Goal: Complete application form: Complete application form

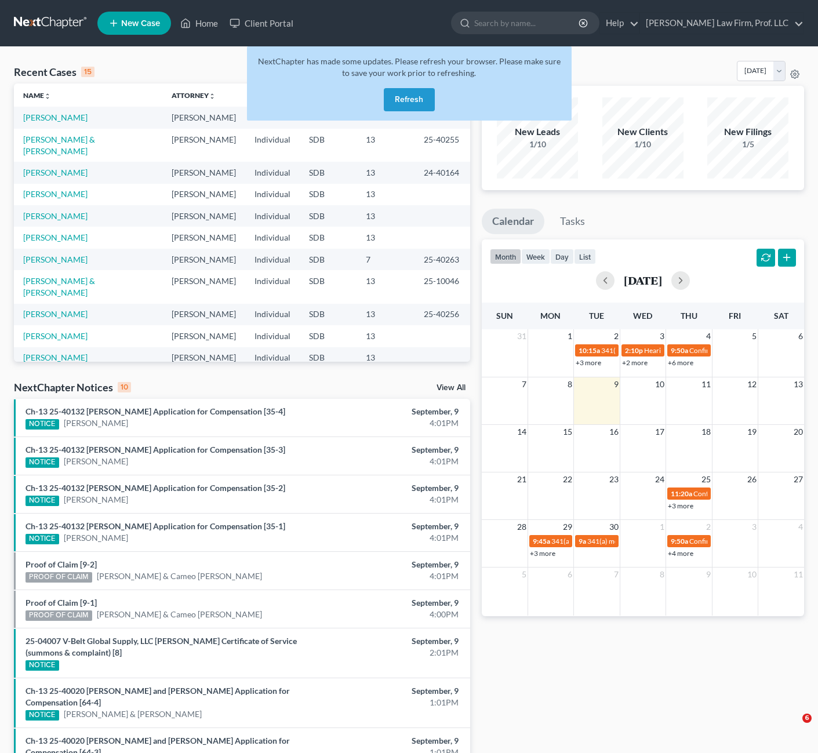
click at [405, 95] on button "Refresh" at bounding box center [409, 99] width 51 height 23
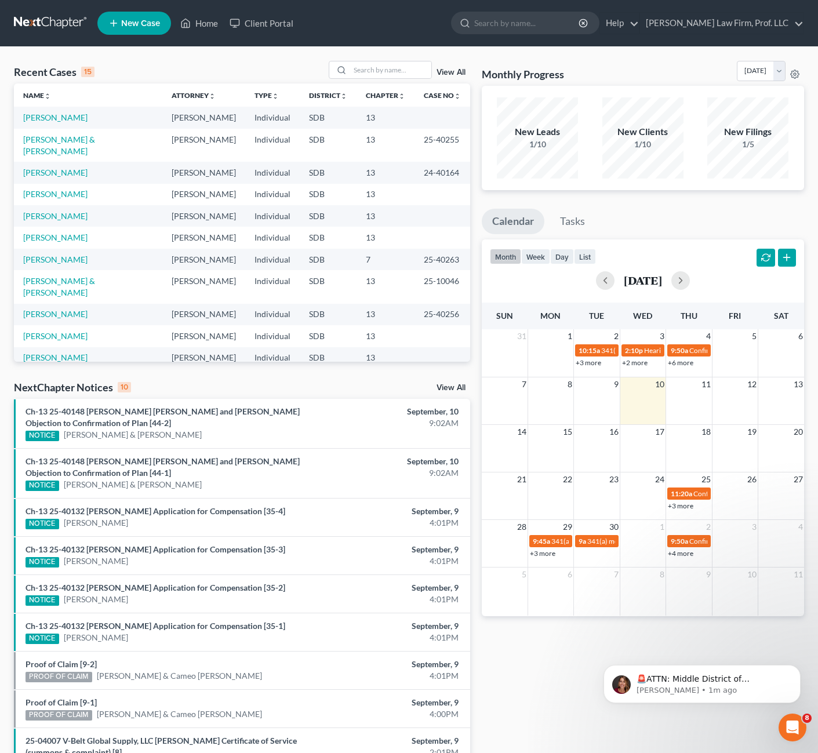
drag, startPoint x: 499, startPoint y: 200, endPoint x: 443, endPoint y: 9, distance: 198.8
click at [498, 197] on div "Monthly Progress Bankruptcy Bankruptcy [DATE] [DATE] [DATE] [DATE] [DATE] [DATE…" at bounding box center [643, 453] width 334 height 785
click at [49, 119] on link "[PERSON_NAME]" at bounding box center [55, 118] width 64 height 10
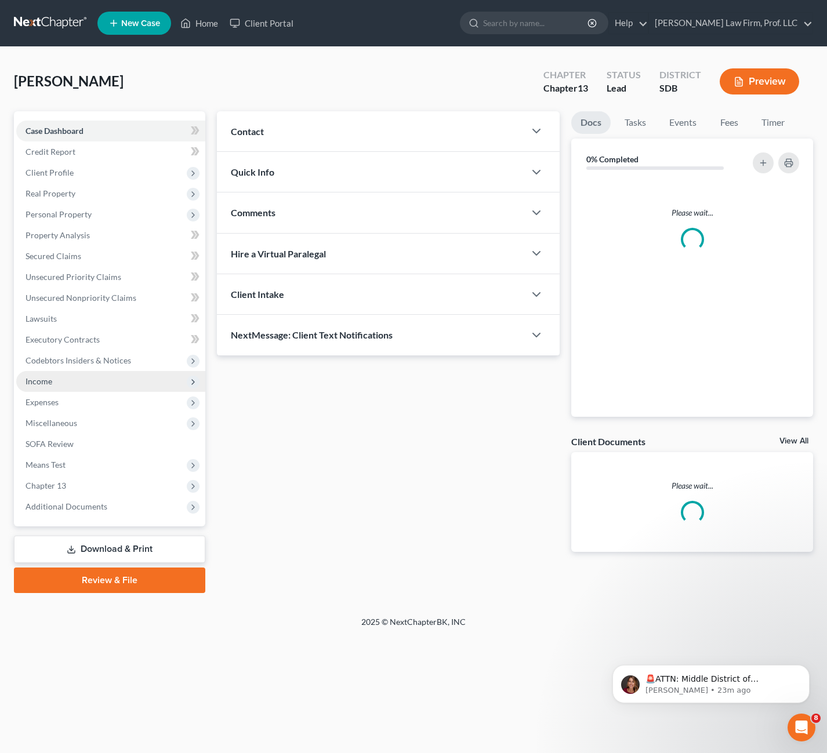
click at [26, 372] on span "Income" at bounding box center [110, 381] width 189 height 21
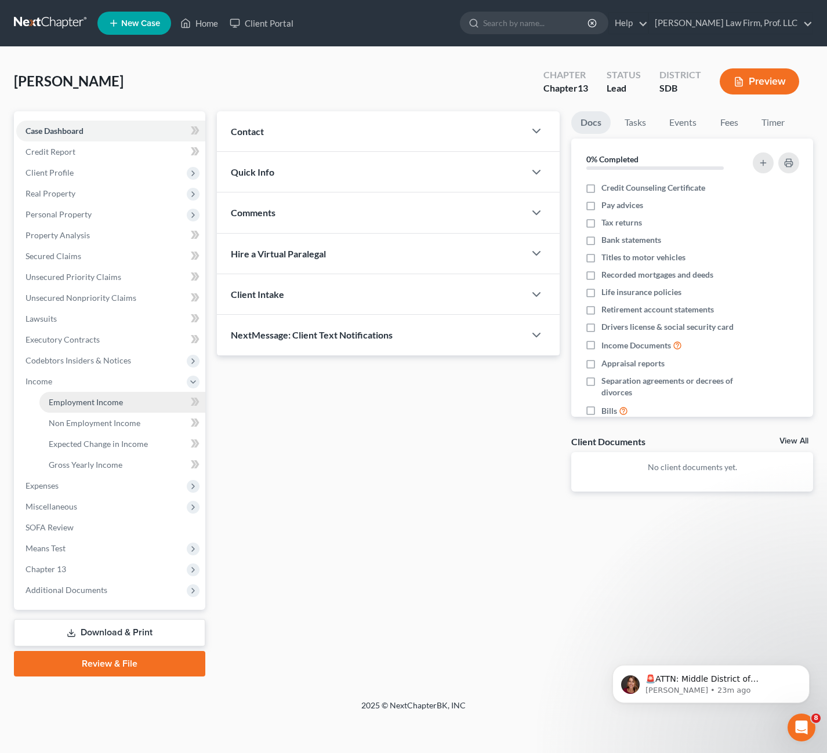
click at [83, 405] on span "Employment Income" at bounding box center [86, 402] width 74 height 10
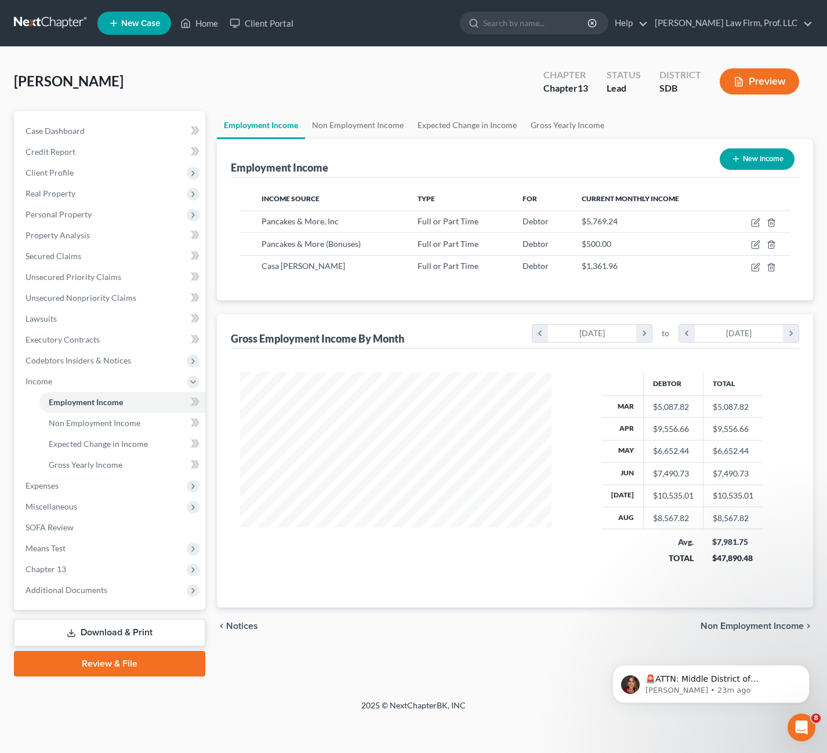
scroll to position [208, 334]
drag, startPoint x: 506, startPoint y: 246, endPoint x: 651, endPoint y: 243, distance: 145.0
click at [651, 243] on tr "Pancakes & More (Bonuses) Full or Part Time Debtor $500.00" at bounding box center [515, 244] width 550 height 22
click at [651, 243] on div "$500.00" at bounding box center [649, 244] width 135 height 12
click at [755, 244] on icon "button" at bounding box center [755, 244] width 9 height 9
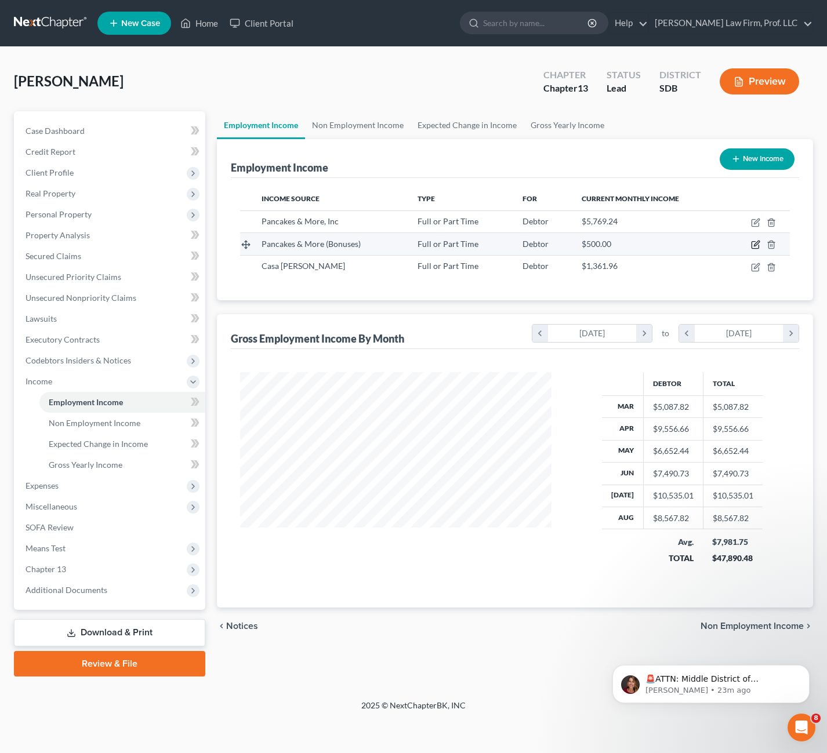
select select "0"
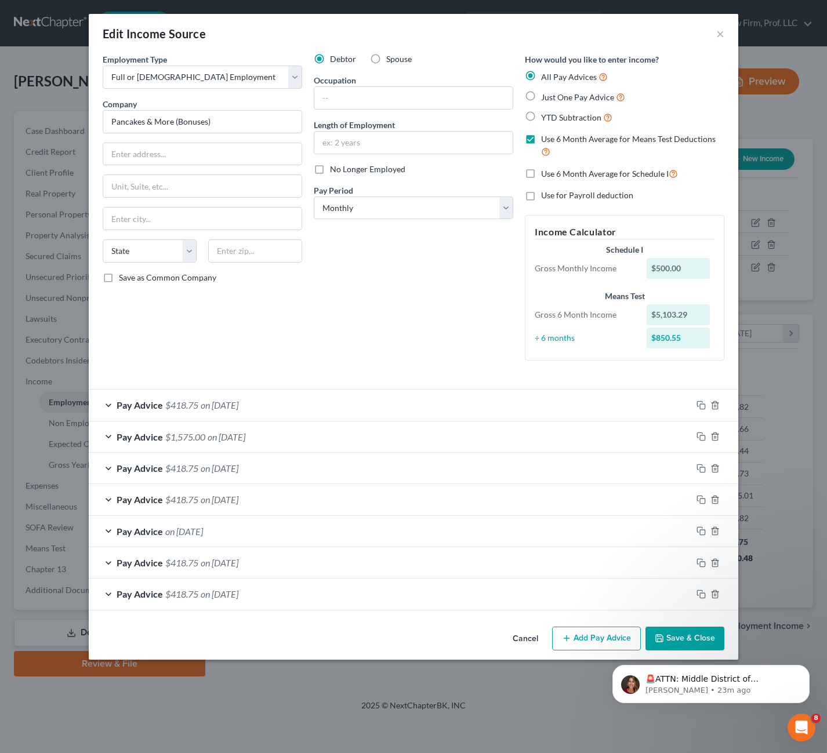
click at [343, 273] on div "Debtor Spouse Occupation Length of Employment No Longer Employed Pay Period * S…" at bounding box center [413, 211] width 211 height 317
click at [398, 538] on div "Pay Advice on [DATE]" at bounding box center [390, 531] width 603 height 31
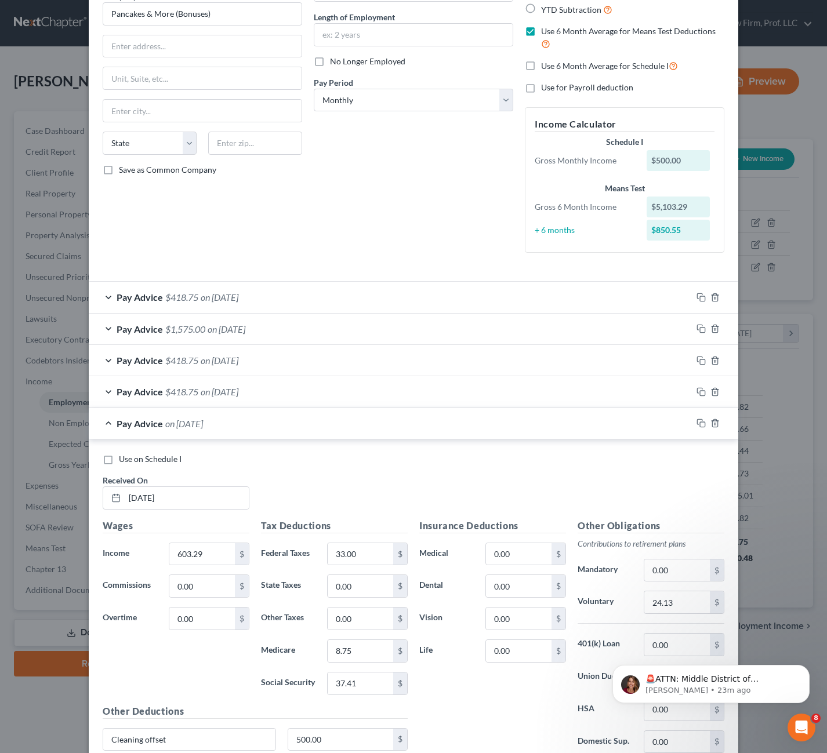
scroll to position [232, 0]
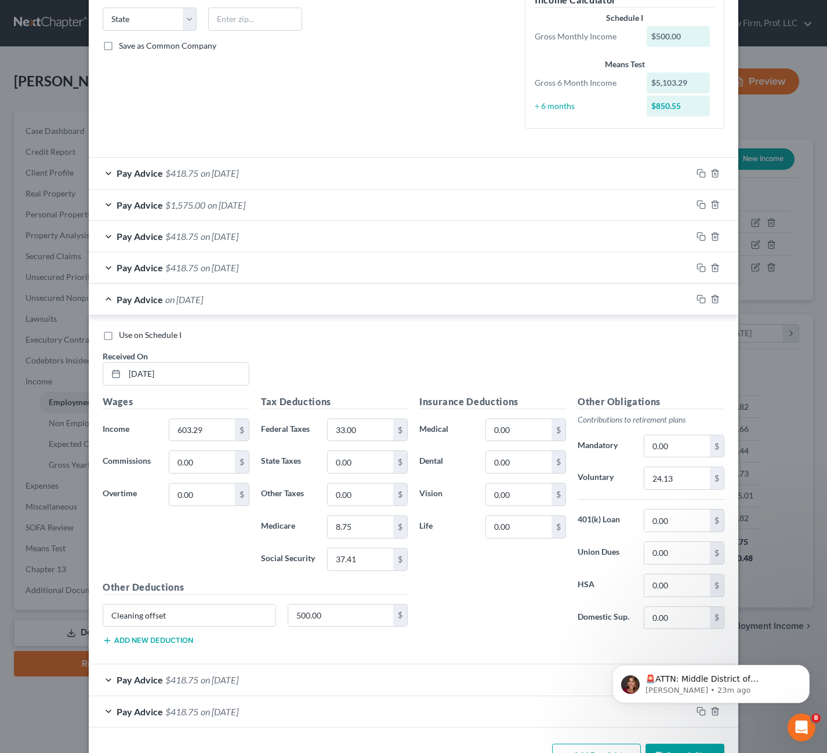
click at [323, 295] on div "Pay Advice on [DATE]" at bounding box center [390, 299] width 603 height 31
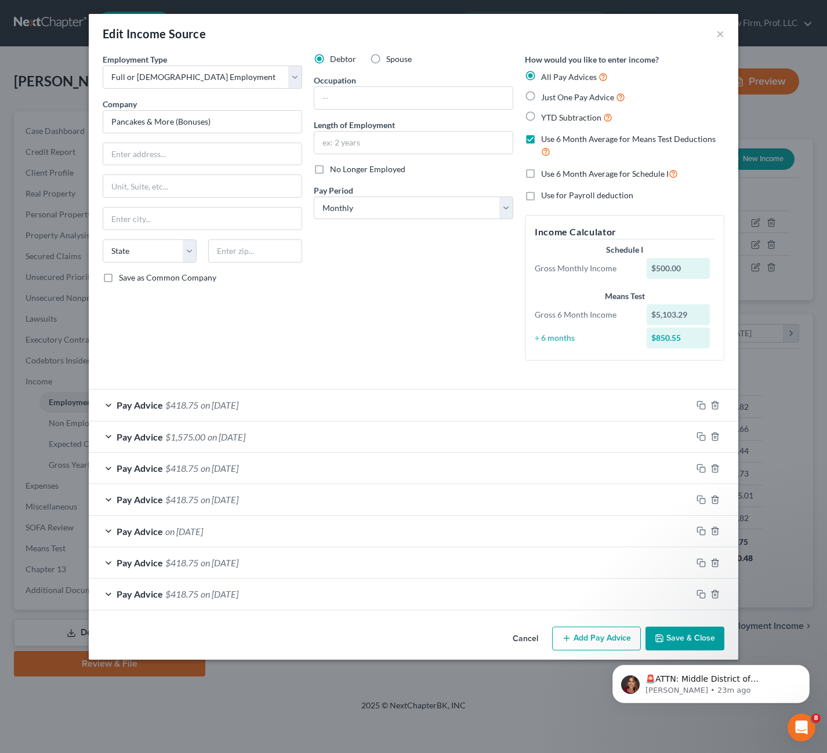
scroll to position [0, 0]
click at [712, 533] on icon "button" at bounding box center [714, 532] width 5 height 8
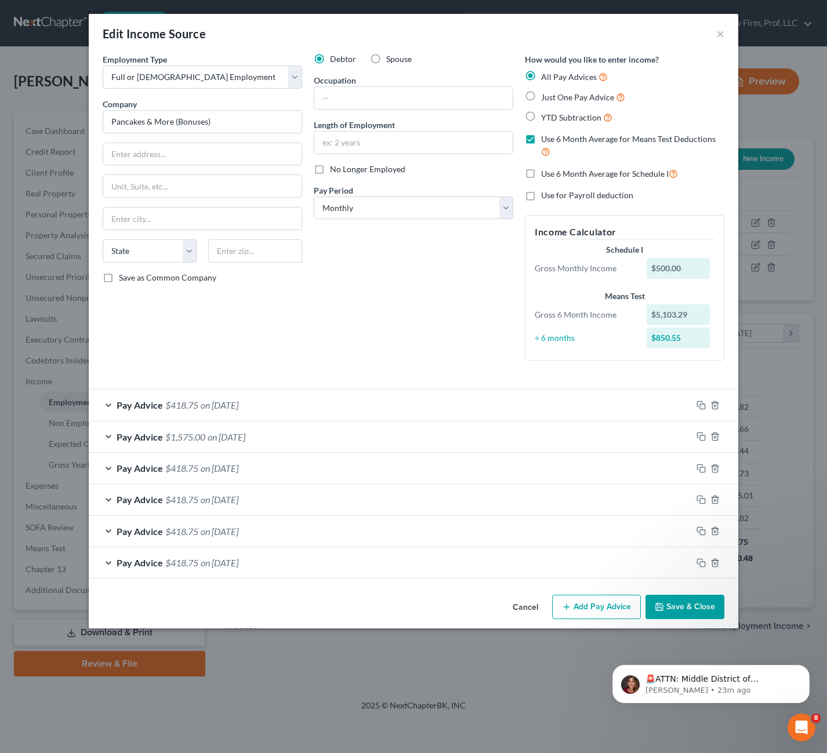
drag, startPoint x: 373, startPoint y: 269, endPoint x: 402, endPoint y: 275, distance: 29.7
click at [378, 270] on div "Debtor Spouse Occupation Length of Employment No Longer Employed Pay Period * S…" at bounding box center [413, 211] width 211 height 317
click at [694, 594] on div "Cancel Add Pay Advice Save & Close" at bounding box center [414, 609] width 650 height 38
click at [704, 617] on button "Save & Close" at bounding box center [684, 607] width 79 height 24
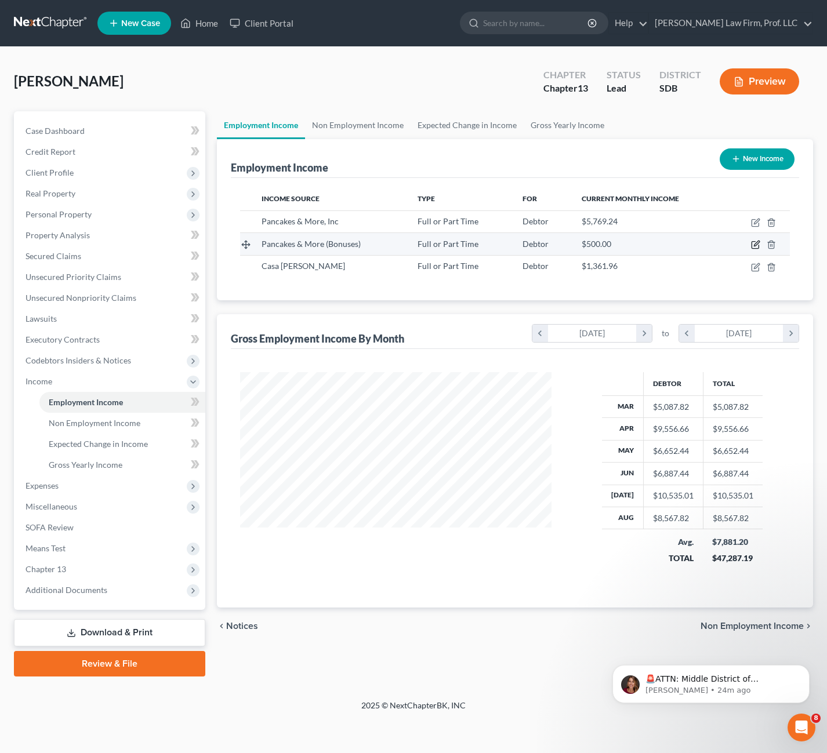
click at [757, 245] on icon "button" at bounding box center [755, 244] width 9 height 9
select select "0"
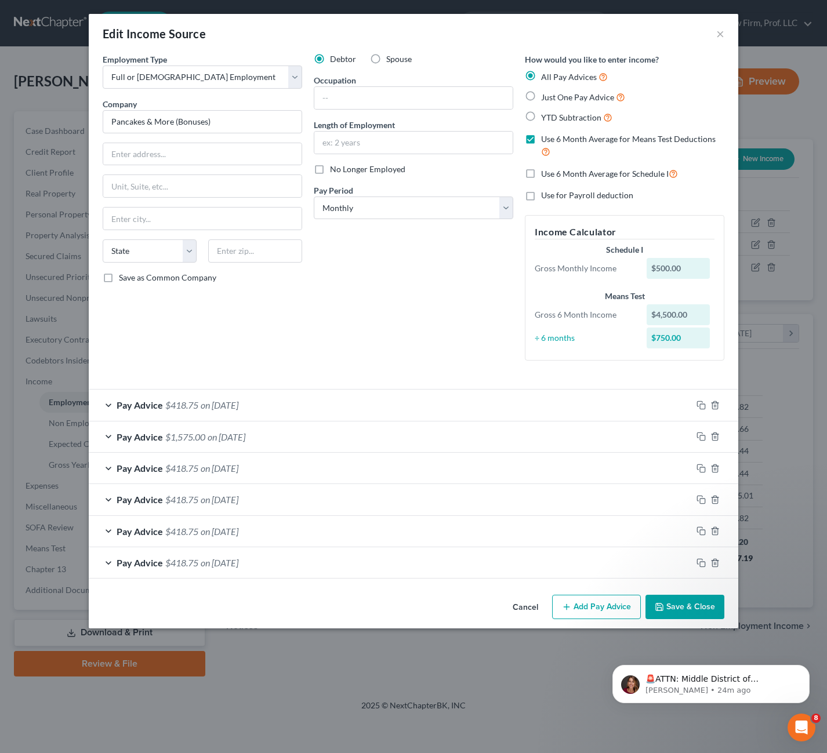
click at [668, 604] on button "Save & Close" at bounding box center [684, 607] width 79 height 24
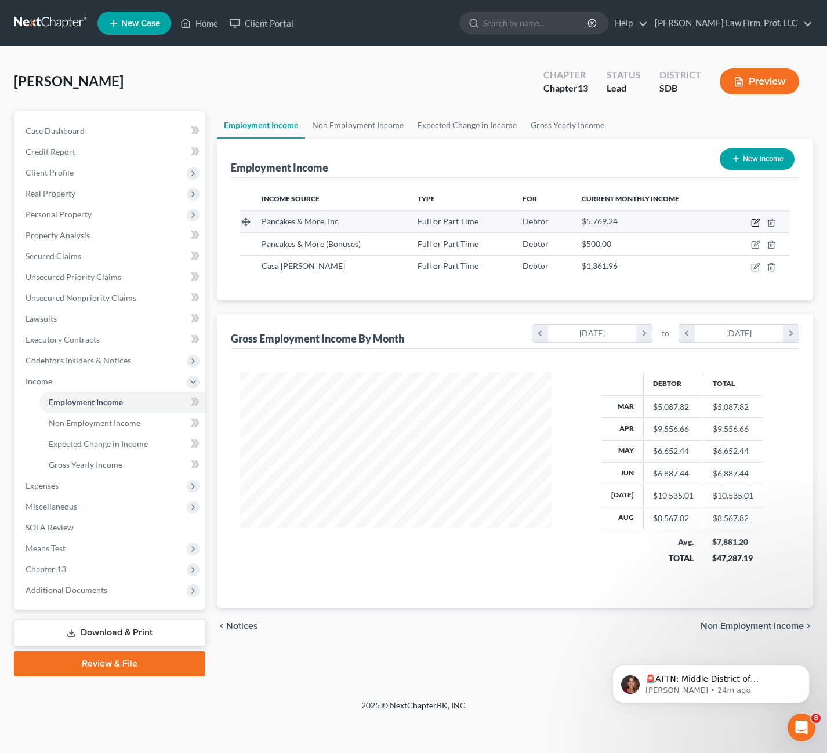
click at [755, 221] on icon "button" at bounding box center [755, 222] width 9 height 9
select select "0"
select select "43"
select select "2"
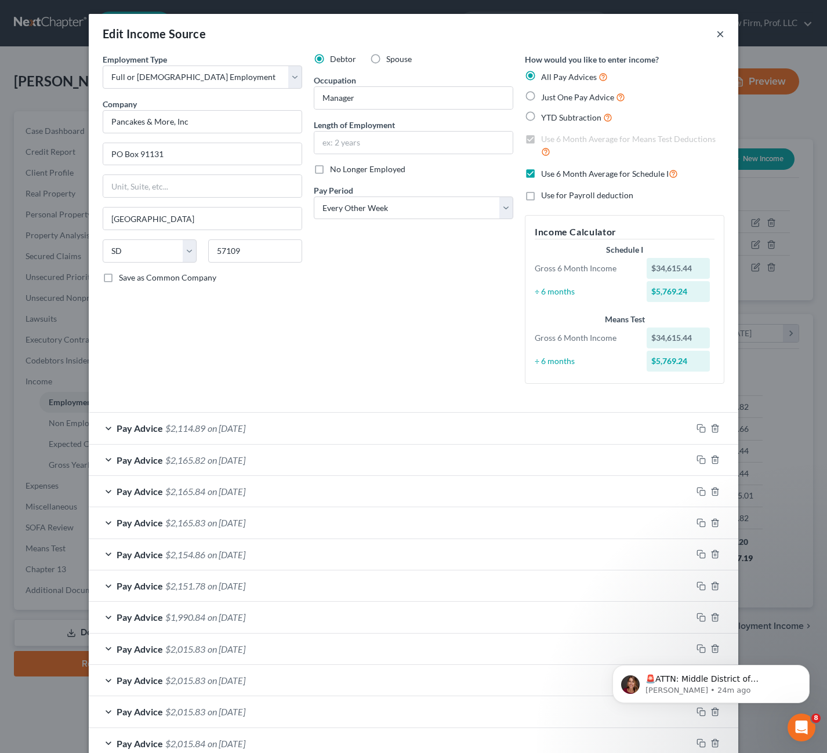
click at [716, 31] on button "×" at bounding box center [720, 34] width 8 height 14
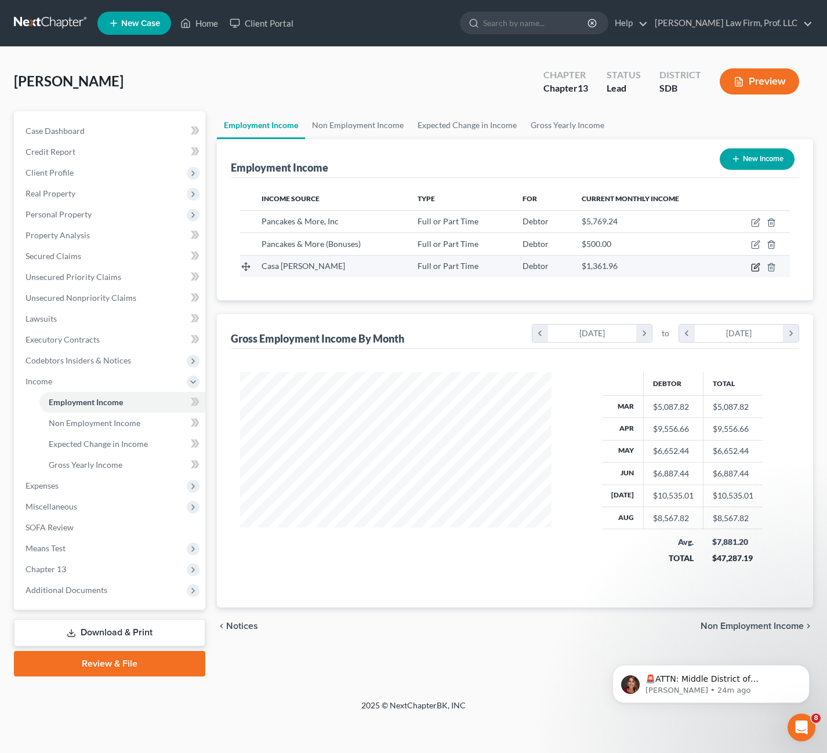
click at [752, 268] on icon "button" at bounding box center [755, 267] width 7 height 7
select select "0"
select select "43"
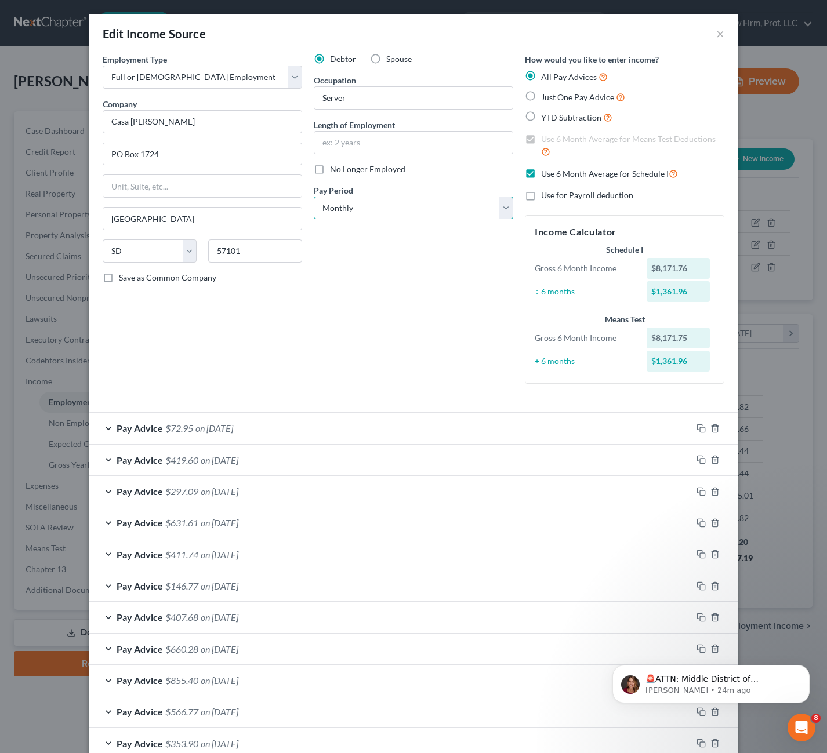
click at [414, 204] on select "Select Monthly Twice Monthly Every Other Week Weekly" at bounding box center [414, 208] width 200 height 23
click at [314, 197] on select "Select Monthly Twice Monthly Every Other Week Weekly" at bounding box center [414, 208] width 200 height 23
click at [445, 327] on div "Debtor Spouse Occupation Server Length of Employment No Longer Employed Pay Per…" at bounding box center [413, 223] width 211 height 340
click at [430, 211] on select "Select Monthly Twice Monthly Every Other Week Weekly" at bounding box center [414, 208] width 200 height 23
select select "1"
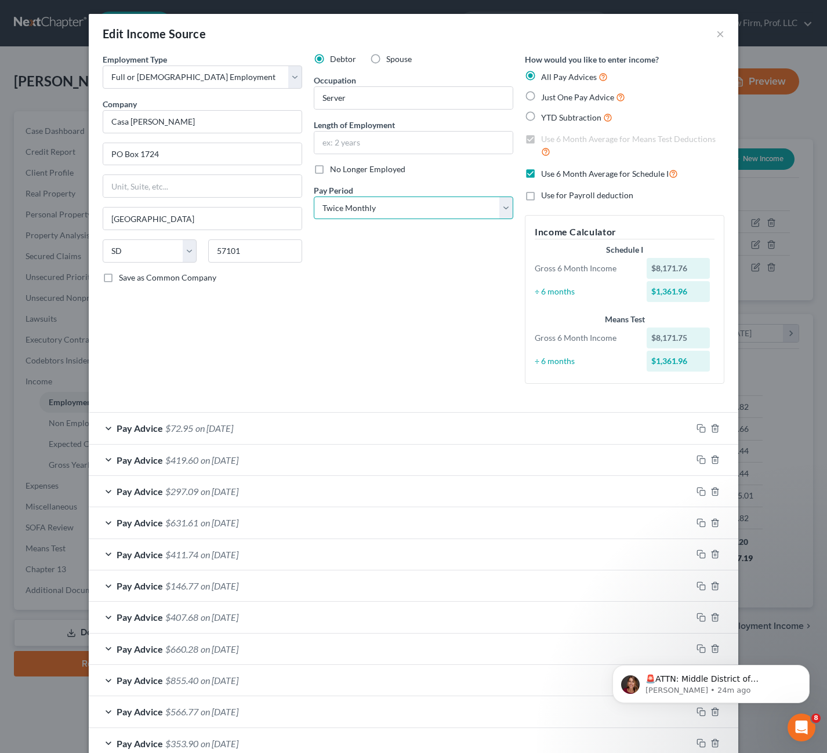
click at [314, 197] on select "Select Monthly Twice Monthly Every Other Week Weekly" at bounding box center [414, 208] width 200 height 23
click at [413, 331] on div "Debtor Spouse Occupation Server Length of Employment No Longer Employed Pay Per…" at bounding box center [413, 223] width 211 height 340
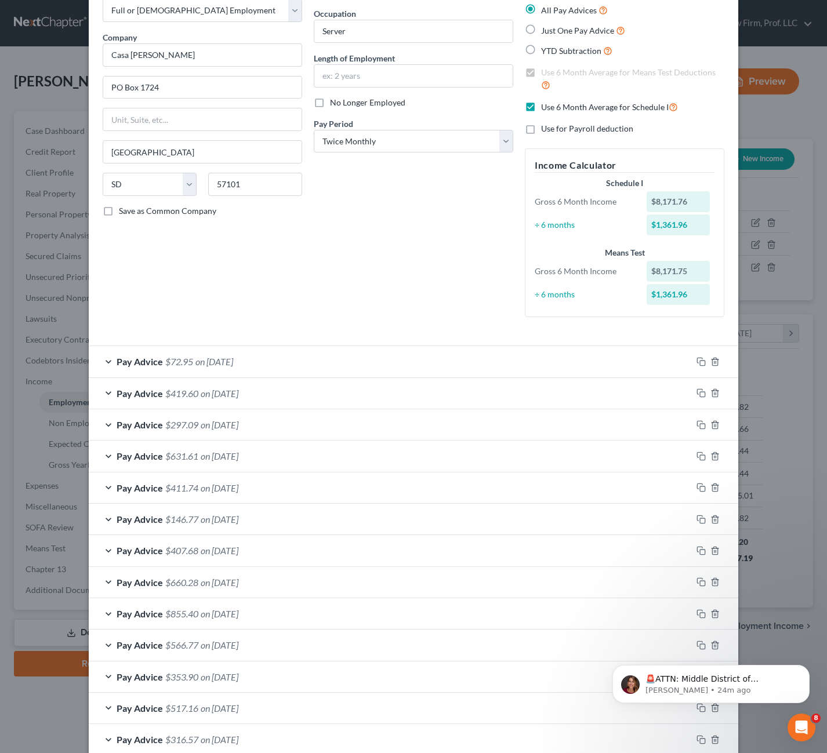
scroll to position [196, 0]
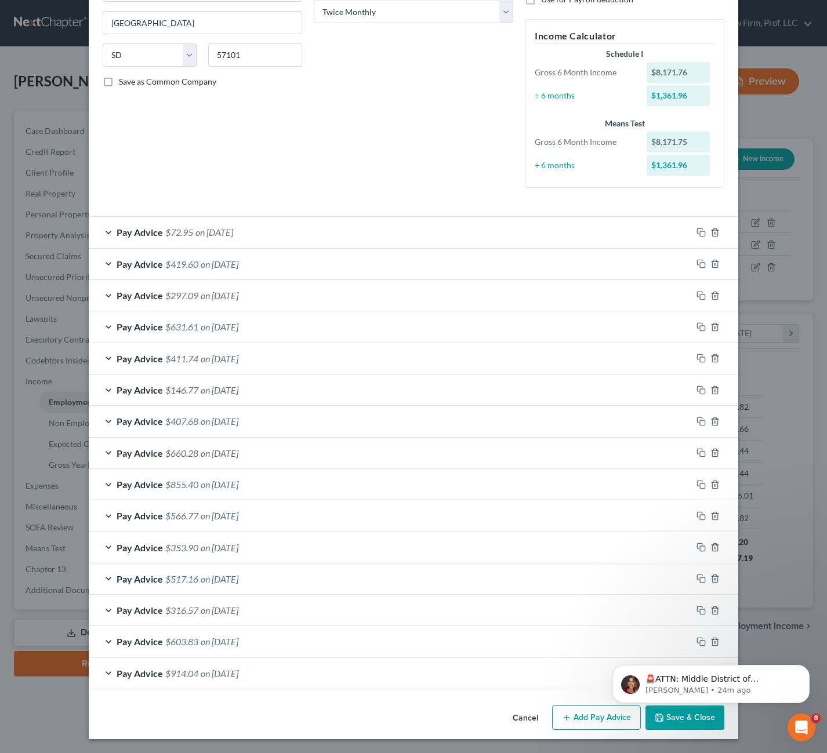
click at [663, 728] on button "Save & Close" at bounding box center [684, 718] width 79 height 24
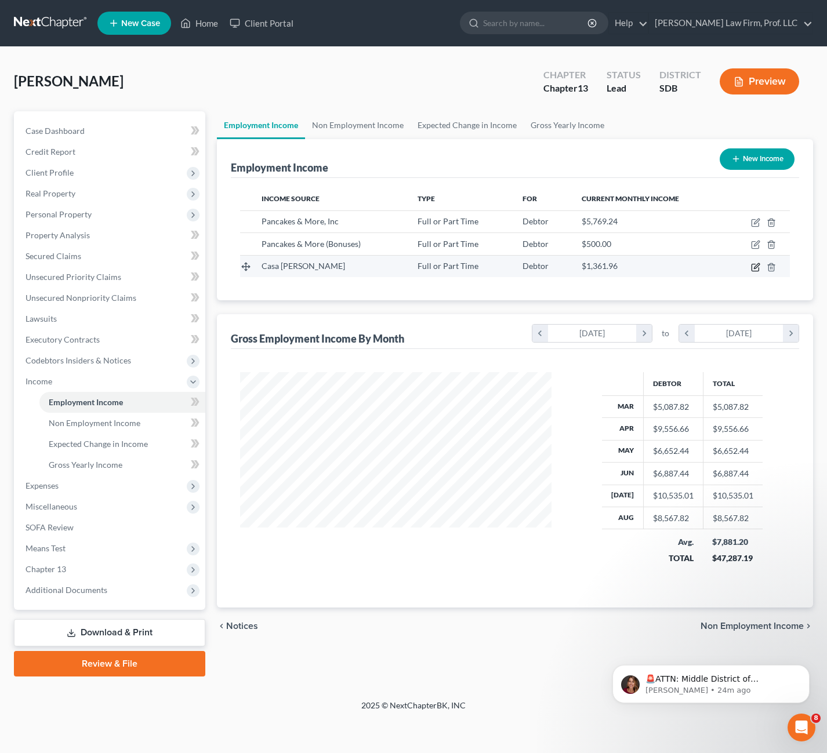
click at [754, 270] on icon "button" at bounding box center [755, 267] width 9 height 9
select select "0"
select select "43"
select select "1"
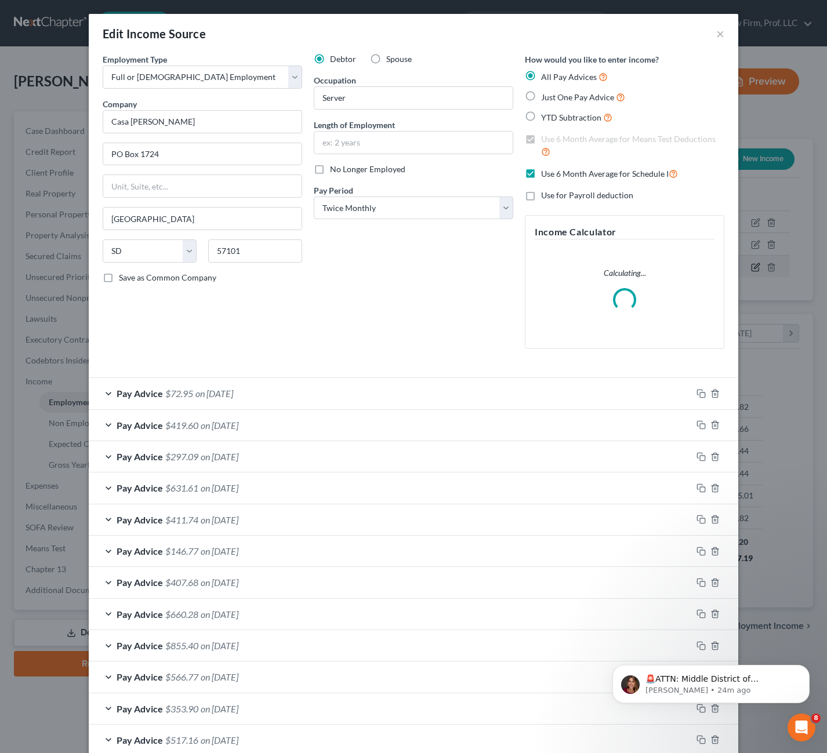
click at [754, 264] on div "Edit Income Source × Employment Type * Select Full or [DEMOGRAPHIC_DATA] Employ…" at bounding box center [413, 376] width 827 height 753
click at [525, 304] on div "Income Calculator Calculating..." at bounding box center [625, 282] width 200 height 134
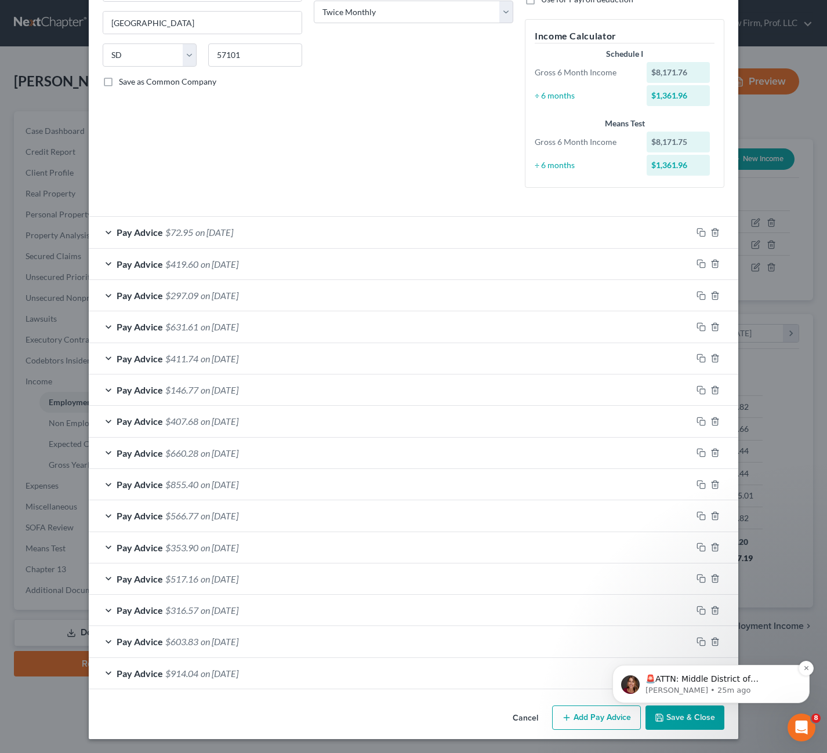
click at [763, 680] on p "🚨ATTN: Middle District of [US_STATE] The court has added a new Credit Counselin…" at bounding box center [720, 680] width 150 height 12
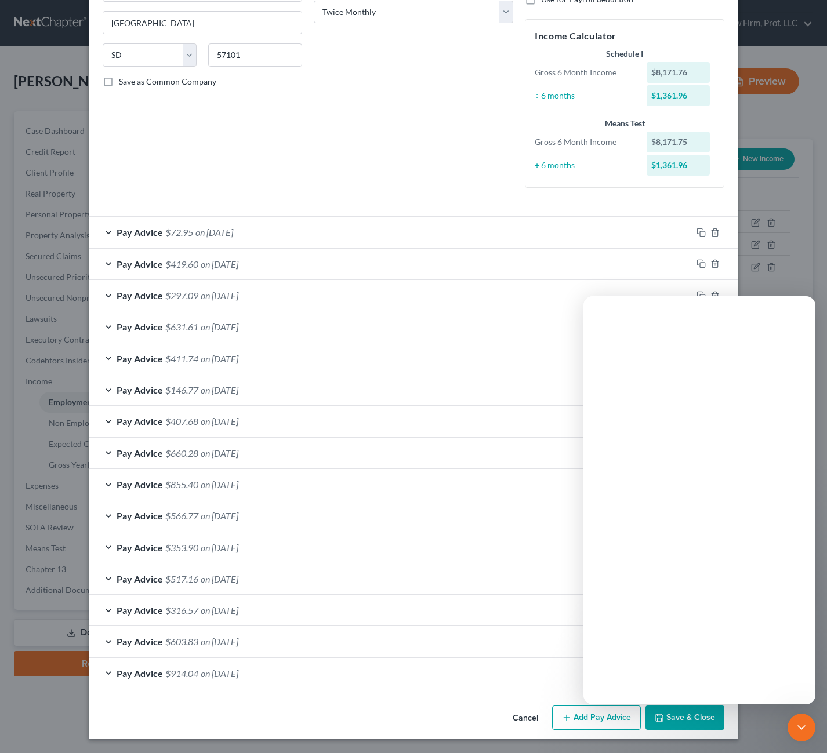
scroll to position [0, 0]
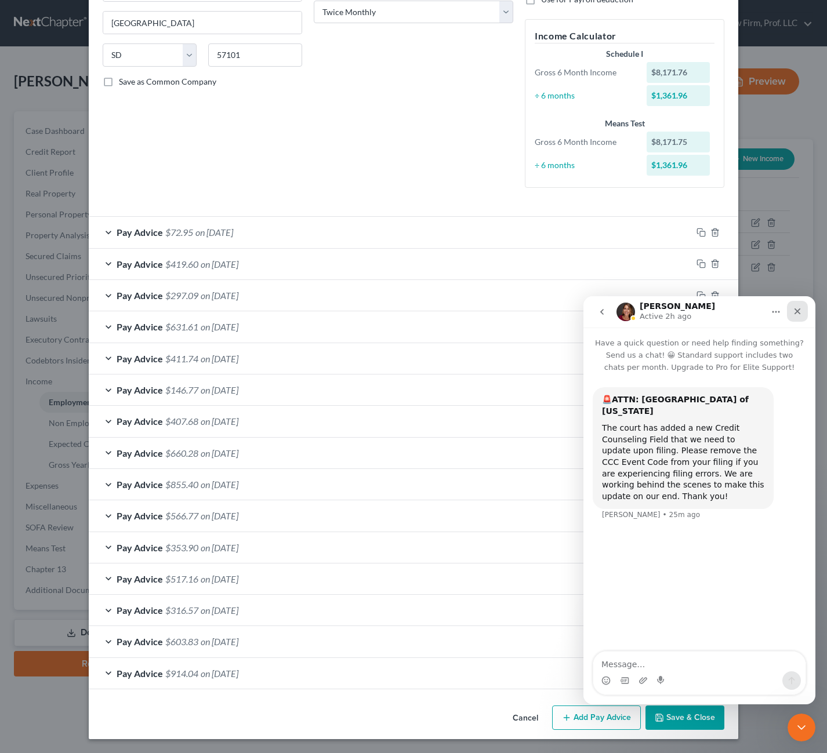
click at [802, 314] on icon "Close" at bounding box center [797, 311] width 9 height 9
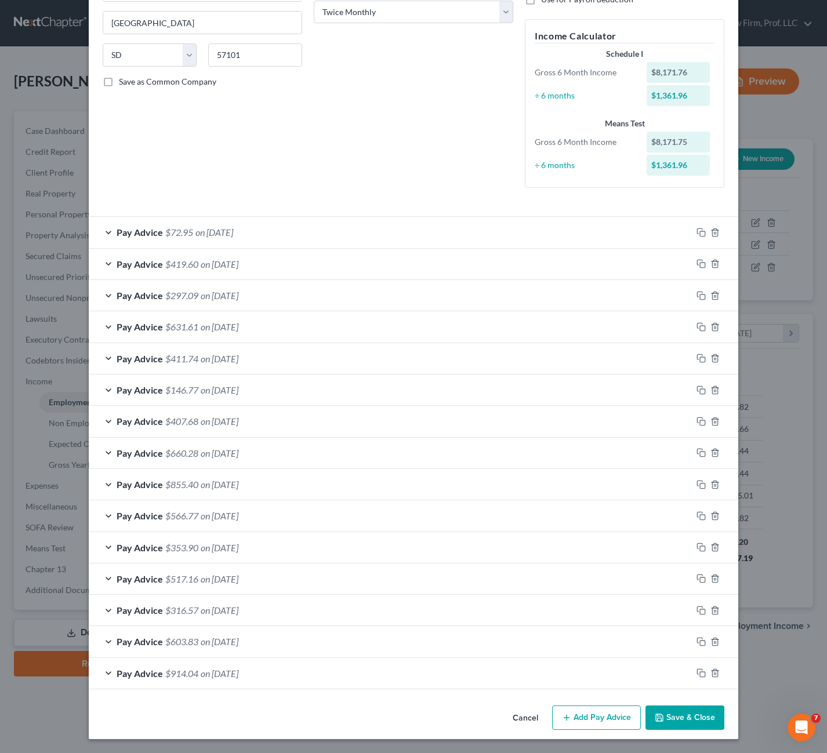
click at [677, 719] on button "Save & Close" at bounding box center [684, 718] width 79 height 24
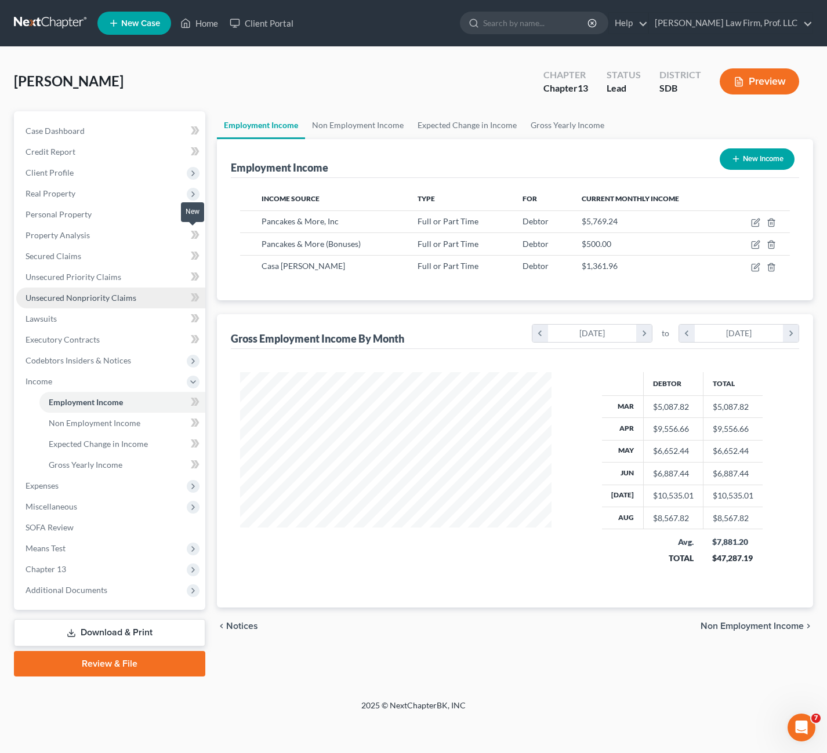
scroll to position [208, 334]
click at [92, 460] on span "Gross Yearly Income" at bounding box center [86, 465] width 74 height 10
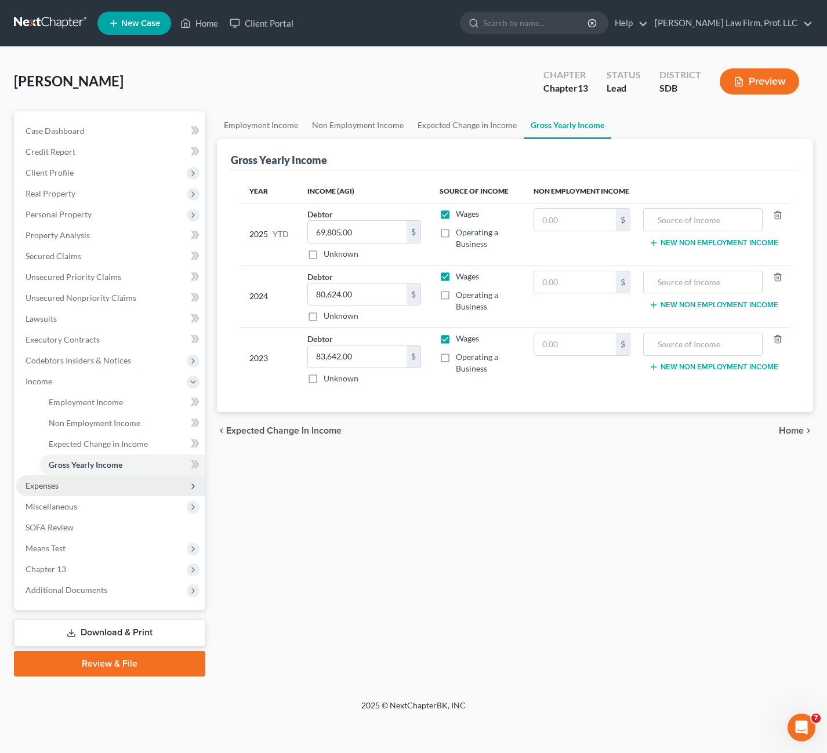
click at [59, 487] on span "Expenses" at bounding box center [42, 486] width 33 height 10
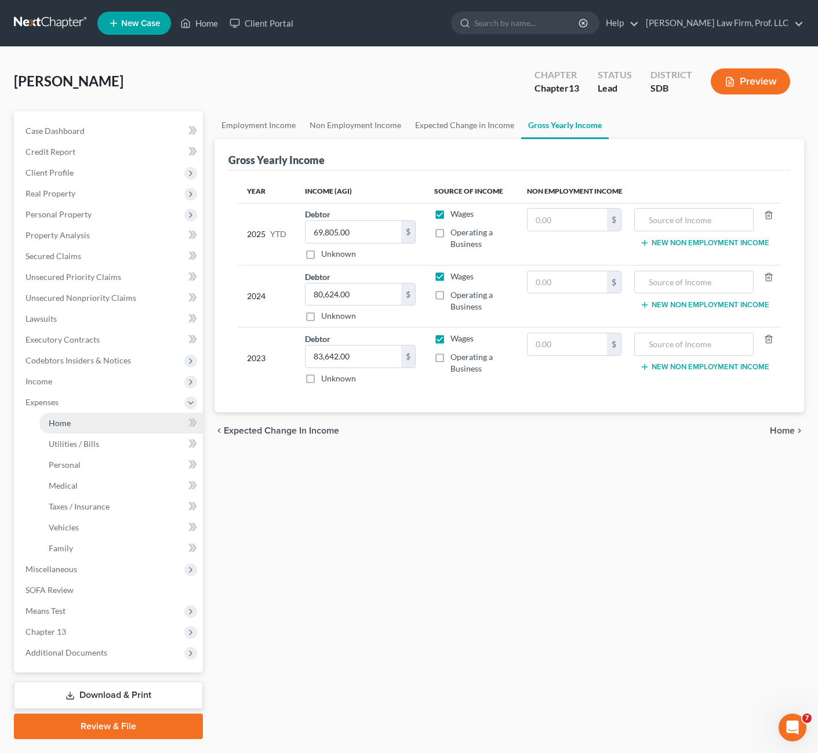
click at [57, 425] on span "Home" at bounding box center [60, 423] width 22 height 10
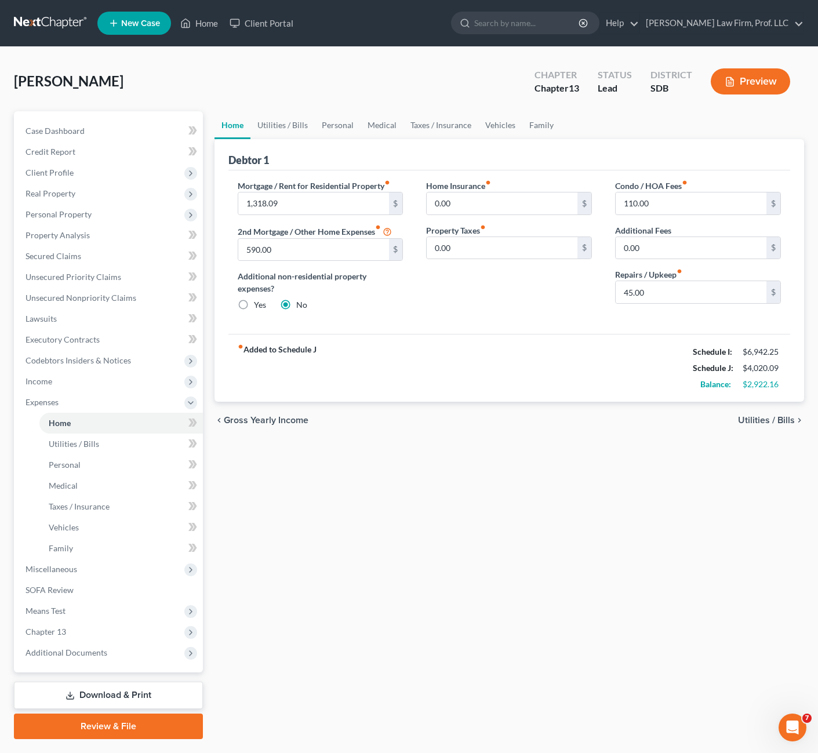
click at [553, 321] on div "Mortgage / Rent for Residential Property fiber_manual_record 1,318.09 $ 2nd Mor…" at bounding box center [510, 253] width 562 height 164
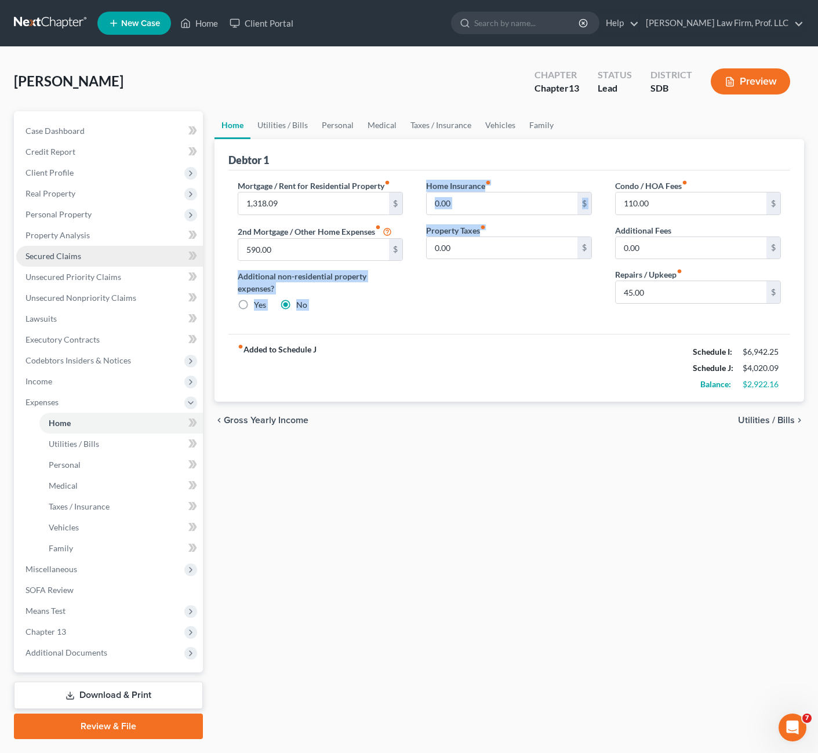
drag, startPoint x: 485, startPoint y: 332, endPoint x: 197, endPoint y: 246, distance: 300.0
click at [197, 246] on div "Petition Navigation Case Dashboard Payments Invoices Payments Payments Credit R…" at bounding box center [409, 425] width 802 height 628
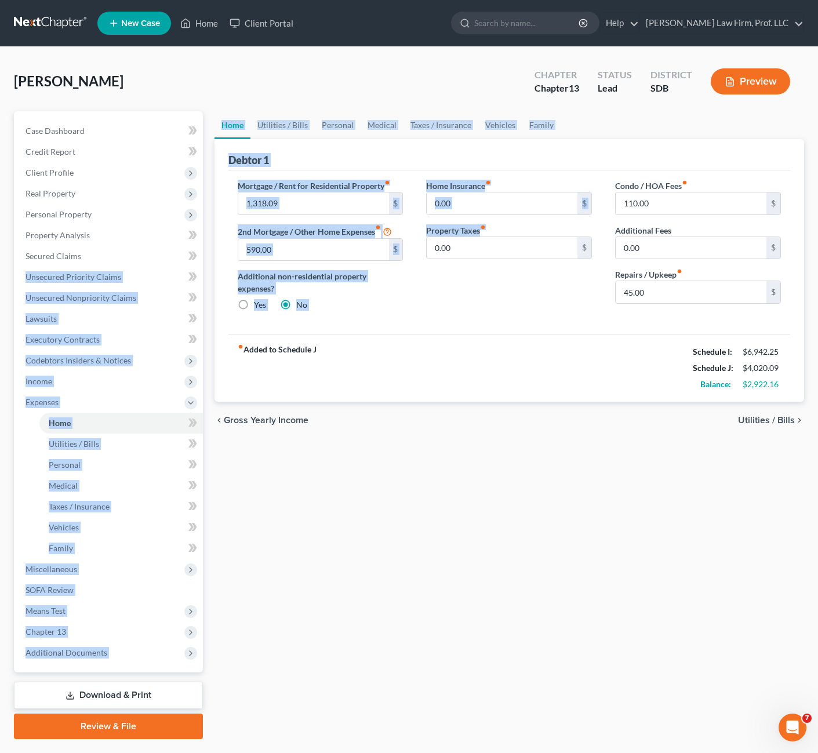
drag, startPoint x: 197, startPoint y: 246, endPoint x: 349, endPoint y: 292, distance: 158.5
click at [338, 287] on label "Additional non-residential property expenses?" at bounding box center [321, 282] width 166 height 24
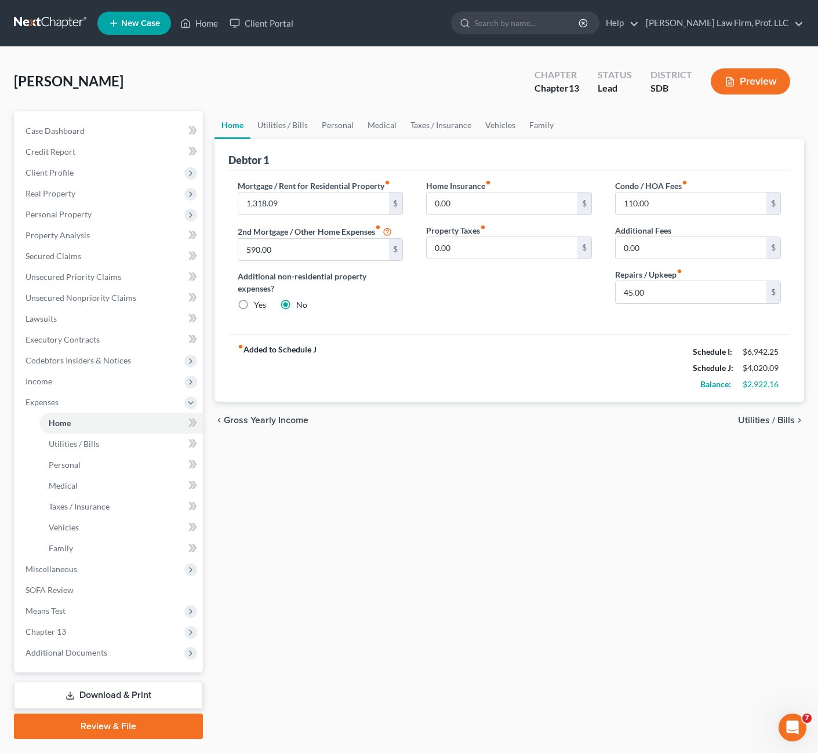
click at [449, 322] on div "Mortgage / Rent for Residential Property fiber_manual_record 1,318.09 $ 2nd Mor…" at bounding box center [510, 253] width 562 height 164
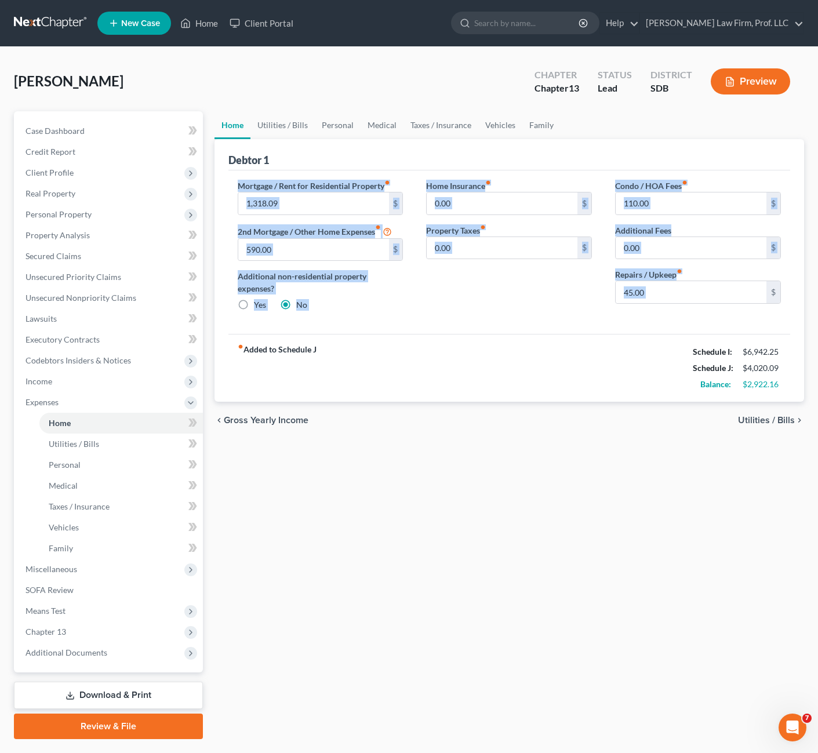
drag, startPoint x: 753, startPoint y: 325, endPoint x: 231, endPoint y: 179, distance: 541.5
click at [231, 179] on div "Mortgage / Rent for Residential Property fiber_manual_record 1,318.09 $ 2nd Mor…" at bounding box center [510, 253] width 562 height 164
click at [436, 310] on div "Home Insurance fiber_manual_record 0.00 $ Property Taxes fiber_manual_record 0.…" at bounding box center [509, 250] width 189 height 141
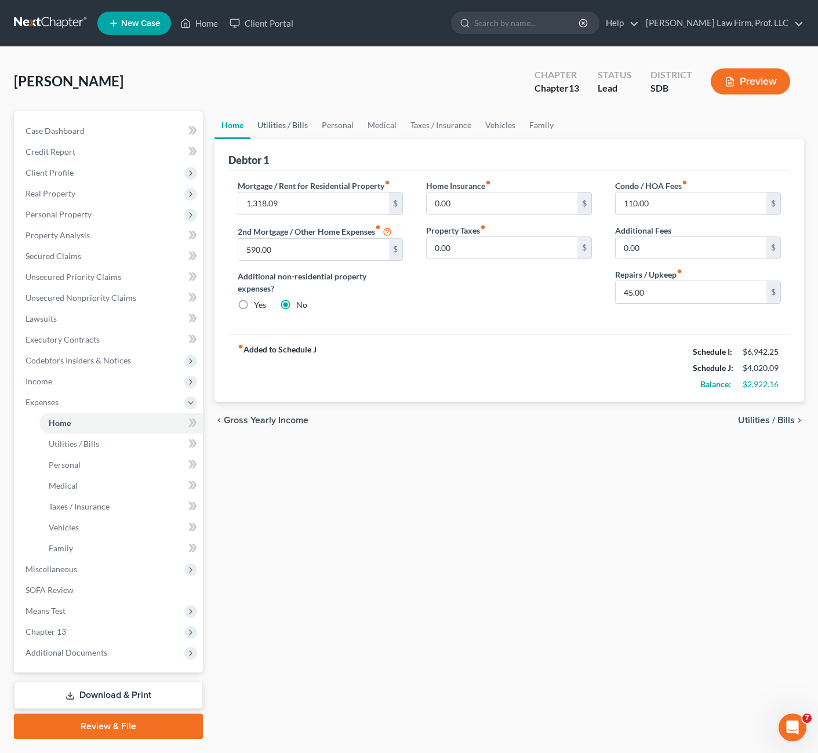
click at [283, 129] on link "Utilities / Bills" at bounding box center [283, 125] width 64 height 28
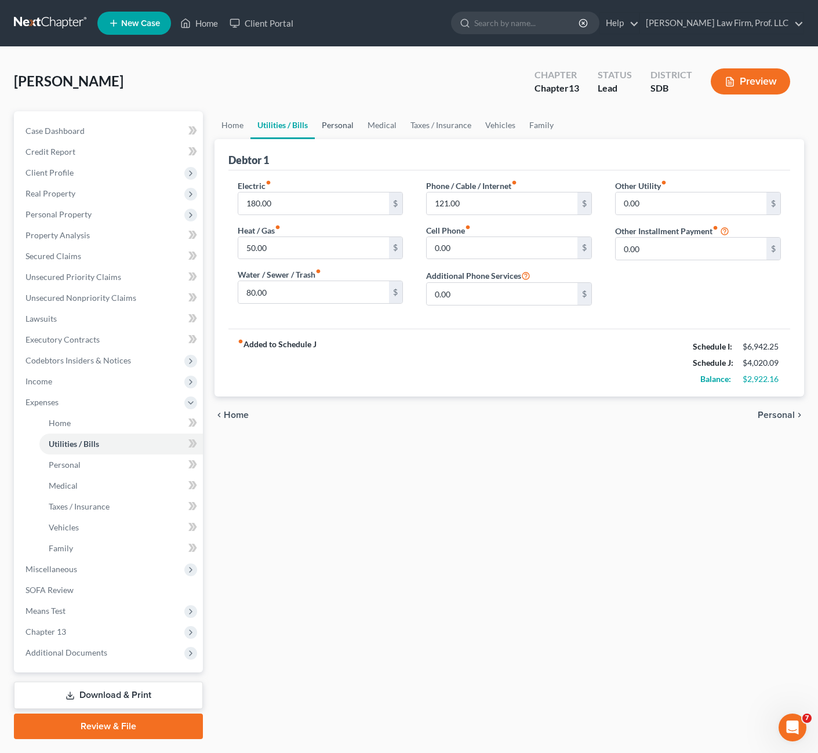
click at [342, 125] on link "Personal" at bounding box center [338, 125] width 46 height 28
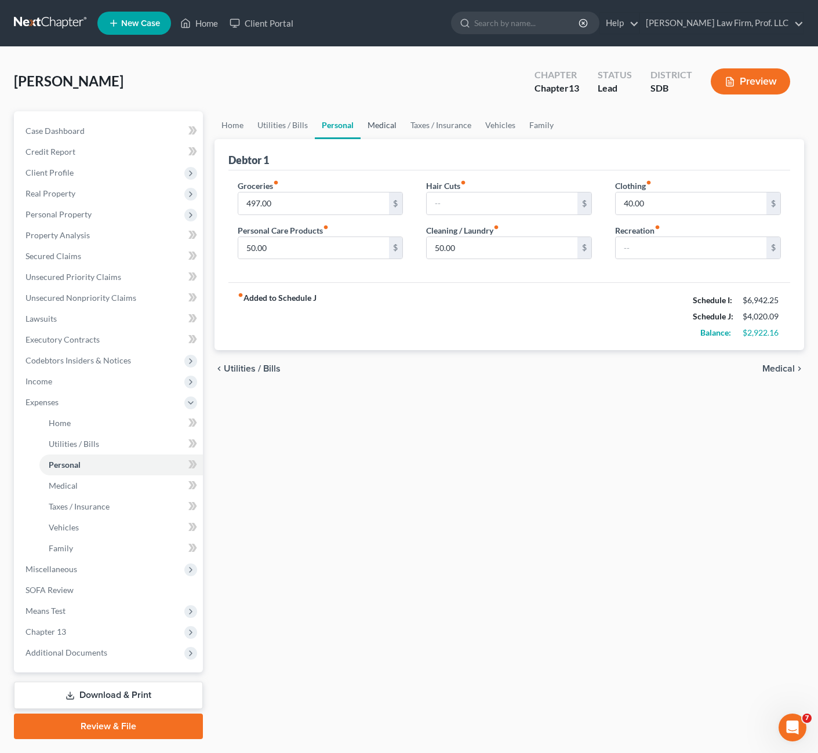
click at [387, 129] on link "Medical" at bounding box center [382, 125] width 43 height 28
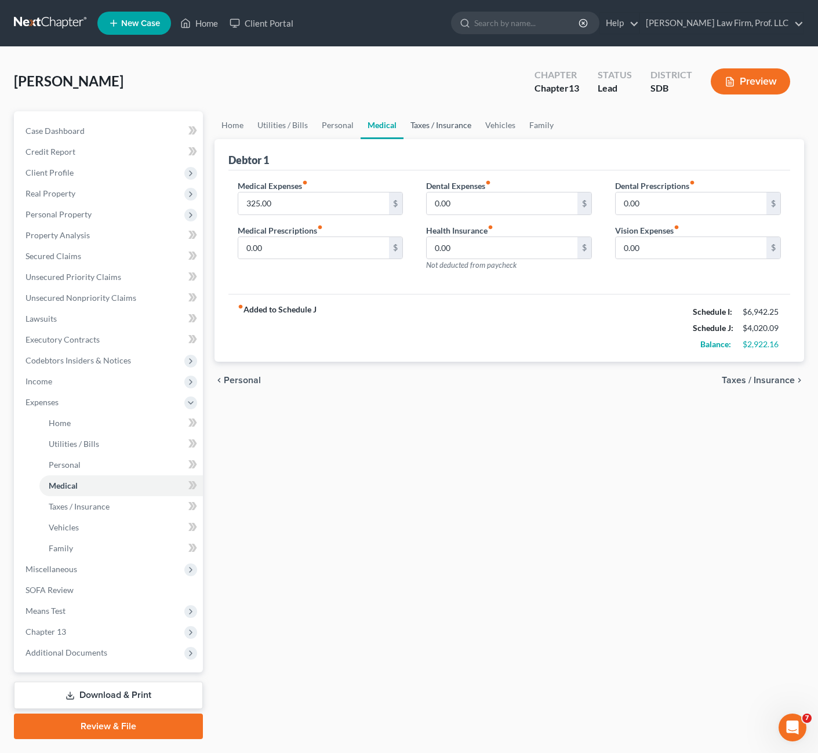
click at [459, 131] on link "Taxes / Insurance" at bounding box center [441, 125] width 75 height 28
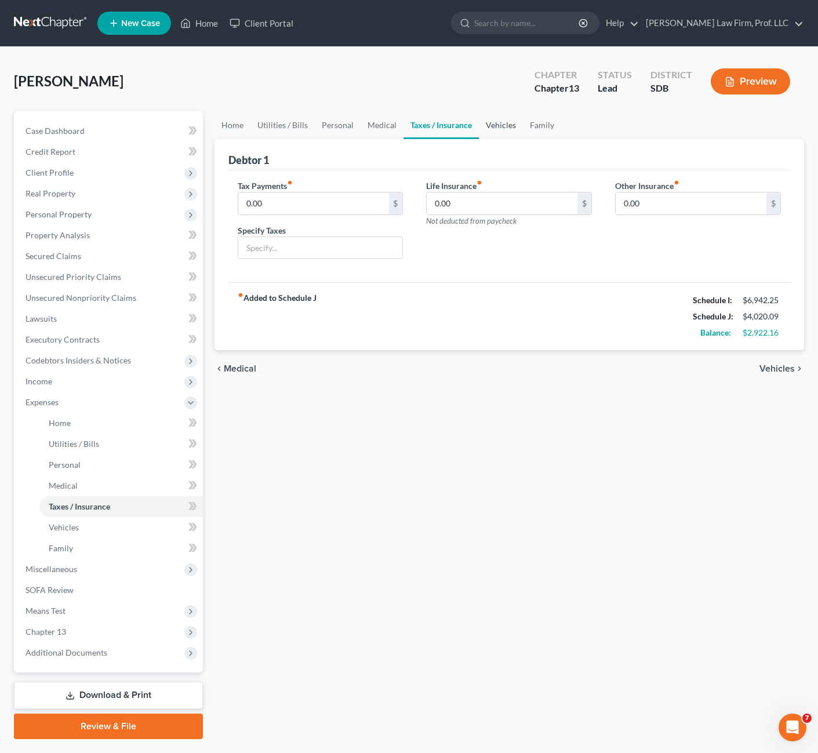
click at [492, 124] on link "Vehicles" at bounding box center [501, 125] width 44 height 28
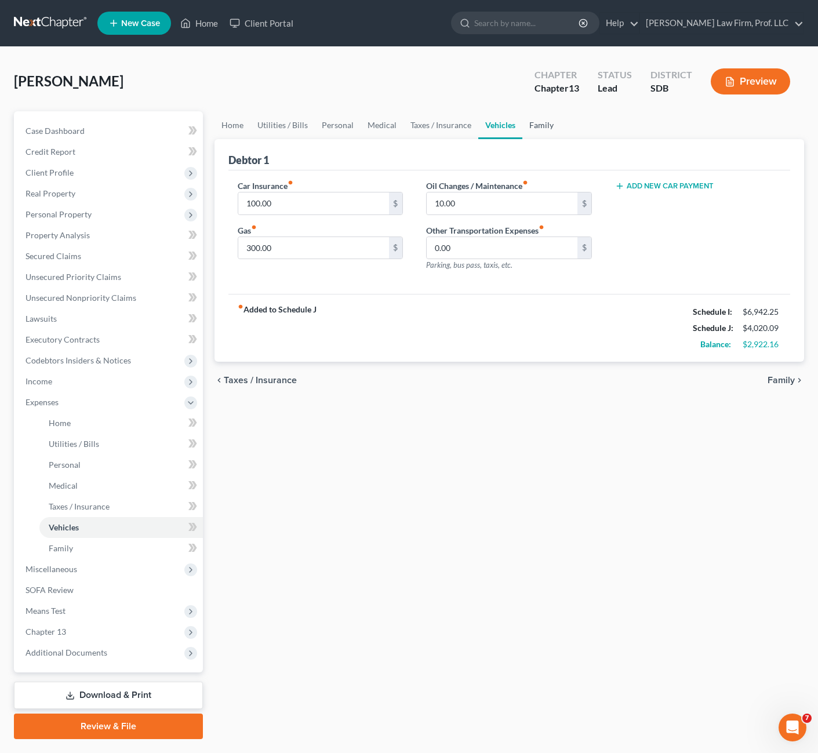
click at [538, 129] on link "Family" at bounding box center [542, 125] width 38 height 28
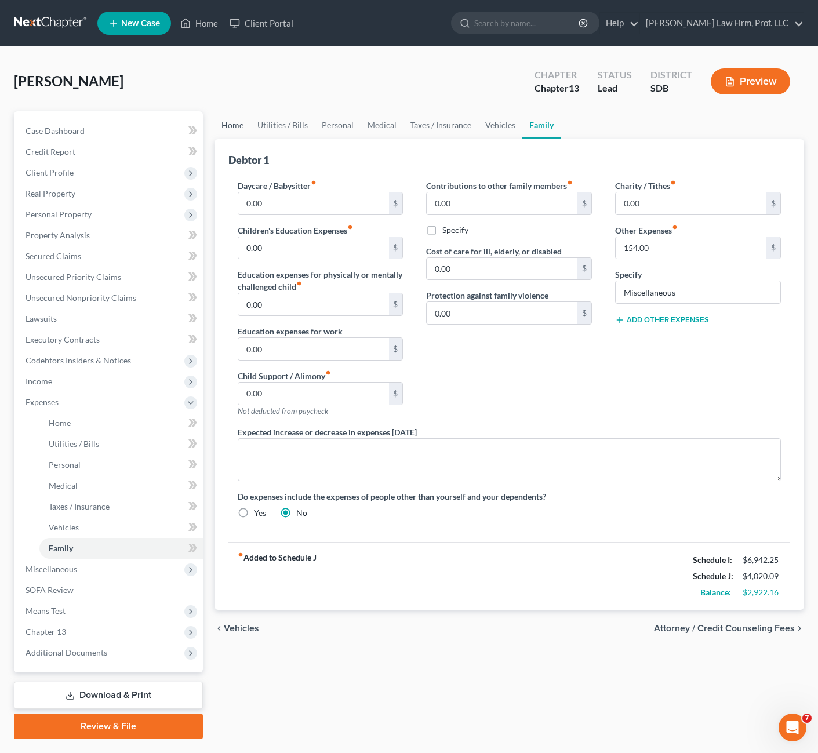
click at [227, 124] on link "Home" at bounding box center [233, 125] width 36 height 28
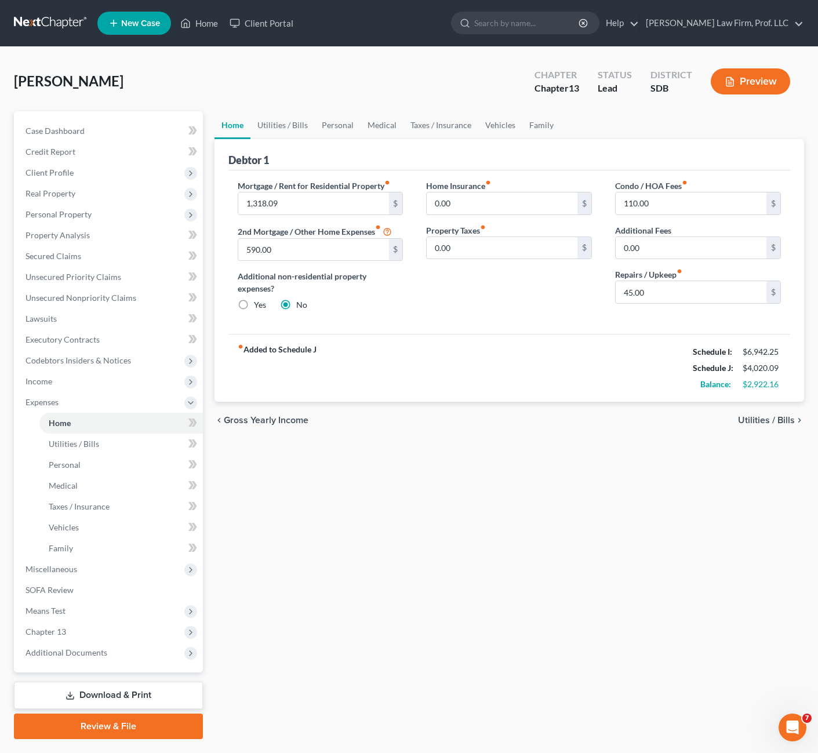
drag, startPoint x: 397, startPoint y: 353, endPoint x: 396, endPoint y: 341, distance: 11.7
click at [400, 351] on div "fiber_manual_record Added to Schedule J Schedule I: $6,942.25 Schedule J: $4,02…" at bounding box center [510, 368] width 562 height 68
click at [47, 394] on span "Expenses" at bounding box center [109, 402] width 187 height 21
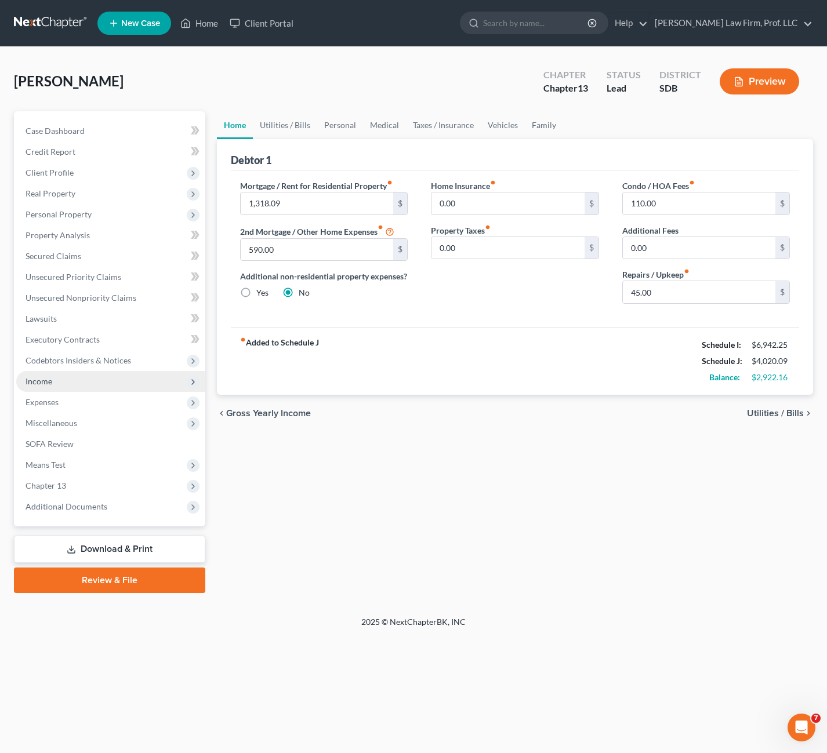
click at [49, 383] on span "Income" at bounding box center [39, 381] width 27 height 10
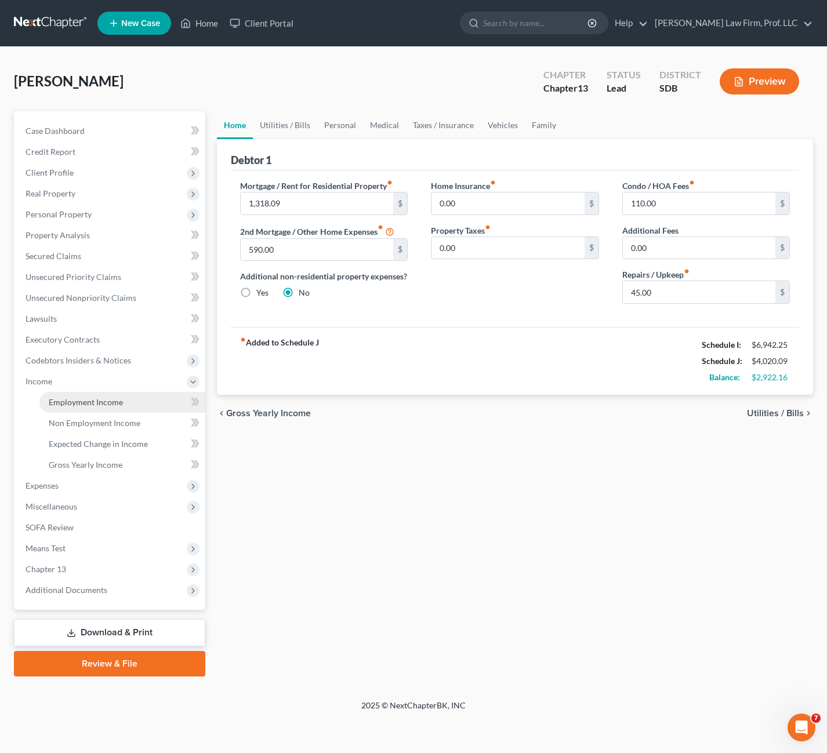
click at [103, 400] on span "Employment Income" at bounding box center [86, 402] width 74 height 10
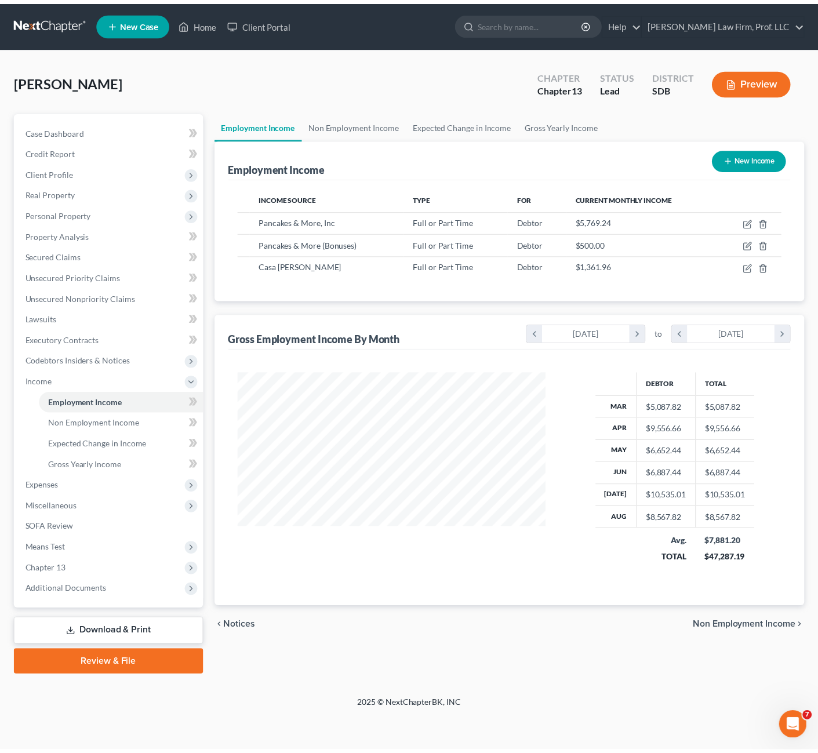
scroll to position [208, 334]
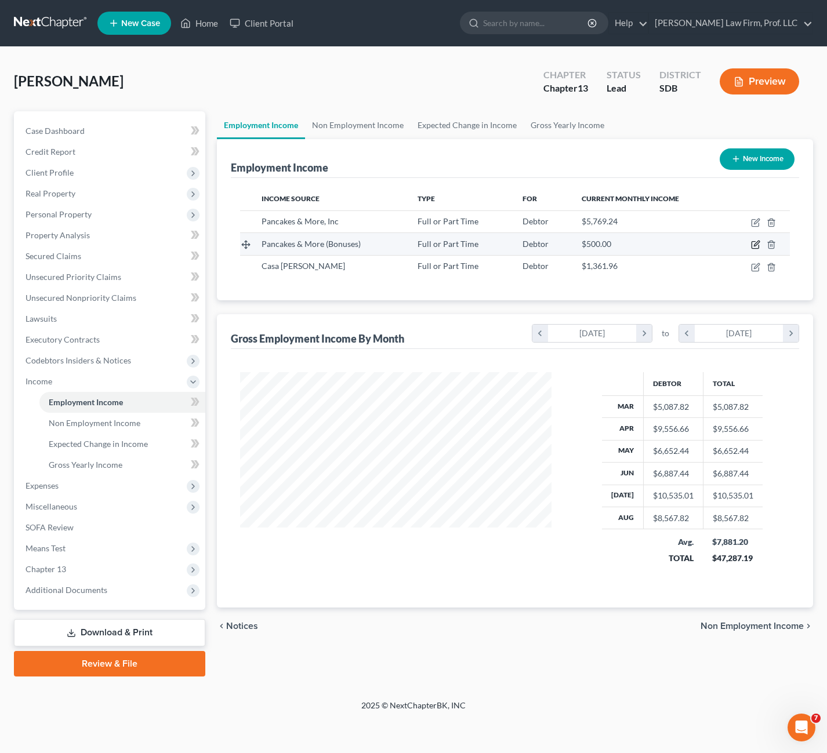
click at [756, 248] on icon "button" at bounding box center [755, 244] width 9 height 9
select select "0"
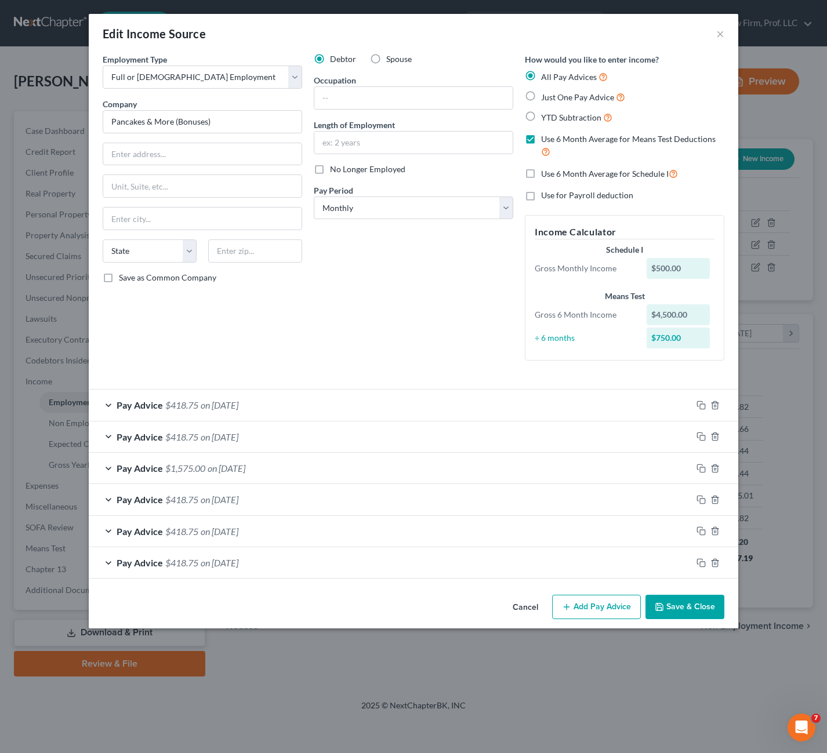
click at [541, 141] on label "Use 6 Month Average for Means Test Deductions" at bounding box center [632, 145] width 183 height 25
click at [546, 141] on input "Use 6 Month Average for Means Test Deductions" at bounding box center [550, 137] width 8 height 8
checkbox input "false"
click at [541, 173] on label "Use 6 Month Average for Schedule I" at bounding box center [609, 173] width 137 height 13
click at [546, 173] on input "Use 6 Month Average for Schedule I" at bounding box center [550, 171] width 8 height 8
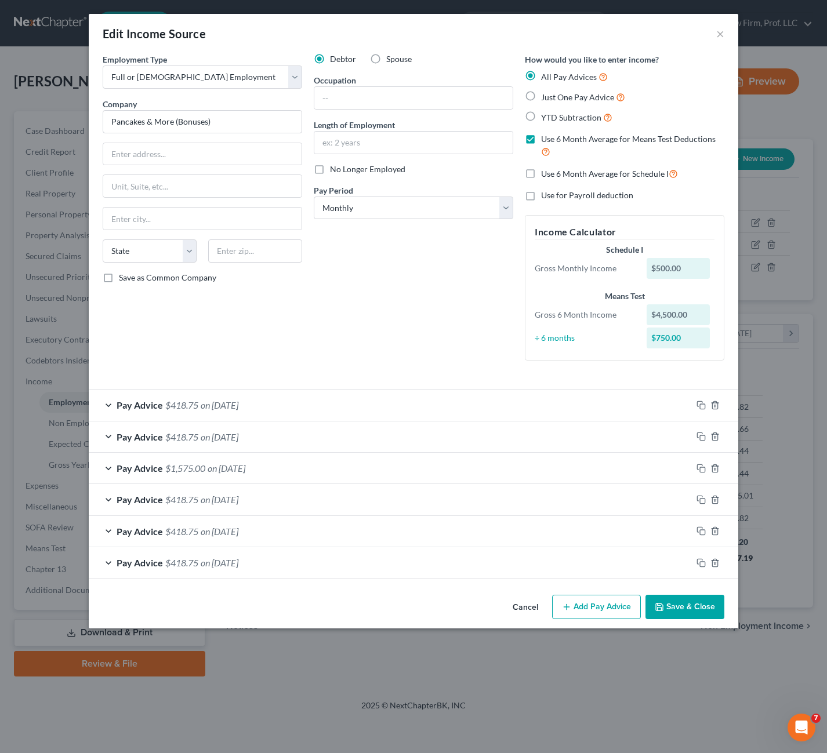
checkbox input "true"
click at [681, 608] on button "Save & Close" at bounding box center [684, 607] width 79 height 24
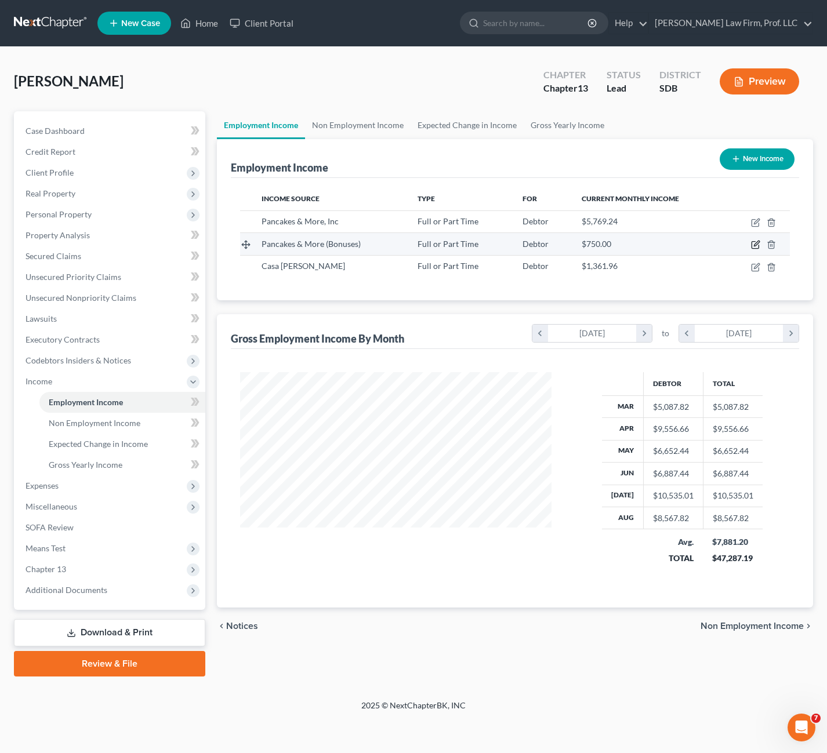
click at [755, 243] on icon "button" at bounding box center [755, 244] width 9 height 9
select select "0"
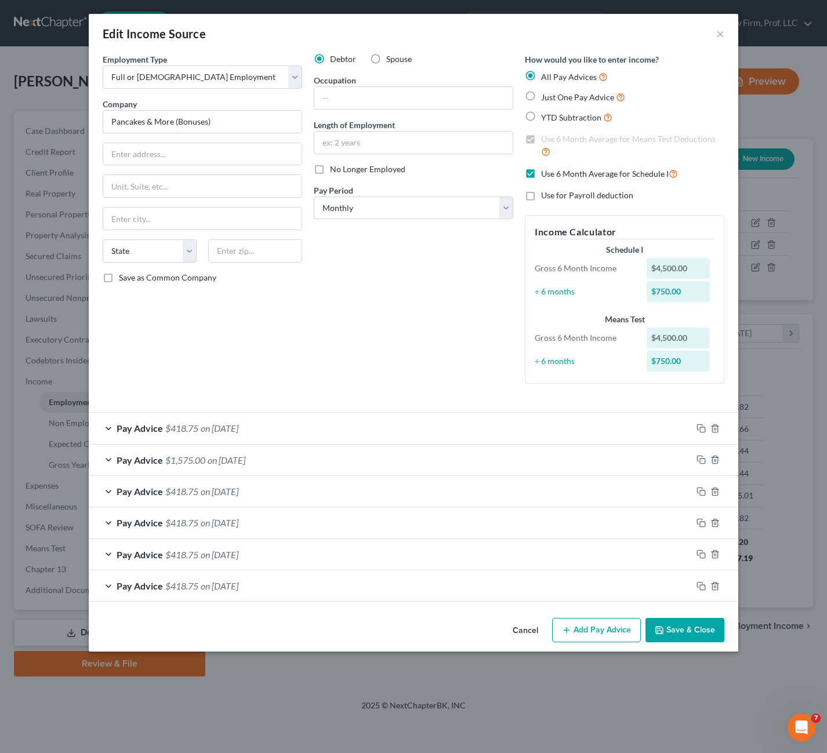
click at [541, 177] on label "Use 6 Month Average for Schedule I" at bounding box center [609, 173] width 137 height 13
click at [546, 175] on input "Use 6 Month Average for Schedule I" at bounding box center [550, 171] width 8 height 8
checkbox input "false"
drag, startPoint x: 701, startPoint y: 623, endPoint x: 513, endPoint y: 255, distance: 413.2
click at [509, 306] on div "Edit Income Source × Employment Type * Select Full or [DEMOGRAPHIC_DATA] Employ…" at bounding box center [414, 333] width 650 height 638
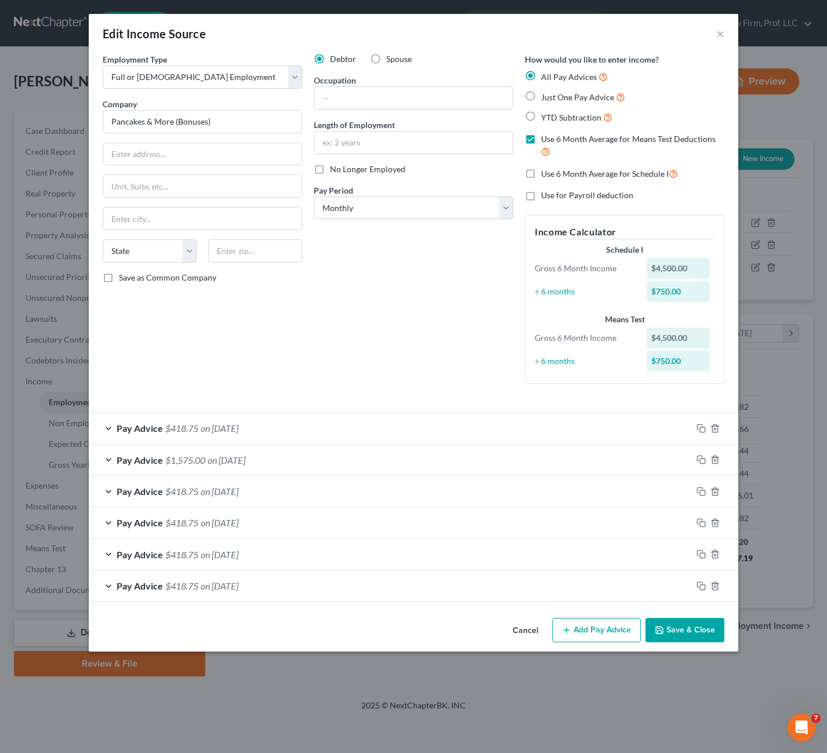
click at [541, 136] on label "Use 6 Month Average for Means Test Deductions" at bounding box center [632, 145] width 183 height 25
click at [546, 136] on input "Use 6 Month Average for Means Test Deductions" at bounding box center [550, 137] width 8 height 8
checkbox input "false"
click at [676, 632] on button "Save & Close" at bounding box center [684, 630] width 79 height 24
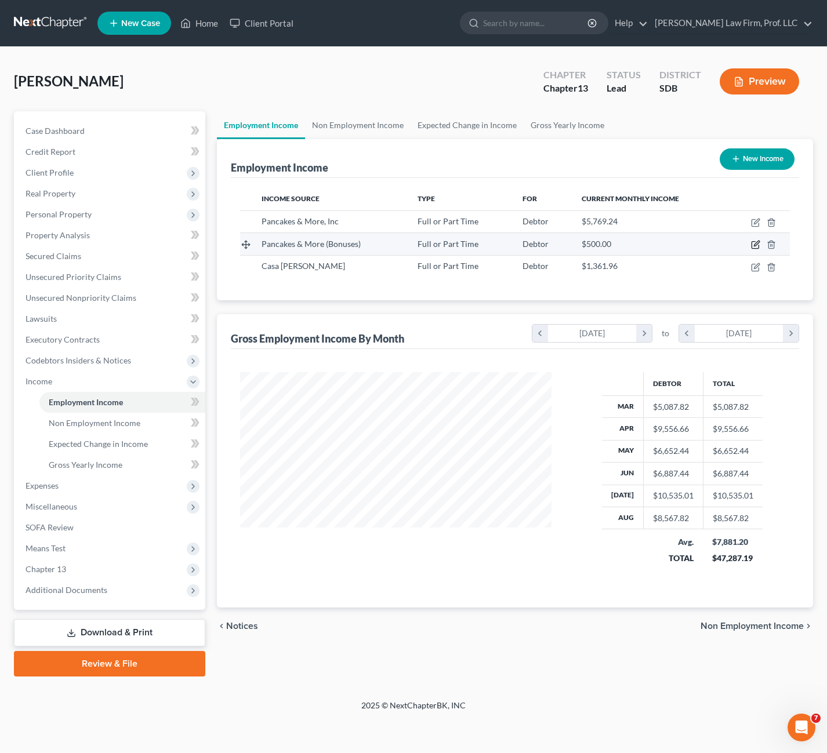
click at [753, 247] on icon "button" at bounding box center [755, 244] width 9 height 9
select select "0"
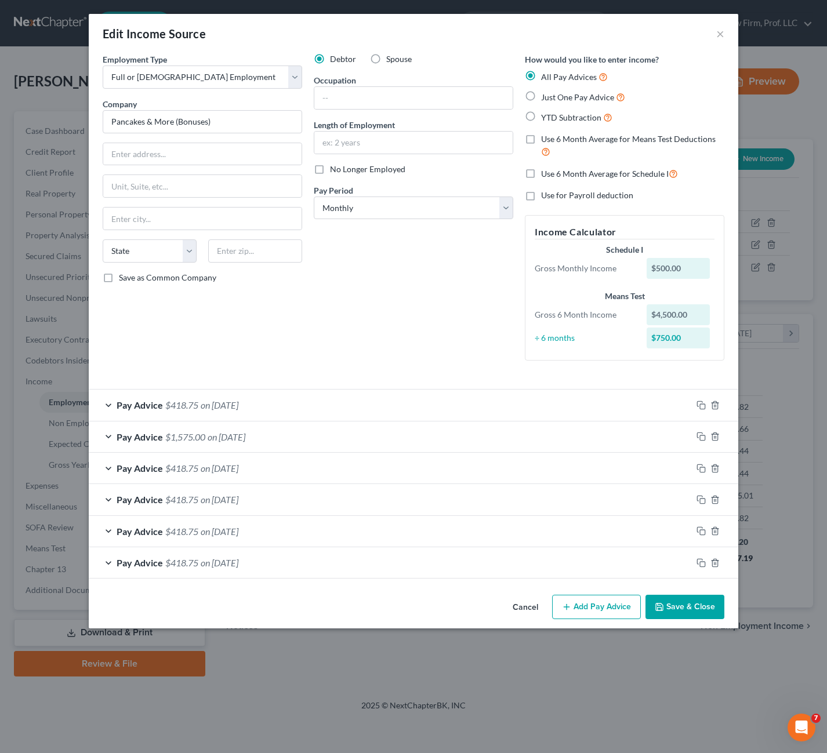
click at [672, 602] on button "Save & Close" at bounding box center [684, 607] width 79 height 24
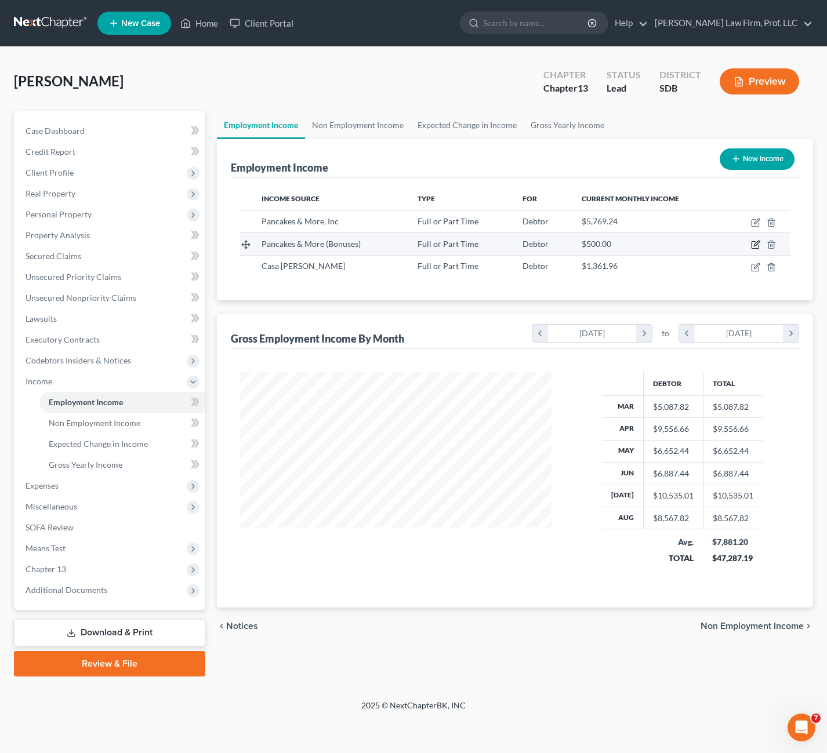
click at [755, 245] on icon "button" at bounding box center [756, 243] width 5 height 5
select select "0"
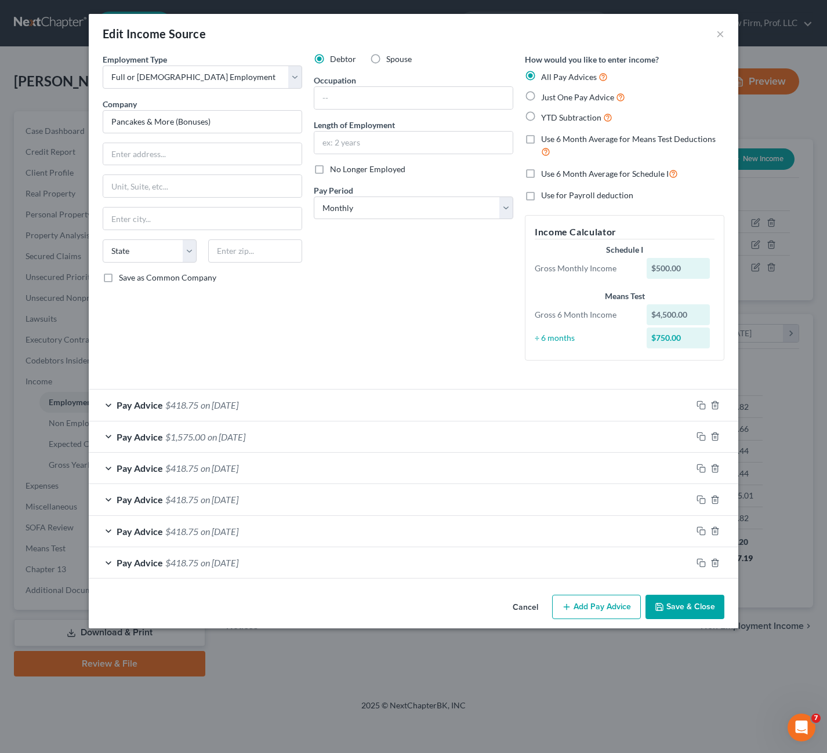
click at [541, 175] on label "Use 6 Month Average for Schedule I" at bounding box center [609, 173] width 137 height 13
click at [546, 175] on input "Use 6 Month Average for Schedule I" at bounding box center [550, 171] width 8 height 8
checkbox input "true"
click at [678, 609] on button "Save & Close" at bounding box center [684, 607] width 79 height 24
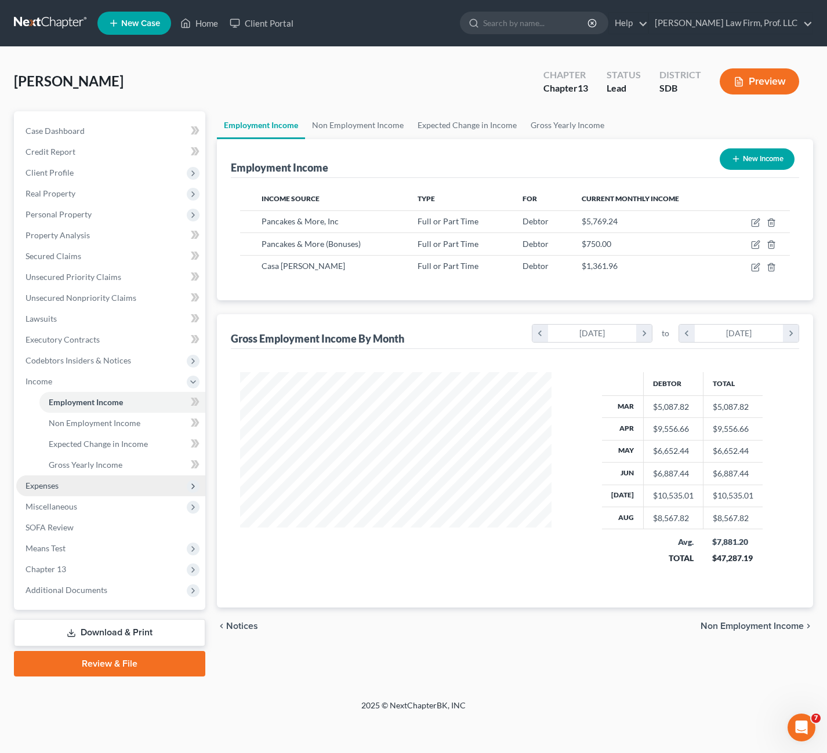
click at [49, 491] on span "Expenses" at bounding box center [110, 486] width 189 height 21
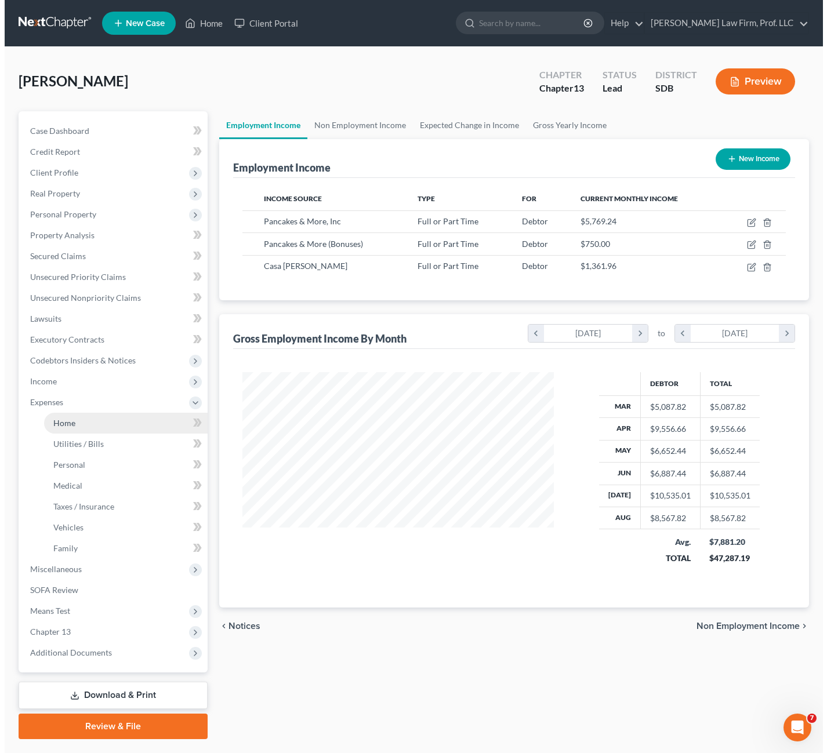
scroll to position [579753, 579630]
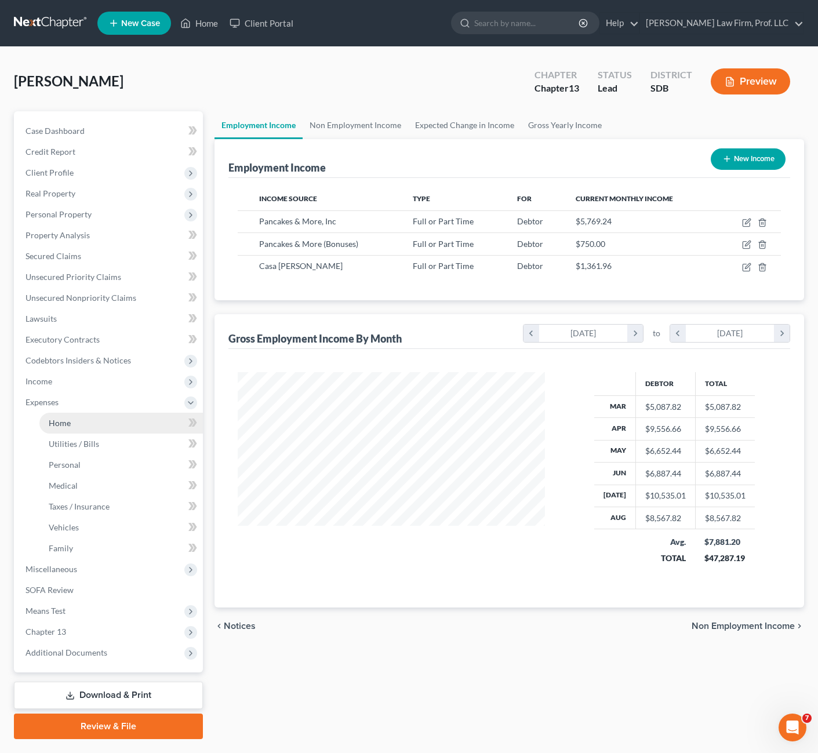
click at [72, 427] on link "Home" at bounding box center [121, 423] width 164 height 21
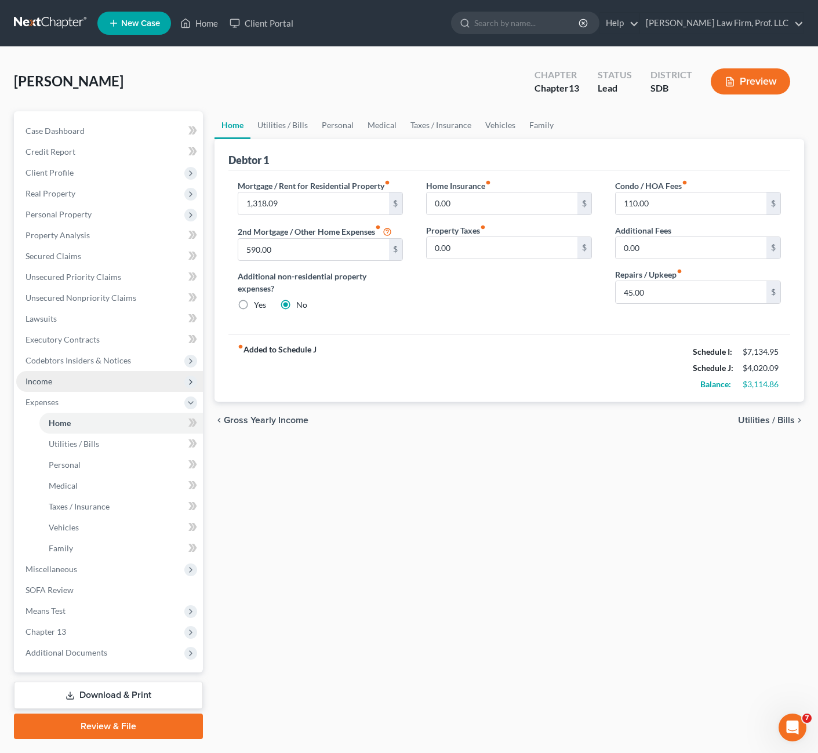
click at [35, 384] on span "Income" at bounding box center [39, 381] width 27 height 10
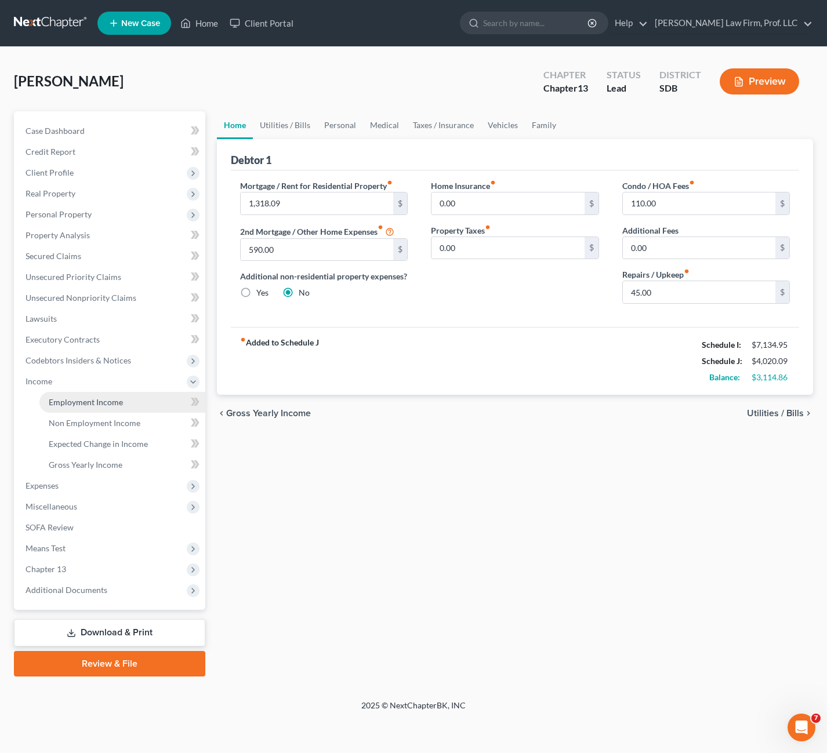
click at [89, 402] on span "Employment Income" at bounding box center [86, 402] width 74 height 10
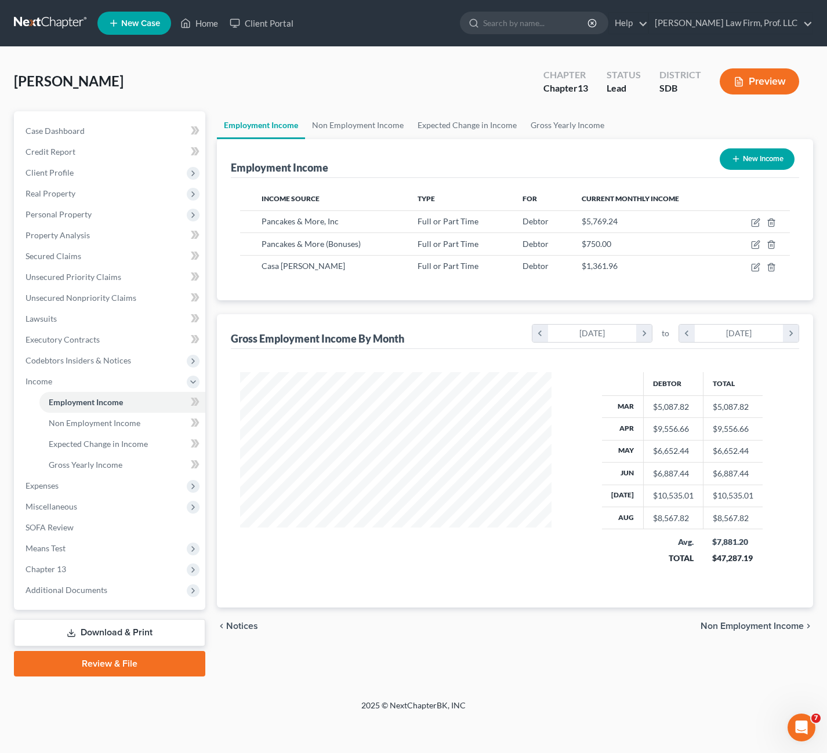
scroll to position [208, 334]
click at [755, 244] on icon "button" at bounding box center [756, 243] width 5 height 5
select select "0"
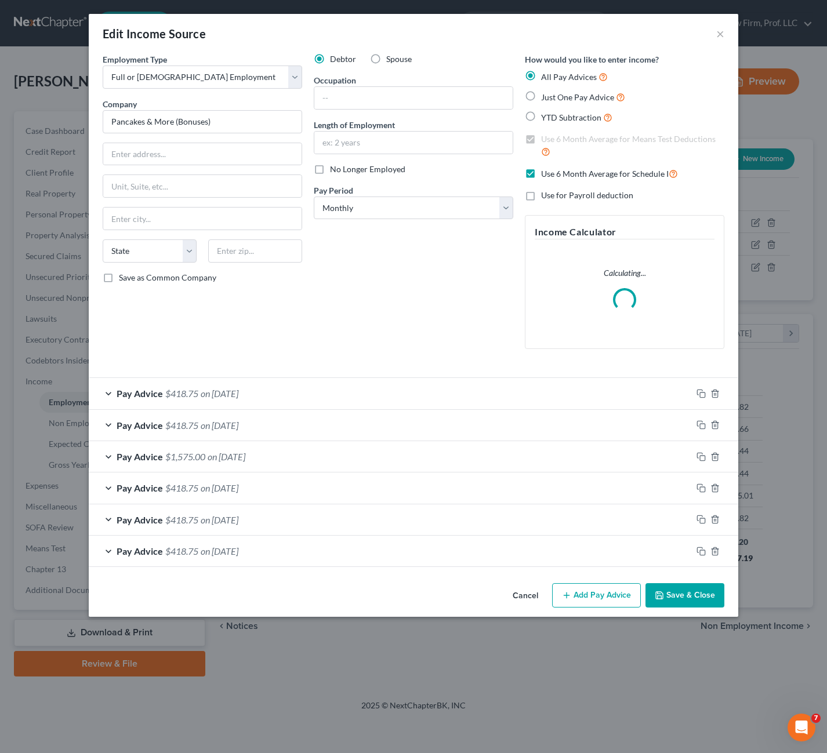
click at [541, 176] on label "Use 6 Month Average for Schedule I" at bounding box center [609, 173] width 137 height 13
click at [546, 175] on input "Use 6 Month Average for Schedule I" at bounding box center [550, 171] width 8 height 8
checkbox input "false"
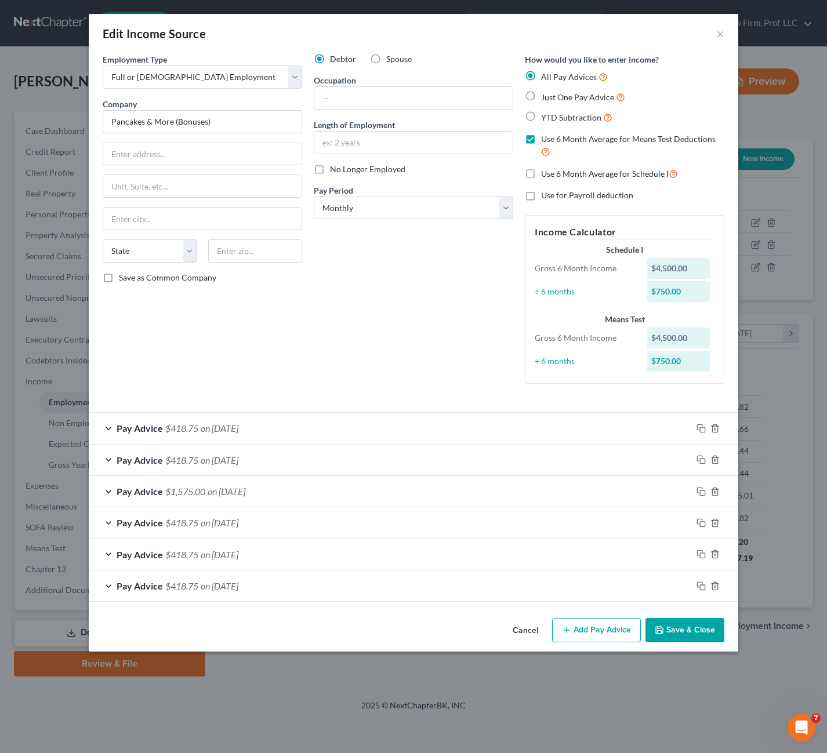
click at [541, 139] on label "Use 6 Month Average for Means Test Deductions" at bounding box center [632, 145] width 183 height 25
click at [546, 139] on input "Use 6 Month Average for Means Test Deductions" at bounding box center [550, 137] width 8 height 8
checkbox input "false"
click at [665, 629] on button "Save & Close" at bounding box center [684, 630] width 79 height 24
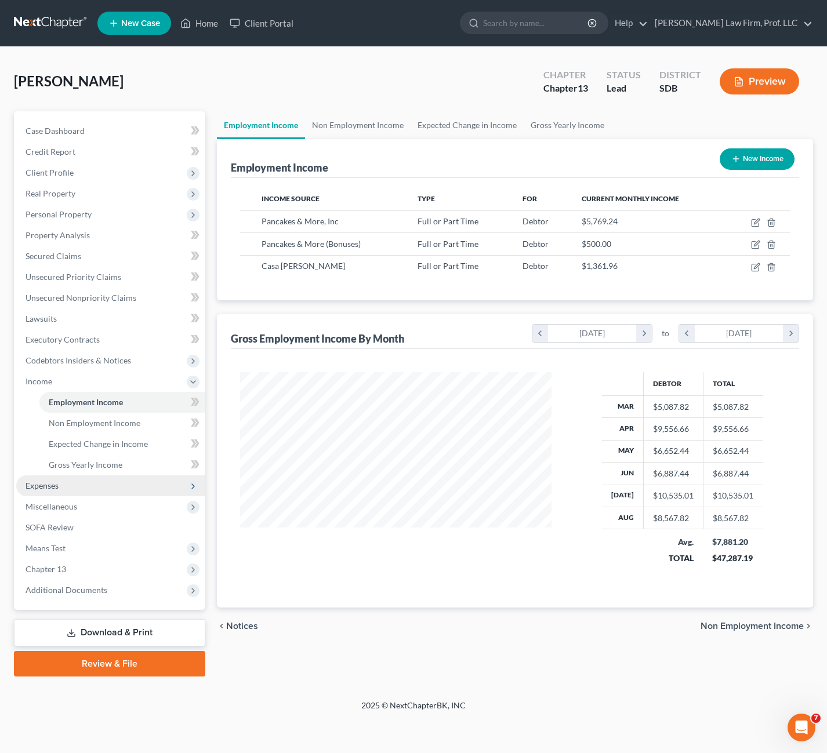
click at [49, 491] on span "Expenses" at bounding box center [110, 486] width 189 height 21
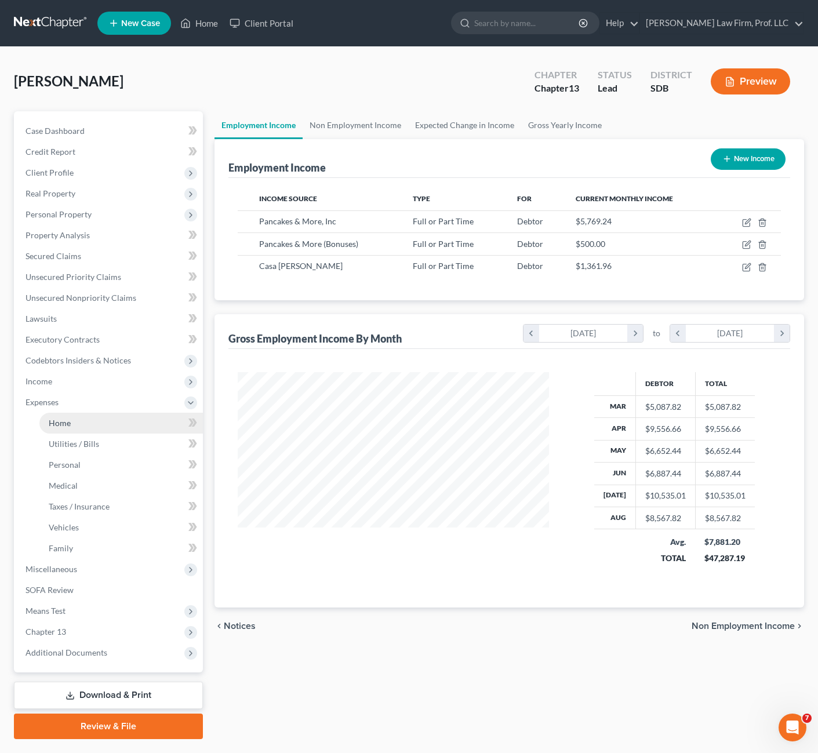
scroll to position [579753, 579630]
click at [88, 421] on link "Home" at bounding box center [121, 423] width 164 height 21
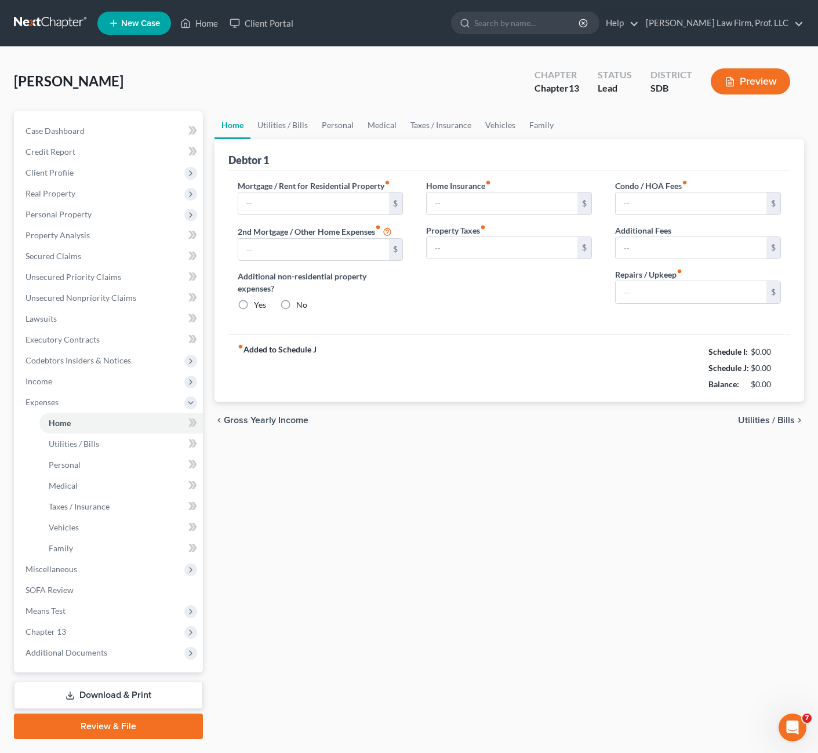
type input "1,318.09"
type input "590.00"
radio input "true"
type input "0.00"
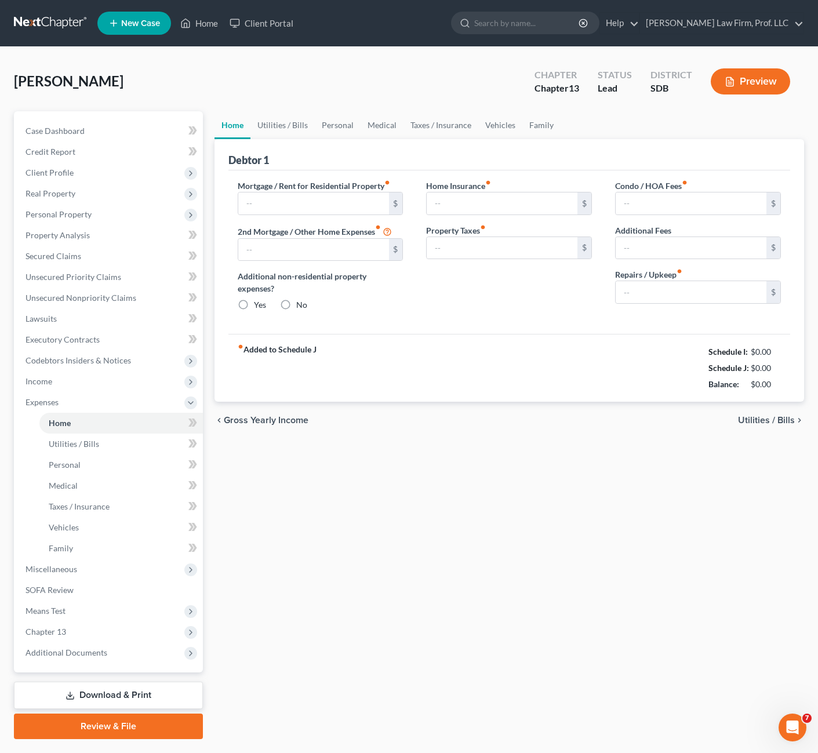
type input "110.00"
type input "0.00"
type input "45.00"
click at [68, 260] on span "Secured Claims" at bounding box center [54, 256] width 56 height 10
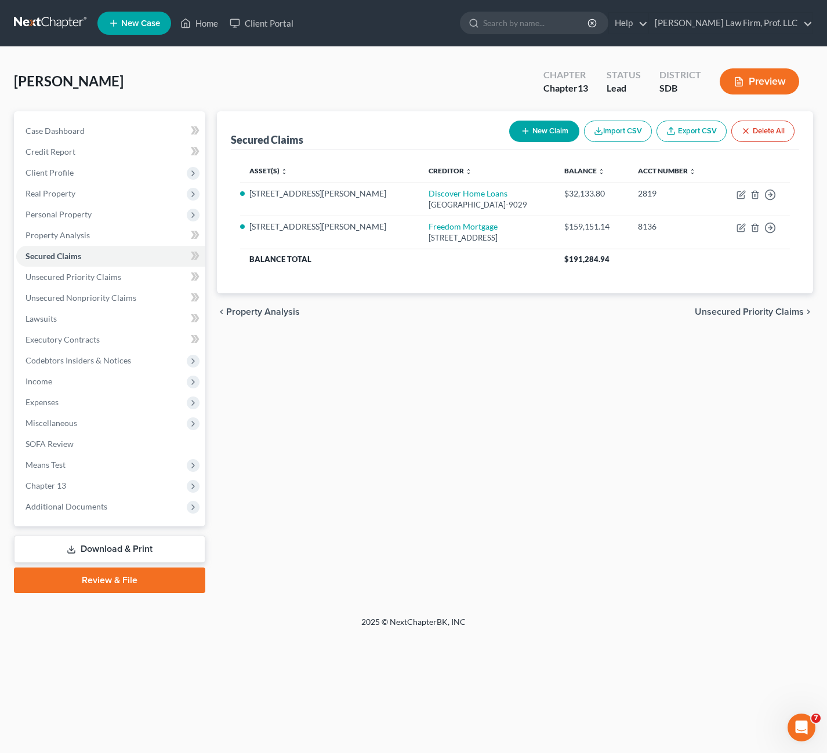
click at [369, 395] on div "Secured Claims New Claim Import CSV Export CSV Delete All Asset(s) expand_more …" at bounding box center [515, 352] width 608 height 482
click at [49, 233] on span "Property Analysis" at bounding box center [58, 235] width 64 height 10
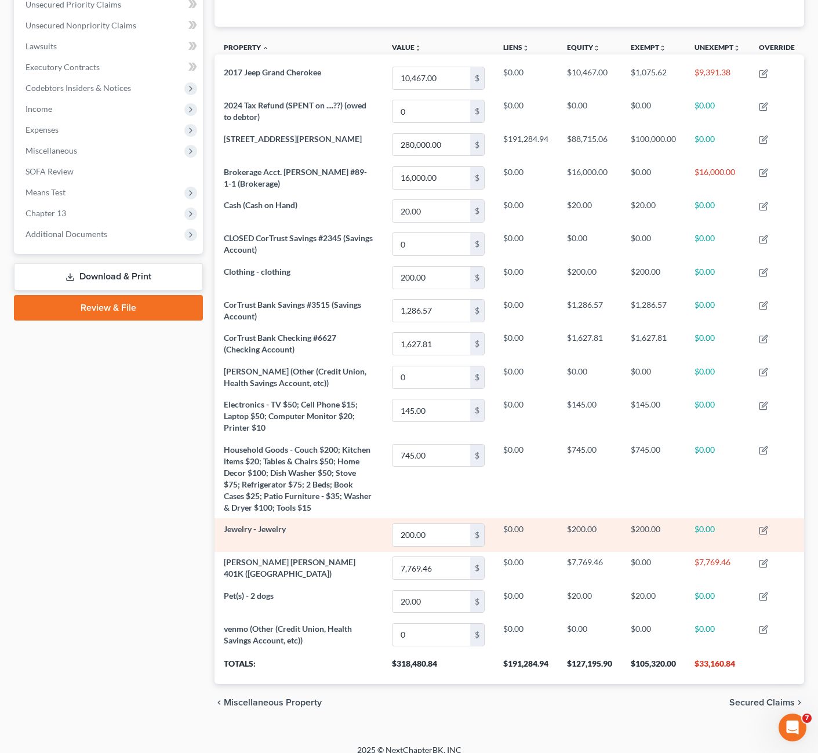
scroll to position [284, 0]
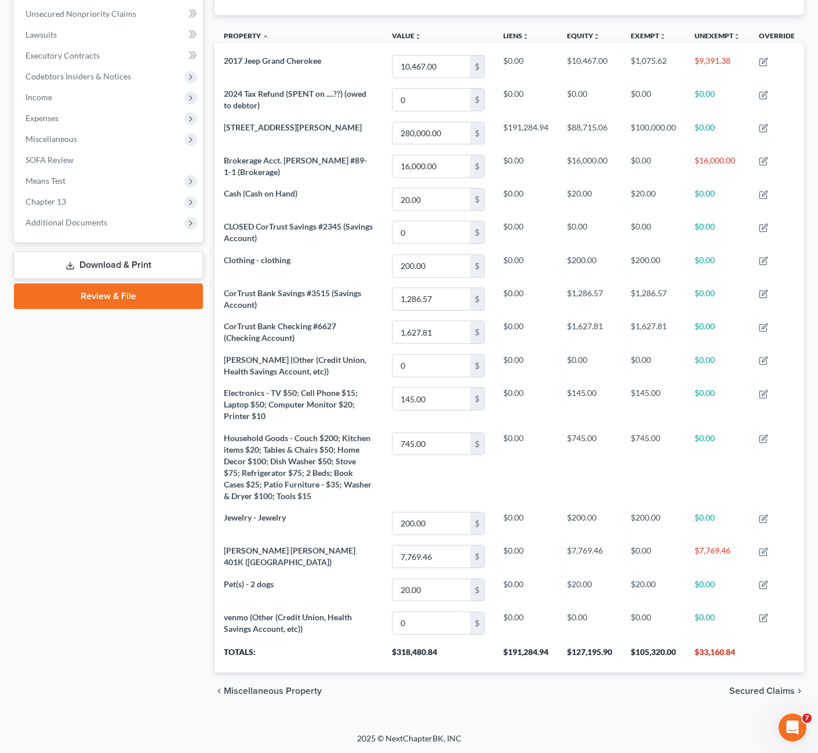
click at [666, 706] on div "chevron_left Miscellaneous Property Secured Claims chevron_right" at bounding box center [510, 691] width 590 height 37
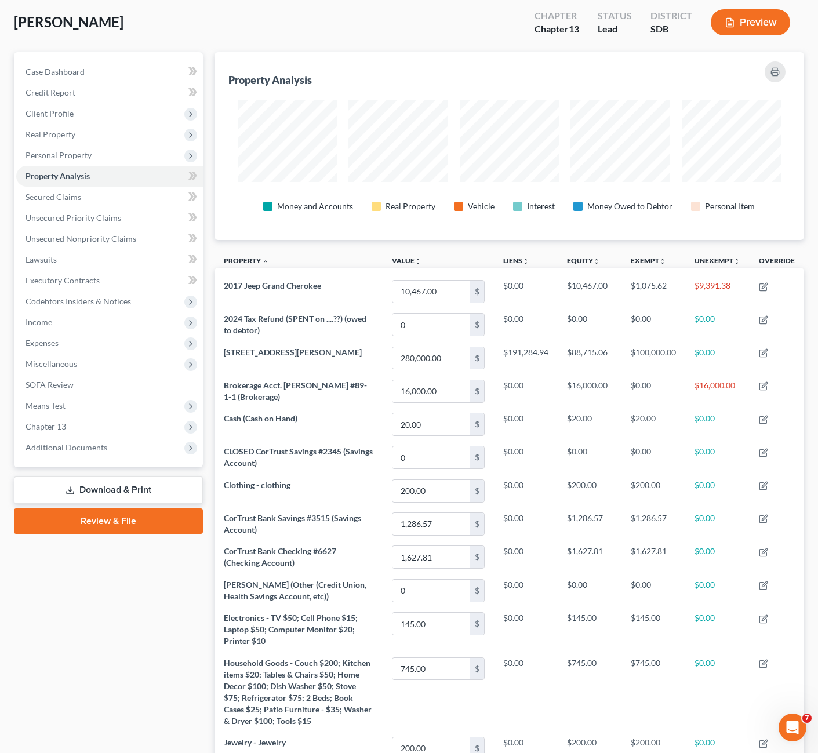
scroll to position [0, 0]
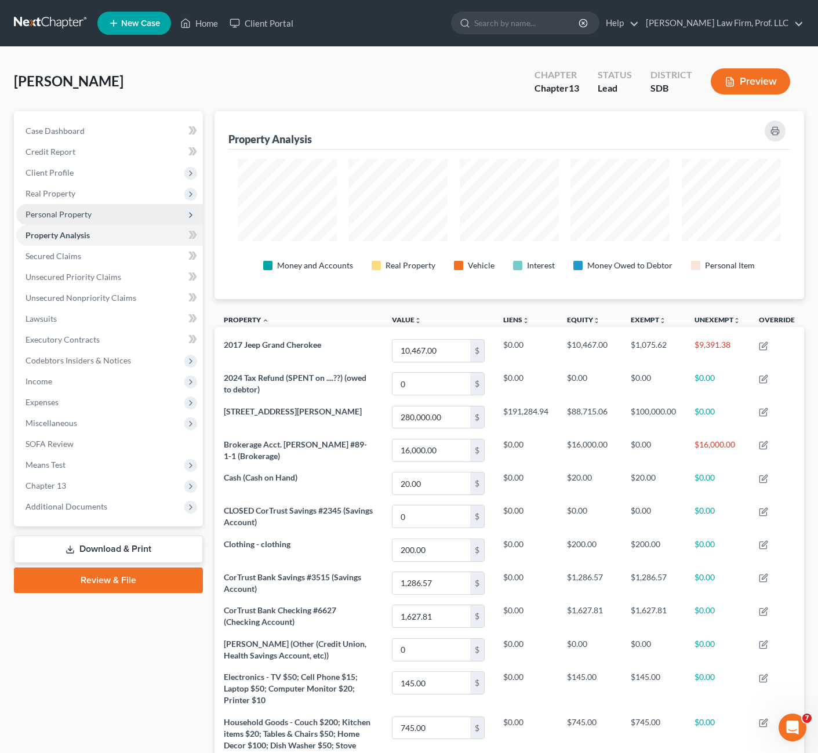
click at [54, 209] on span "Personal Property" at bounding box center [59, 214] width 66 height 10
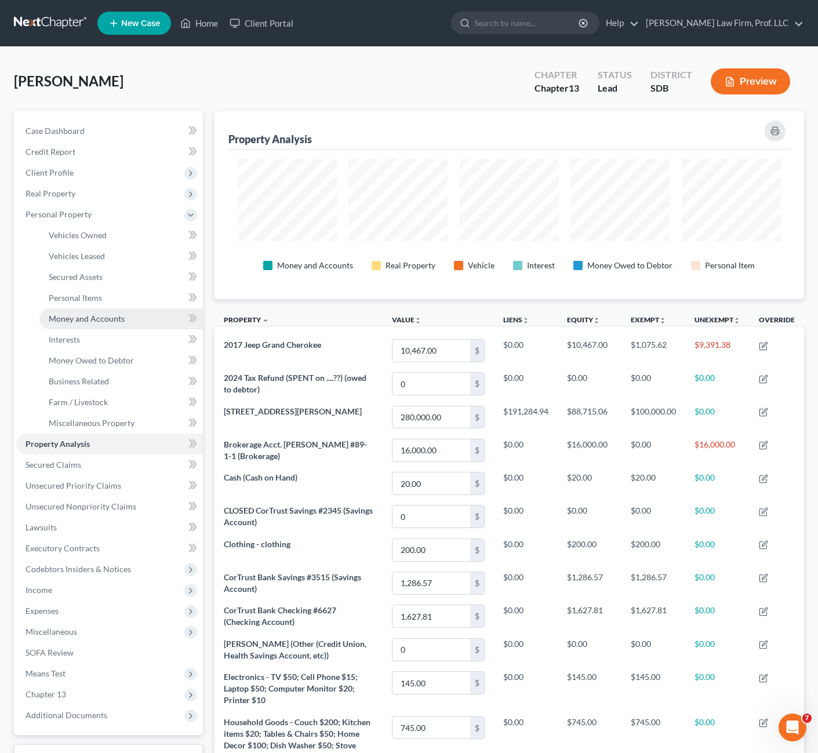
click at [110, 321] on span "Money and Accounts" at bounding box center [87, 319] width 76 height 10
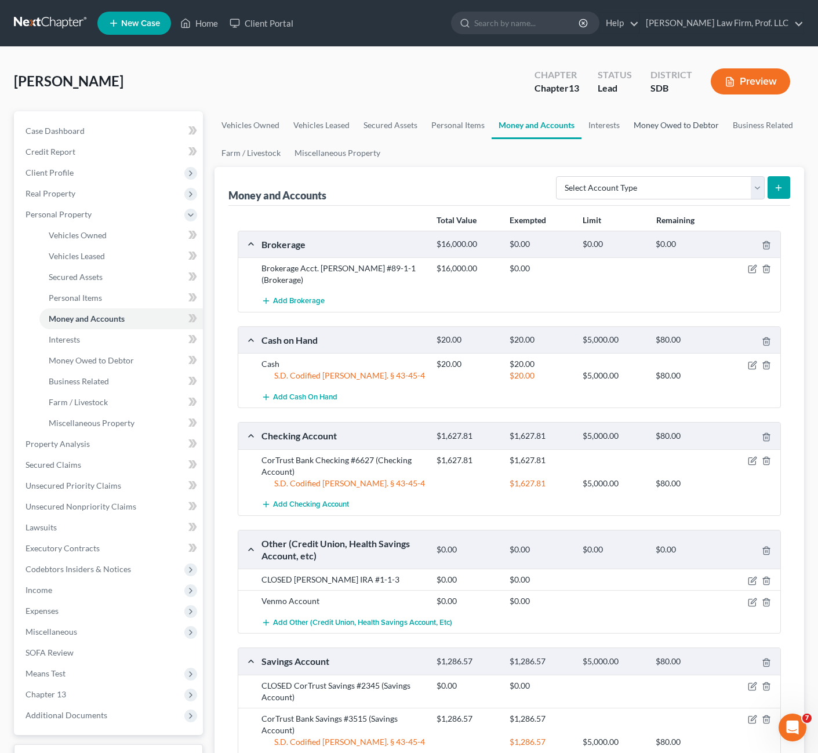
click at [681, 133] on link "Money Owed to Debtor" at bounding box center [676, 125] width 99 height 28
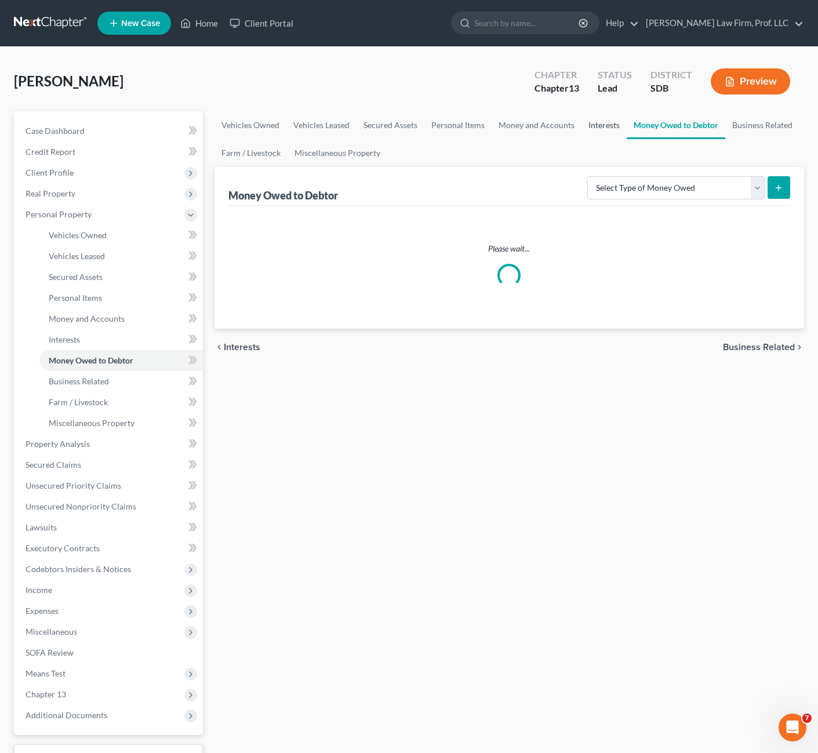
click at [611, 129] on link "Interests" at bounding box center [604, 125] width 45 height 28
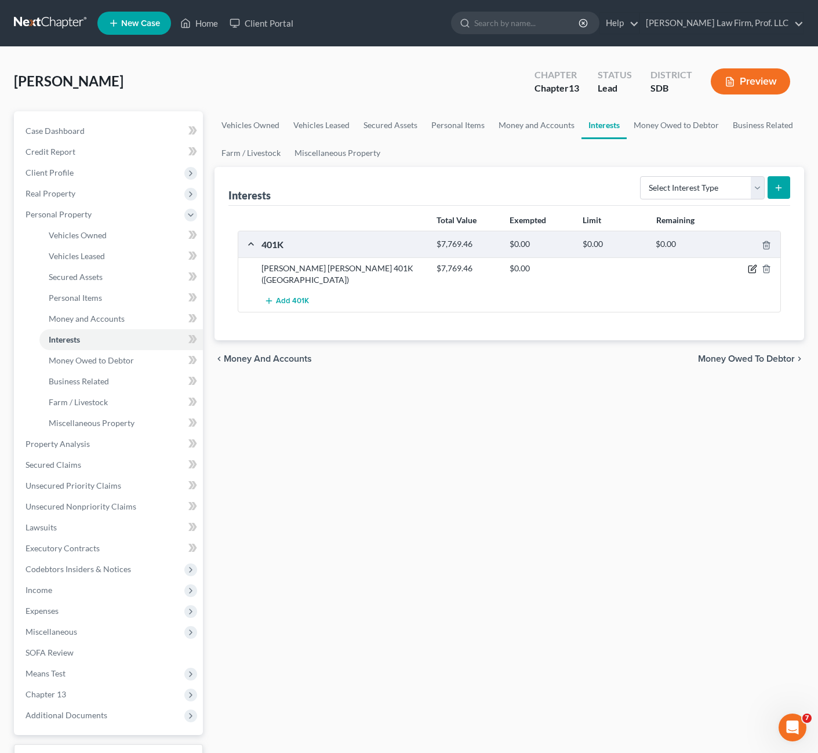
click at [755, 266] on icon "button" at bounding box center [753, 268] width 5 height 5
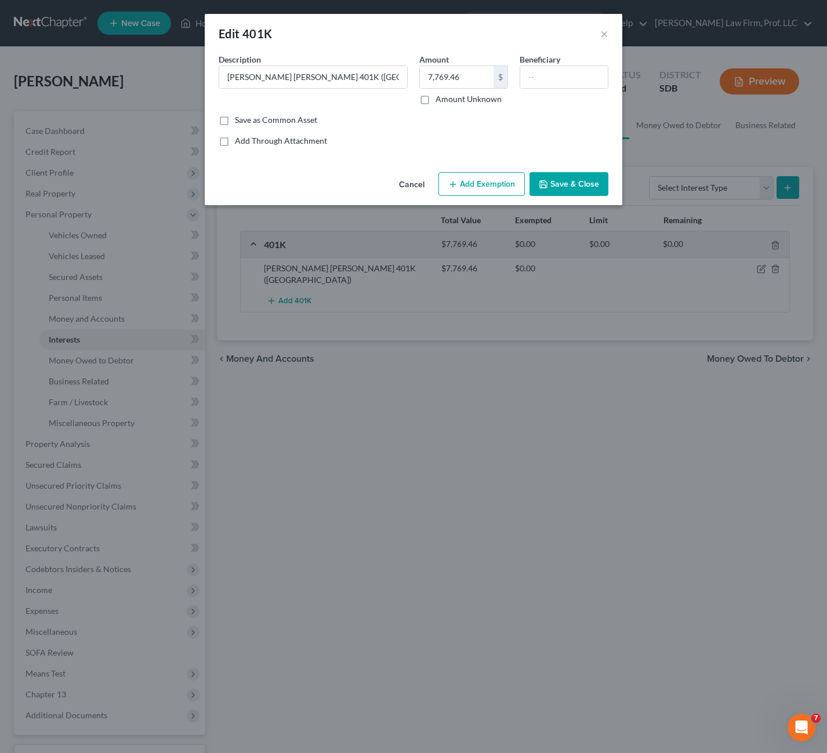
click at [499, 192] on button "Add Exemption" at bounding box center [481, 184] width 86 height 24
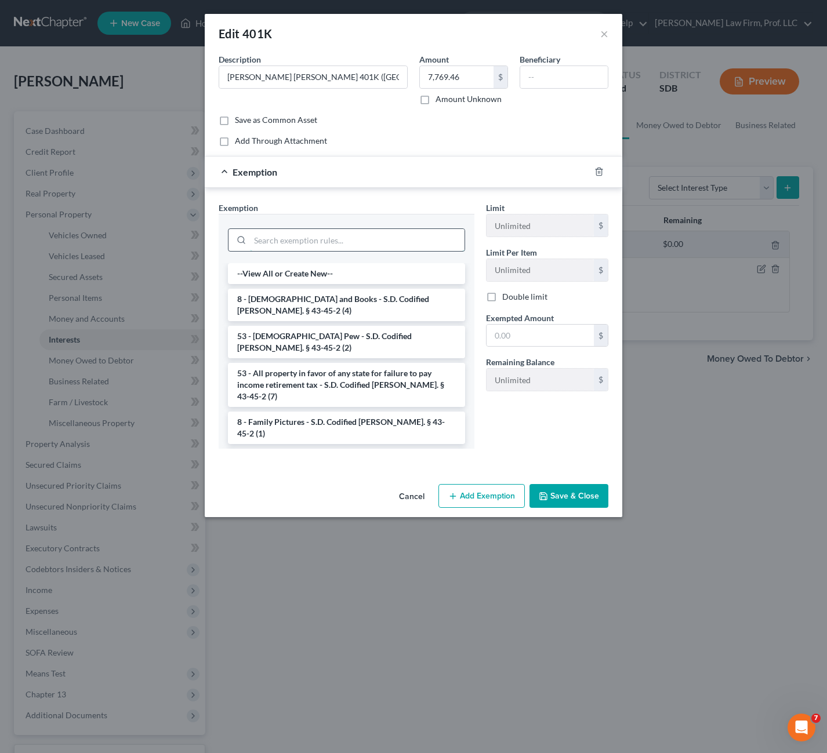
click at [384, 240] on input "search" at bounding box center [357, 240] width 215 height 22
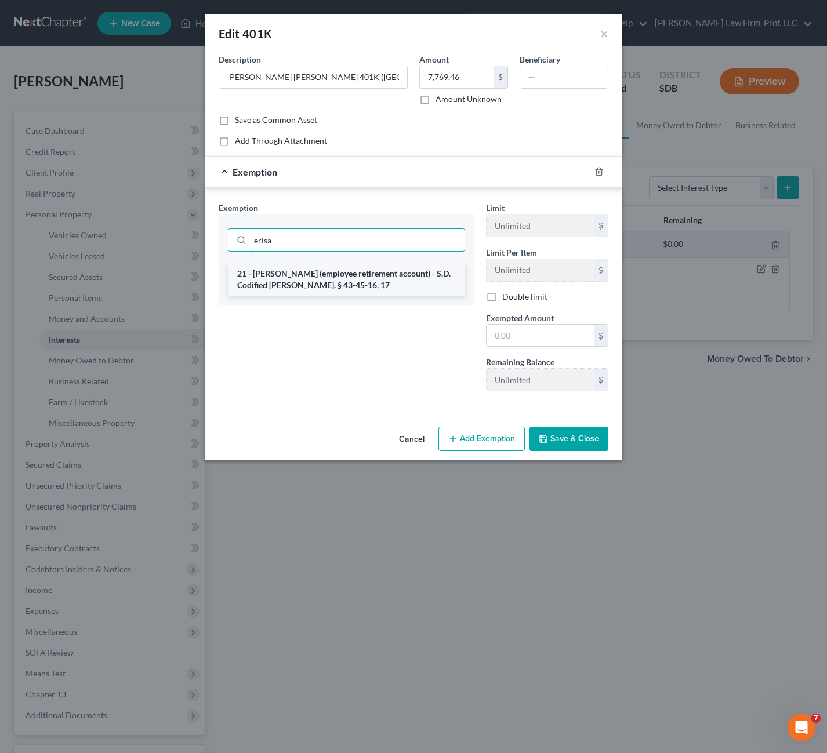
type input "erisa"
click at [434, 285] on li "21 - [PERSON_NAME] (employee retirement account) - S.D. Codified [PERSON_NAME].…" at bounding box center [346, 279] width 237 height 32
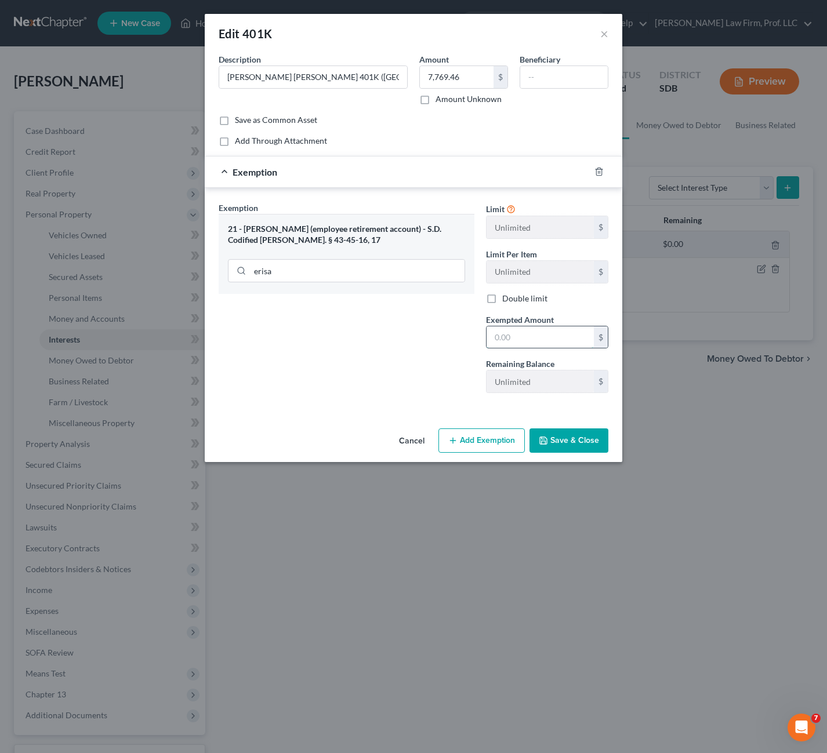
click at [533, 343] on input "text" at bounding box center [540, 338] width 107 height 22
type input "10,000"
click at [449, 378] on div "Exemption Set must be selected for CA. Exemption * 21 - [PERSON_NAME] (employee…" at bounding box center [346, 302] width 267 height 201
click at [597, 439] on button "Save & Close" at bounding box center [569, 441] width 79 height 24
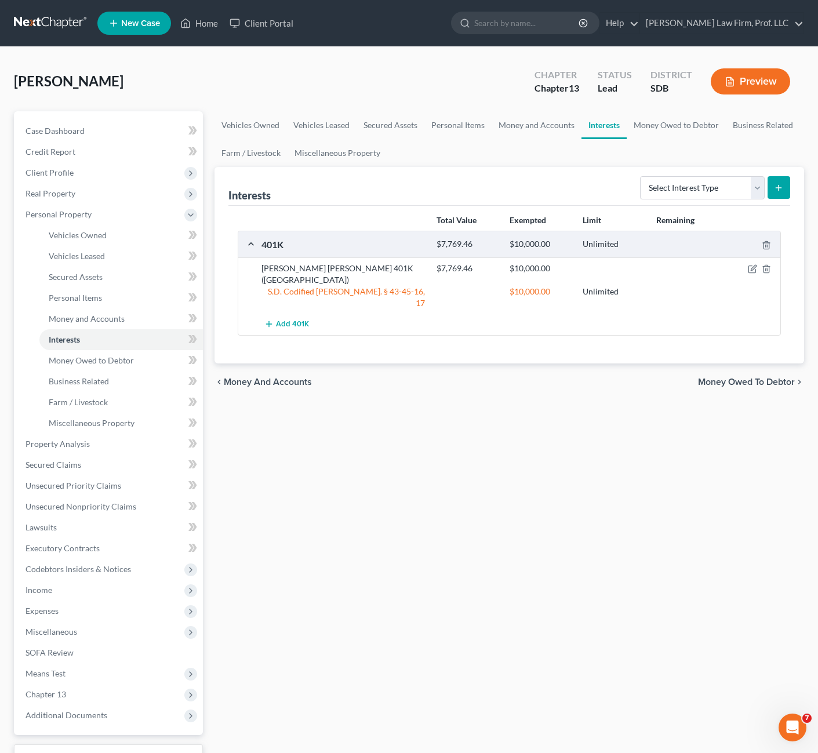
click at [582, 570] on div "Vehicles Owned Vehicles Leased Secured Assets Personal Items Money and Accounts…" at bounding box center [509, 456] width 601 height 691
drag, startPoint x: 117, startPoint y: 359, endPoint x: 117, endPoint y: 366, distance: 7.0
click at [117, 359] on span "Money Owed to Debtor" at bounding box center [91, 361] width 85 height 10
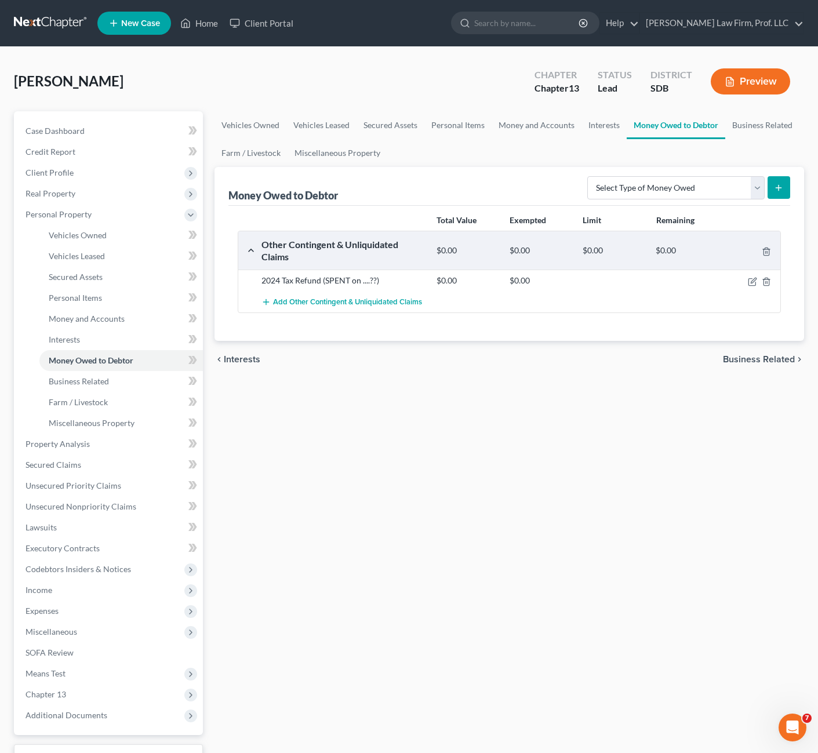
drag, startPoint x: 386, startPoint y: 441, endPoint x: 457, endPoint y: 352, distance: 114.3
click at [386, 439] on div "Vehicles Owned Vehicles Leased Secured Assets Personal Items Money and Accounts…" at bounding box center [509, 456] width 601 height 691
click at [764, 280] on icon "button" at bounding box center [766, 282] width 5 height 8
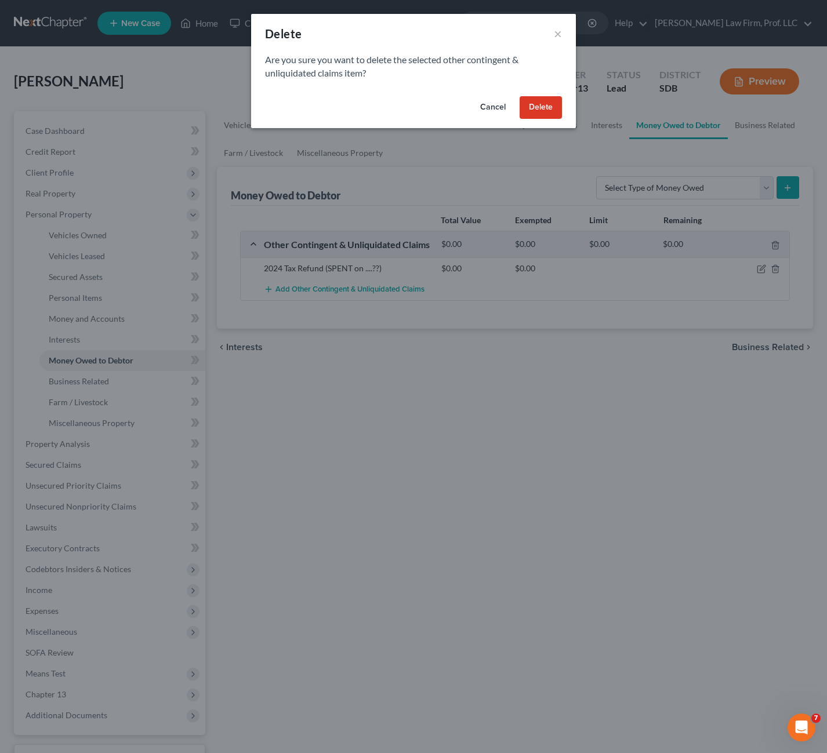
click at [541, 112] on button "Delete" at bounding box center [541, 107] width 42 height 23
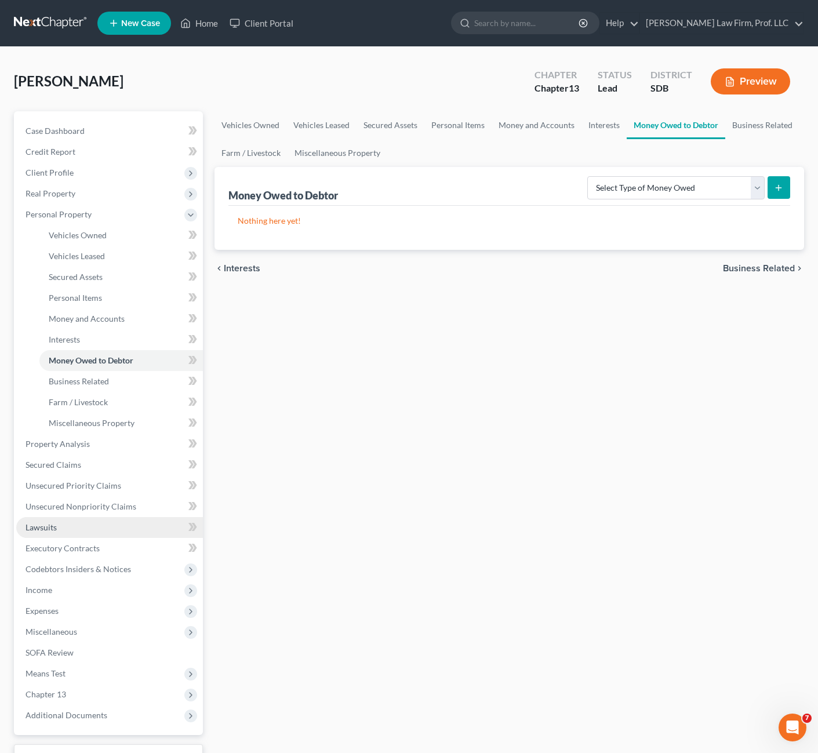
drag, startPoint x: 340, startPoint y: 534, endPoint x: 143, endPoint y: 517, distance: 198.5
click at [332, 532] on div "Vehicles Owned Vehicles Leased Secured Assets Personal Items Money and Accounts…" at bounding box center [509, 456] width 601 height 691
click at [108, 507] on span "Unsecured Nonpriority Claims" at bounding box center [81, 507] width 111 height 10
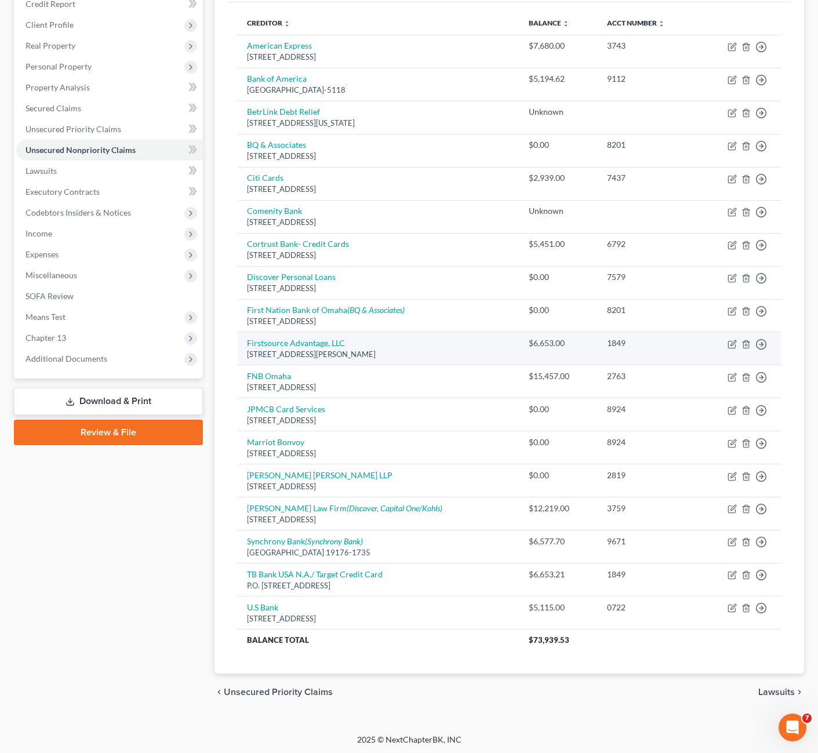
scroll to position [150, 0]
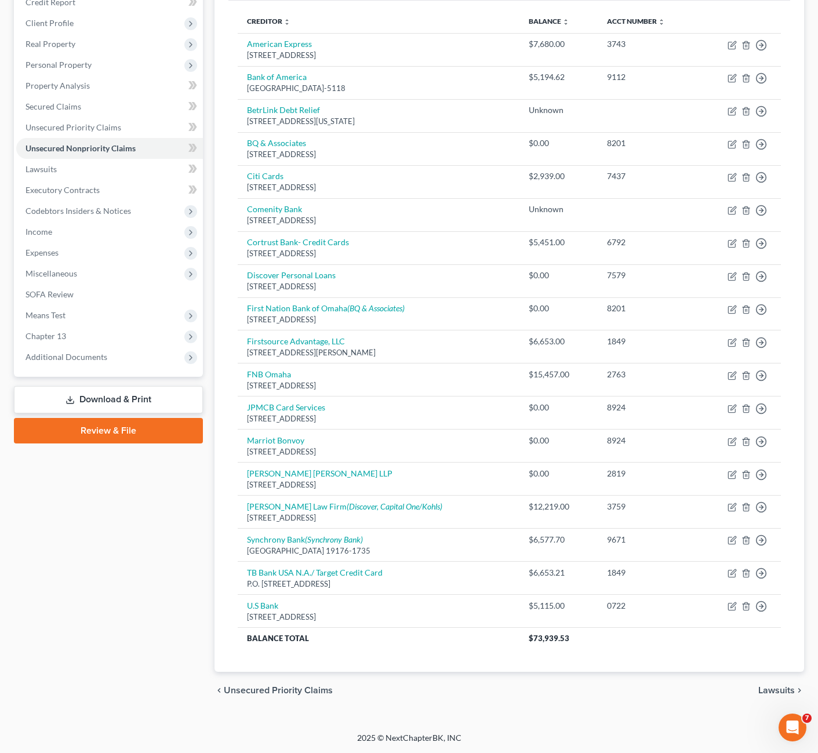
drag, startPoint x: 444, startPoint y: 253, endPoint x: 230, endPoint y: 252, distance: 214.0
click at [230, 252] on div "Creditor expand_more expand_less unfold_more Balance expand_more expand_less un…" at bounding box center [510, 337] width 562 height 672
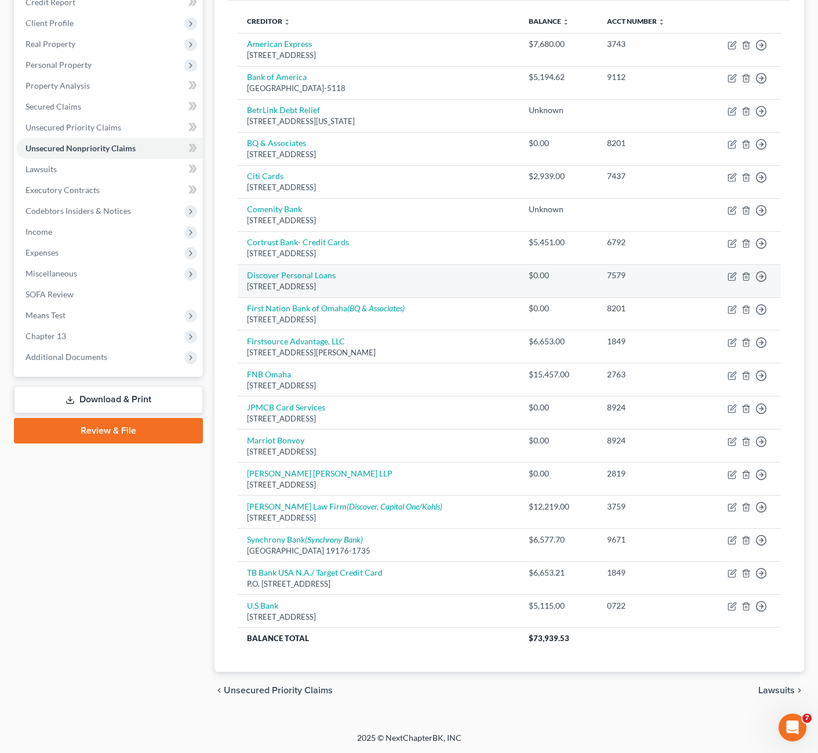
click at [431, 265] on td "Discover Personal Loans [STREET_ADDRESS]" at bounding box center [379, 280] width 282 height 33
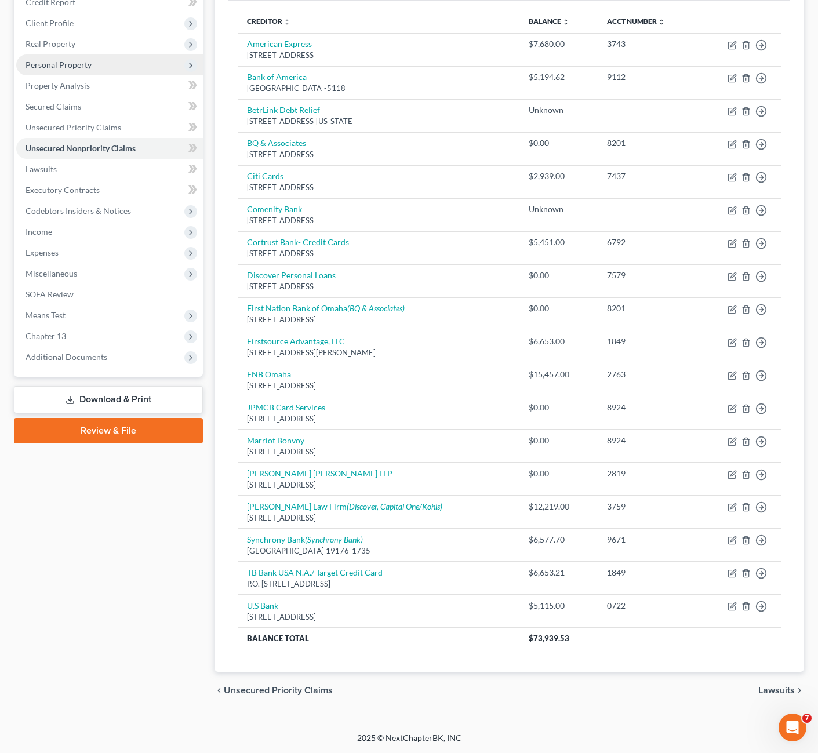
scroll to position [0, 0]
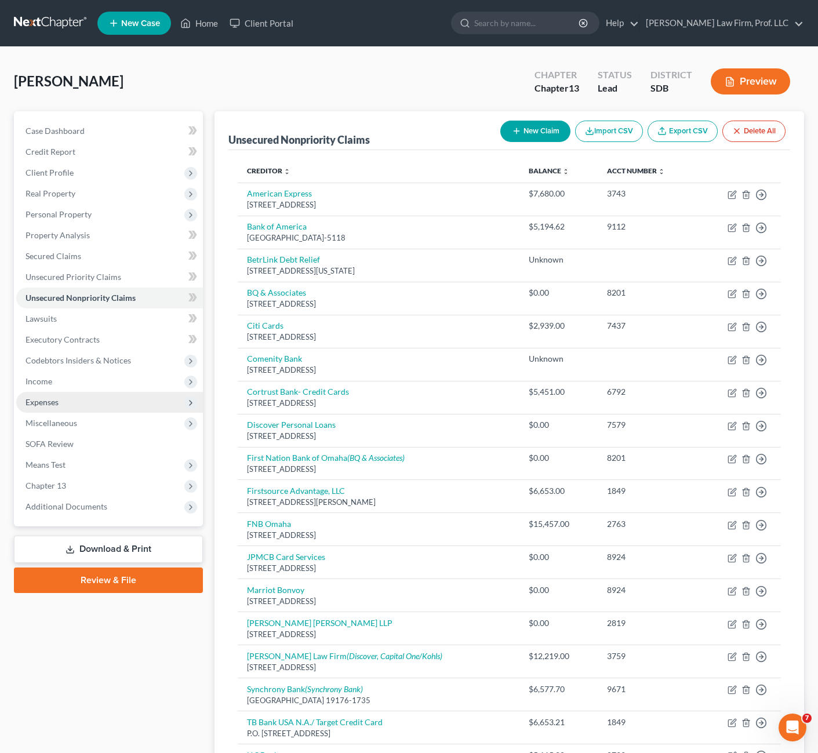
click at [57, 397] on span "Expenses" at bounding box center [42, 402] width 33 height 10
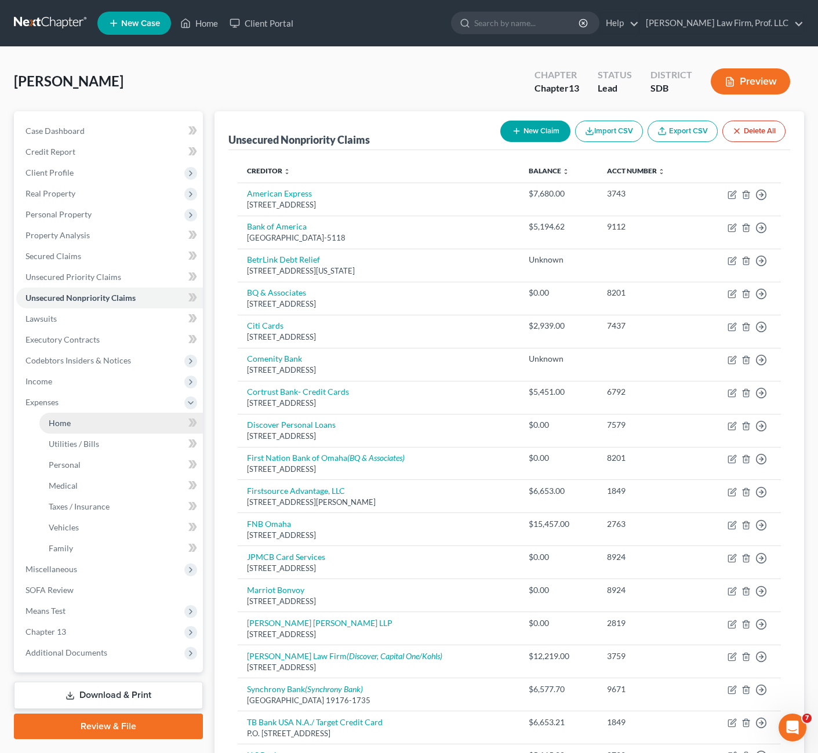
click at [52, 420] on span "Home" at bounding box center [60, 423] width 22 height 10
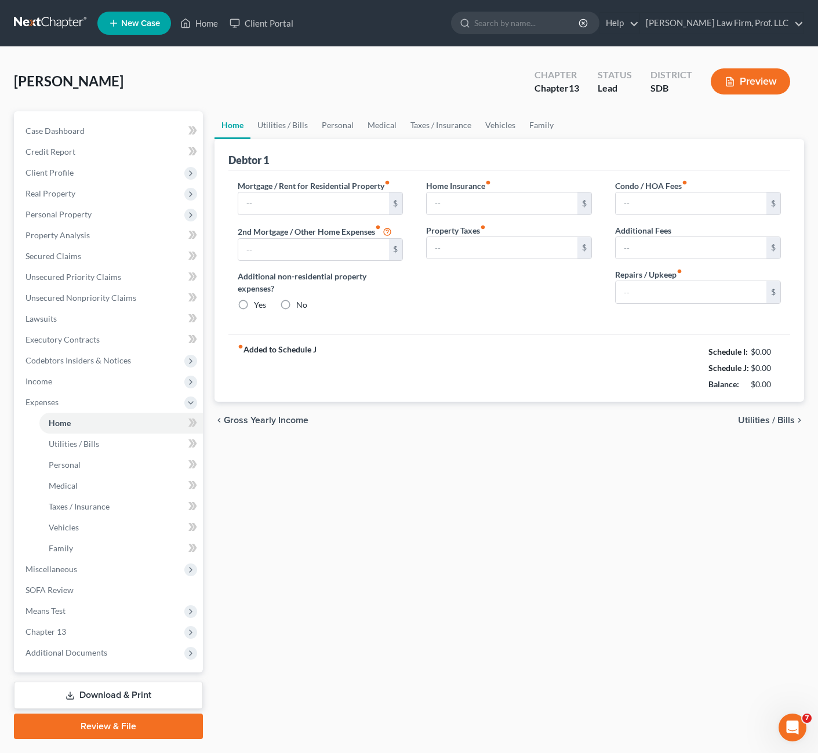
type input "1,318.09"
type input "590.00"
radio input "true"
type input "0.00"
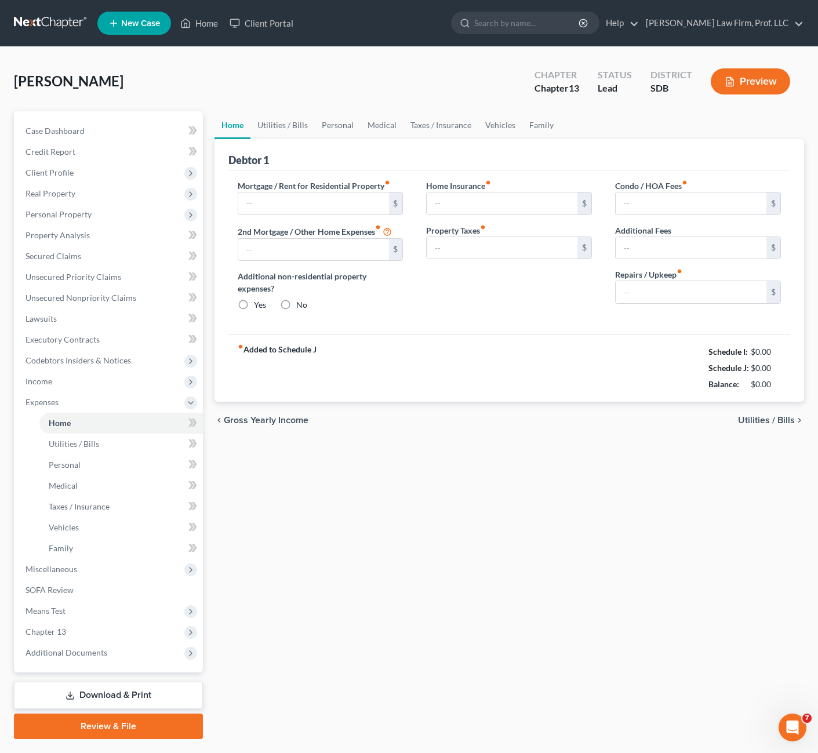
type input "110.00"
type input "0.00"
type input "45.00"
click at [570, 495] on div "Home Utilities / Bills Personal Medical Taxes / Insurance Vehicles Family Debto…" at bounding box center [509, 425] width 601 height 628
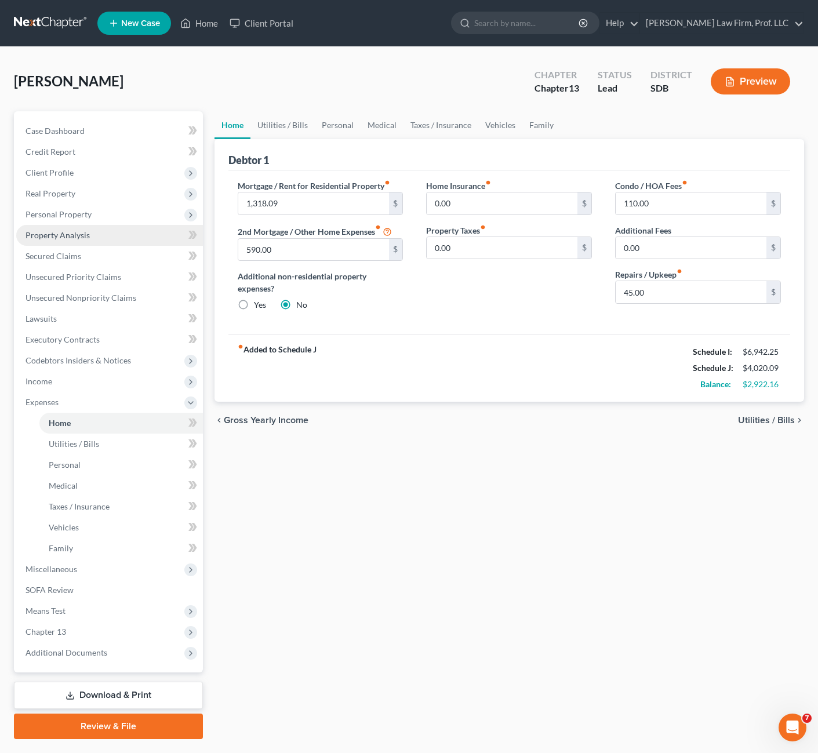
click at [81, 237] on span "Property Analysis" at bounding box center [58, 235] width 64 height 10
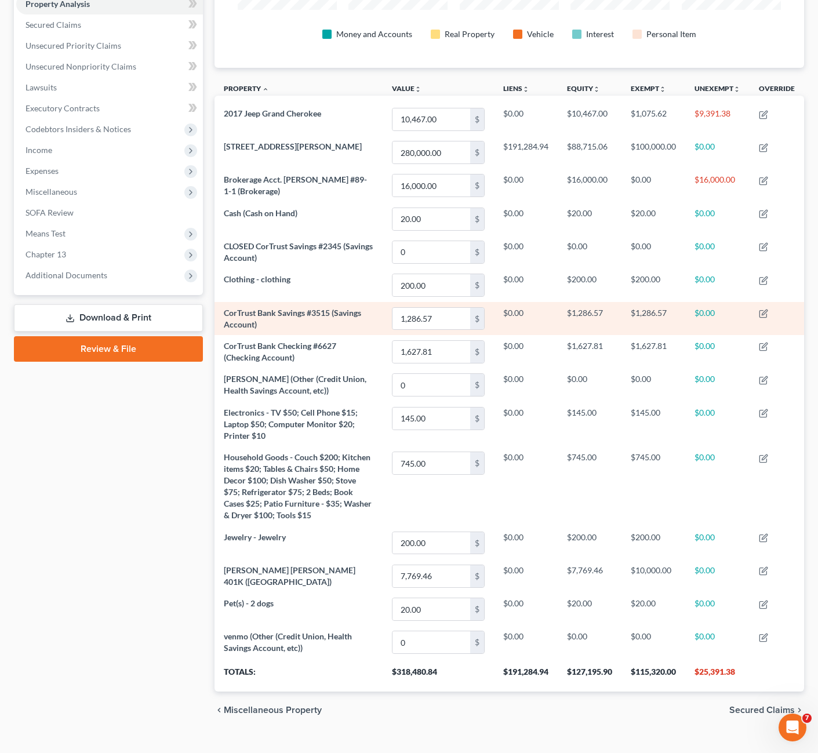
scroll to position [232, 0]
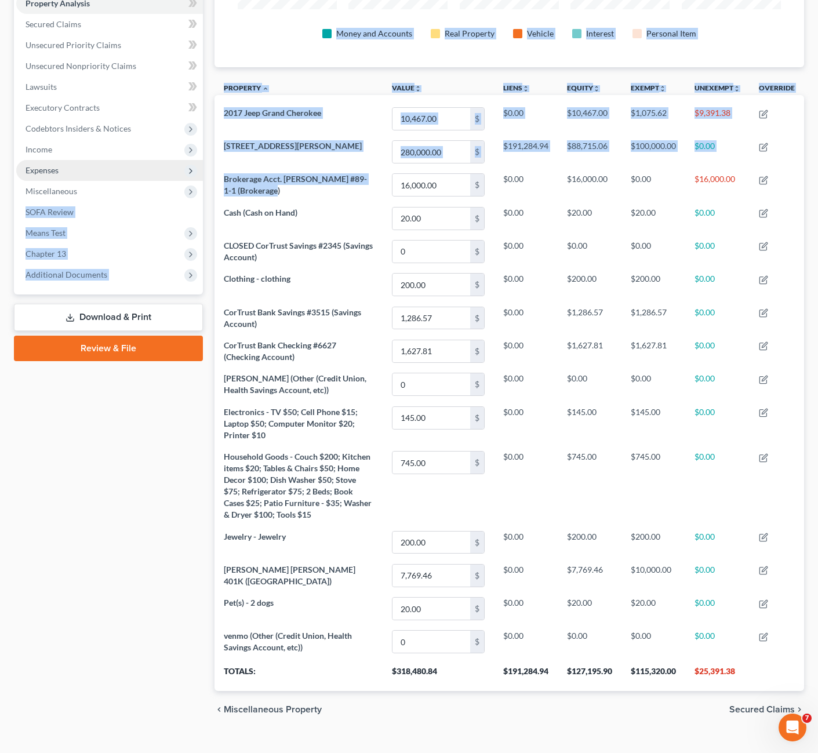
drag, startPoint x: 282, startPoint y: 194, endPoint x: 202, endPoint y: 171, distance: 83.9
click at [201, 178] on div "Petition Navigation Case Dashboard Payments Invoices Payments Payments Credit R…" at bounding box center [409, 303] width 802 height 849
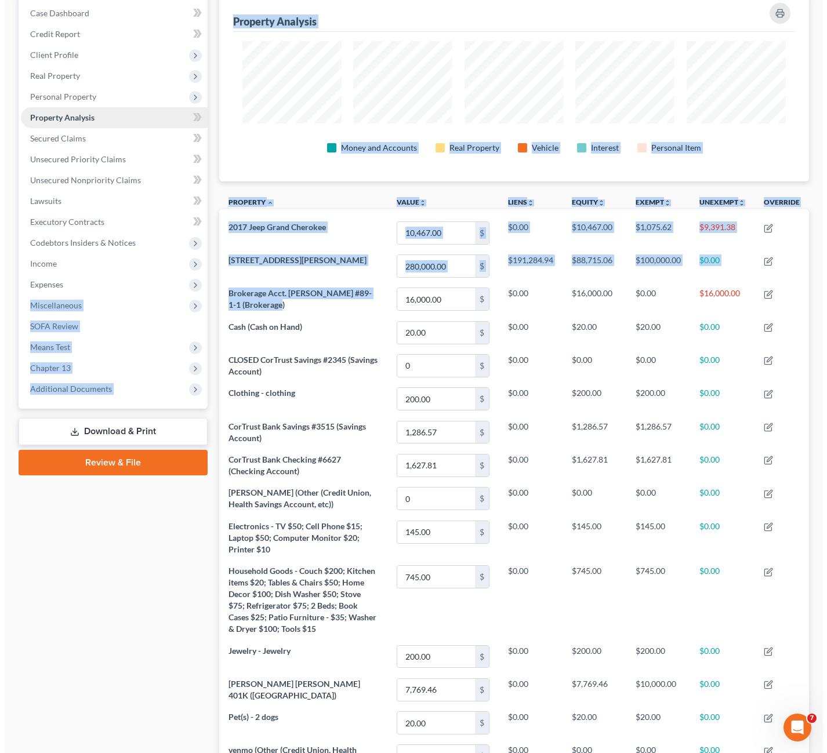
scroll to position [0, 0]
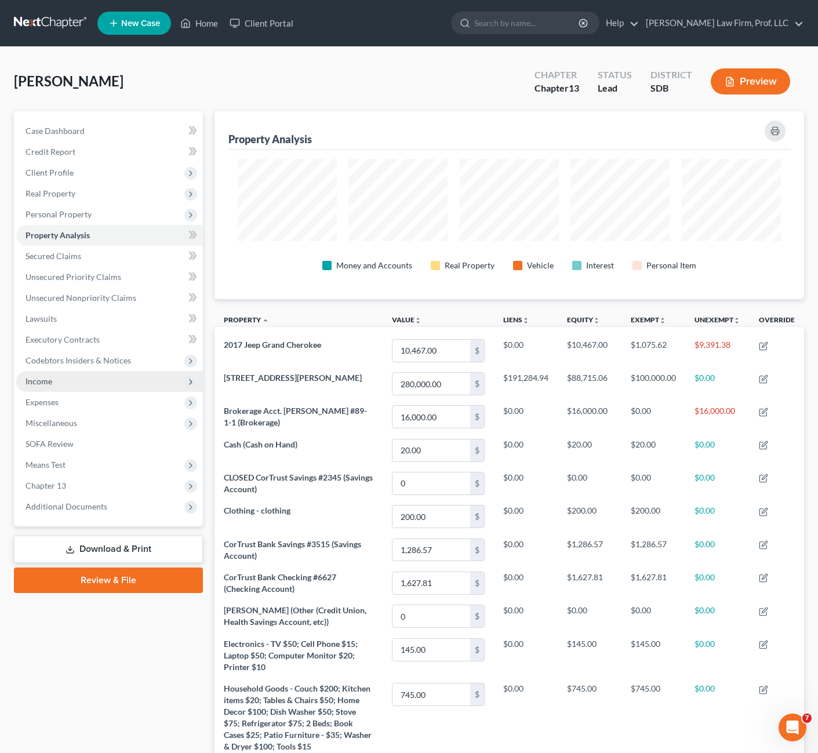
click at [40, 383] on span "Income" at bounding box center [39, 381] width 27 height 10
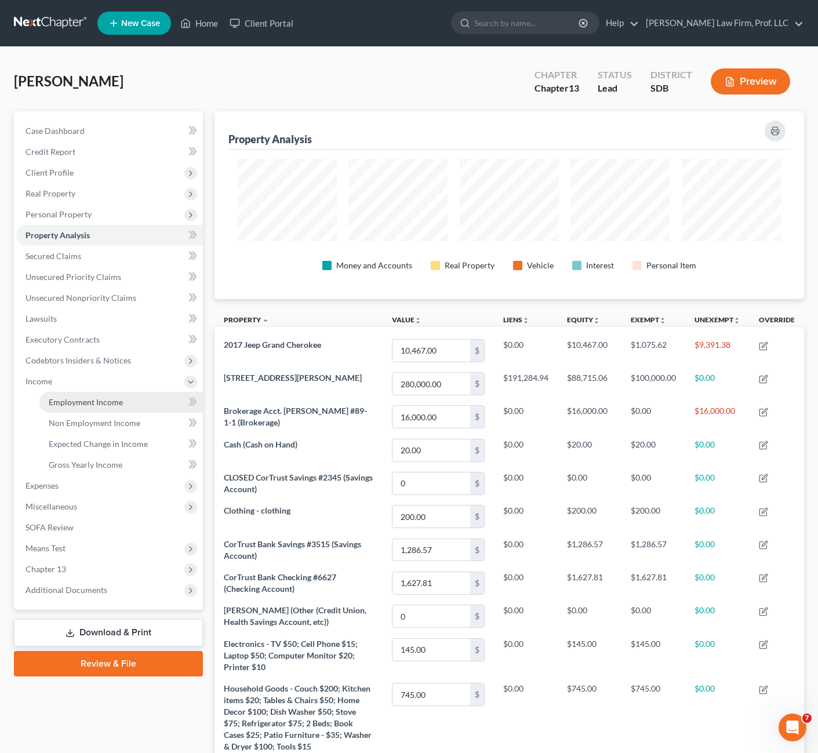
click at [54, 401] on span "Employment Income" at bounding box center [86, 402] width 74 height 10
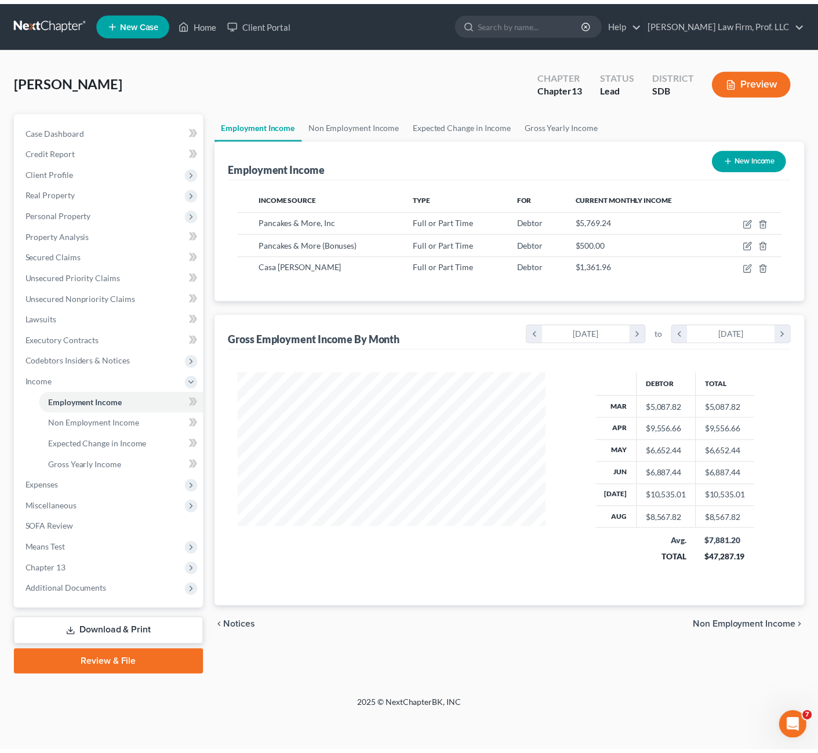
scroll to position [208, 334]
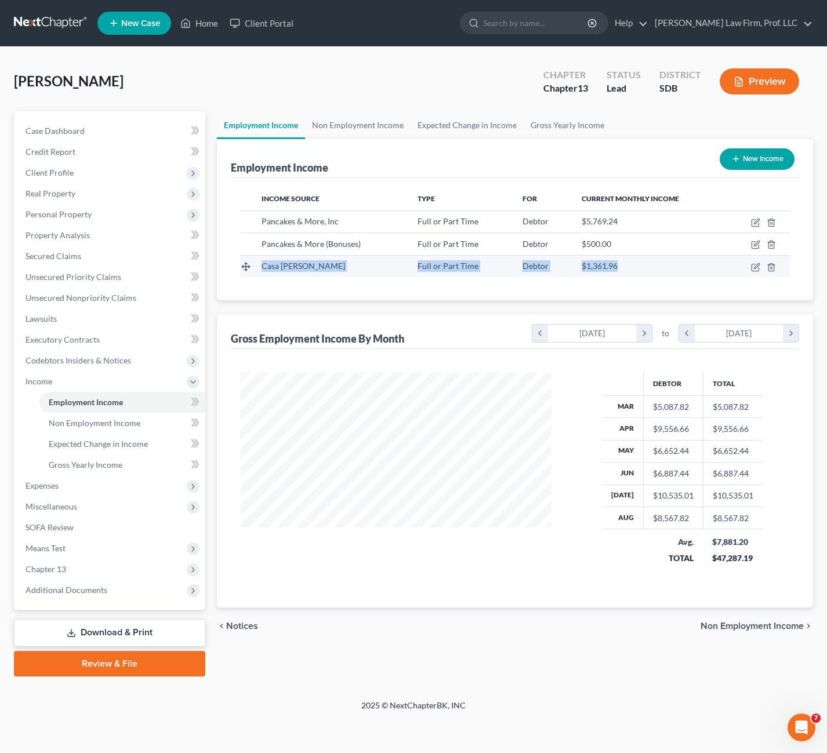
drag, startPoint x: 571, startPoint y: 267, endPoint x: 252, endPoint y: 277, distance: 319.1
click at [252, 277] on tr "Casa [PERSON_NAME] Full or Part Time Debtor $1,361.96" at bounding box center [515, 266] width 550 height 22
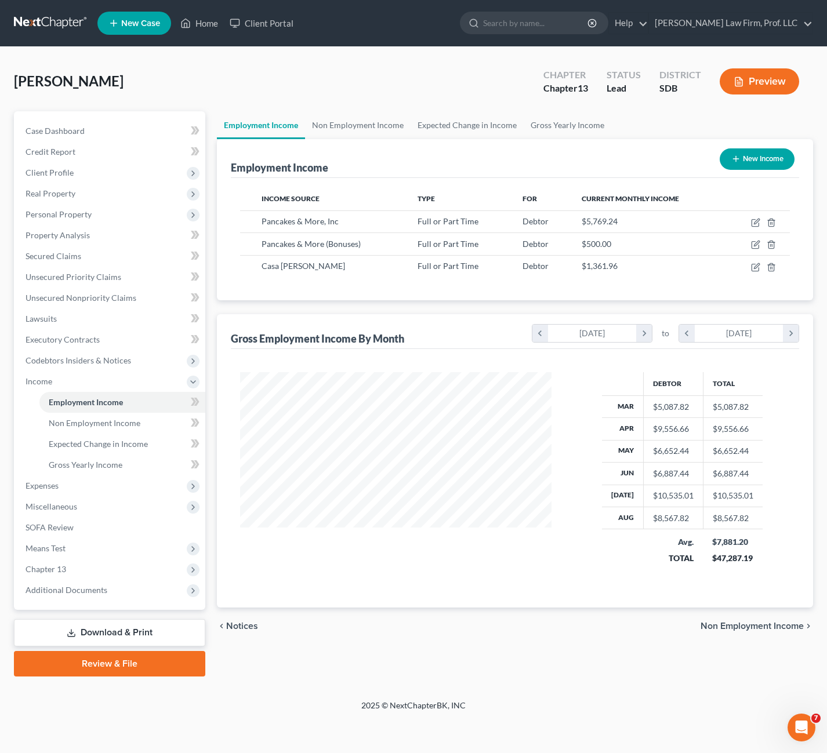
drag, startPoint x: 252, startPoint y: 276, endPoint x: 347, endPoint y: 281, distance: 95.2
click at [347, 281] on div "Income Source Type For Current Monthly Income Pancakes & More, Inc Full or Part…" at bounding box center [515, 239] width 569 height 122
drag, startPoint x: 259, startPoint y: 223, endPoint x: 626, endPoint y: 221, distance: 367.7
click at [626, 221] on tr "Pancakes & More, Inc Full or Part Time Debtor $5,769.24" at bounding box center [515, 222] width 550 height 22
click at [626, 221] on div "$5,769.24" at bounding box center [649, 222] width 135 height 12
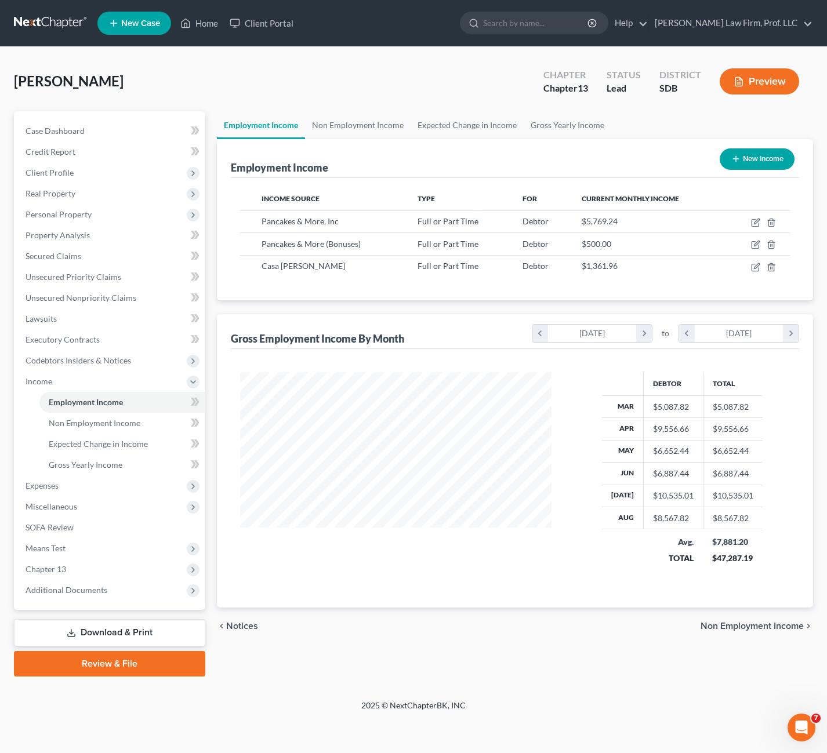
click at [687, 284] on div "Income Source Type For Current Monthly Income Pancakes & More, Inc Full or Part…" at bounding box center [515, 239] width 569 height 122
click at [491, 305] on div "Employment Income New Income Income Source Type For Current Monthly Income Panc…" at bounding box center [515, 373] width 597 height 469
click at [130, 307] on link "Unsecured Nonpriority Claims" at bounding box center [110, 298] width 189 height 21
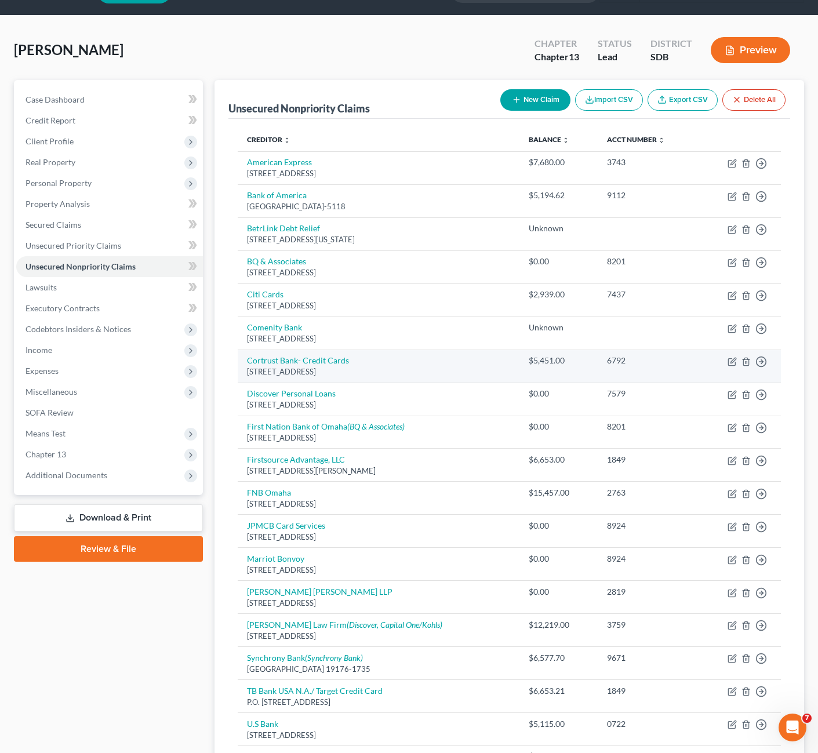
scroll to position [58, 0]
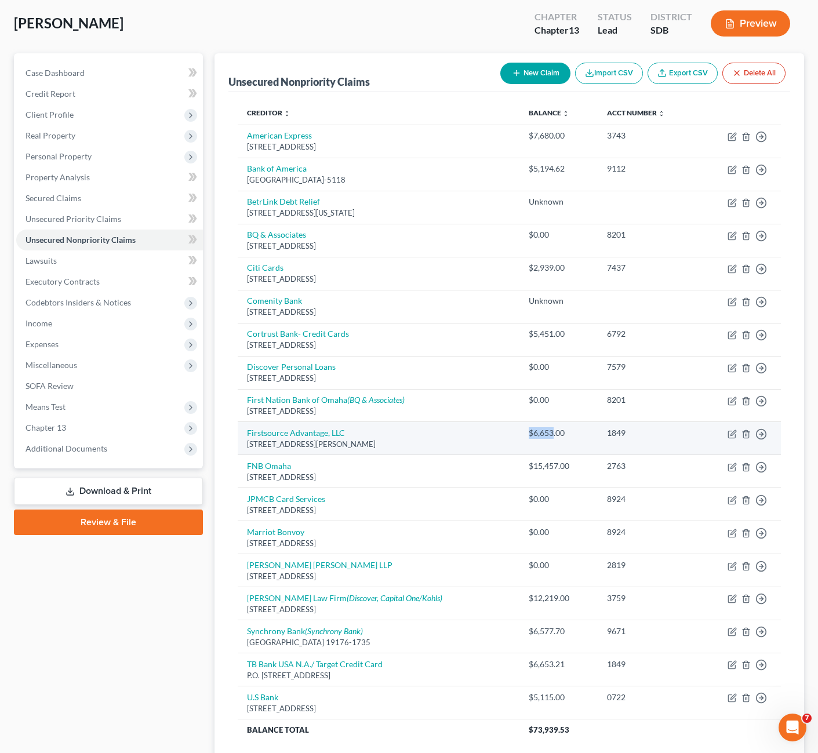
drag, startPoint x: 523, startPoint y: 438, endPoint x: 555, endPoint y: 434, distance: 32.2
click at [555, 434] on td "$6,653.00" at bounding box center [559, 438] width 78 height 33
click at [555, 437] on div "$6,653.00" at bounding box center [558, 433] width 59 height 12
drag, startPoint x: 583, startPoint y: 440, endPoint x: 486, endPoint y: 439, distance: 96.9
click at [486, 439] on tr "Firstsource Advantage, LLC [STREET_ADDRESS][PERSON_NAME] $6,653.00 1849 Move to…" at bounding box center [509, 438] width 543 height 33
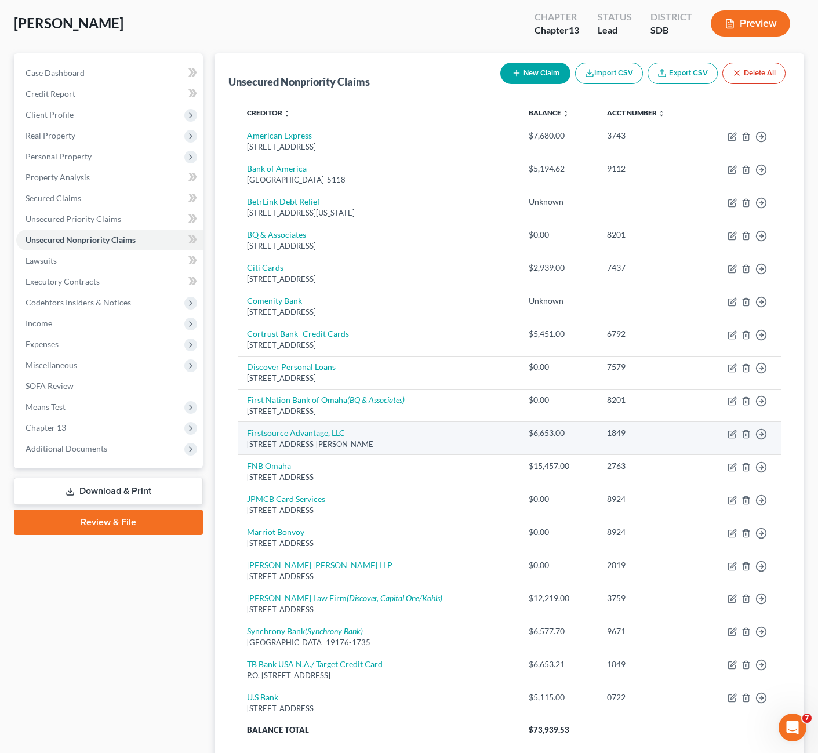
drag, startPoint x: 480, startPoint y: 440, endPoint x: 467, endPoint y: 454, distance: 19.3
click at [468, 451] on td "Firstsource Advantage, LLC [STREET_ADDRESS][PERSON_NAME]" at bounding box center [379, 438] width 282 height 33
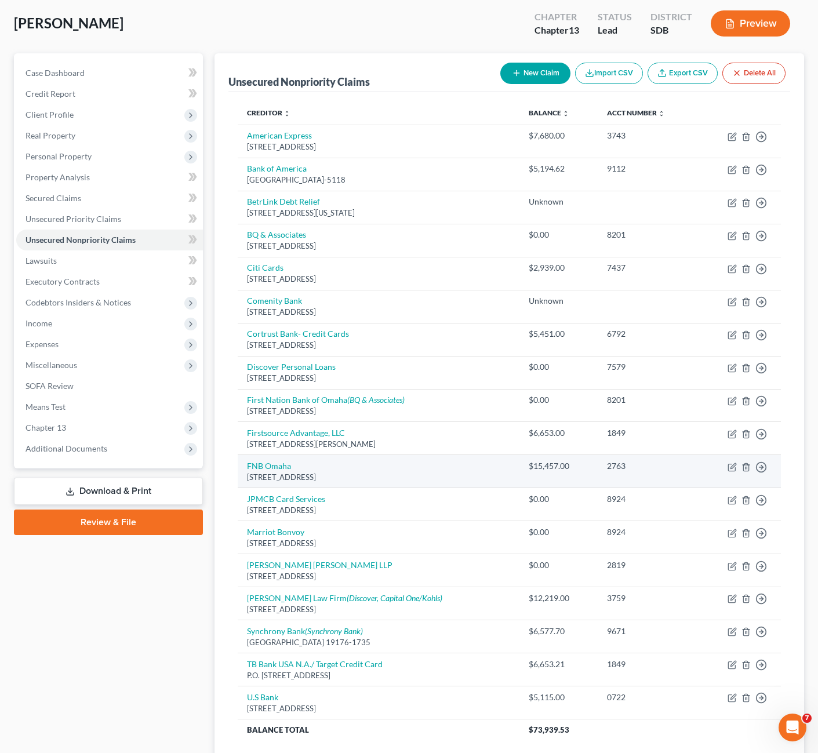
click at [448, 467] on td "FNB Omaha [STREET_ADDRESS]" at bounding box center [379, 471] width 282 height 33
drag, startPoint x: 588, startPoint y: 474, endPoint x: 491, endPoint y: 482, distance: 97.7
click at [494, 483] on tr "FNB Omaha [STREET_ADDRESS] $15,457.00 2763 Move to D Move to E Move to G Move t…" at bounding box center [509, 471] width 543 height 33
click at [491, 482] on div "[STREET_ADDRESS]" at bounding box center [378, 477] width 263 height 11
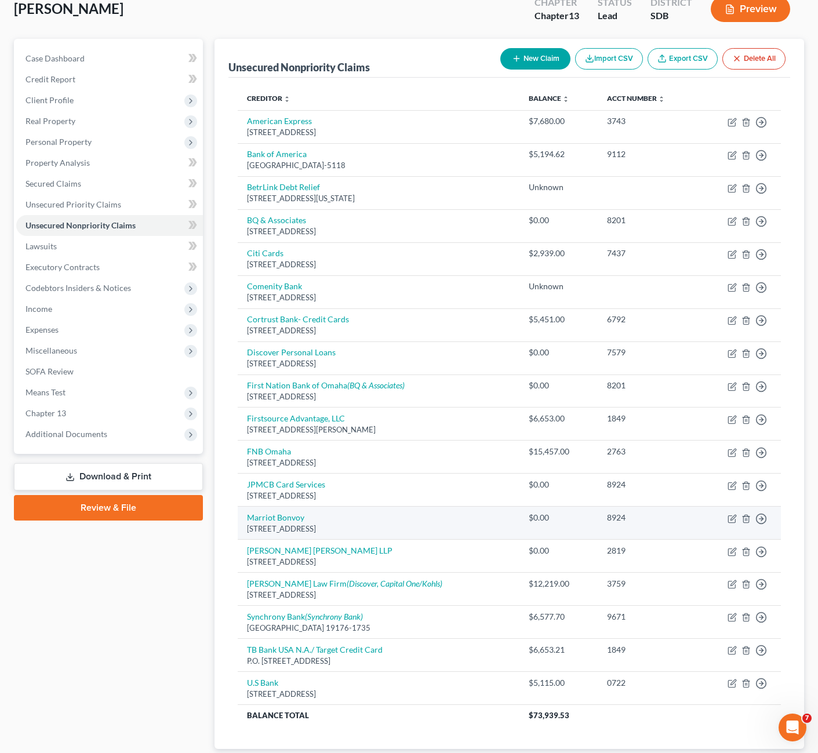
scroll to position [150, 0]
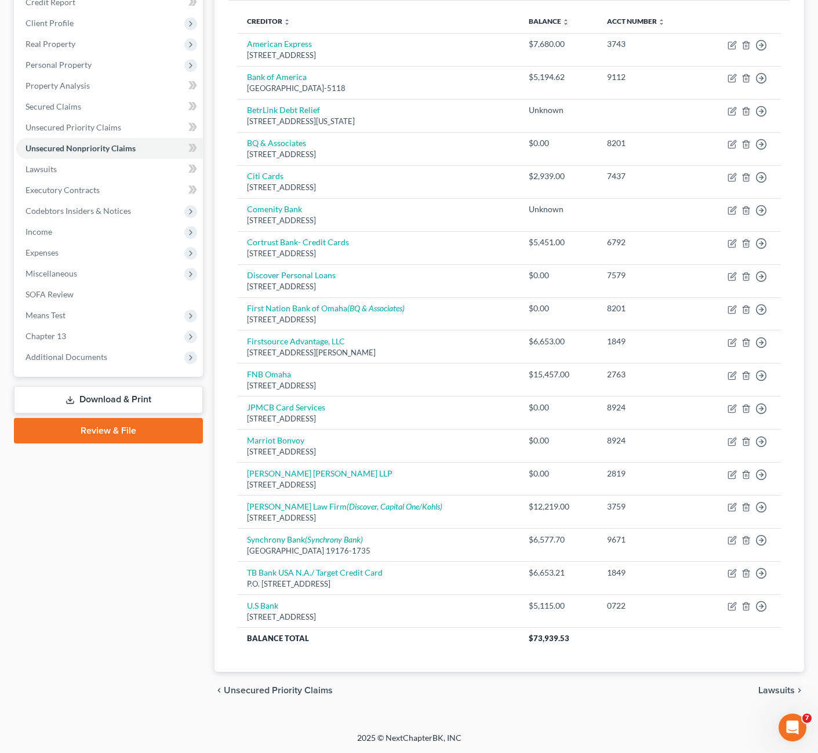
drag, startPoint x: 360, startPoint y: 517, endPoint x: 237, endPoint y: 509, distance: 123.8
click at [234, 509] on div "Creditor expand_more expand_less unfold_more Balance expand_more expand_less un…" at bounding box center [510, 337] width 562 height 672
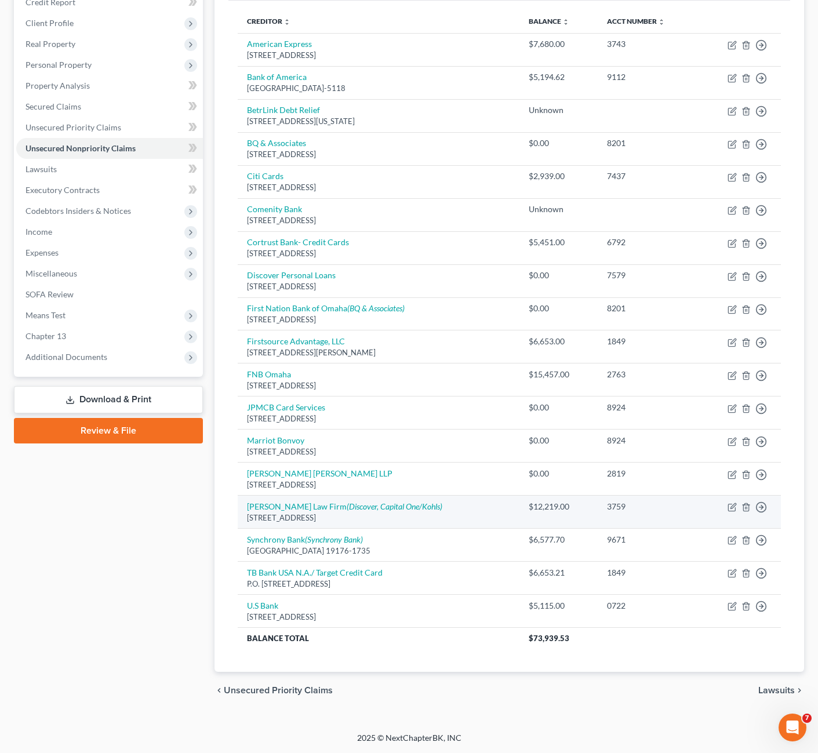
click at [447, 506] on td "[PERSON_NAME] Law Firm (Discover, Capital One/Kohls) [STREET_ADDRESS]" at bounding box center [379, 512] width 282 height 33
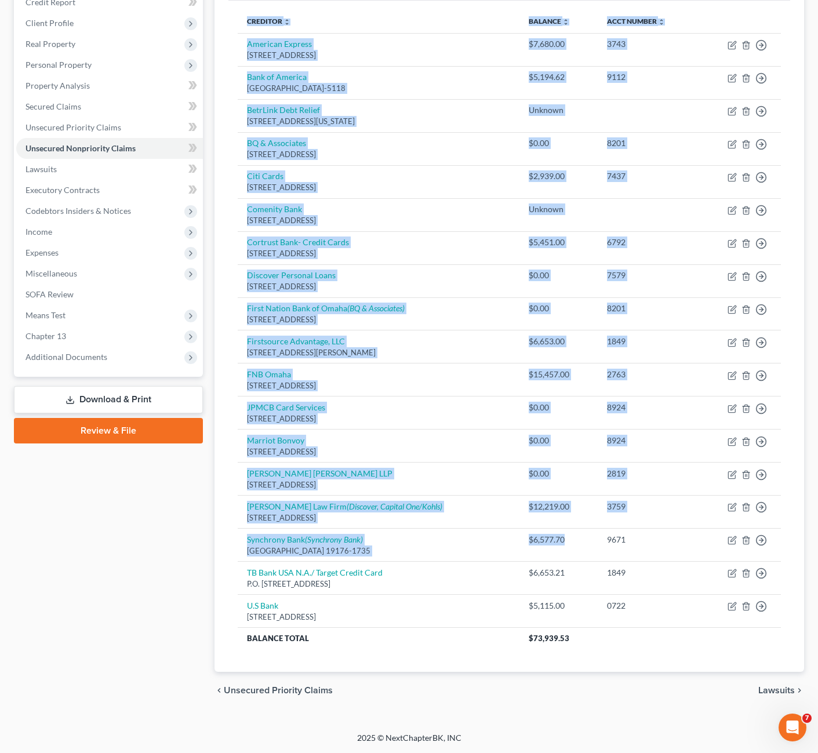
drag, startPoint x: 570, startPoint y: 545, endPoint x: 224, endPoint y: 539, distance: 345.1
click at [224, 539] on div "Unsecured Nonpriority Claims New Claim Import CSV Export CSV Delete All Credito…" at bounding box center [510, 317] width 590 height 710
click at [446, 527] on td "[PERSON_NAME] Law Firm (Discover, Capital One/Kohls) [STREET_ADDRESS]" at bounding box center [379, 512] width 282 height 33
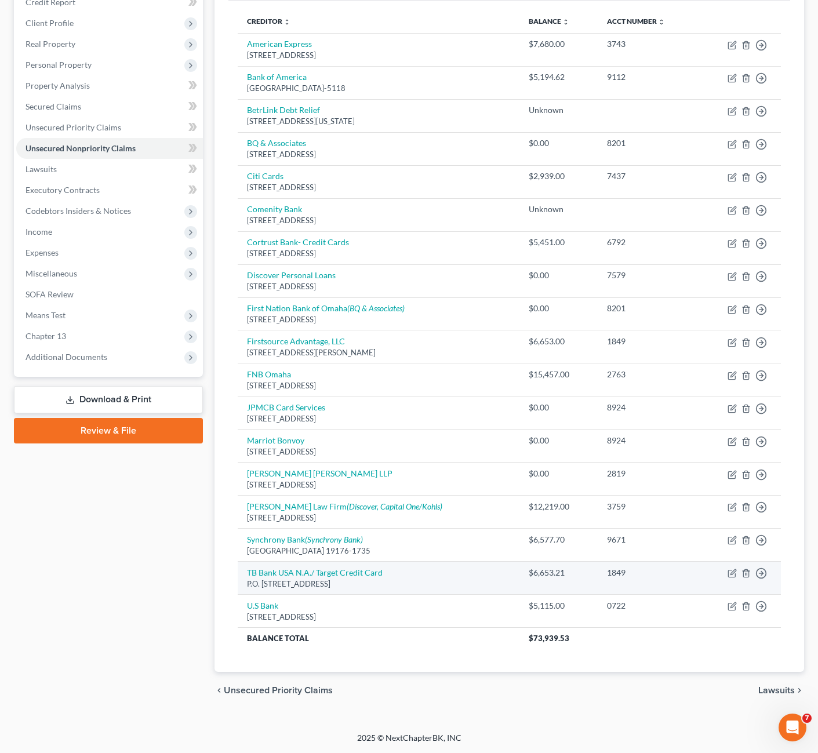
drag, startPoint x: 415, startPoint y: 586, endPoint x: 248, endPoint y: 585, distance: 167.6
click at [248, 585] on div "P.O. [STREET_ADDRESS]" at bounding box center [378, 584] width 263 height 11
click at [451, 592] on td "TB Bank USA N.A./ Target Credit Card P.O. [STREET_ADDRESS]" at bounding box center [379, 578] width 282 height 33
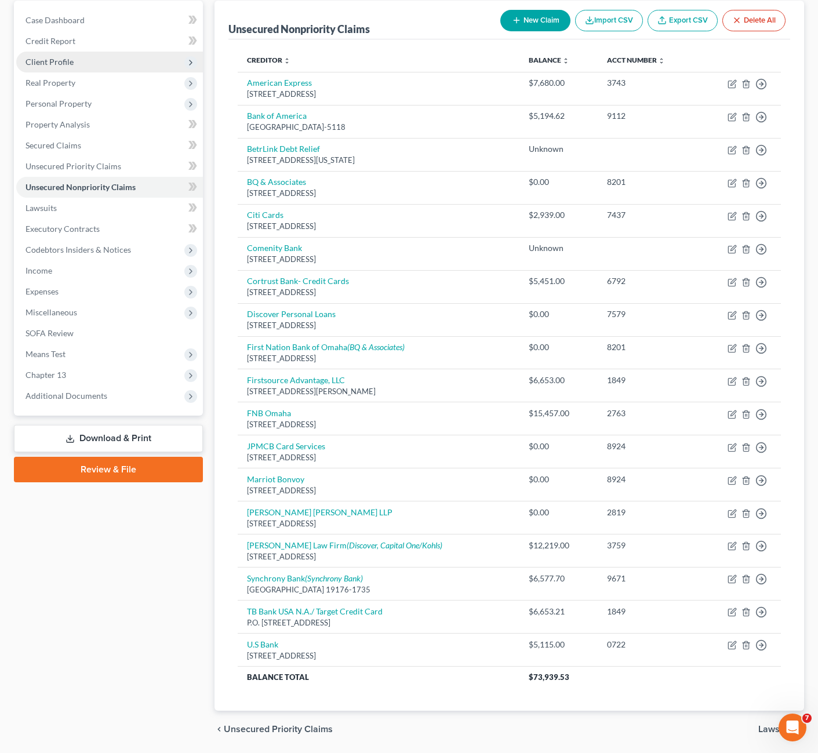
scroll to position [34, 0]
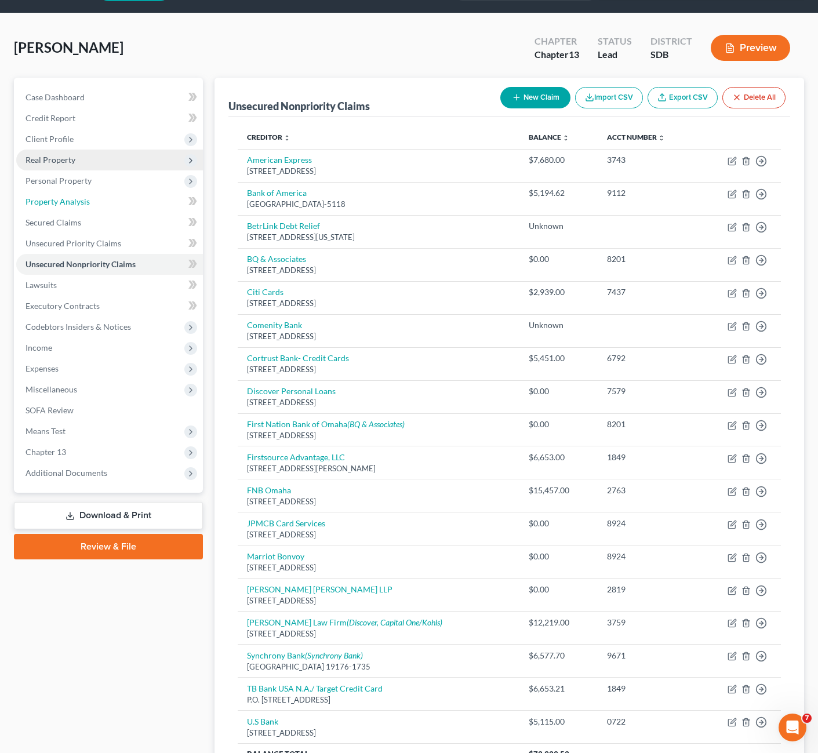
drag, startPoint x: 74, startPoint y: 197, endPoint x: 83, endPoint y: 197, distance: 8.7
click at [74, 197] on span "Property Analysis" at bounding box center [58, 202] width 64 height 10
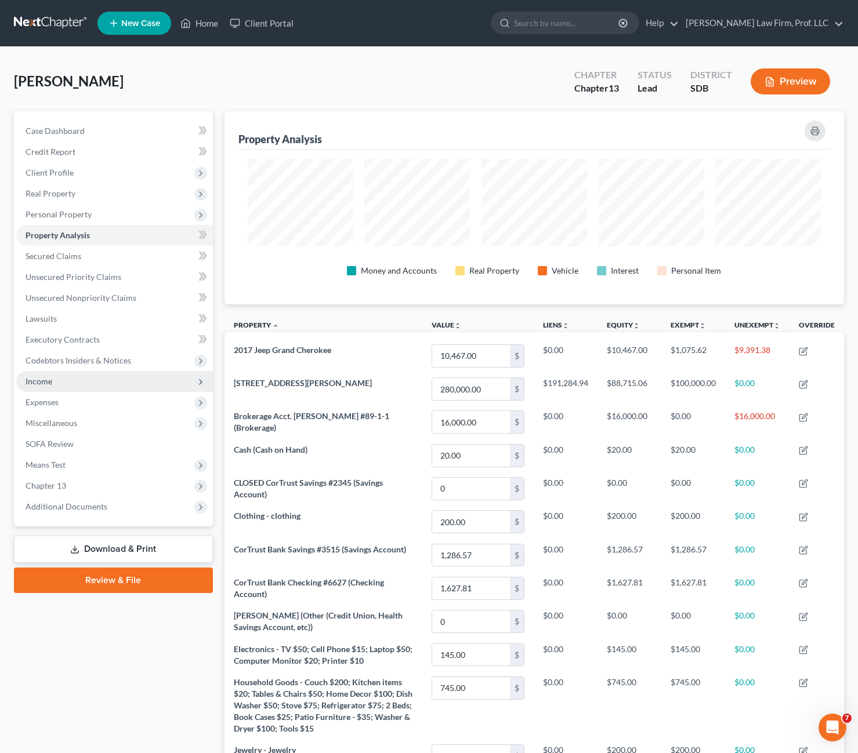
click at [67, 386] on span "Income" at bounding box center [114, 381] width 197 height 21
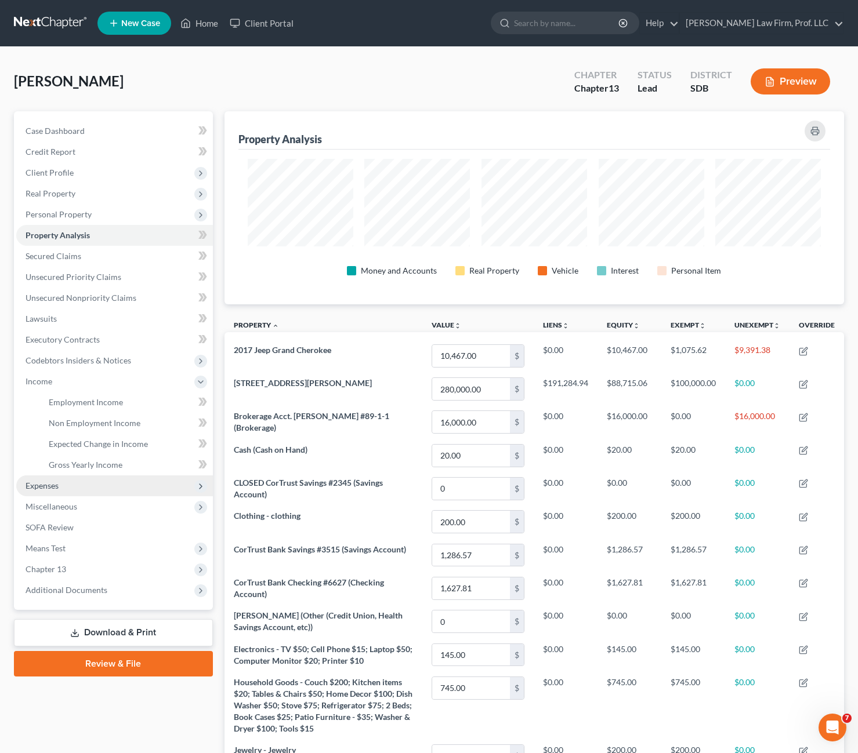
click at [53, 494] on span "Expenses" at bounding box center [114, 486] width 197 height 21
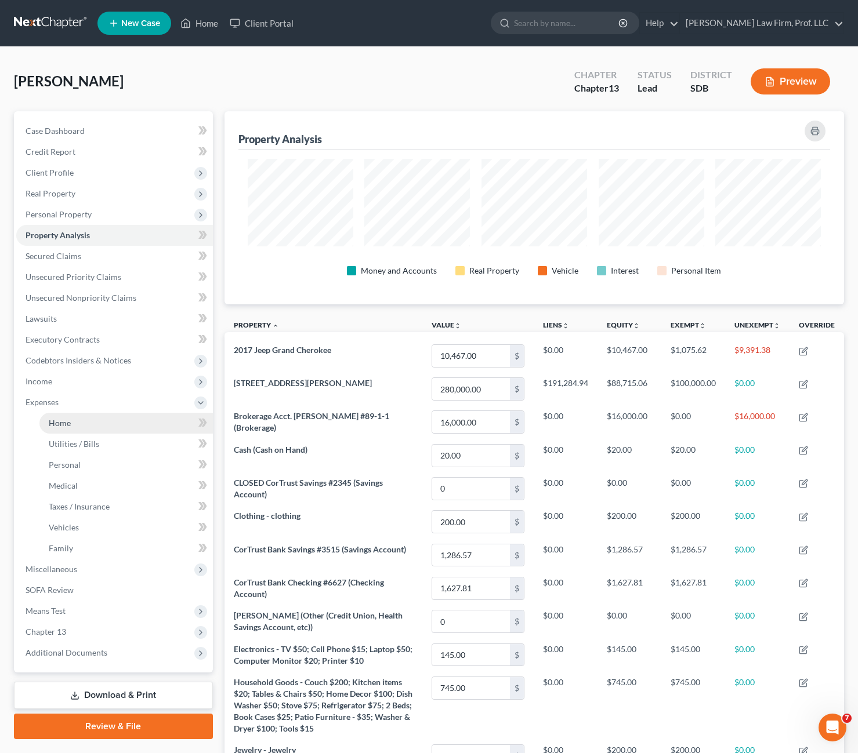
click at [96, 421] on link "Home" at bounding box center [125, 423] width 173 height 21
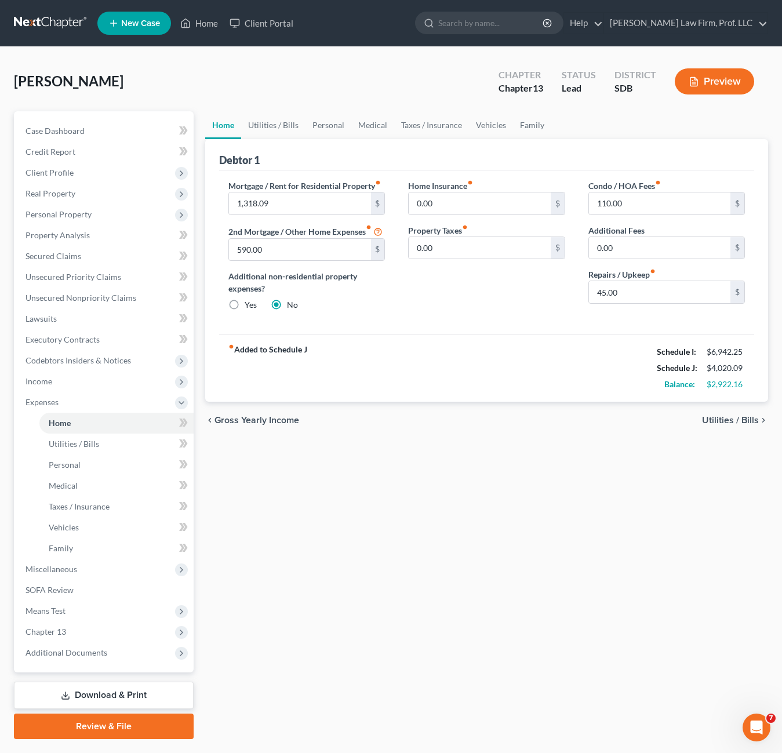
click at [506, 306] on div "Home Insurance fiber_manual_record 0.00 $ Property Taxes fiber_manual_record 0.…" at bounding box center [487, 250] width 180 height 141
click at [267, 249] on input "590.00" at bounding box center [300, 250] width 142 height 22
type input "600"
click at [476, 355] on div "fiber_manual_record Added to Schedule J Schedule I: $6,942.25 Schedule J: $4,03…" at bounding box center [486, 368] width 535 height 68
click at [672, 206] on input "110.00" at bounding box center [660, 204] width 142 height 22
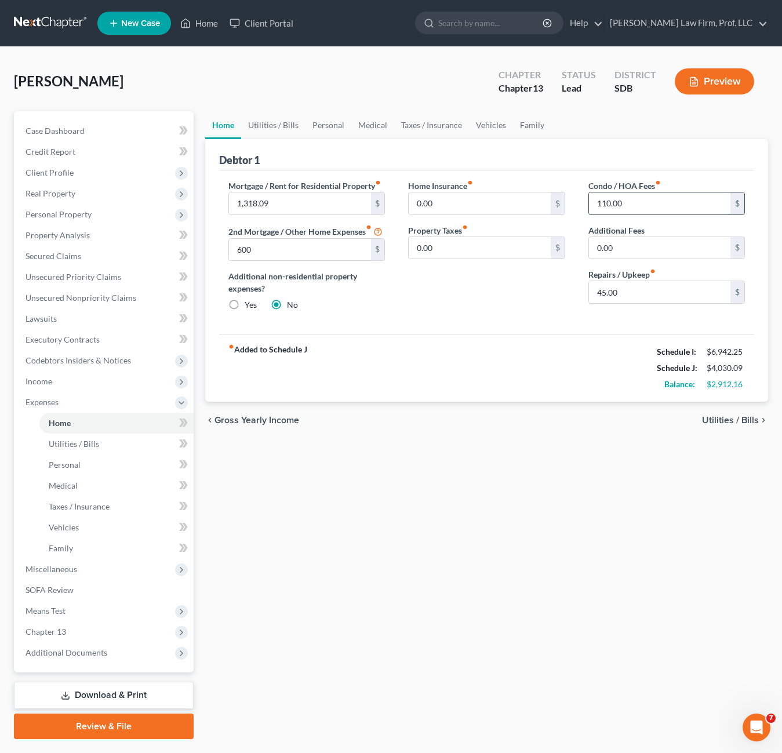
click at [672, 206] on input "110.00" at bounding box center [660, 204] width 142 height 22
click at [452, 308] on div "Home Insurance fiber_manual_record 0.00 $ Property Taxes fiber_manual_record 0.…" at bounding box center [487, 250] width 180 height 141
click at [271, 125] on link "Utilities / Bills" at bounding box center [273, 125] width 64 height 28
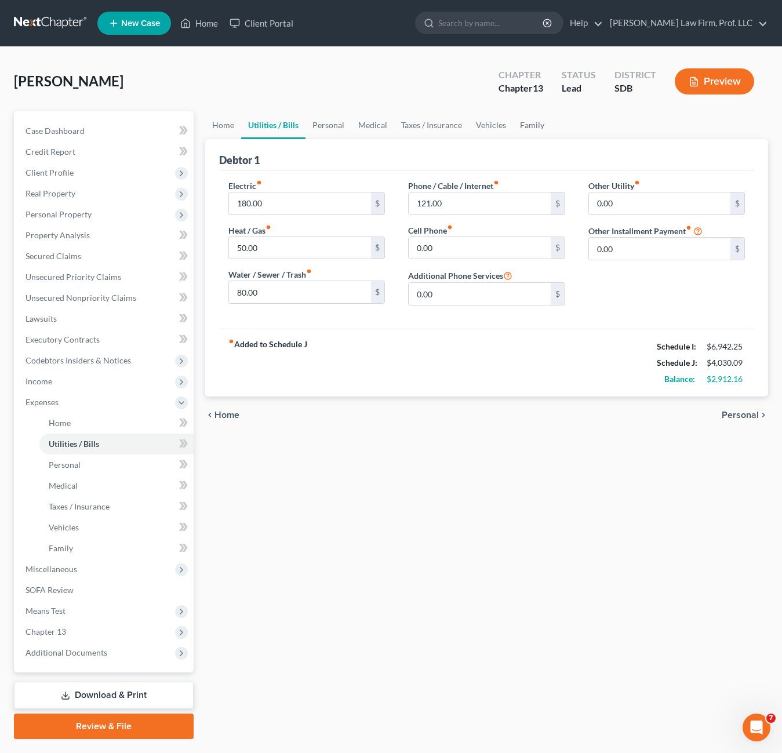
click at [599, 539] on div "Home Utilities / Bills Personal Medical Taxes / Insurance Vehicles Family Debto…" at bounding box center [487, 425] width 575 height 628
click at [319, 124] on link "Personal" at bounding box center [329, 125] width 46 height 28
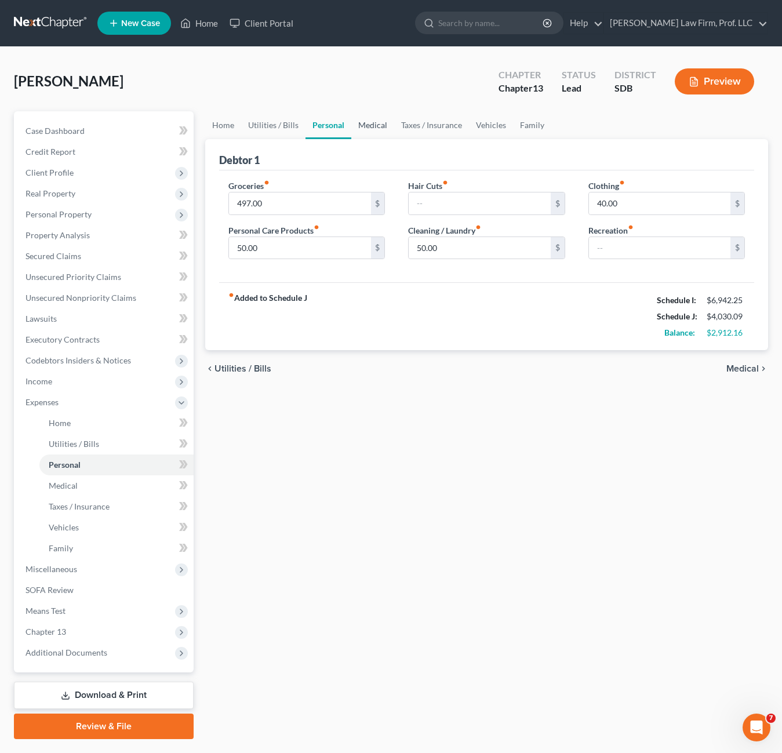
click at [379, 125] on link "Medical" at bounding box center [372, 125] width 43 height 28
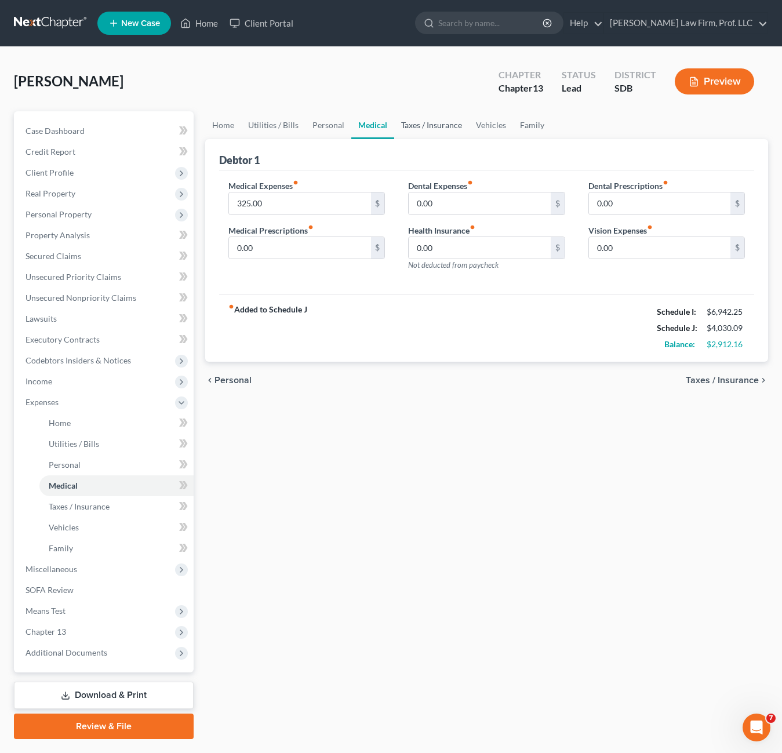
click at [456, 128] on link "Taxes / Insurance" at bounding box center [431, 125] width 75 height 28
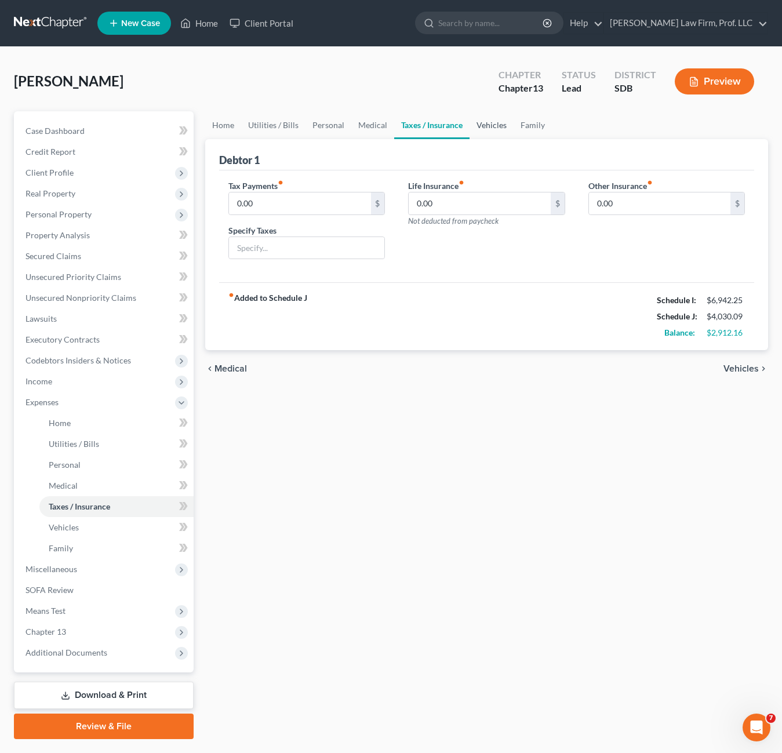
click at [501, 133] on link "Vehicles" at bounding box center [492, 125] width 44 height 28
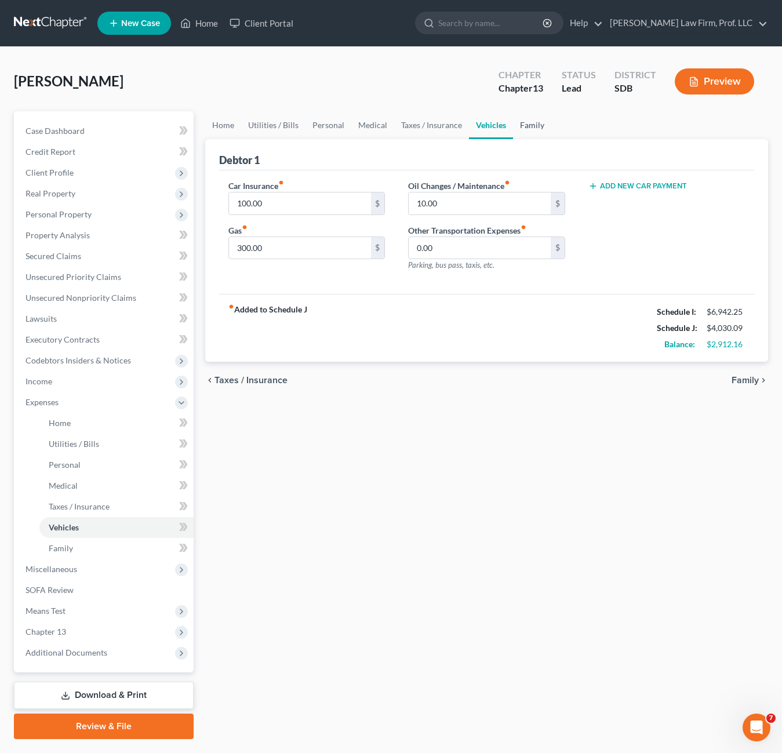
click at [530, 126] on link "Family" at bounding box center [532, 125] width 38 height 28
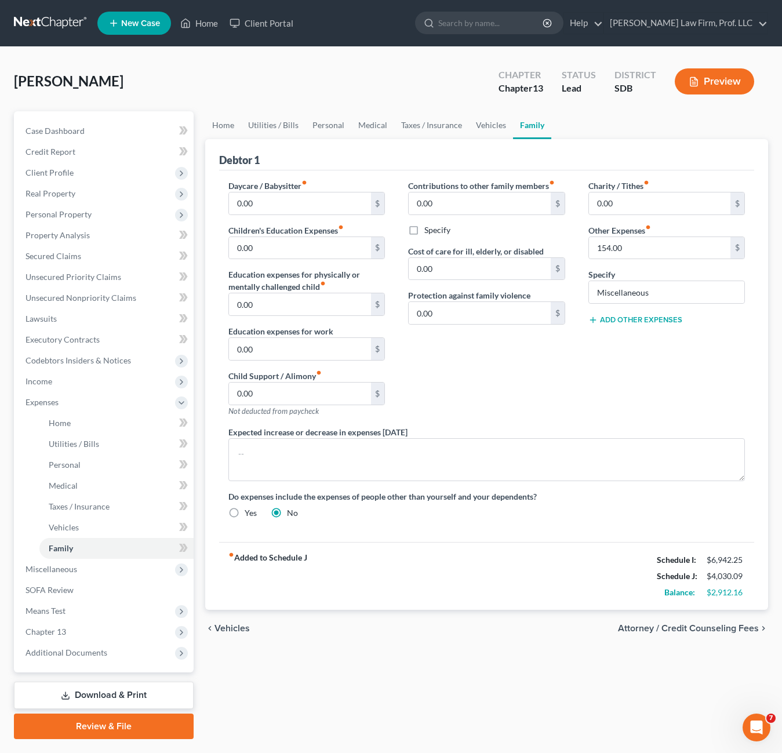
click at [589, 343] on div "Charity / Tithes fiber_manual_record 0.00 $ Other Expenses fiber_manual_record …" at bounding box center [667, 303] width 180 height 246
click at [660, 205] on input "0.00" at bounding box center [660, 204] width 142 height 22
type input "15"
click at [572, 386] on div "Contributions to other family members fiber_manual_record 0.00 $ Specify Cost o…" at bounding box center [487, 303] width 180 height 246
click at [419, 364] on div "Contributions to other family members fiber_manual_record 0.00 $ Specify Cost o…" at bounding box center [487, 303] width 180 height 246
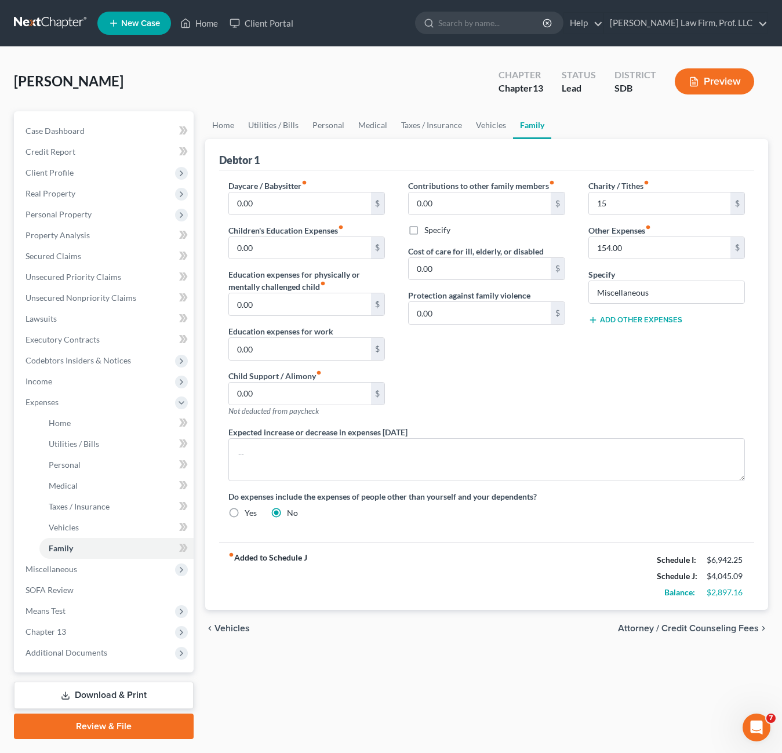
click at [478, 400] on div "Contributions to other family members fiber_manual_record 0.00 $ Specify Cost o…" at bounding box center [487, 303] width 180 height 246
click at [669, 323] on button "Add Other Expenses" at bounding box center [636, 319] width 94 height 9
click at [639, 341] on input "0.00" at bounding box center [660, 337] width 142 height 22
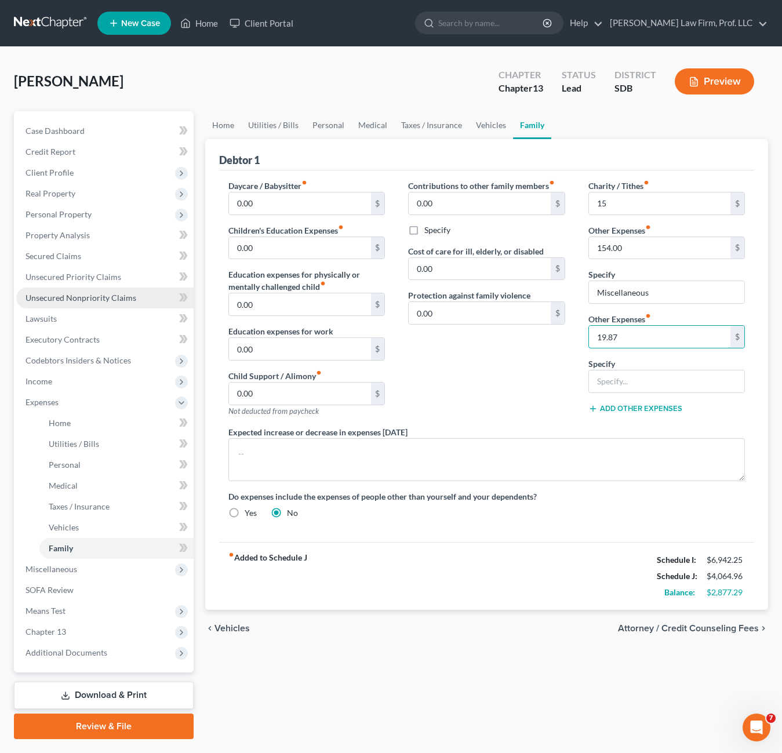
type input "19.87"
click at [132, 298] on span "Unsecured Nonpriority Claims" at bounding box center [81, 298] width 111 height 10
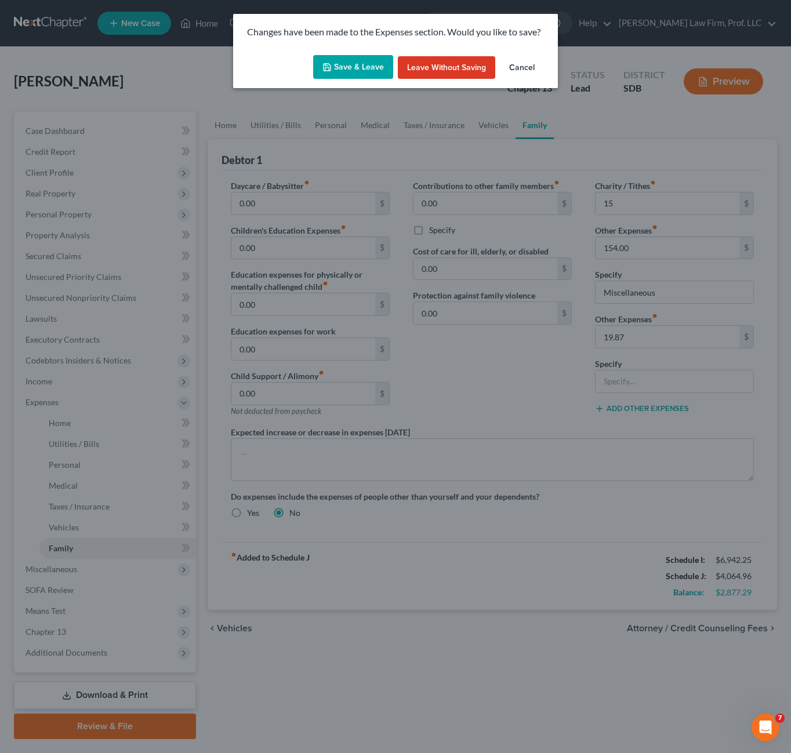
click at [357, 63] on button "Save & Leave" at bounding box center [353, 67] width 80 height 24
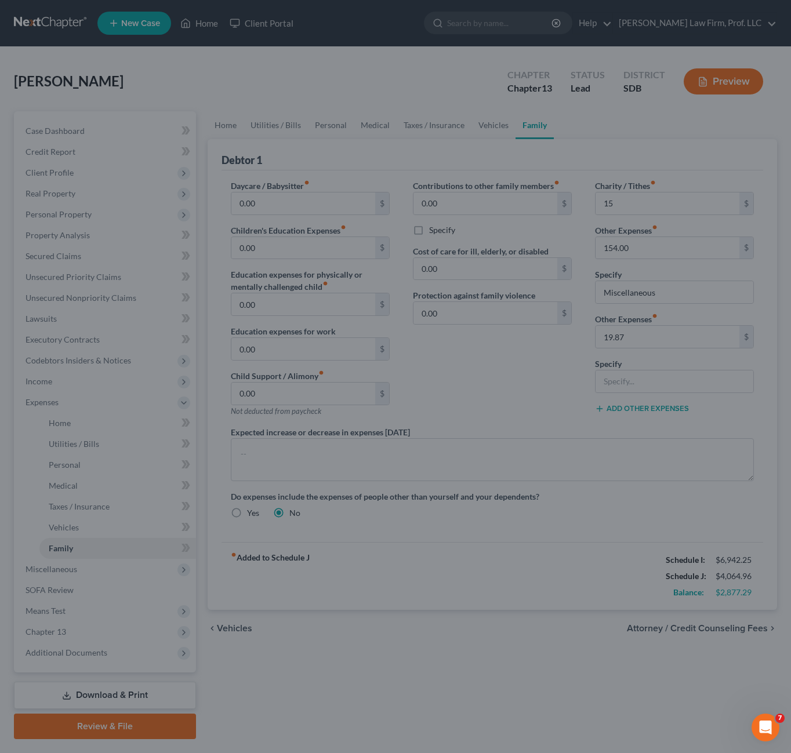
type input "15.00"
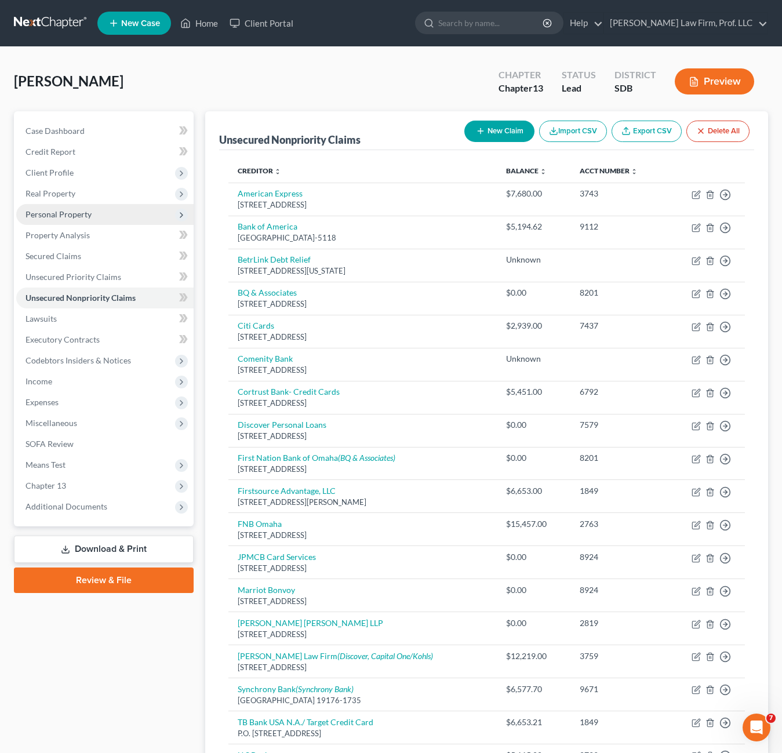
click at [60, 219] on span "Personal Property" at bounding box center [59, 214] width 66 height 10
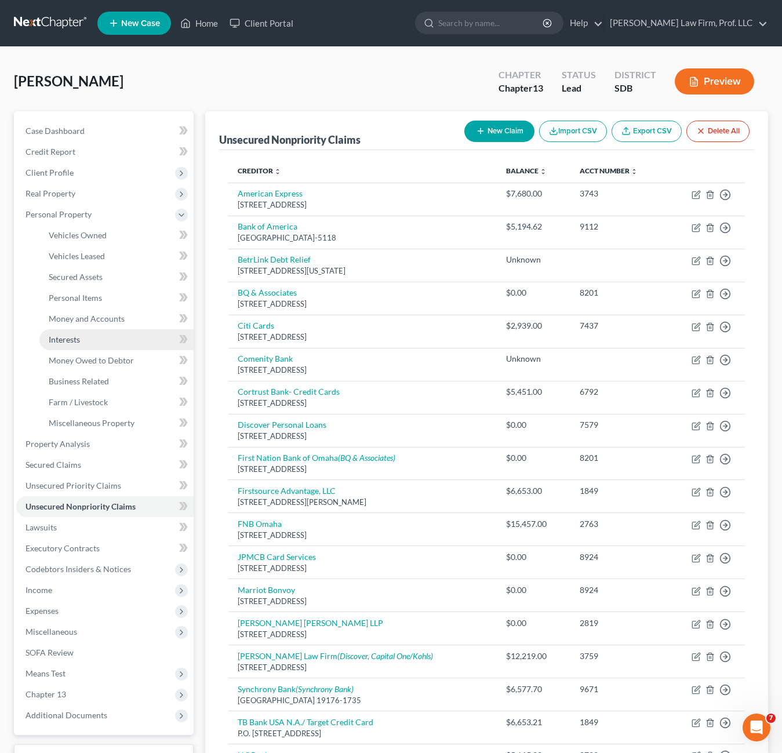
click at [78, 339] on span "Interests" at bounding box center [64, 340] width 31 height 10
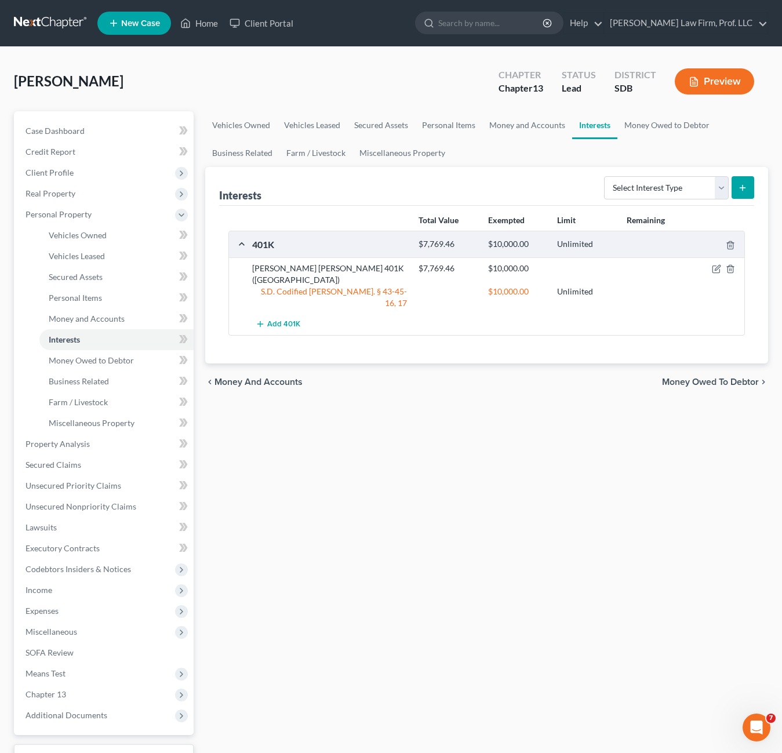
click at [405, 312] on div "401K $7,769.46 $10,000.00 Unlimited [PERSON_NAME] [PERSON_NAME] 401K ([GEOGRAPH…" at bounding box center [487, 283] width 517 height 105
click at [472, 458] on div "Vehicles Owned Vehicles Leased Secured Assets Personal Items Money and Accounts…" at bounding box center [487, 456] width 575 height 691
click at [91, 516] on link "Unsecured Nonpriority Claims" at bounding box center [104, 506] width 177 height 21
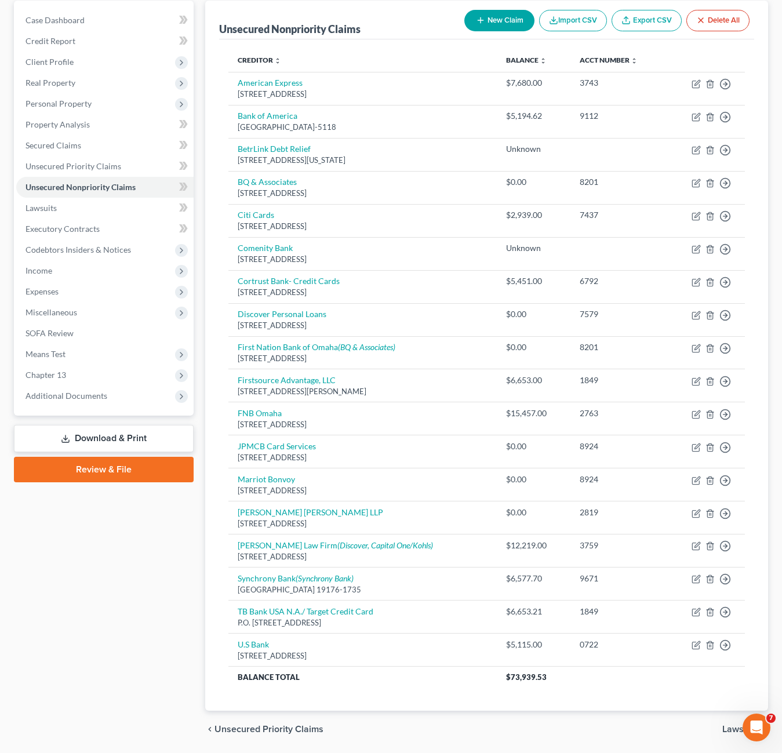
scroll to position [92, 0]
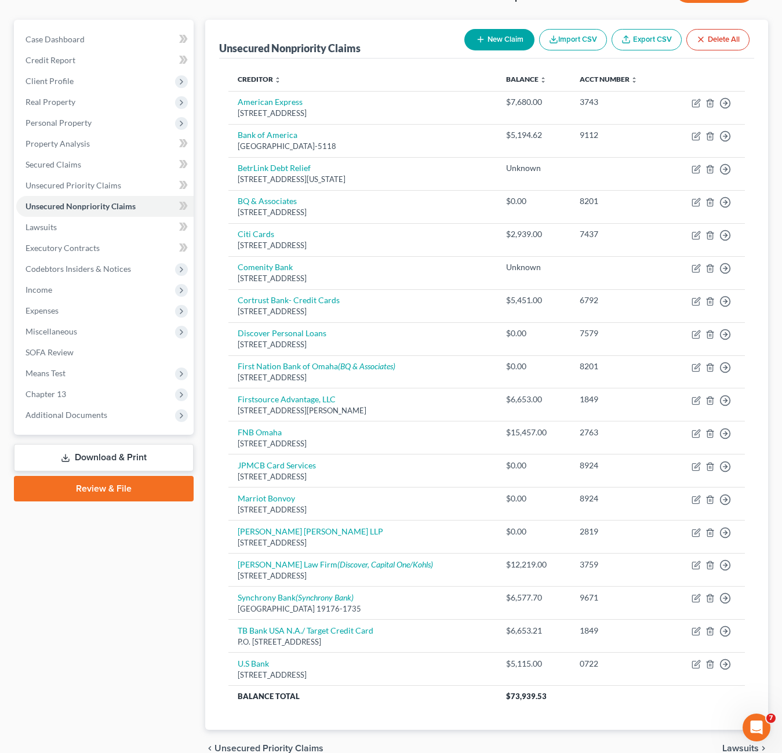
drag, startPoint x: 39, startPoint y: 606, endPoint x: 113, endPoint y: 592, distance: 75.0
click at [40, 606] on div "Case Dashboard Payments Invoices Payments Payments Credit Report Client Profile" at bounding box center [103, 394] width 191 height 748
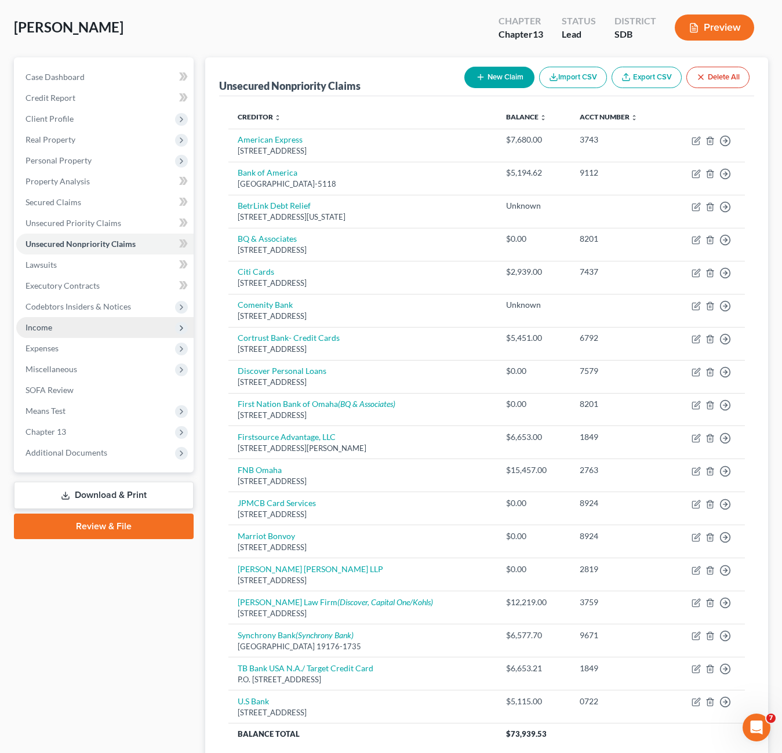
scroll to position [0, 0]
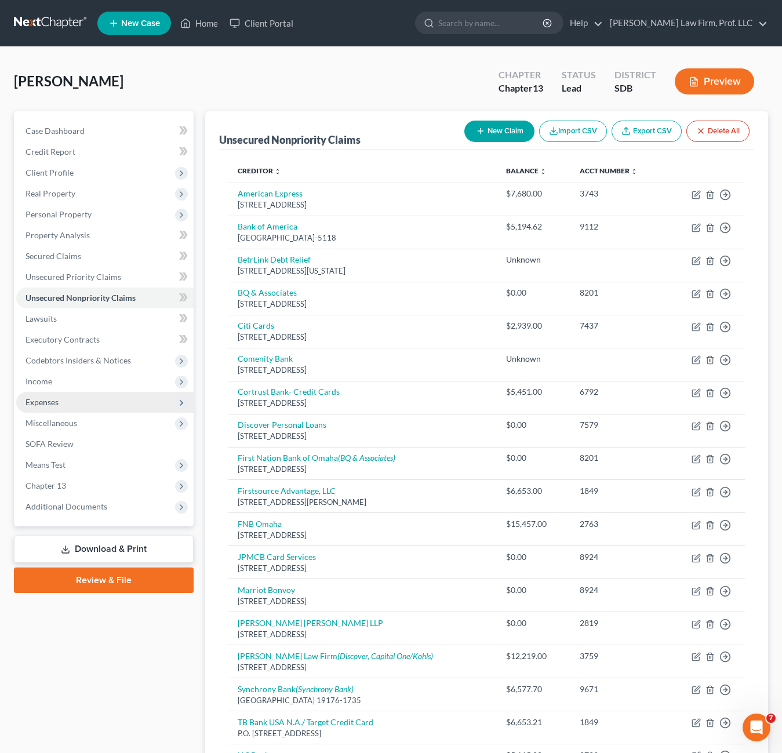
click at [58, 392] on span "Expenses" at bounding box center [104, 402] width 177 height 21
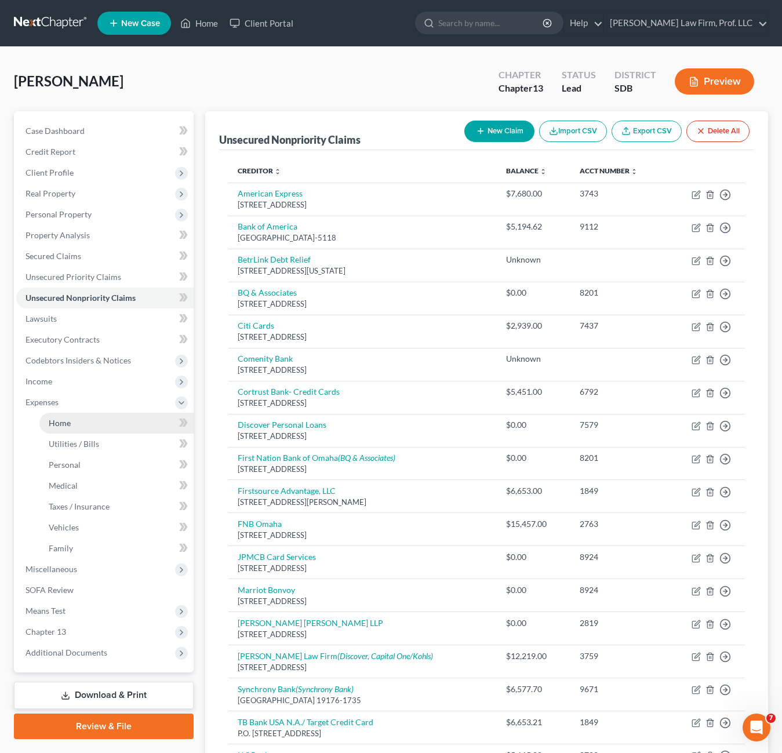
click at [61, 417] on link "Home" at bounding box center [116, 423] width 154 height 21
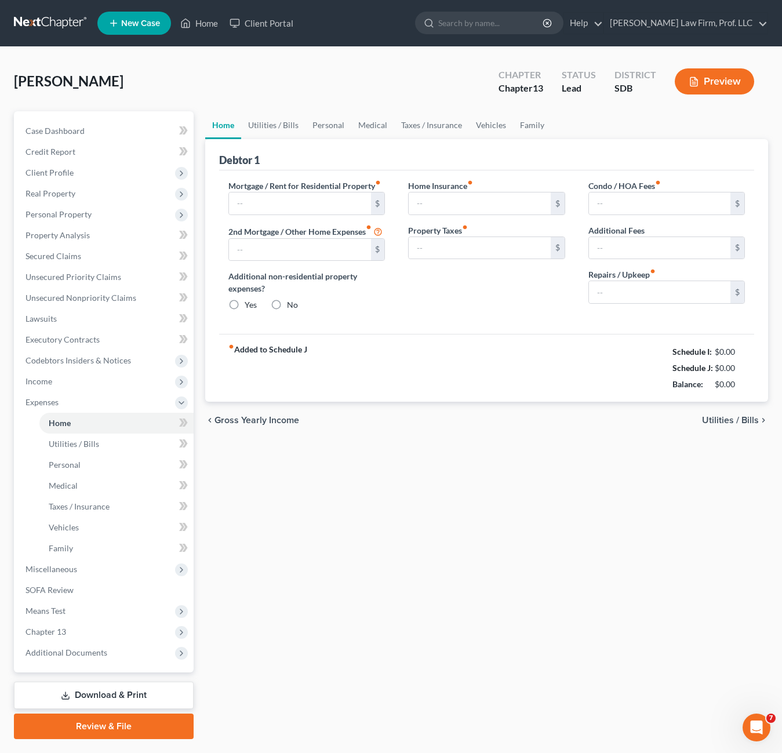
type input "1,318.09"
type input "600.00"
radio input "true"
type input "0.00"
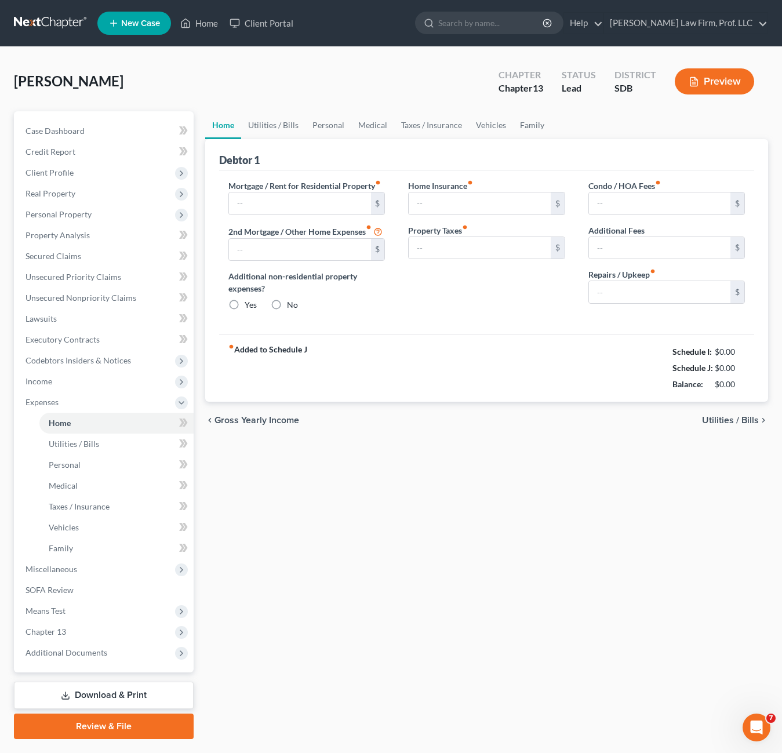
type input "110.00"
type input "0.00"
type input "45.00"
drag, startPoint x: 360, startPoint y: 496, endPoint x: 451, endPoint y: 435, distance: 110.3
click at [361, 496] on div "Home Utilities / Bills Personal Medical Taxes / Insurance Vehicles Family Debto…" at bounding box center [487, 425] width 575 height 628
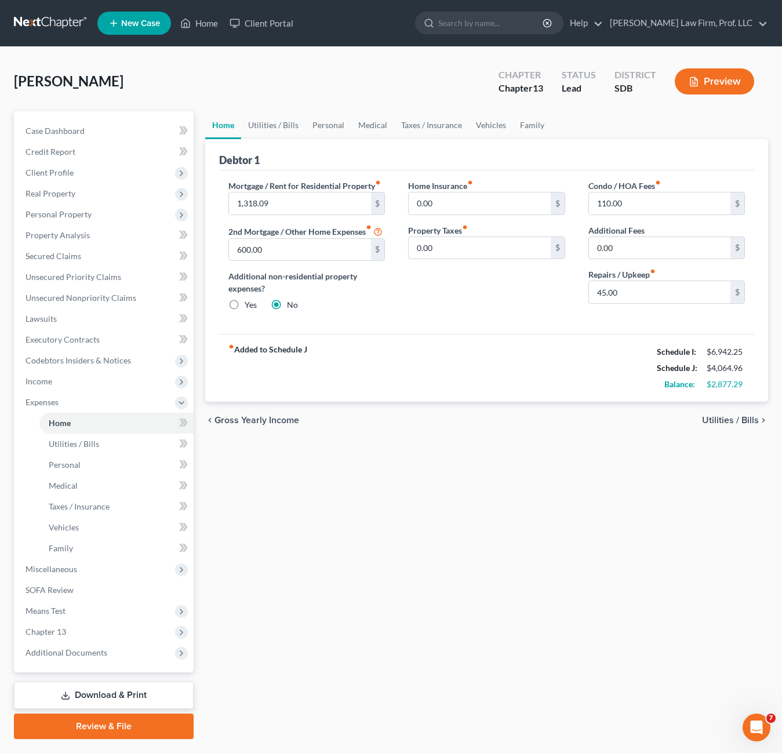
click at [509, 399] on div "fiber_manual_record Added to Schedule J Schedule I: $6,942.25 Schedule J: $4,06…" at bounding box center [486, 368] width 535 height 68
click at [286, 131] on link "Utilities / Bills" at bounding box center [273, 125] width 64 height 28
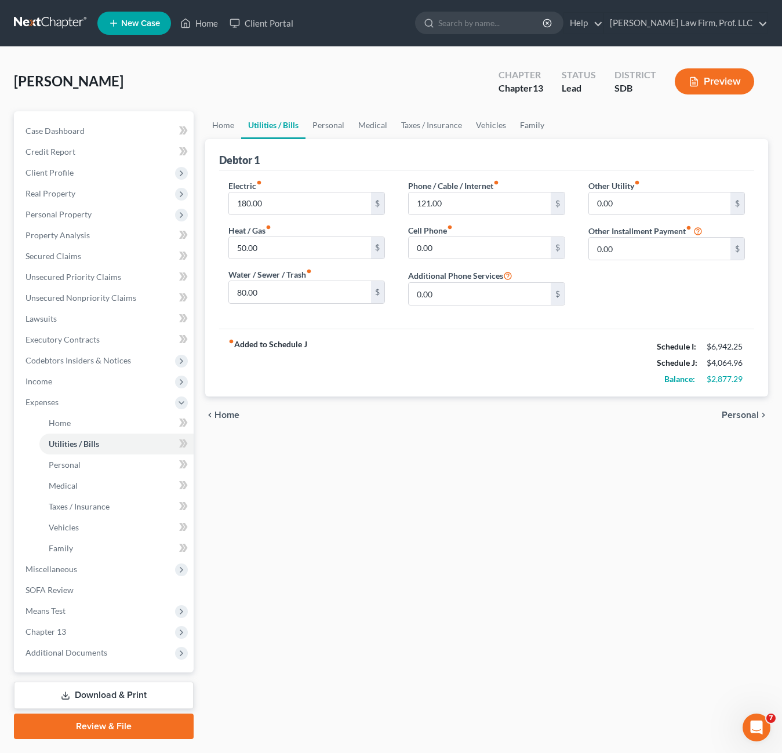
click at [426, 344] on div "fiber_manual_record Added to Schedule J Schedule I: $6,942.25 Schedule J: $4,06…" at bounding box center [486, 363] width 535 height 68
click at [437, 339] on div "fiber_manual_record Added to Schedule J Schedule I: $6,942.25 Schedule J: $4,06…" at bounding box center [486, 363] width 535 height 68
click at [81, 174] on span "Client Profile" at bounding box center [104, 172] width 177 height 21
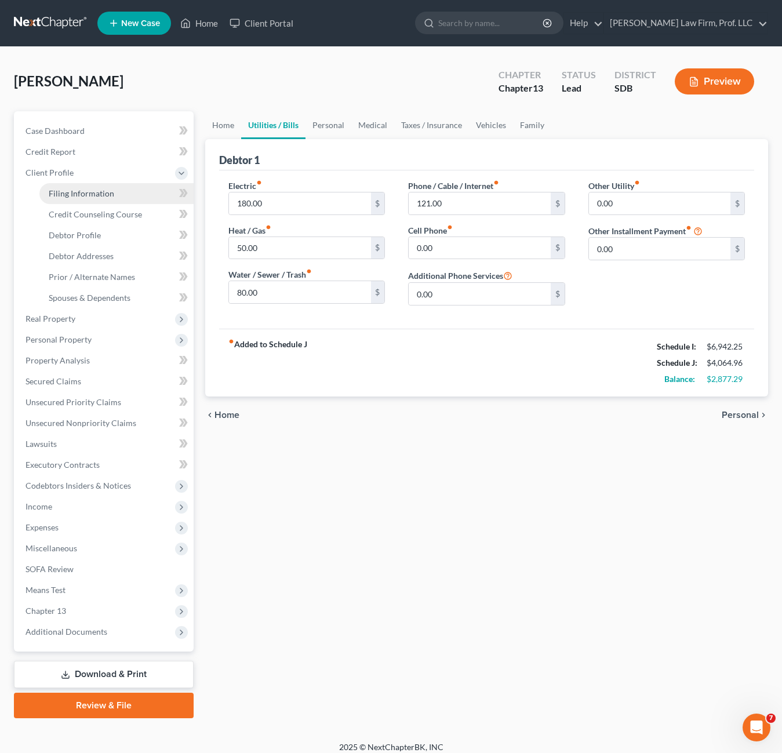
click at [84, 197] on span "Filing Information" at bounding box center [82, 193] width 66 height 10
select select "1"
select select "0"
select select "3"
select select "43"
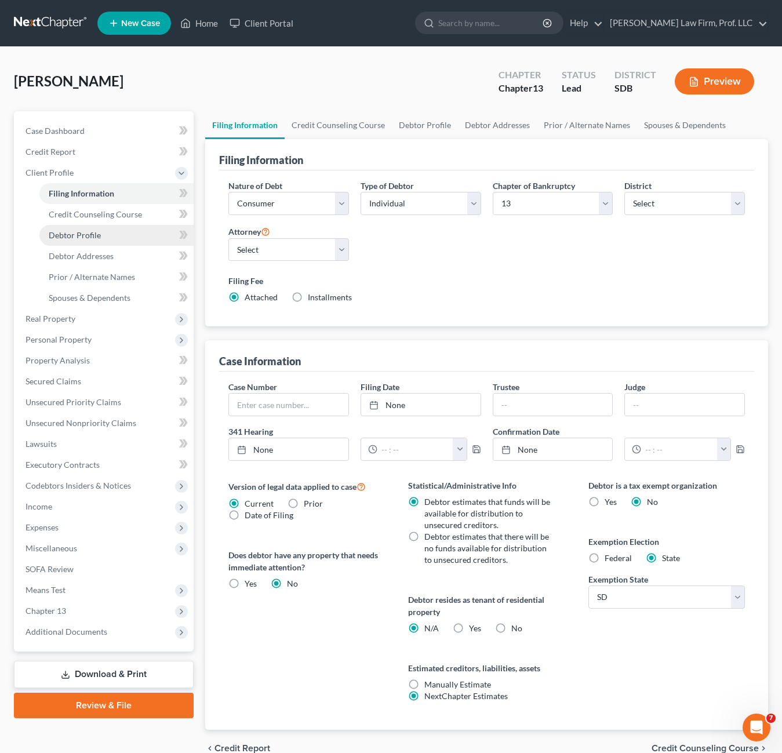
click at [64, 237] on span "Debtor Profile" at bounding box center [75, 235] width 52 height 10
select select "0"
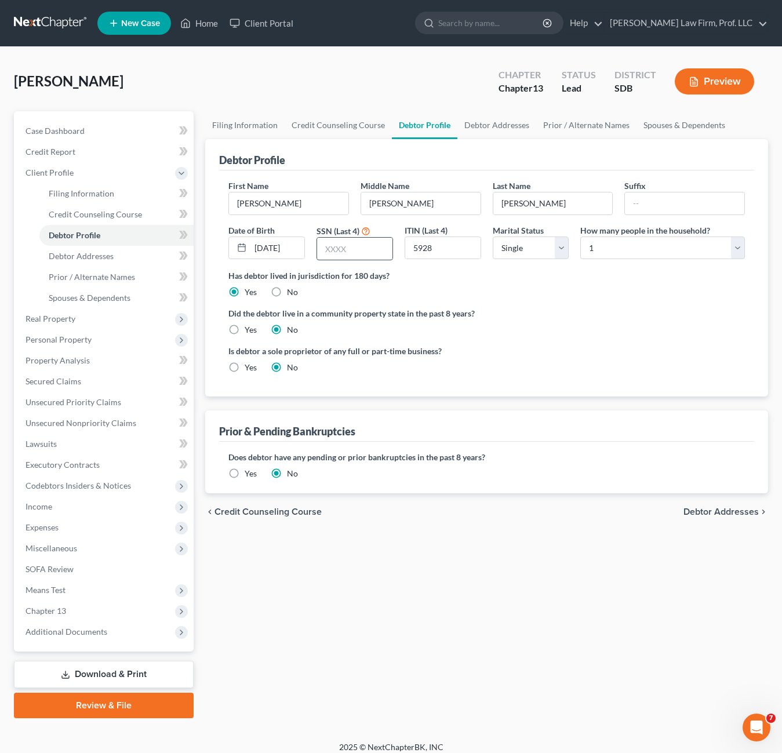
click at [371, 254] on input "text" at bounding box center [354, 249] width 75 height 22
type input "5928"
click at [597, 336] on ng-include "First Name [PERSON_NAME] Middle Name [PERSON_NAME] Last Name [PERSON_NAME] Suff…" at bounding box center [487, 281] width 517 height 203
click at [66, 263] on link "Debtor Addresses" at bounding box center [116, 256] width 154 height 21
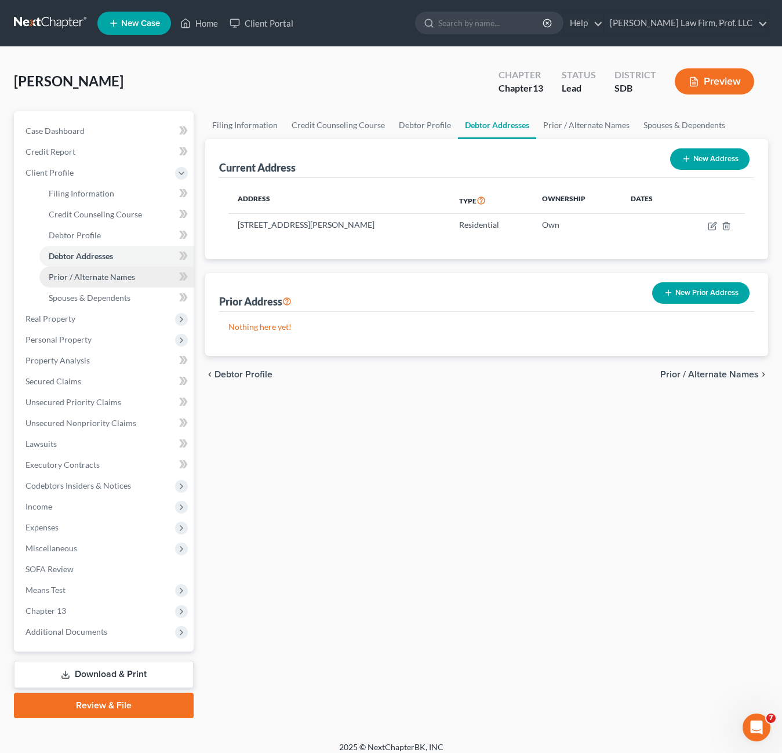
click at [79, 280] on span "Prior / Alternate Names" at bounding box center [92, 277] width 86 height 10
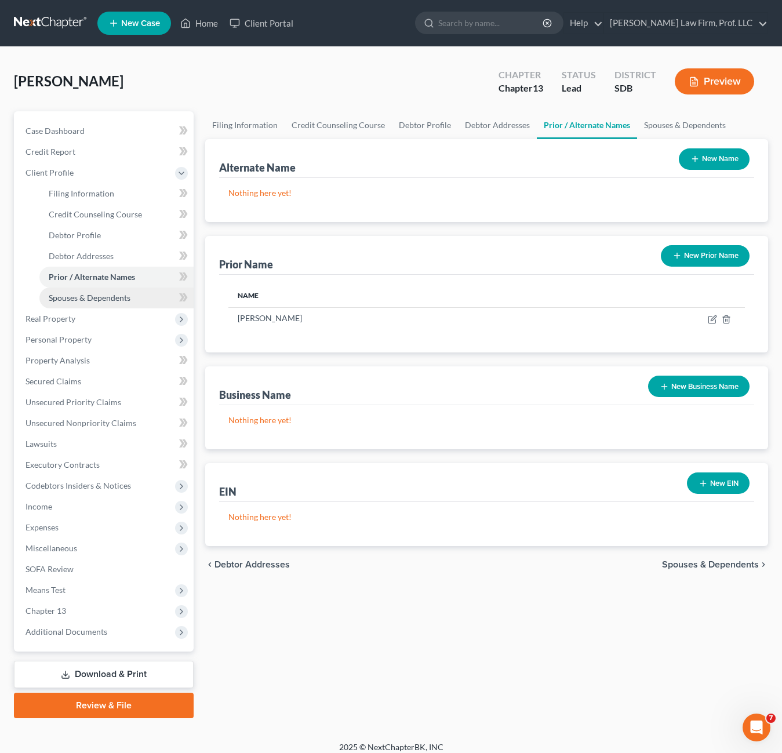
click at [86, 298] on span "Spouses & Dependents" at bounding box center [90, 298] width 82 height 10
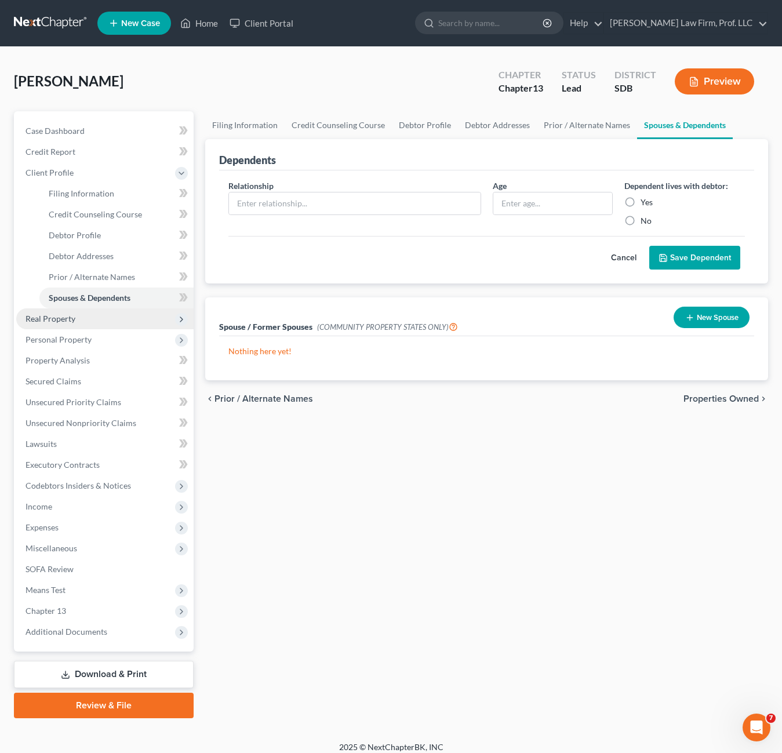
click at [94, 324] on span "Real Property" at bounding box center [104, 319] width 177 height 21
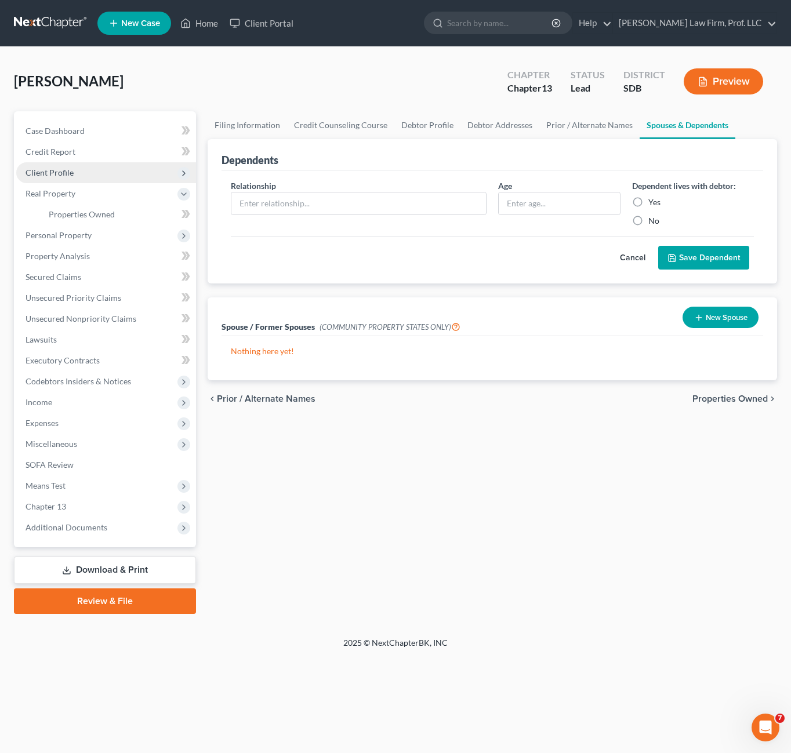
click at [77, 167] on span "Client Profile" at bounding box center [106, 172] width 180 height 21
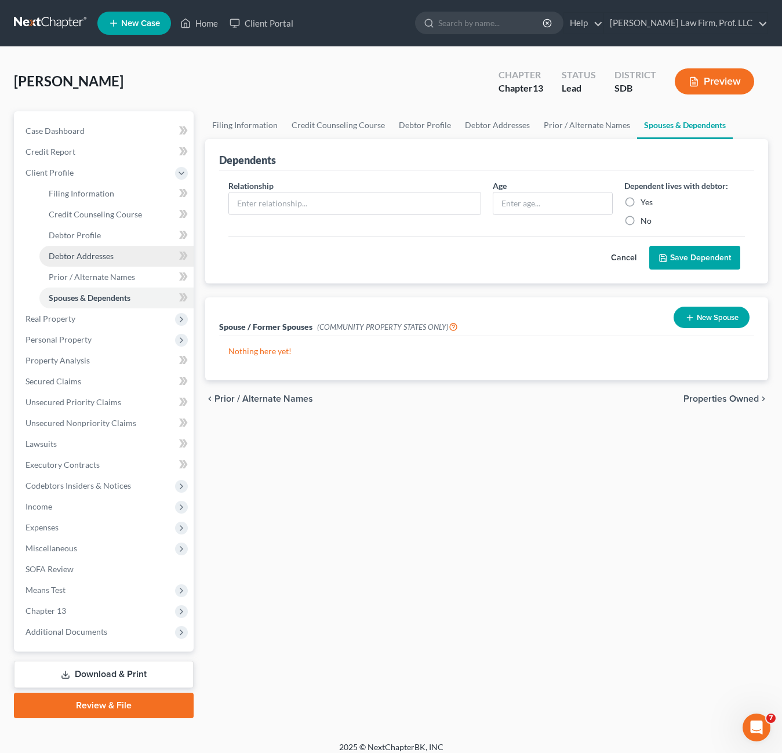
click at [69, 253] on span "Debtor Addresses" at bounding box center [81, 256] width 65 height 10
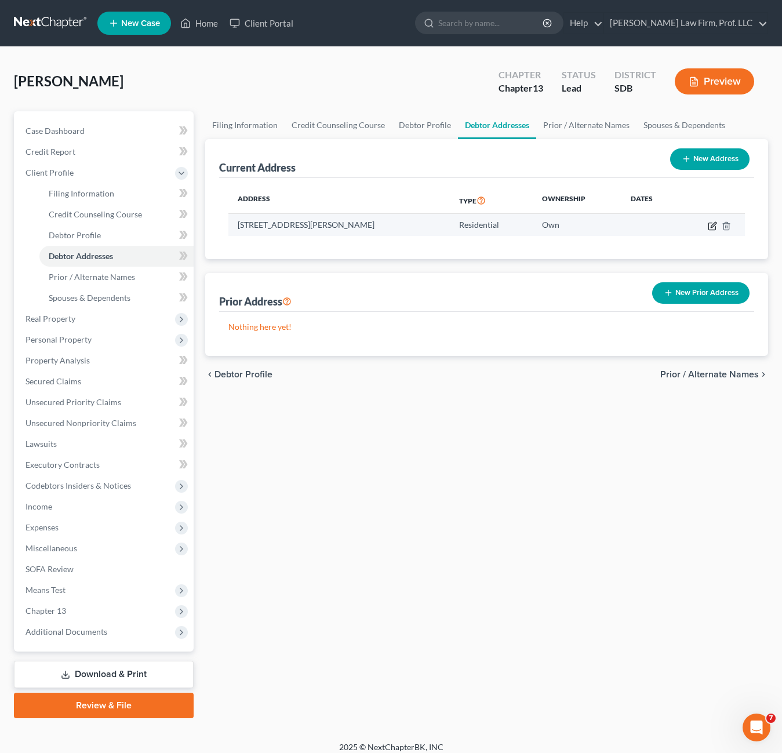
click at [714, 227] on icon "button" at bounding box center [712, 226] width 9 height 9
select select "43"
select select "0"
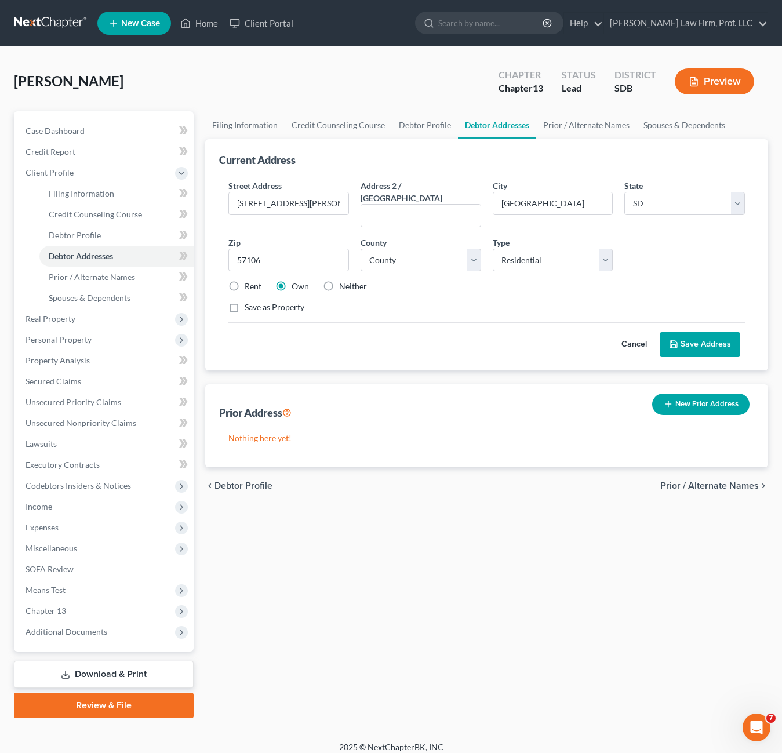
click at [520, 304] on div "Street Address * [STREET_ADDRESS][PERSON_NAME] Address 2 / [GEOGRAPHIC_DATA] * …" at bounding box center [487, 251] width 528 height 143
drag, startPoint x: 398, startPoint y: 549, endPoint x: 430, endPoint y: 522, distance: 42.0
click at [399, 549] on div "Filing Information Credit Counseling Course Debtor Profile Debtor Addresses Pri…" at bounding box center [487, 414] width 575 height 607
click at [339, 480] on div "chevron_left Debtor Profile Prior / Alternate Names chevron_right" at bounding box center [486, 485] width 563 height 37
click at [55, 325] on span "Real Property" at bounding box center [104, 319] width 177 height 21
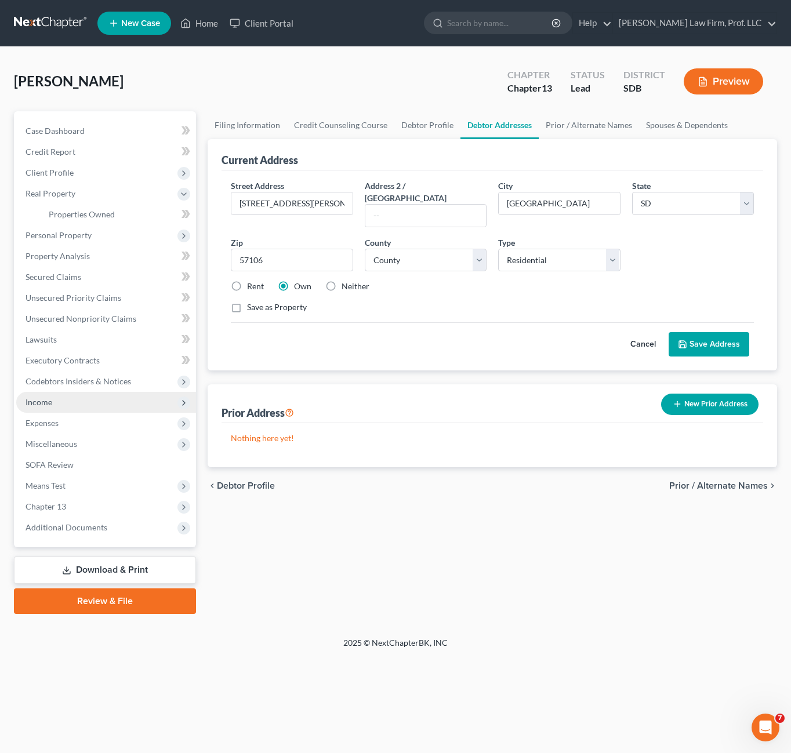
click at [40, 409] on span "Income" at bounding box center [106, 402] width 180 height 21
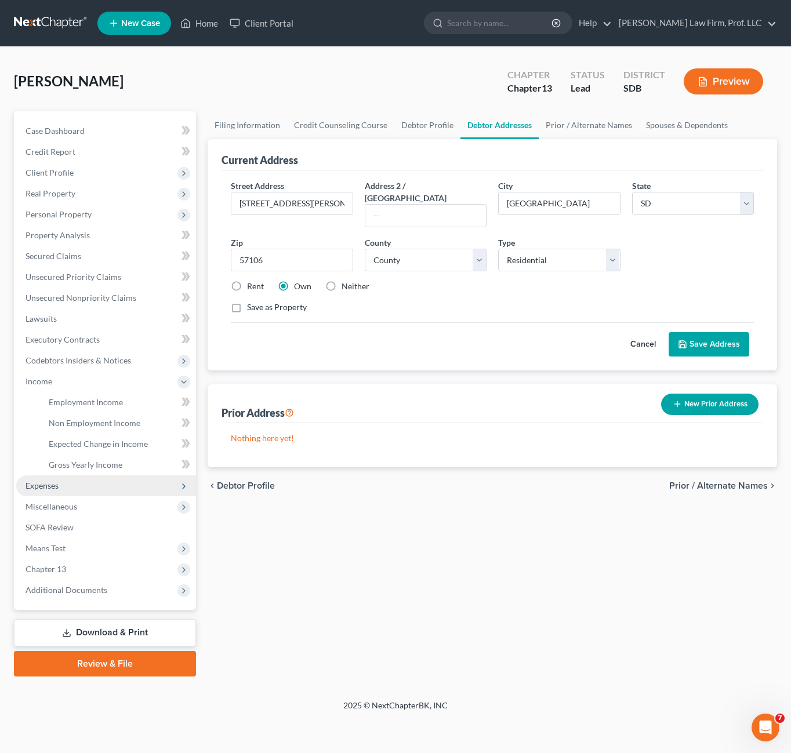
drag, startPoint x: 43, startPoint y: 500, endPoint x: 45, endPoint y: 491, distance: 9.0
click at [43, 499] on span "Miscellaneous" at bounding box center [106, 506] width 180 height 21
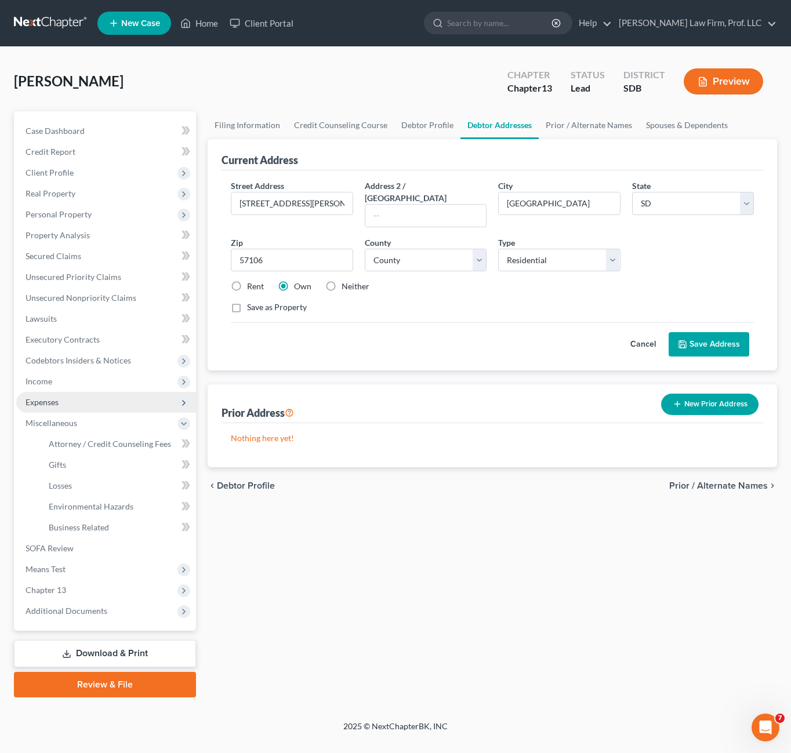
click at [54, 403] on span "Expenses" at bounding box center [42, 402] width 33 height 10
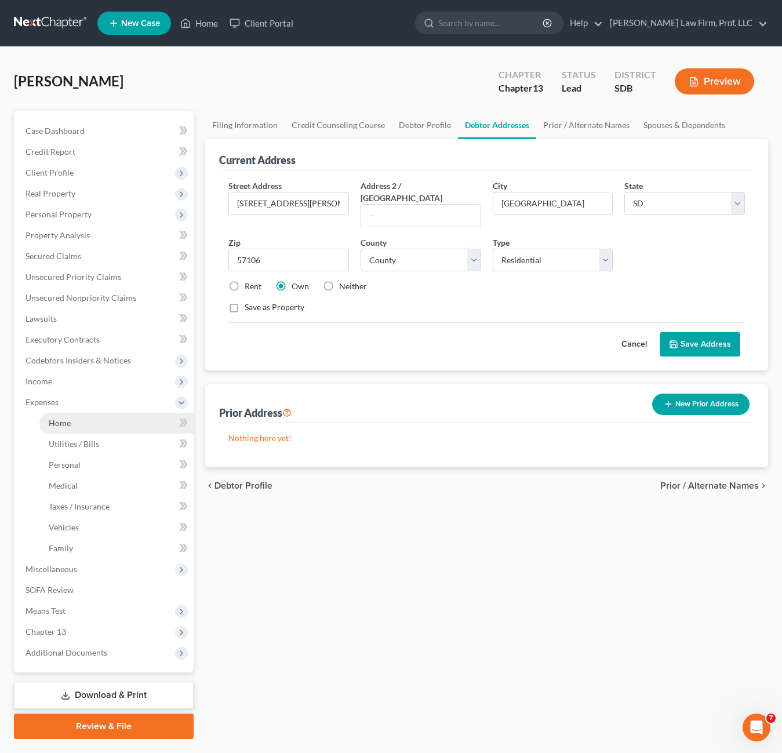
click at [71, 418] on link "Home" at bounding box center [116, 423] width 154 height 21
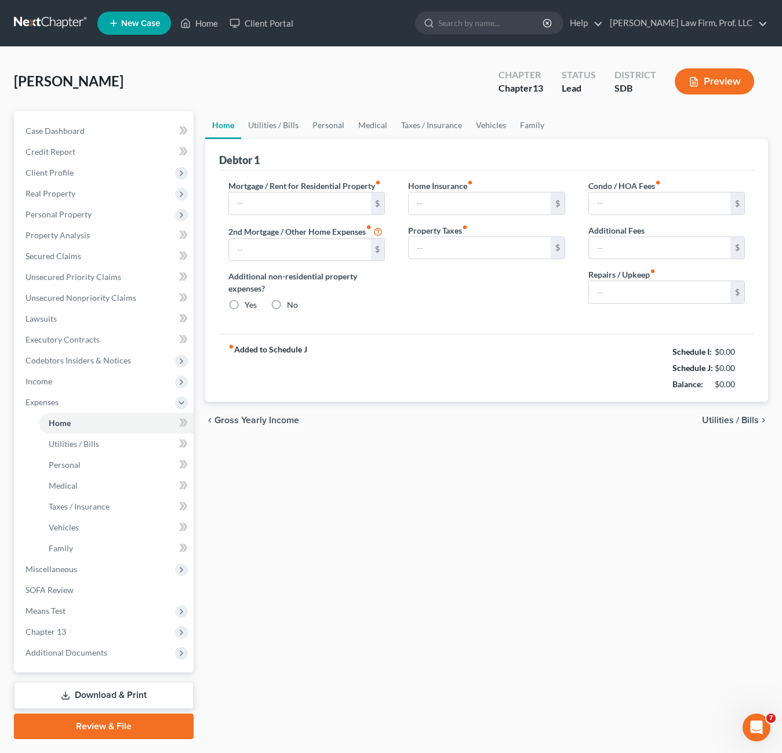
type input "1,318.09"
type input "600.00"
radio input "true"
type input "0.00"
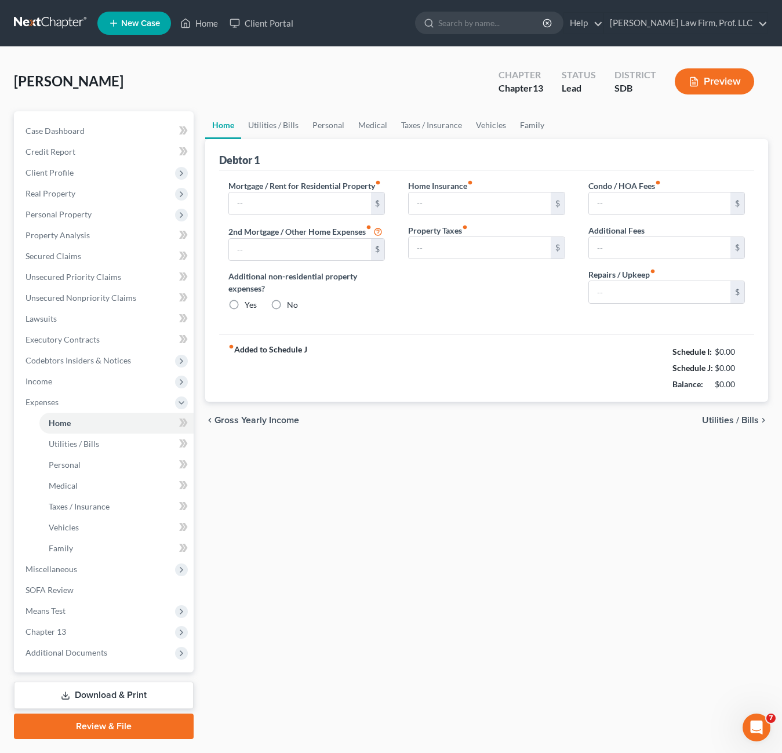
type input "110.00"
type input "0.00"
type input "45.00"
click at [280, 129] on link "Utilities / Bills" at bounding box center [273, 125] width 64 height 28
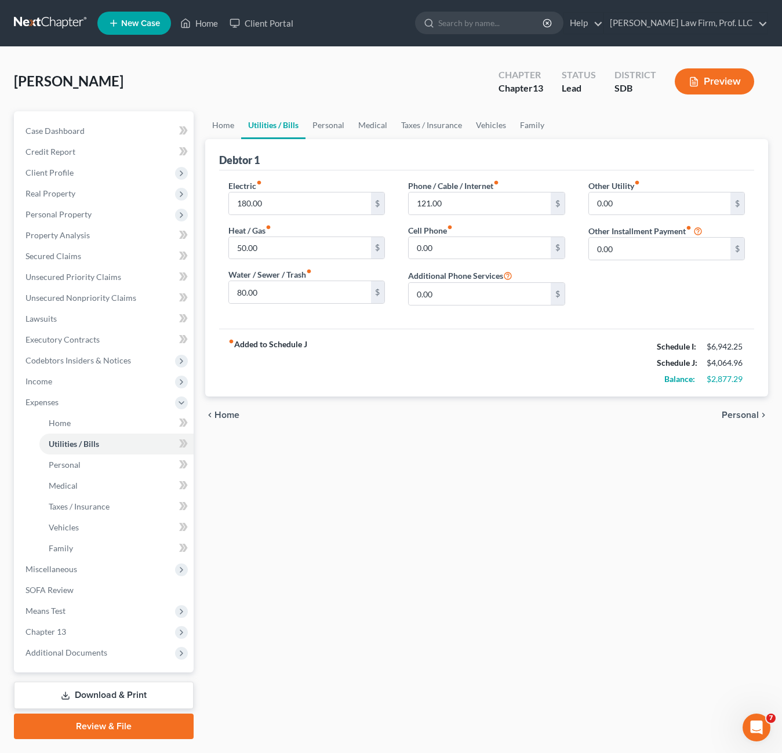
click at [492, 496] on div "Home Utilities / Bills Personal Medical Taxes / Insurance Vehicles Family Debto…" at bounding box center [487, 425] width 575 height 628
click at [423, 525] on div "Home Utilities / Bills Personal Medical Taxes / Insurance Vehicles Family Debto…" at bounding box center [487, 425] width 575 height 628
click at [361, 527] on div "Home Utilities / Bills Personal Medical Taxes / Insurance Vehicles Family Debto…" at bounding box center [487, 425] width 575 height 628
click at [281, 203] on input "180.00" at bounding box center [300, 204] width 142 height 22
type input "62"
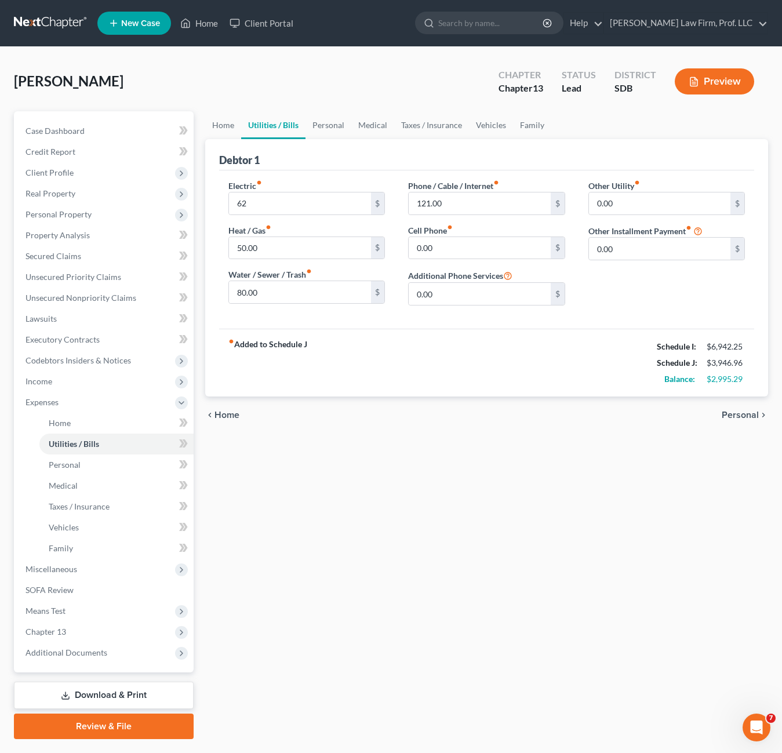
drag, startPoint x: 349, startPoint y: 325, endPoint x: 317, endPoint y: 295, distance: 43.5
click at [347, 325] on div "Electric fiber_manual_record 62 $ Heat / Gas fiber_manual_record 50.00 $ Water …" at bounding box center [486, 250] width 535 height 158
click at [317, 295] on input "80.00" at bounding box center [300, 292] width 142 height 22
type input "85"
click at [295, 203] on input "62" at bounding box center [300, 204] width 142 height 22
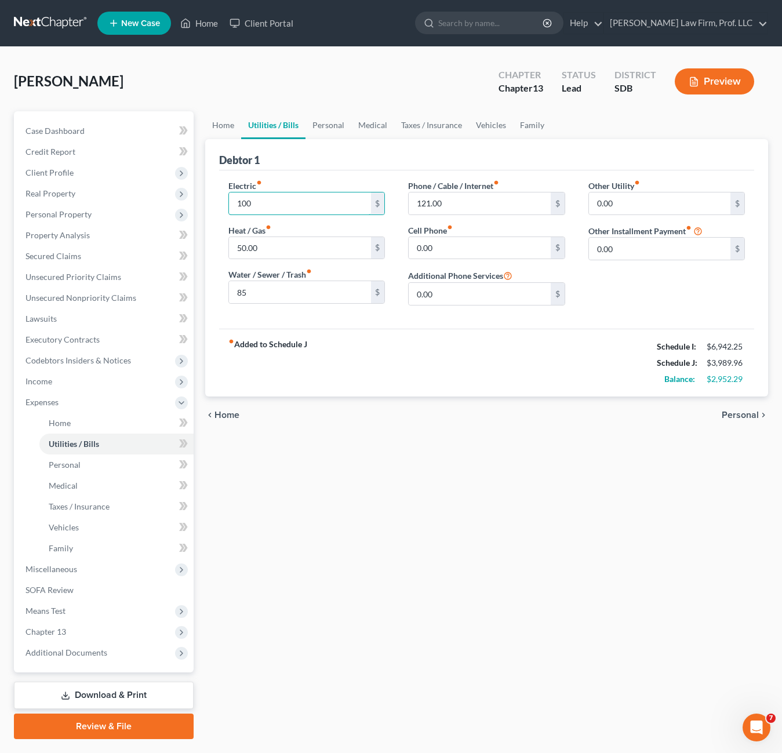
type input "100"
click at [414, 646] on div "Home Utilities / Bills Personal Medical Taxes / Insurance Vehicles Family Debto…" at bounding box center [487, 425] width 575 height 628
drag, startPoint x: 475, startPoint y: 480, endPoint x: 475, endPoint y: 181, distance: 299.3
click at [475, 472] on div "Home Utilities / Bills Personal Medical Taxes / Insurance Vehicles Family Debto…" at bounding box center [487, 425] width 575 height 628
click at [470, 195] on input "121.00" at bounding box center [480, 204] width 142 height 22
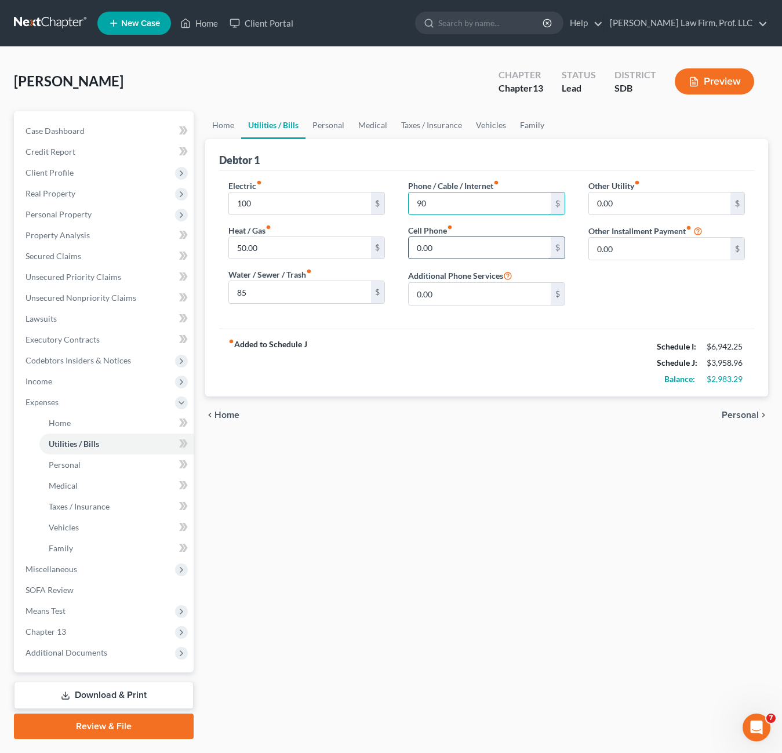
type input "90"
click at [460, 244] on input "0.00" at bounding box center [480, 248] width 142 height 22
click at [480, 378] on div "fiber_manual_record Added to Schedule J Schedule I: $6,942.25 Schedule J: $3,95…" at bounding box center [486, 363] width 535 height 68
drag, startPoint x: 364, startPoint y: 591, endPoint x: 391, endPoint y: 582, distance: 29.2
click at [364, 593] on div "Home Utilities / Bills Personal Medical Taxes / Insurance Vehicles Family Debto…" at bounding box center [487, 425] width 575 height 628
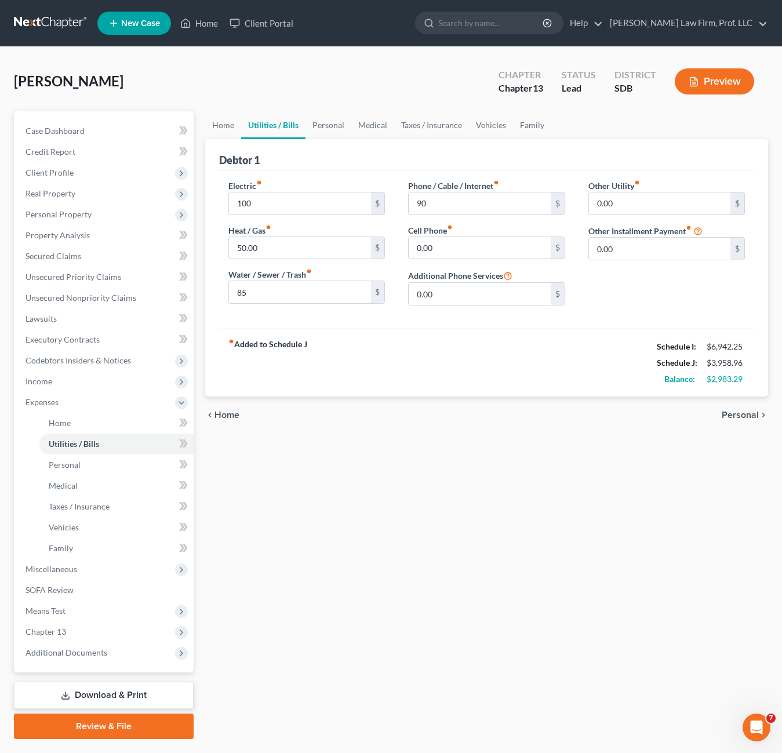
drag, startPoint x: 458, startPoint y: 483, endPoint x: 411, endPoint y: 477, distance: 47.3
click at [457, 483] on div "Home Utilities / Bills Personal Medical Taxes / Insurance Vehicles Family Debto…" at bounding box center [487, 425] width 575 height 628
click at [492, 332] on div "fiber_manual_record Added to Schedule J Schedule I: $6,942.25 Schedule J: $3,95…" at bounding box center [486, 363] width 535 height 68
drag, startPoint x: 592, startPoint y: 318, endPoint x: 364, endPoint y: 340, distance: 229.6
click at [426, 350] on div "Debtor 1 Electric fiber_manual_record 100 $ Heat / Gas fiber_manual_record 50.0…" at bounding box center [486, 268] width 563 height 258
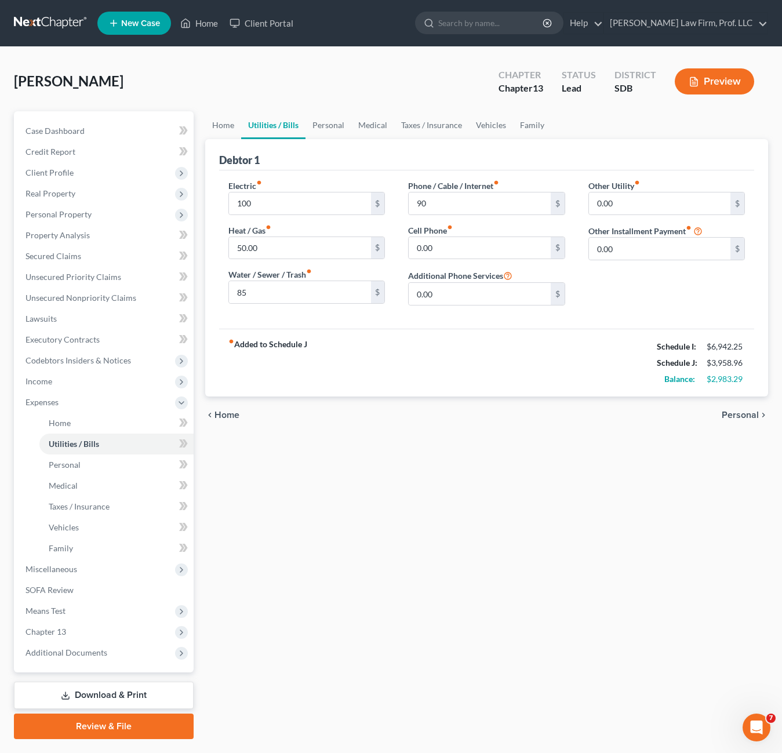
click at [326, 368] on div "fiber_manual_record Added to Schedule J Schedule I: $6,942.25 Schedule J: $3,95…" at bounding box center [486, 363] width 535 height 68
click at [311, 208] on input "100" at bounding box center [300, 204] width 142 height 22
type input "120"
click at [430, 417] on div "chevron_left Home Personal chevron_right" at bounding box center [486, 415] width 563 height 37
drag, startPoint x: 373, startPoint y: 366, endPoint x: 408, endPoint y: 366, distance: 35.4
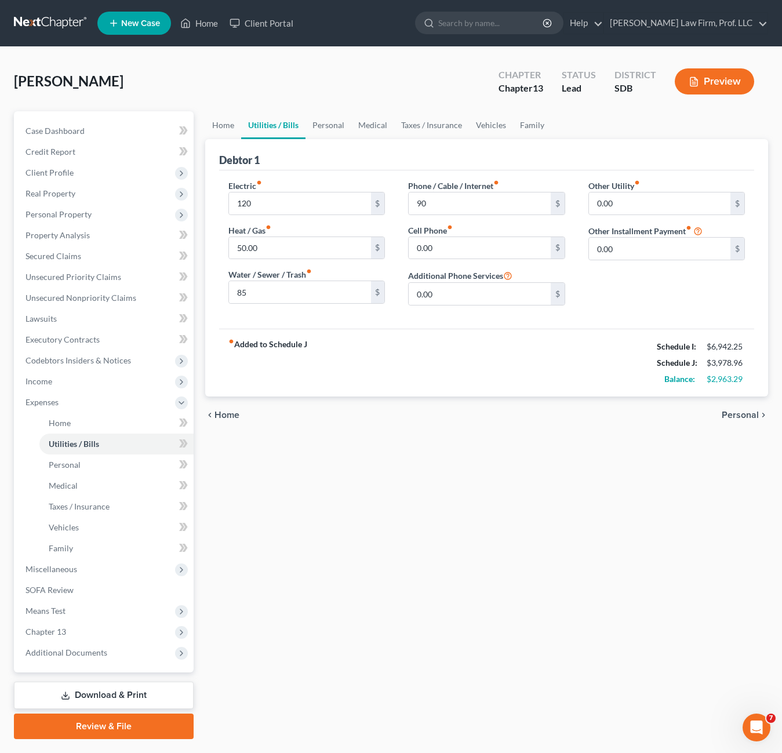
click at [373, 366] on div "fiber_manual_record Added to Schedule J Schedule I: $6,942.25 Schedule J: $3,97…" at bounding box center [486, 363] width 535 height 68
click at [400, 339] on div "fiber_manual_record Added to Schedule J Schedule I: $6,942.25 Schedule J: $3,97…" at bounding box center [486, 363] width 535 height 68
click at [378, 343] on div "fiber_manual_record Added to Schedule J Schedule I: $6,942.25 Schedule J: $3,97…" at bounding box center [486, 363] width 535 height 68
click at [489, 348] on div "fiber_manual_record Added to Schedule J Schedule I: $6,942.25 Schedule J: $3,97…" at bounding box center [486, 363] width 535 height 68
click at [487, 214] on input "90" at bounding box center [480, 204] width 142 height 22
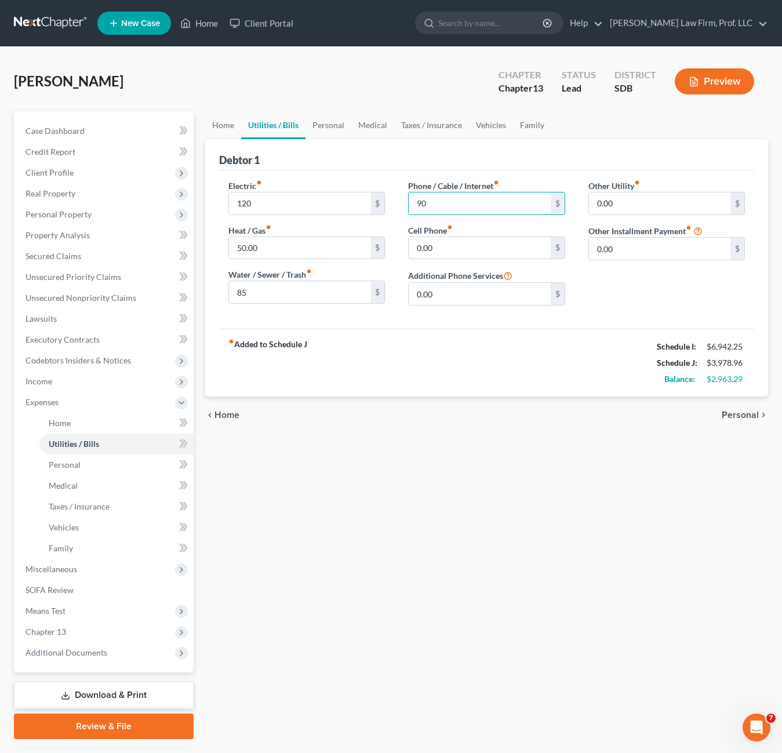
drag, startPoint x: 439, startPoint y: 396, endPoint x: 470, endPoint y: 344, distance: 60.9
click at [439, 395] on div "fiber_manual_record Added to Schedule J Schedule I: $6,942.25 Schedule J: $3,97…" at bounding box center [486, 363] width 535 height 68
click at [478, 255] on input "0.00" at bounding box center [480, 248] width 142 height 22
type input "100"
click at [498, 450] on div "Home Utilities / Bills Personal Medical Taxes / Insurance Vehicles Family Debto…" at bounding box center [487, 425] width 575 height 628
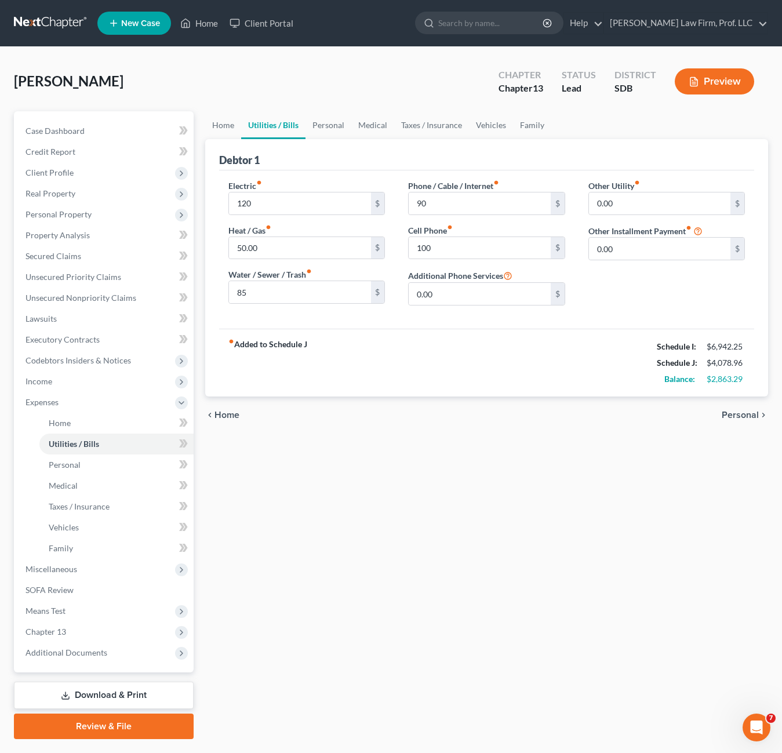
click at [687, 451] on div "Home Utilities / Bills Personal Medical Taxes / Insurance Vehicles Family Debto…" at bounding box center [487, 425] width 575 height 628
click at [575, 333] on div "fiber_manual_record Added to Schedule J Schedule I: $6,942.25 Schedule J: $4,07…" at bounding box center [486, 363] width 535 height 68
click at [667, 198] on input "0.00" at bounding box center [660, 204] width 142 height 22
type input "30"
click at [576, 356] on div "fiber_manual_record Added to Schedule J Schedule I: $6,942.25 Schedule J: $4,10…" at bounding box center [486, 363] width 535 height 68
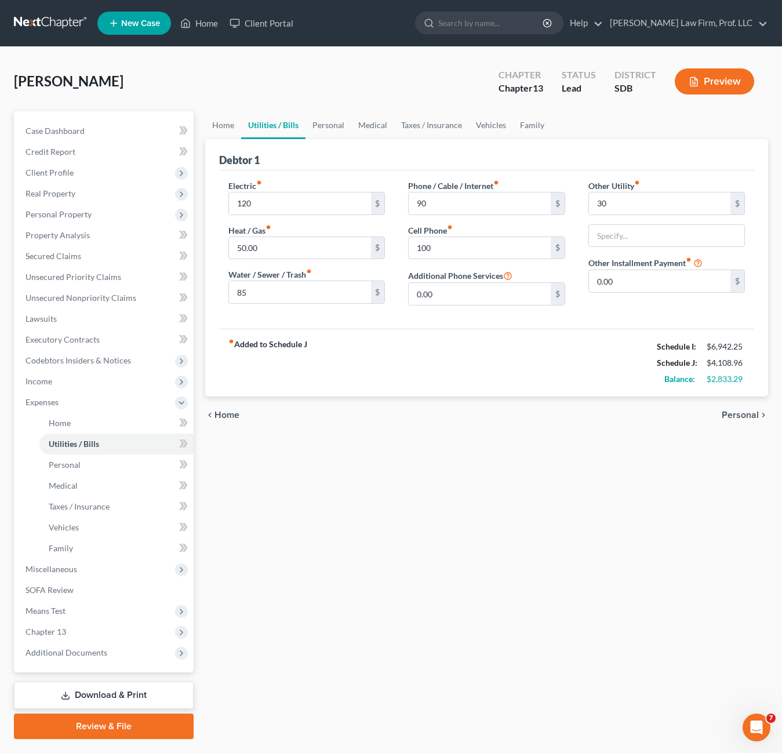
click at [600, 372] on div "fiber_manual_record Added to Schedule J Schedule I: $6,942.25 Schedule J: $4,10…" at bounding box center [486, 363] width 535 height 68
click at [536, 393] on div "fiber_manual_record Added to Schedule J Schedule I: $6,942.25 Schedule J: $4,10…" at bounding box center [486, 363] width 535 height 68
click at [440, 239] on input "100" at bounding box center [480, 248] width 142 height 22
type input "150"
drag, startPoint x: 492, startPoint y: 564, endPoint x: 543, endPoint y: 551, distance: 52.6
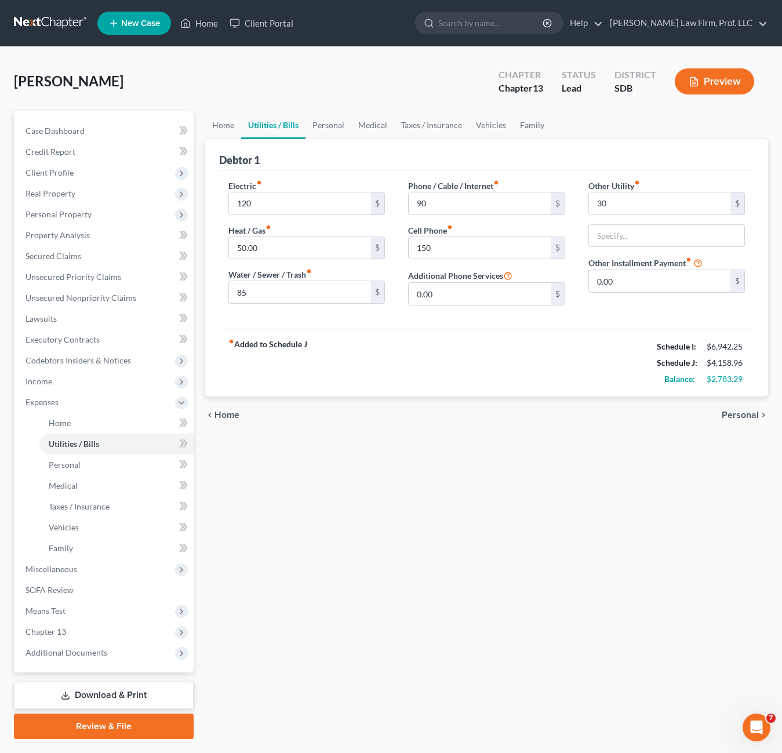
click at [492, 560] on div "Home Utilities / Bills Personal Medical Taxes / Insurance Vehicles Family Debto…" at bounding box center [487, 425] width 575 height 628
drag, startPoint x: 460, startPoint y: 476, endPoint x: 509, endPoint y: 449, distance: 55.3
click at [463, 475] on div "Home Utilities / Bills Personal Medical Taxes / Insurance Vehicles Family Debto…" at bounding box center [487, 425] width 575 height 628
click at [610, 462] on div "Home Utilities / Bills Personal Medical Taxes / Insurance Vehicles Family Debto…" at bounding box center [487, 425] width 575 height 628
click at [315, 125] on link "Personal" at bounding box center [329, 125] width 46 height 28
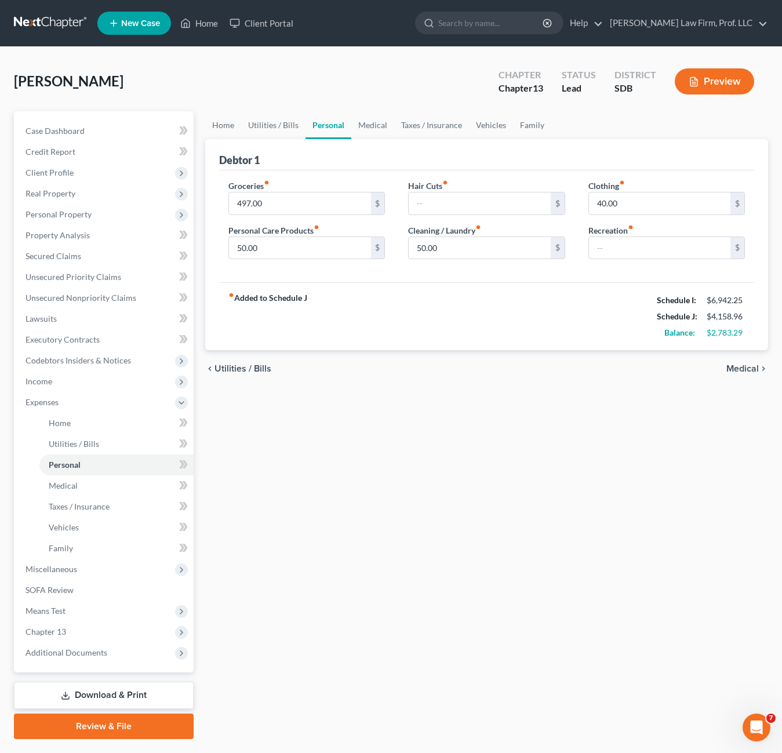
drag, startPoint x: 331, startPoint y: 579, endPoint x: 329, endPoint y: 543, distance: 36.6
click at [331, 579] on div "Home Utilities / Bills Personal Medical Taxes / Insurance Vehicles Family Debto…" at bounding box center [487, 425] width 575 height 628
click at [369, 124] on link "Medical" at bounding box center [372, 125] width 43 height 28
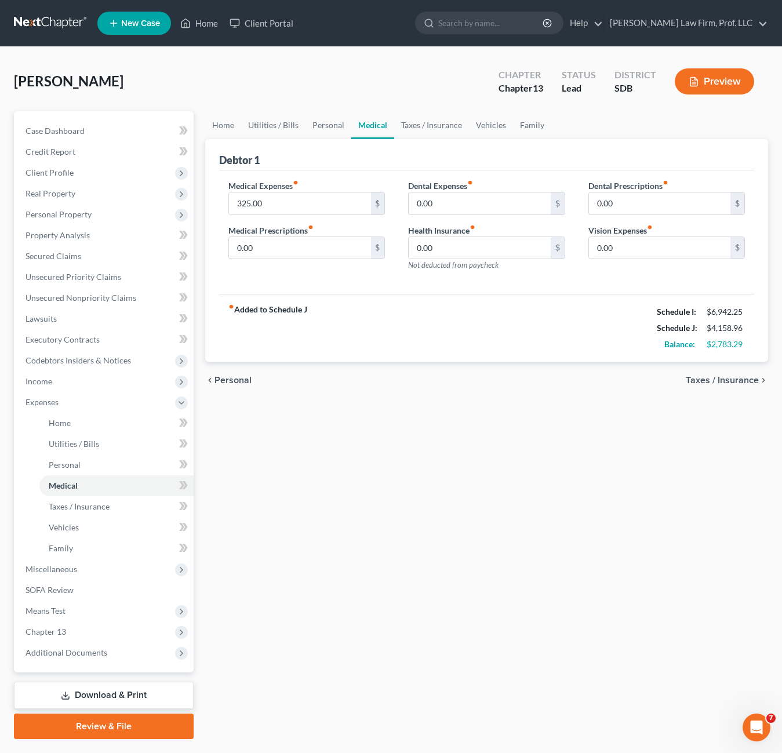
drag, startPoint x: 383, startPoint y: 324, endPoint x: 503, endPoint y: 299, distance: 123.2
click at [383, 325] on div "fiber_manual_record Added to Schedule J Schedule I: $6,942.25 Schedule J: $4,15…" at bounding box center [486, 328] width 535 height 68
click at [366, 285] on div "Medical Expenses fiber_manual_record 325.00 $ Medical Prescriptions fiber_manua…" at bounding box center [486, 233] width 535 height 124
click at [303, 246] on input "0.00" at bounding box center [300, 248] width 142 height 22
click at [445, 429] on div "Home Utilities / Bills Personal Medical Taxes / Insurance Vehicles Family Debto…" at bounding box center [487, 425] width 575 height 628
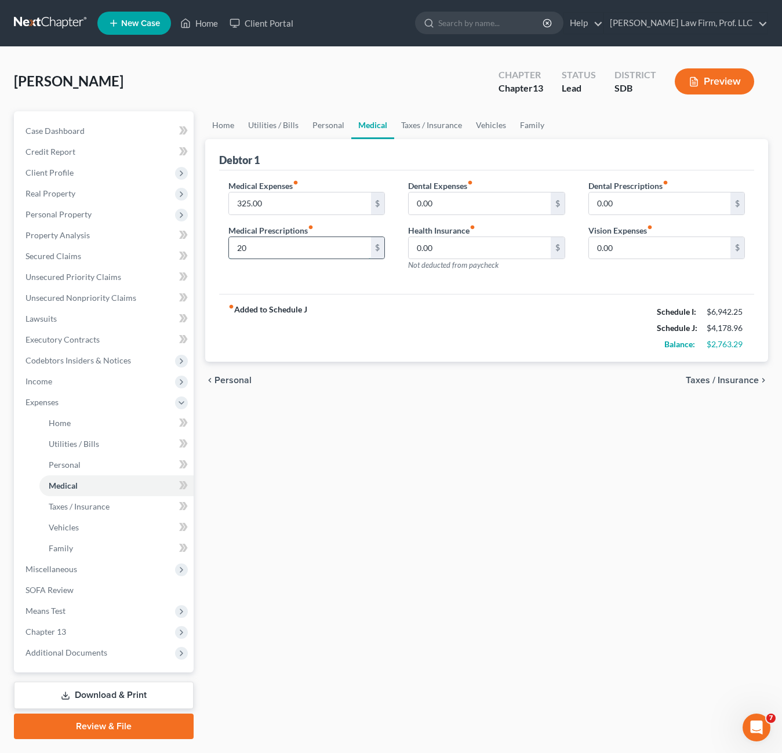
click at [292, 251] on input "20" at bounding box center [300, 248] width 142 height 22
type input "100"
click at [468, 454] on div "Home Utilities / Bills Personal Medical Taxes / Insurance Vehicles Family Debto…" at bounding box center [487, 425] width 575 height 628
click at [645, 205] on input "0.00" at bounding box center [660, 204] width 142 height 22
drag, startPoint x: 563, startPoint y: 314, endPoint x: 674, endPoint y: 252, distance: 127.2
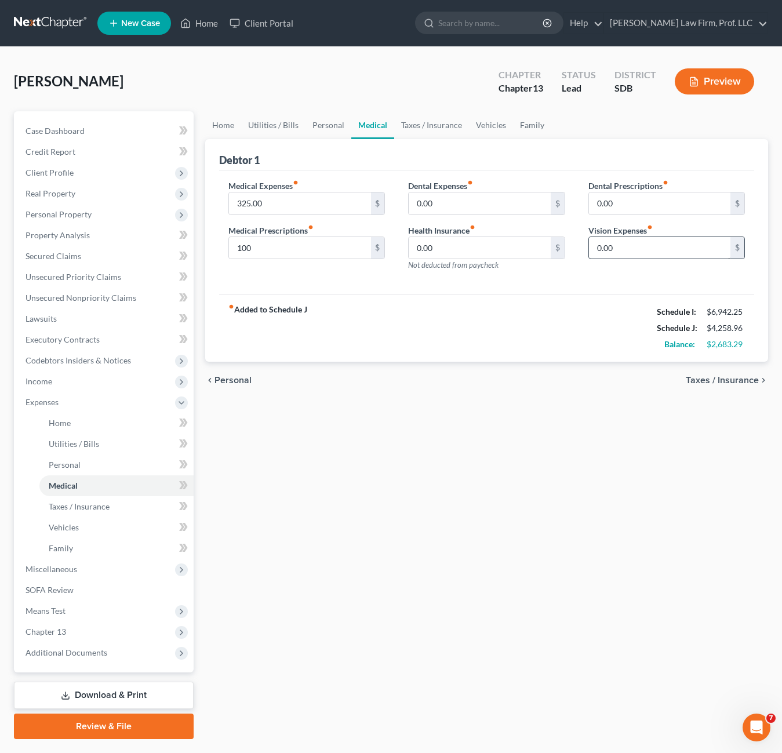
click at [569, 308] on div "fiber_manual_record Added to Schedule J Schedule I: $6,942.25 Schedule J: $4,25…" at bounding box center [486, 328] width 535 height 68
click at [695, 244] on input "0.00" at bounding box center [660, 248] width 142 height 22
type input "20"
click at [544, 536] on div "Home Utilities / Bills Personal Medical Taxes / Insurance Vehicles Family Debto…" at bounding box center [487, 425] width 575 height 628
click at [281, 201] on input "325.00" at bounding box center [300, 204] width 142 height 22
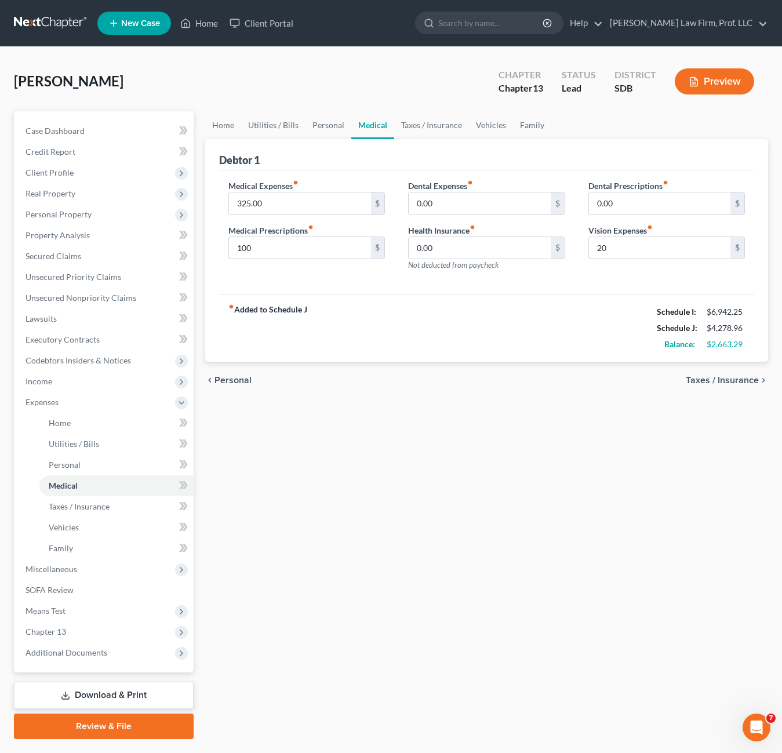
click at [445, 476] on div "Home Utilities / Bills Personal Medical Taxes / Insurance Vehicles Family Debto…" at bounding box center [487, 425] width 575 height 628
click at [271, 211] on input "325.00" at bounding box center [300, 204] width 142 height 22
type input "200"
click at [365, 472] on div "Home Utilities / Bills Personal Medical Taxes / Insurance Vehicles Family Debto…" at bounding box center [487, 425] width 575 height 628
click at [489, 392] on div "chevron_left Personal Taxes / Insurance chevron_right" at bounding box center [486, 380] width 563 height 37
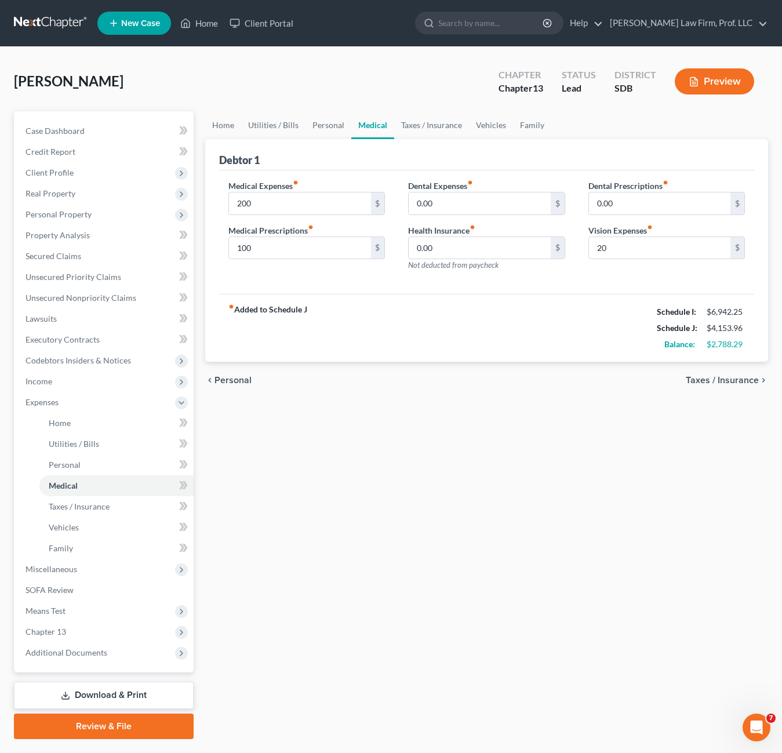
click at [726, 466] on div "Home Utilities / Bills Personal Medical Taxes / Insurance Vehicles Family Debto…" at bounding box center [487, 425] width 575 height 628
click at [411, 124] on link "Taxes / Insurance" at bounding box center [431, 125] width 75 height 28
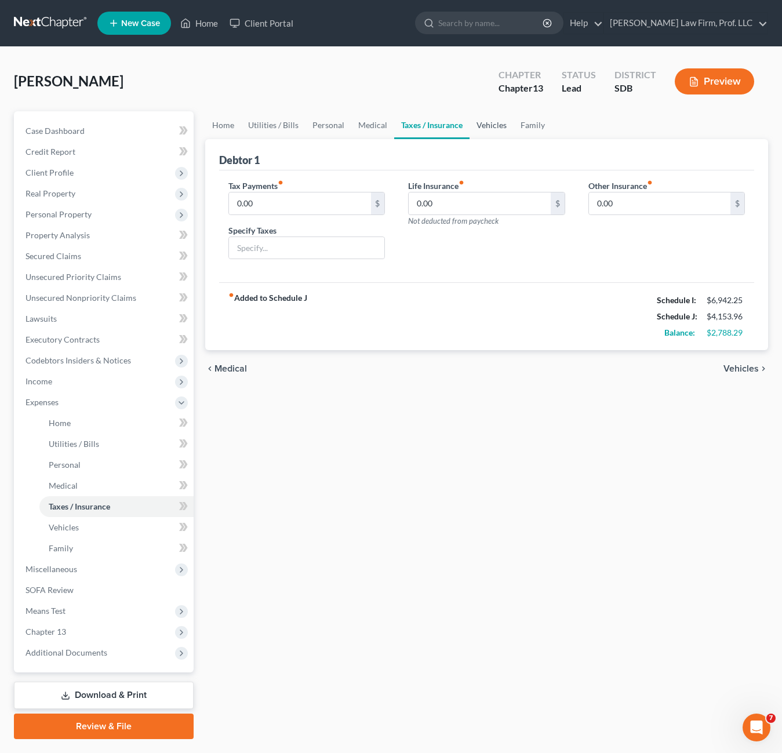
click at [502, 132] on link "Vehicles" at bounding box center [492, 125] width 44 height 28
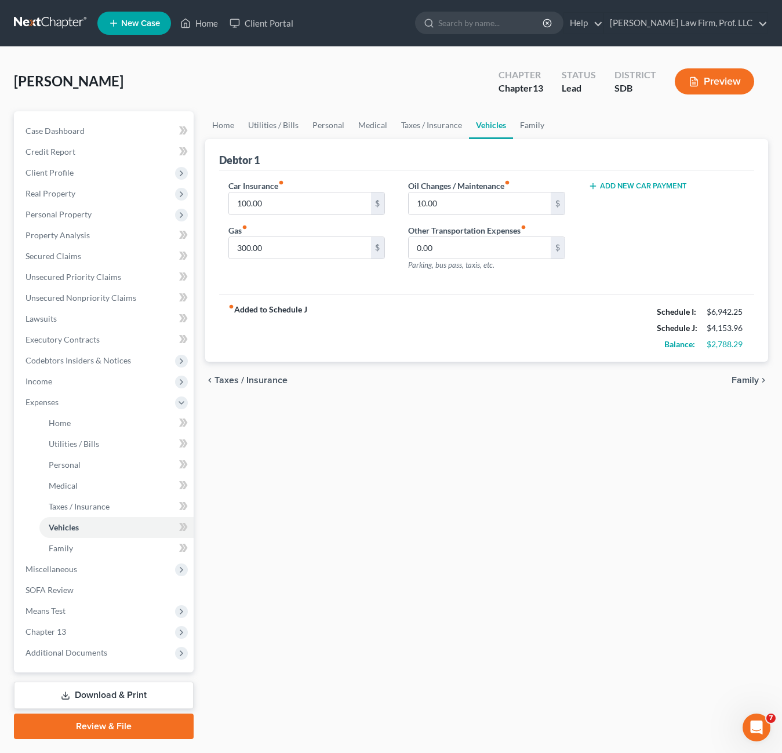
click at [604, 302] on div "fiber_manual_record Added to Schedule J Schedule I: $6,942.25 Schedule J: $4,15…" at bounding box center [486, 328] width 535 height 68
click at [246, 124] on link "Utilities / Bills" at bounding box center [273, 125] width 64 height 28
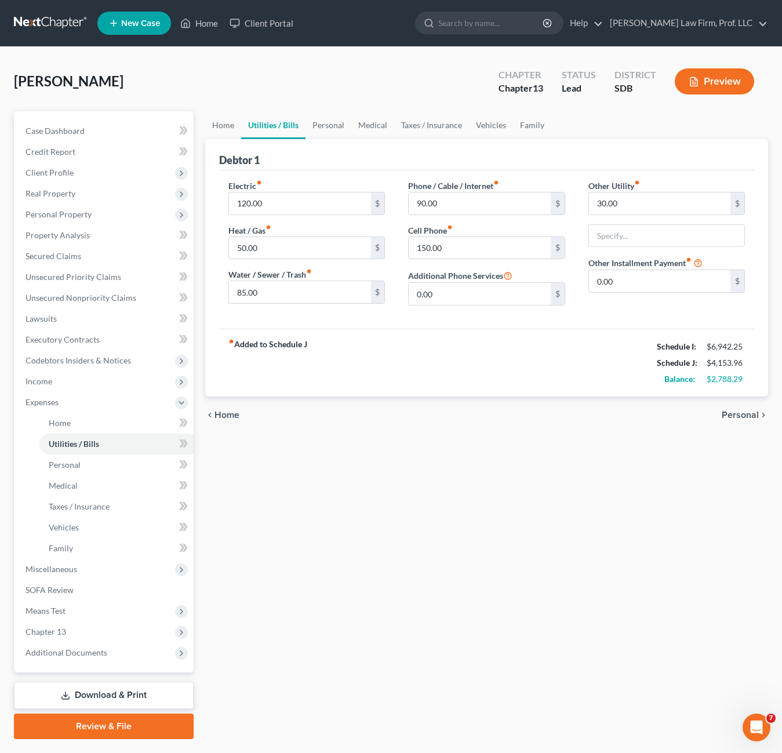
click at [477, 321] on div "Electric fiber_manual_record 120.00 $ Heat / Gas fiber_manual_record 50.00 $ Wa…" at bounding box center [486, 250] width 535 height 158
click at [215, 120] on link "Home" at bounding box center [223, 125] width 36 height 28
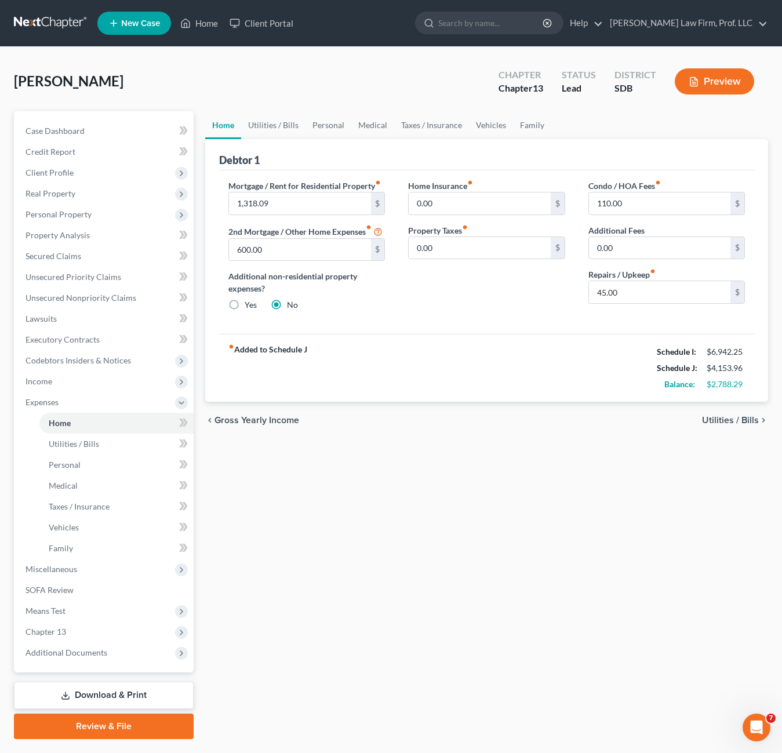
click at [615, 351] on div "fiber_manual_record Added to Schedule J Schedule I: $6,942.25 Schedule J: $4,15…" at bounding box center [486, 368] width 535 height 68
click at [631, 299] on input "45.00" at bounding box center [660, 292] width 142 height 22
type input "50"
click at [486, 342] on div "fiber_manual_record Added to Schedule J Schedule I: $6,942.25 Schedule J: $4,15…" at bounding box center [486, 368] width 535 height 68
click at [481, 315] on div "Home Insurance fiber_manual_record 0.00 $ Property Taxes fiber_manual_record 0.…" at bounding box center [487, 250] width 180 height 141
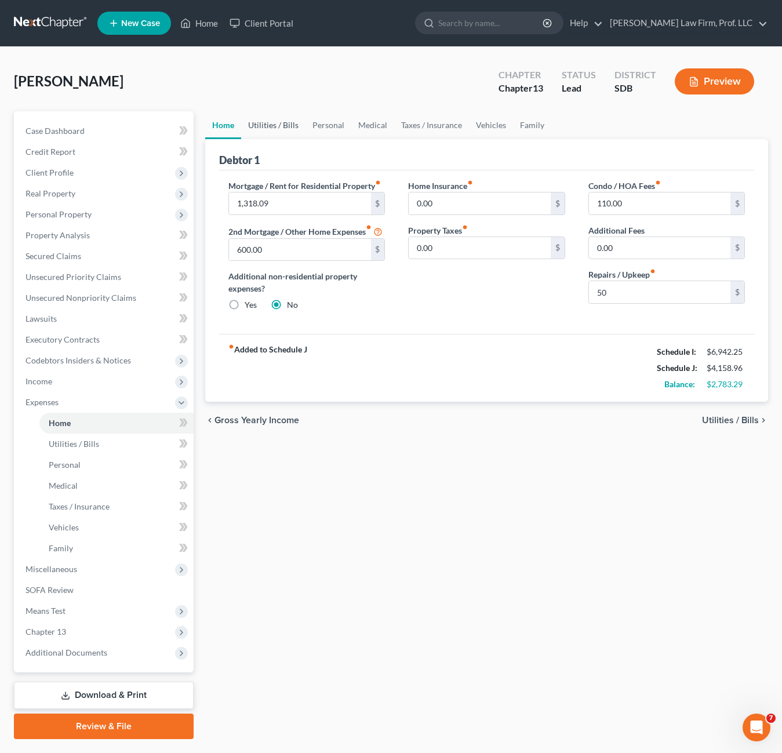
click at [275, 118] on link "Utilities / Bills" at bounding box center [273, 125] width 64 height 28
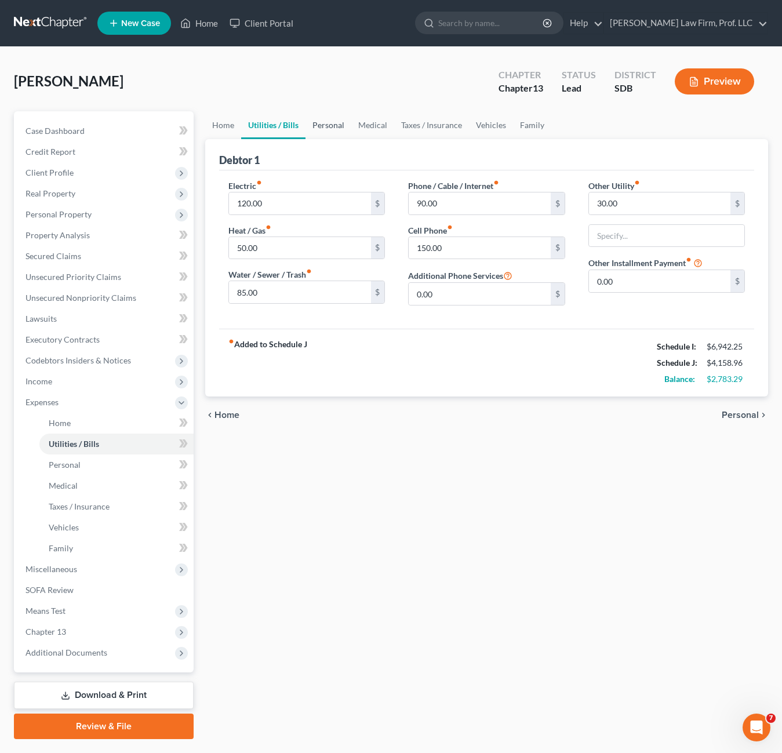
click at [345, 125] on link "Personal" at bounding box center [329, 125] width 46 height 28
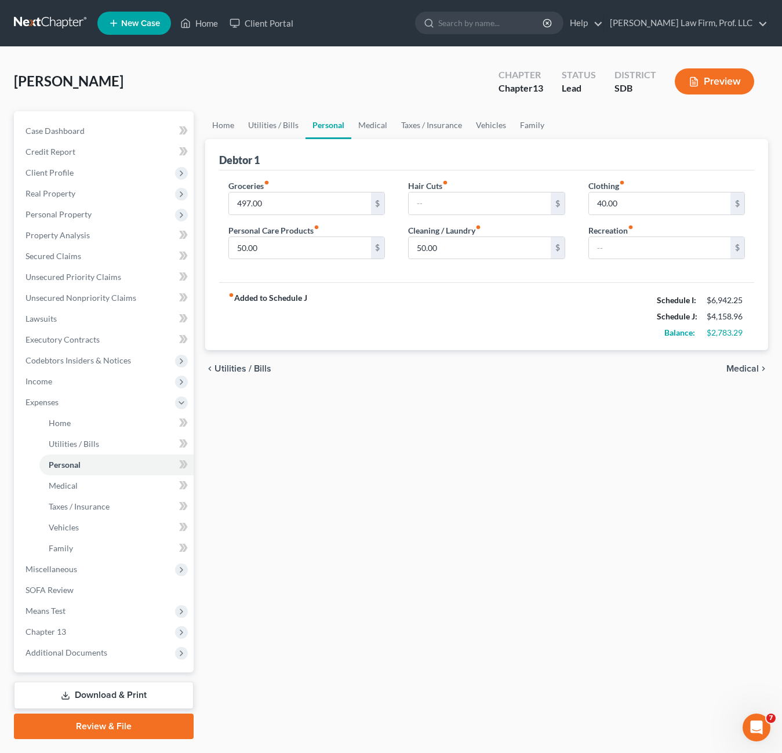
drag, startPoint x: 497, startPoint y: 528, endPoint x: 472, endPoint y: 472, distance: 61.2
click at [497, 528] on div "Home Utilities / Bills Personal Medical Taxes / Insurance Vehicles Family Debto…" at bounding box center [487, 425] width 575 height 628
click at [663, 201] on input "40.00" at bounding box center [660, 204] width 142 height 22
type input "93"
drag, startPoint x: 556, startPoint y: 418, endPoint x: 658, endPoint y: 420, distance: 102.7
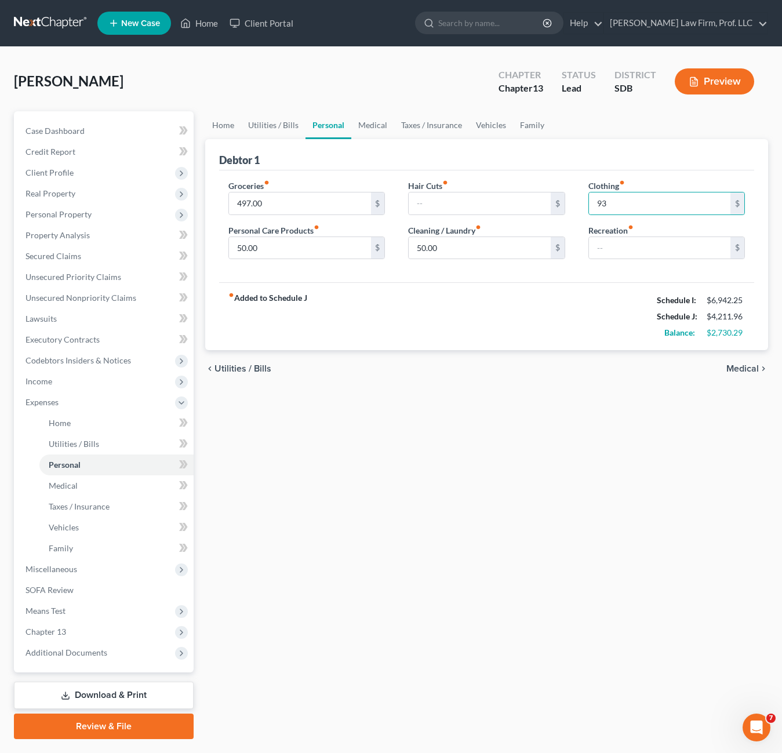
click at [555, 419] on div "Home Utilities / Bills Personal Medical Taxes / Insurance Vehicles Family Debto…" at bounding box center [487, 425] width 575 height 628
click at [467, 245] on input "50.00" at bounding box center [480, 248] width 142 height 22
type input "45"
drag, startPoint x: 460, startPoint y: 360, endPoint x: 558, endPoint y: 364, distance: 97.5
click at [463, 367] on div "chevron_left Utilities / Bills Medical chevron_right" at bounding box center [486, 368] width 563 height 37
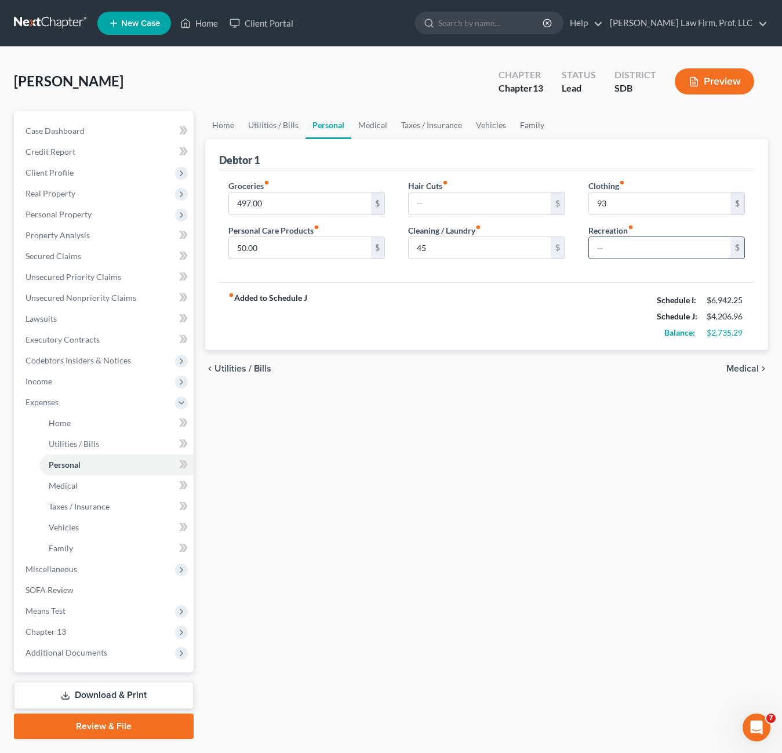
click at [647, 255] on input "text" at bounding box center [660, 248] width 142 height 22
type input "10"
click at [612, 300] on div "fiber_manual_record Added to Schedule J Schedule I: $6,942.25 Schedule J: $4,21…" at bounding box center [486, 316] width 535 height 68
click at [373, 119] on link "Medical" at bounding box center [372, 125] width 43 height 28
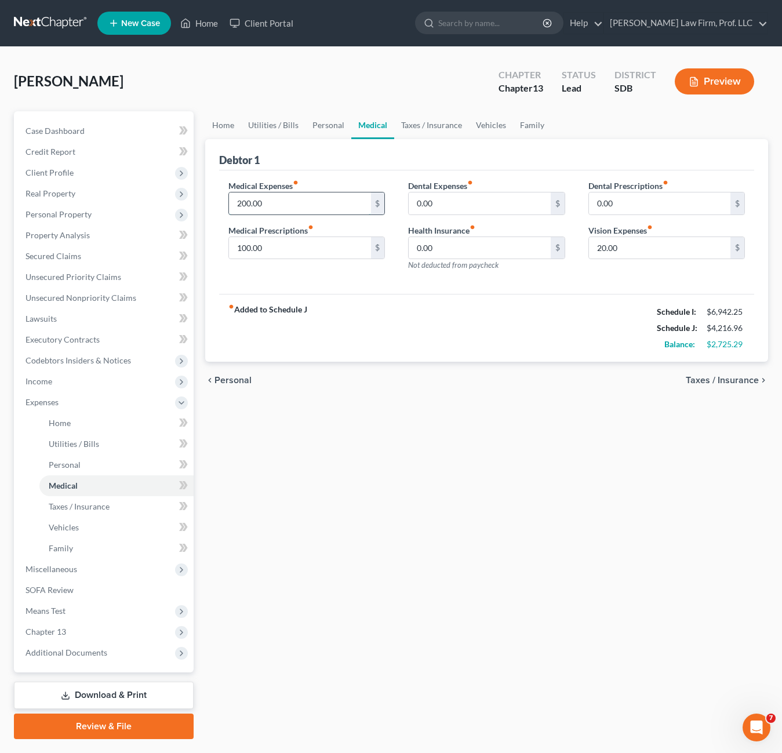
click at [311, 208] on input "200.00" at bounding box center [300, 204] width 142 height 22
click at [430, 125] on link "Taxes / Insurance" at bounding box center [431, 125] width 75 height 28
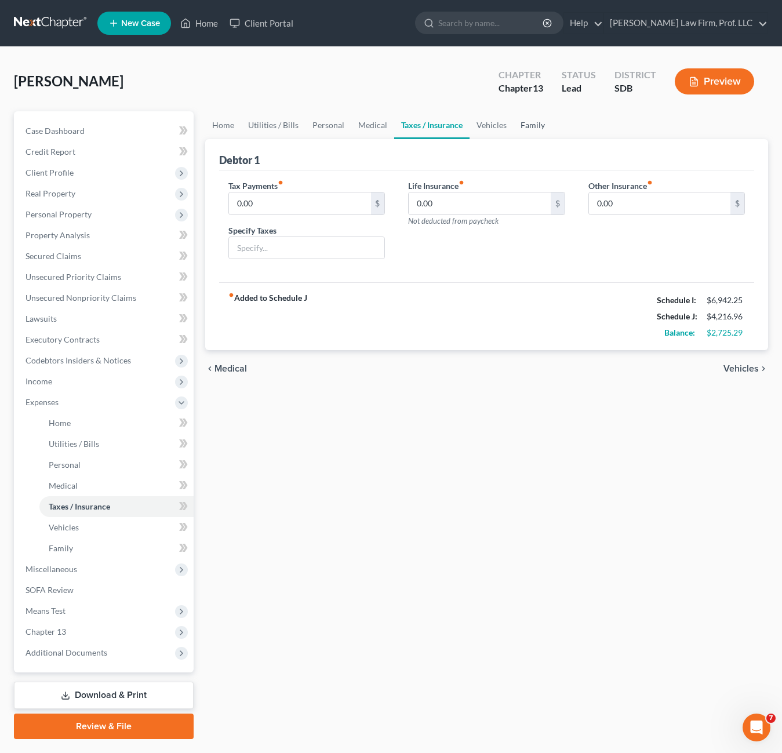
click at [514, 123] on link "Family" at bounding box center [533, 125] width 38 height 28
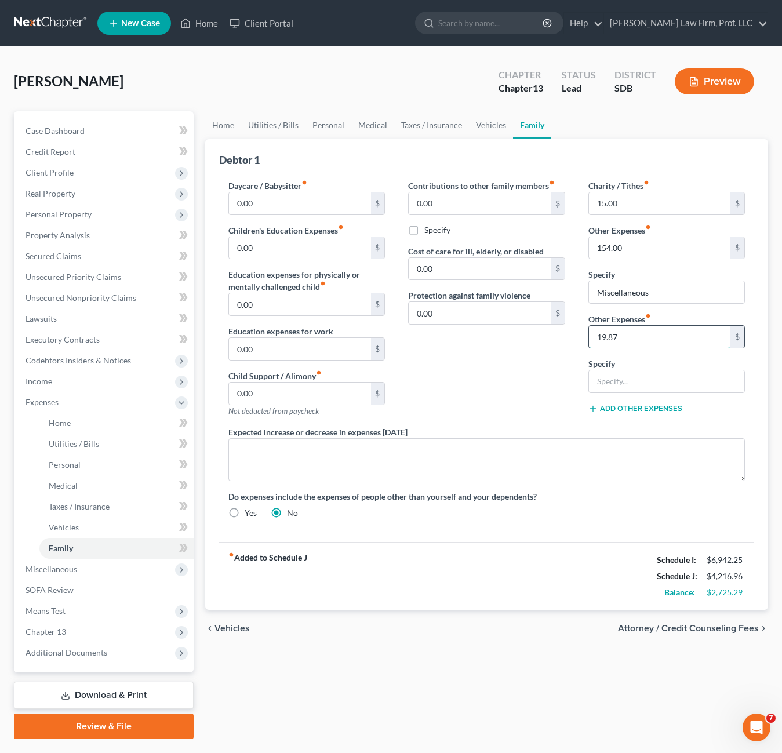
click at [657, 343] on input "19.87" at bounding box center [660, 337] width 142 height 22
click at [644, 383] on input "text" at bounding box center [666, 382] width 155 height 22
type input "Annuity payment"
click at [491, 389] on div "Contributions to other family members fiber_manual_record 0.00 $ Specify Cost o…" at bounding box center [487, 303] width 180 height 246
click at [657, 209] on input "15.00" at bounding box center [660, 204] width 142 height 22
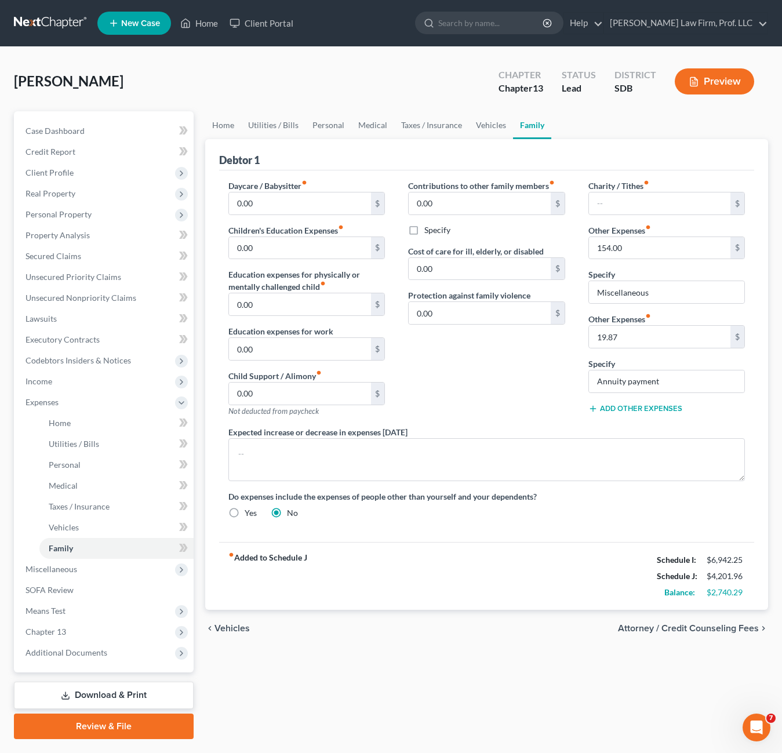
click at [467, 414] on div "Contributions to other family members fiber_manual_record 0.00 $ Specify Cost o…" at bounding box center [487, 303] width 180 height 246
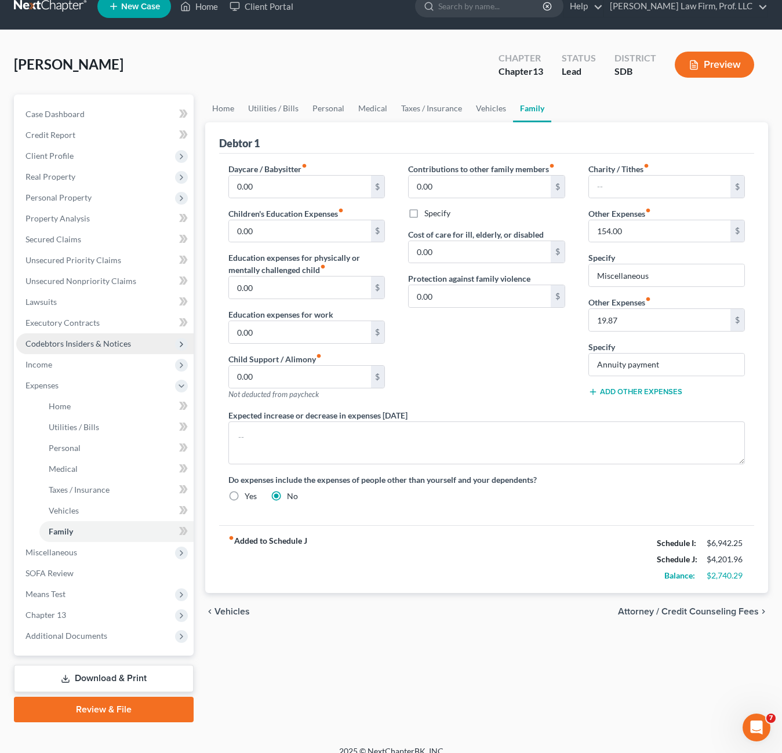
scroll to position [30, 0]
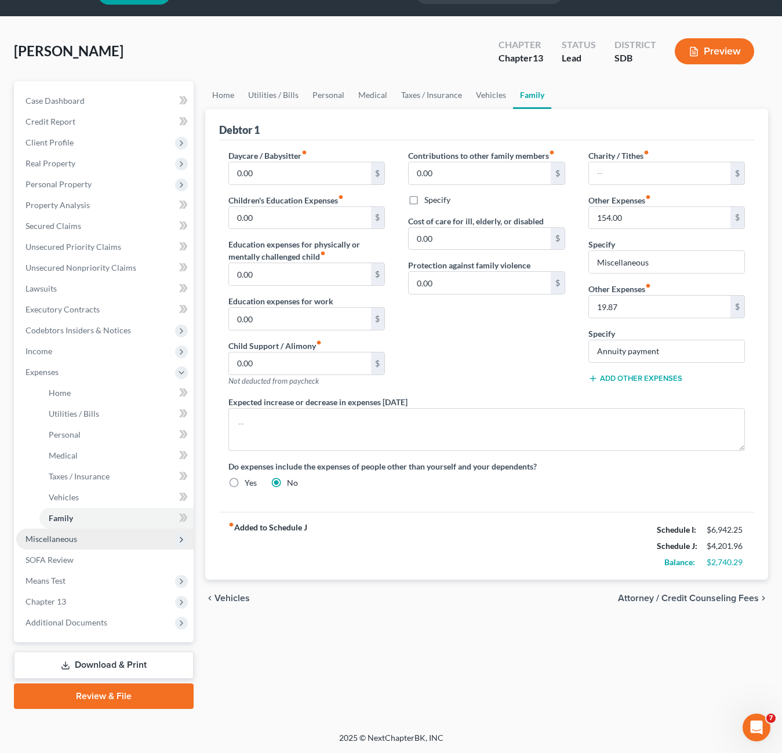
click at [93, 542] on span "Miscellaneous" at bounding box center [104, 539] width 177 height 21
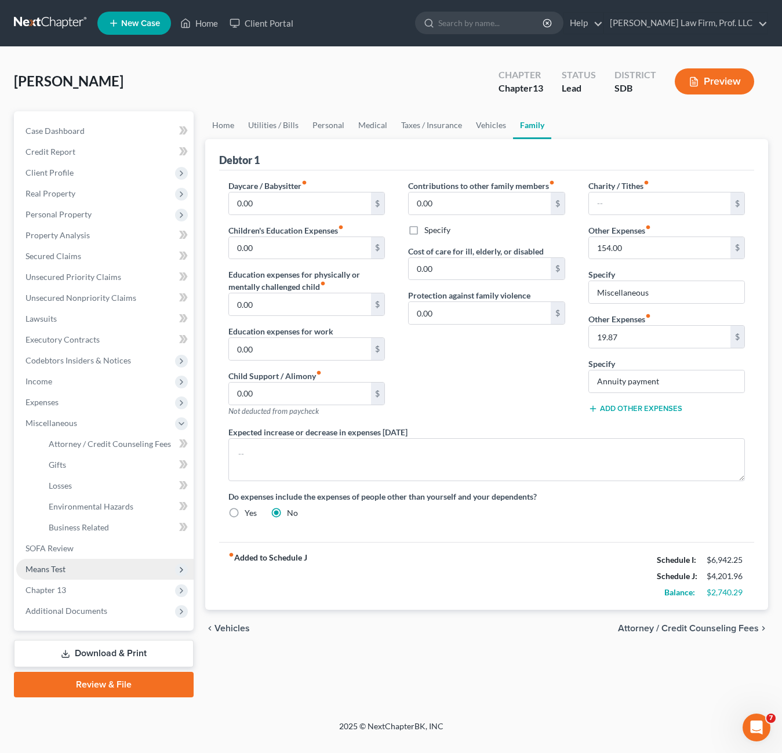
scroll to position [0, 0]
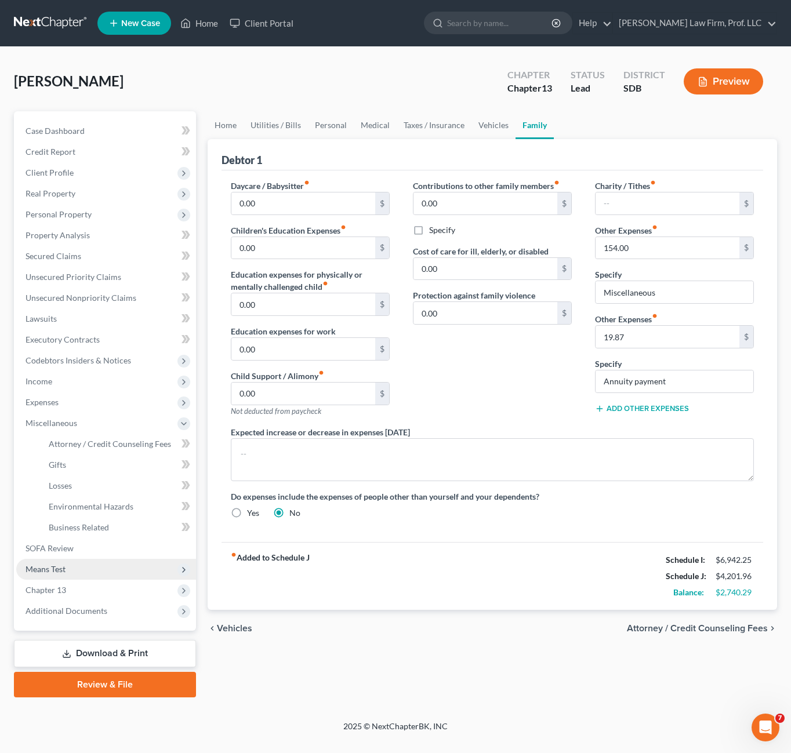
click at [58, 564] on span "Means Test" at bounding box center [46, 569] width 40 height 10
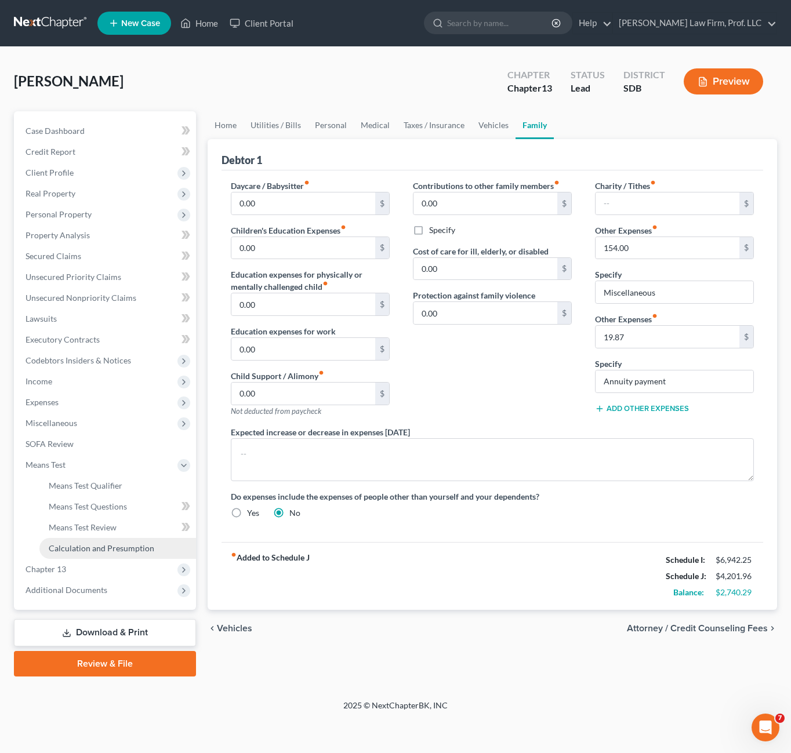
click at [97, 546] on span "Calculation and Presumption" at bounding box center [102, 548] width 106 height 10
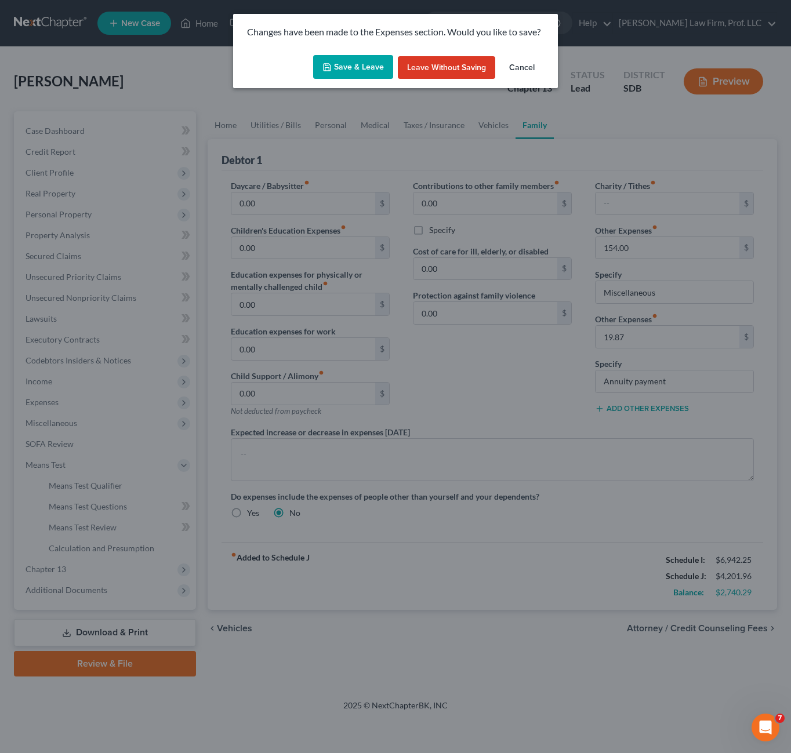
click at [365, 68] on button "Save & Leave" at bounding box center [353, 67] width 80 height 24
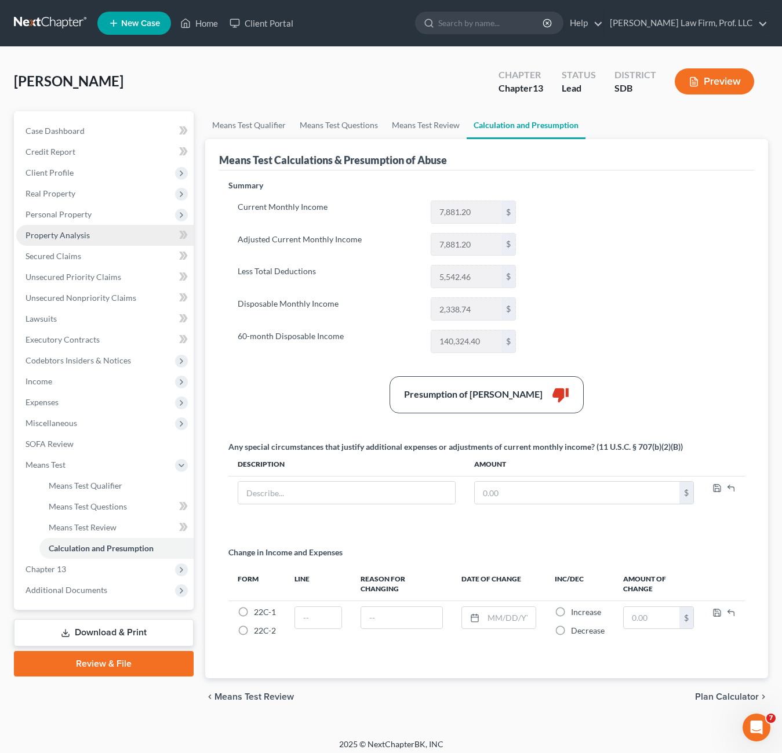
click at [84, 228] on link "Property Analysis" at bounding box center [104, 235] width 177 height 21
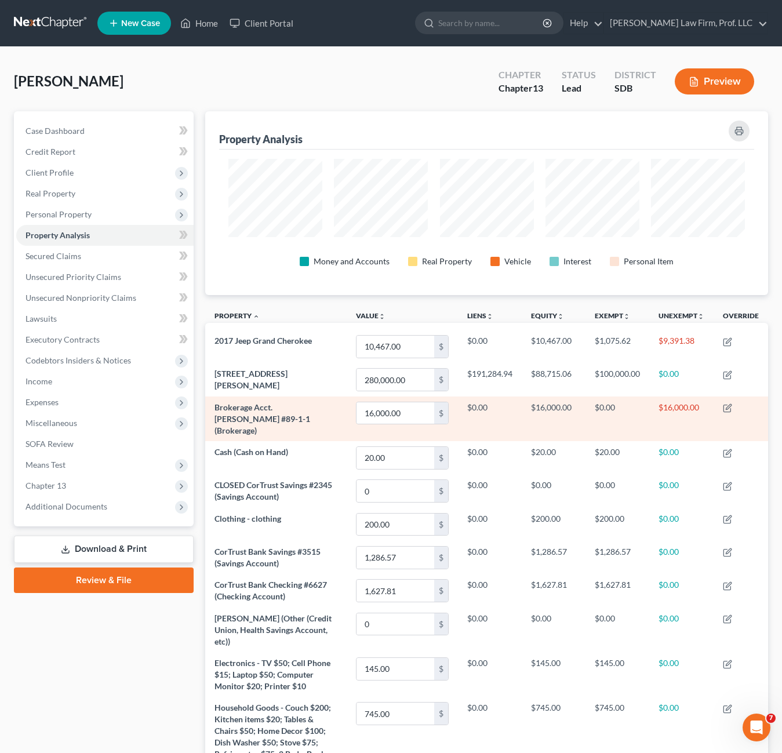
scroll to position [184, 563]
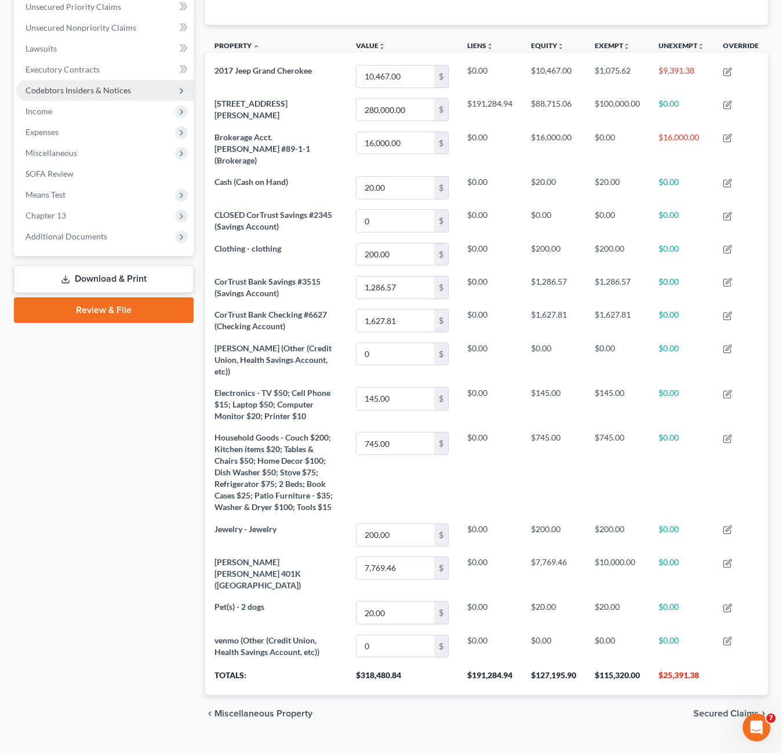
click at [78, 516] on div "Case Dashboard Payments Invoices Payments Payments Credit Report Client Profile" at bounding box center [103, 287] width 191 height 892
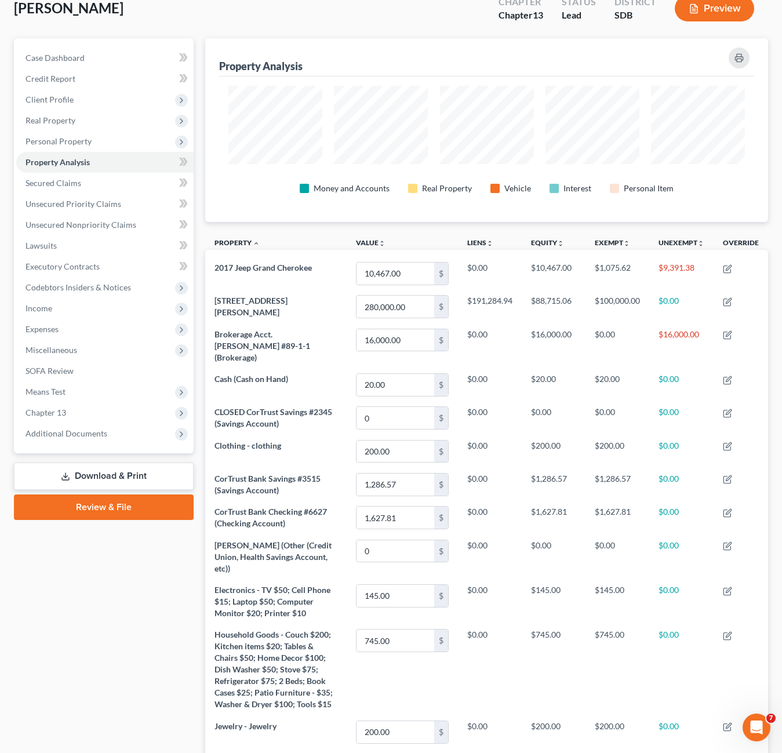
scroll to position [0, 0]
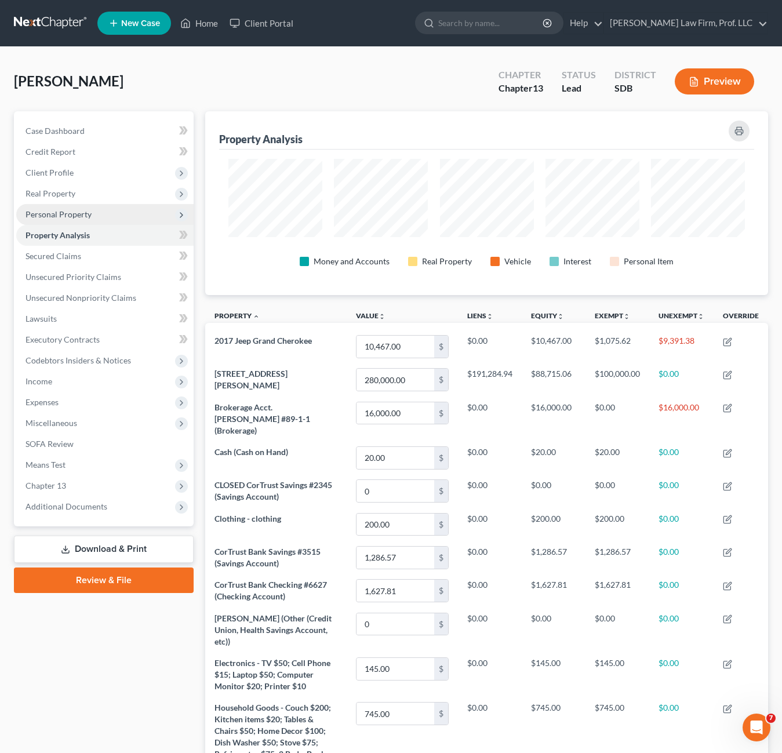
drag, startPoint x: 61, startPoint y: 172, endPoint x: 104, endPoint y: 208, distance: 56.4
click at [60, 173] on span "Client Profile" at bounding box center [50, 173] width 48 height 10
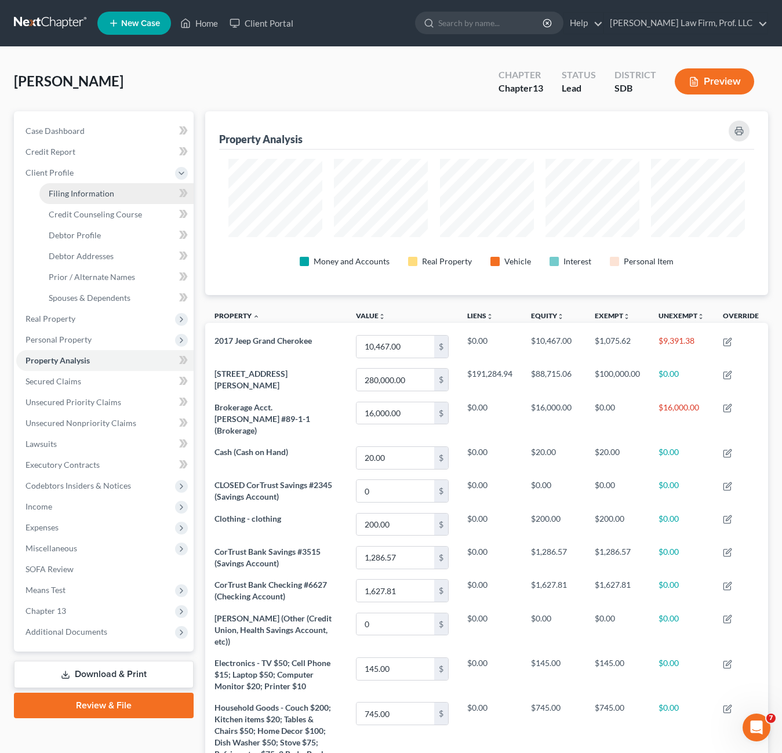
click at [89, 199] on link "Filing Information" at bounding box center [116, 193] width 154 height 21
select select "1"
select select "0"
select select "3"
select select "73"
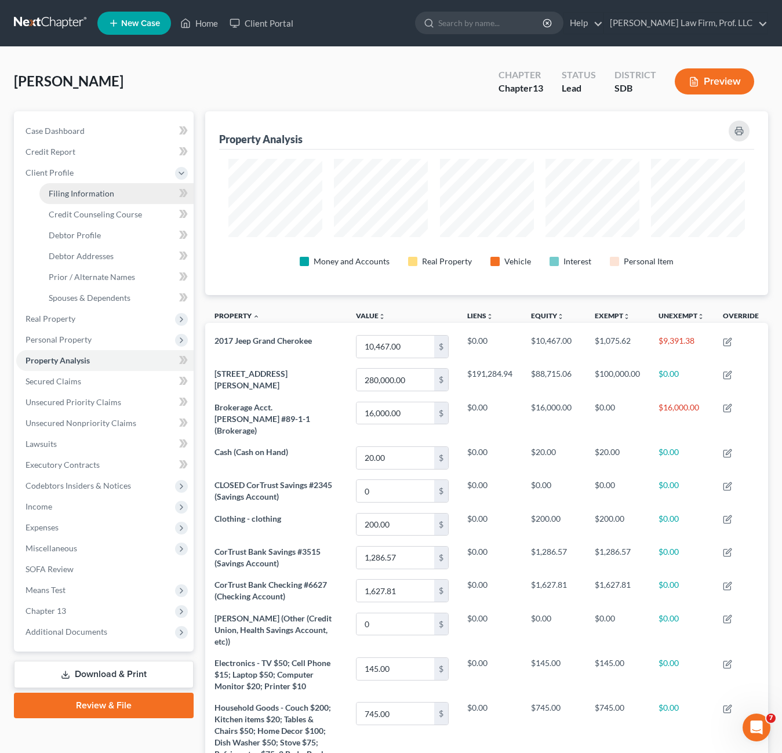
select select "0"
select select "43"
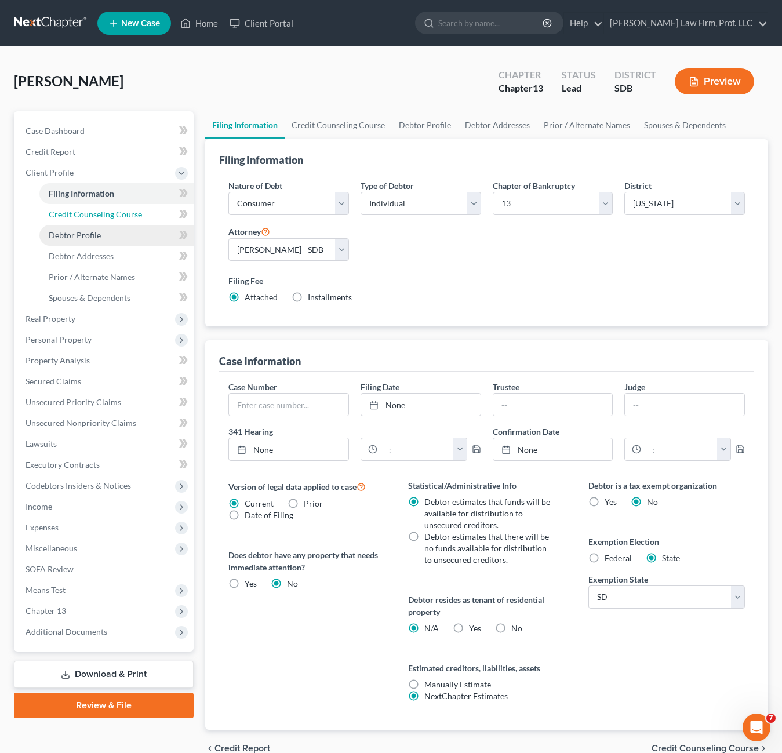
click at [93, 209] on span "Credit Counseling Course" at bounding box center [95, 214] width 93 height 10
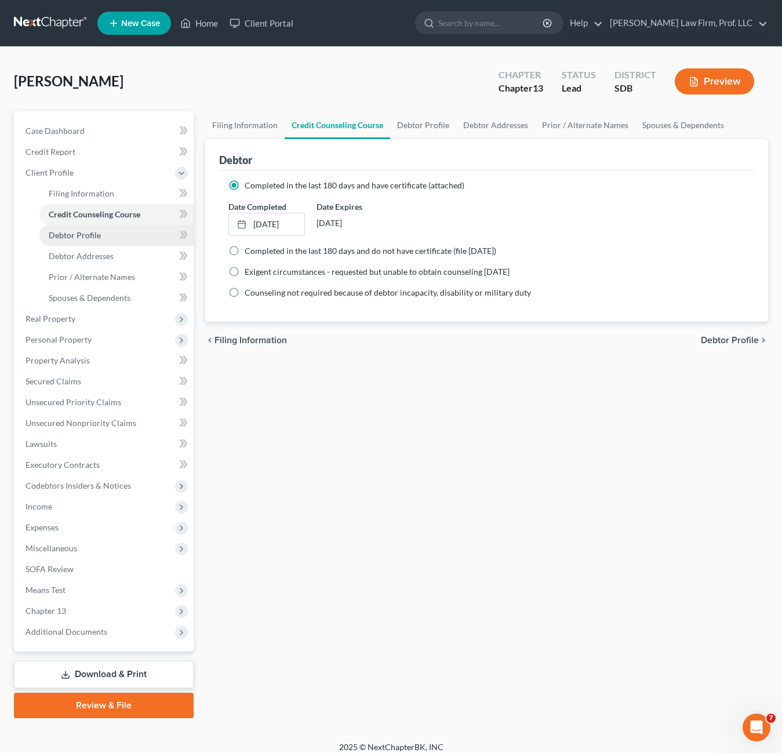
click at [100, 240] on link "Debtor Profile" at bounding box center [116, 235] width 154 height 21
select select "0"
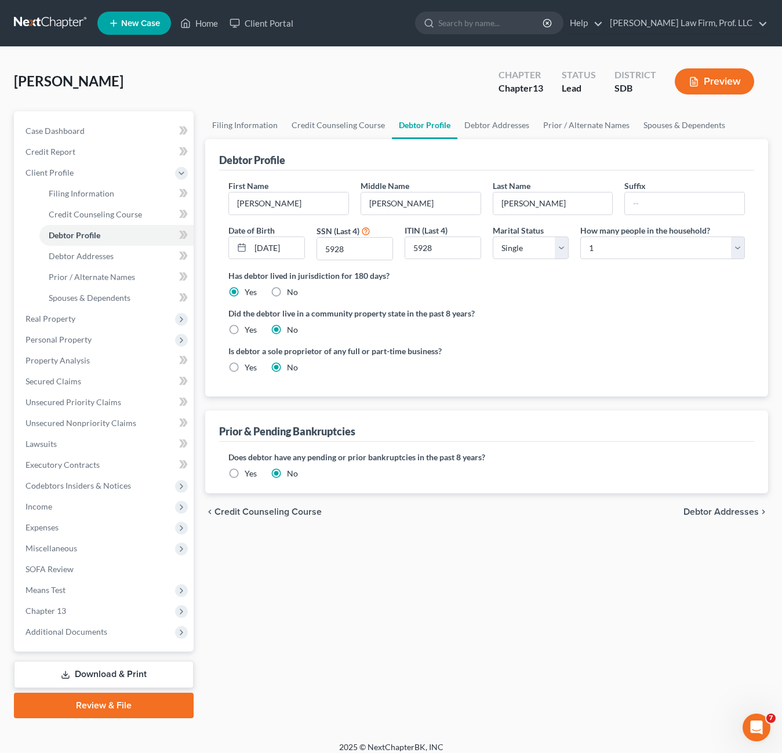
click at [486, 340] on ng-include "First Name [PERSON_NAME] Middle Name [PERSON_NAME] Last Name [PERSON_NAME] Suff…" at bounding box center [487, 281] width 517 height 203
click at [88, 269] on link "Prior / Alternate Names" at bounding box center [116, 277] width 154 height 21
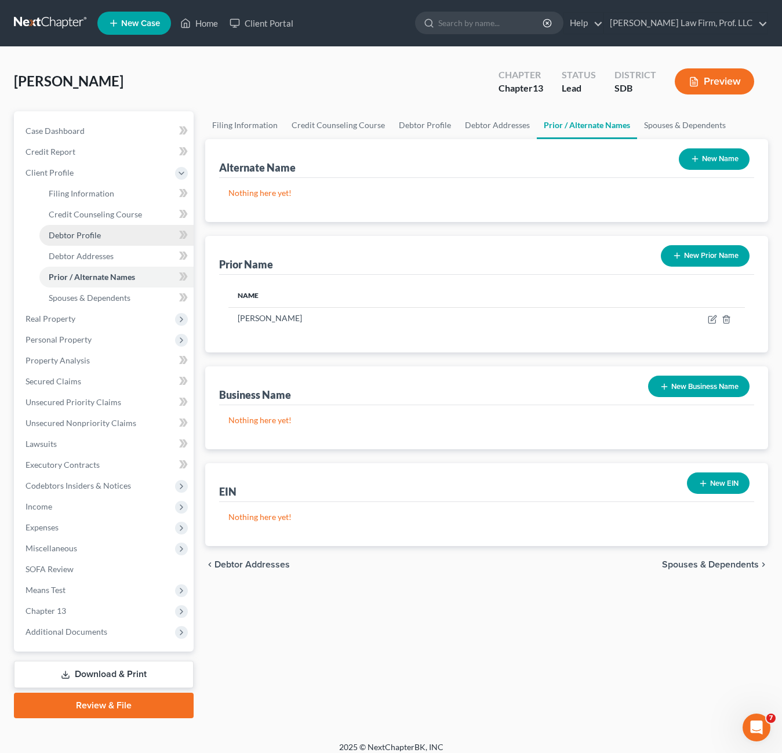
click at [95, 236] on span "Debtor Profile" at bounding box center [75, 235] width 52 height 10
select select "0"
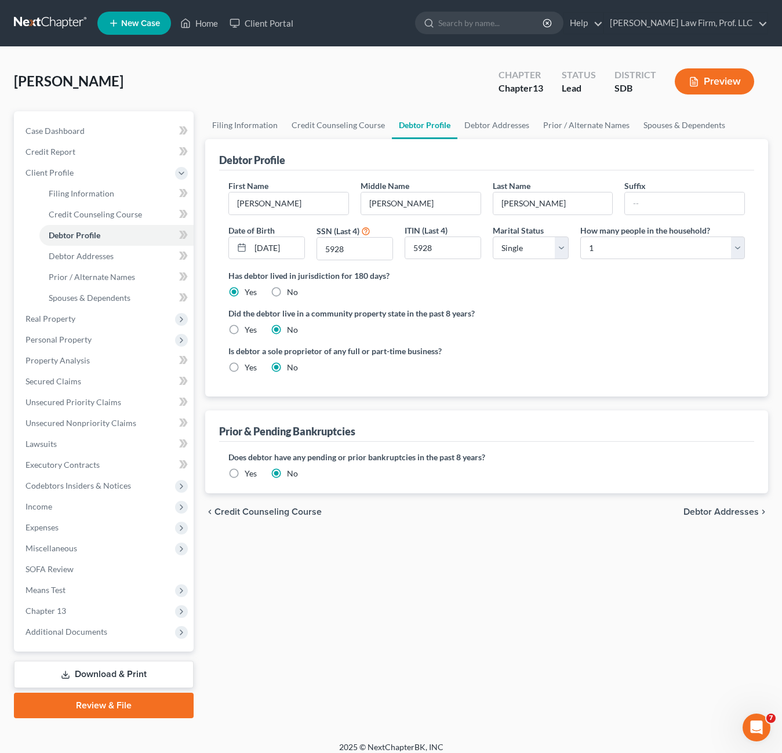
drag, startPoint x: 595, startPoint y: 321, endPoint x: 788, endPoint y: 353, distance: 195.8
click at [595, 321] on div "Did the debtor live in a community property state in the past 8 years? Yes No" at bounding box center [487, 321] width 517 height 28
click at [668, 385] on div "First Name [PERSON_NAME] Middle Name [PERSON_NAME] Last Name [PERSON_NAME] Suff…" at bounding box center [486, 284] width 535 height 226
drag, startPoint x: 599, startPoint y: 520, endPoint x: 354, endPoint y: 543, distance: 245.8
click at [599, 520] on div "chevron_left Credit Counseling Course Debtor Addresses chevron_right" at bounding box center [486, 512] width 563 height 37
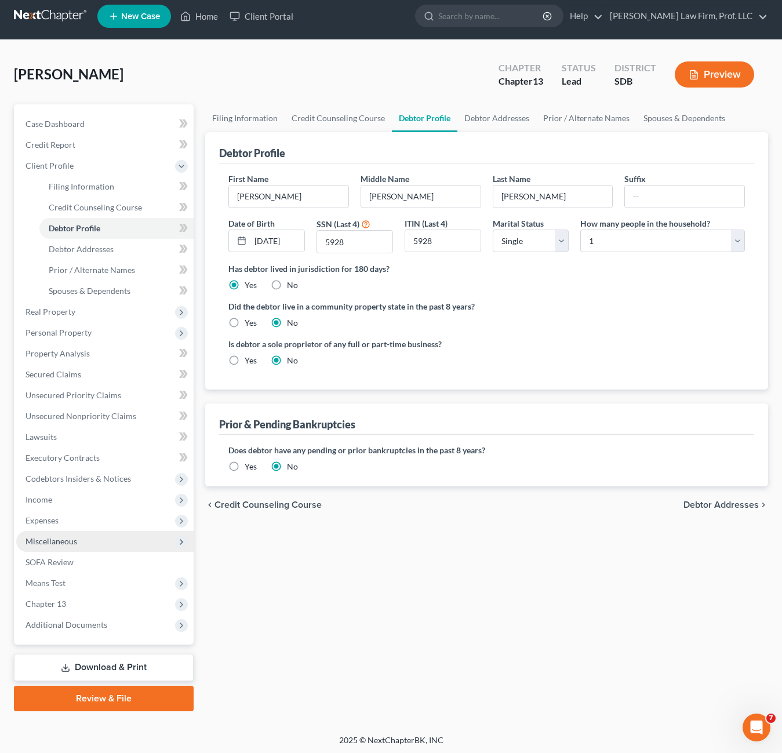
scroll to position [9, 0]
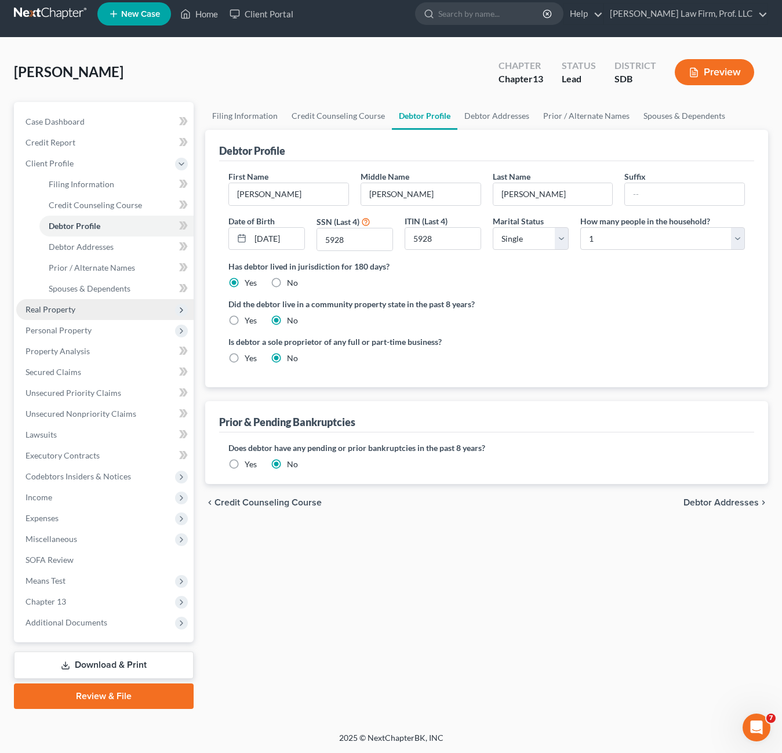
click at [75, 310] on span "Real Property" at bounding box center [104, 309] width 177 height 21
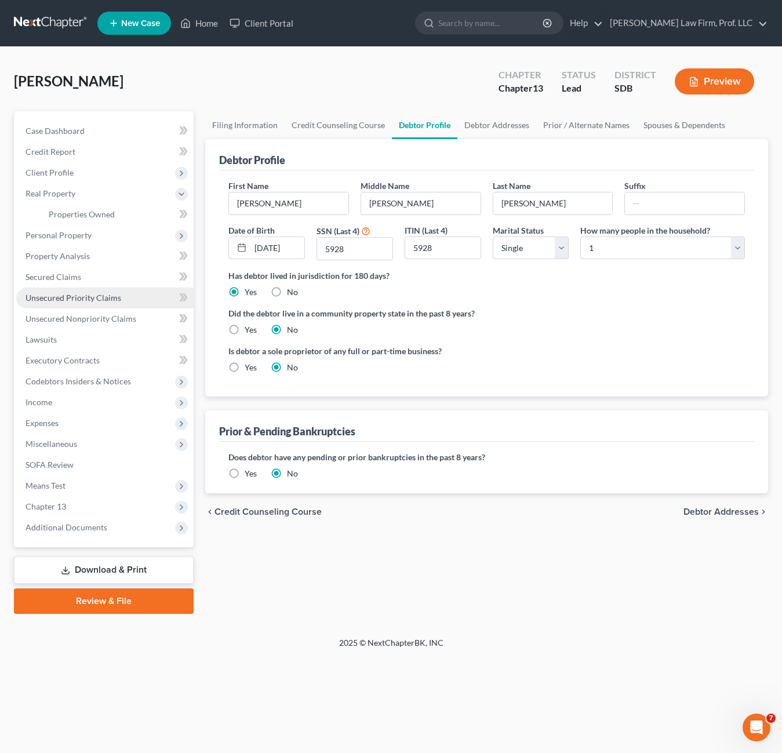
scroll to position [0, 0]
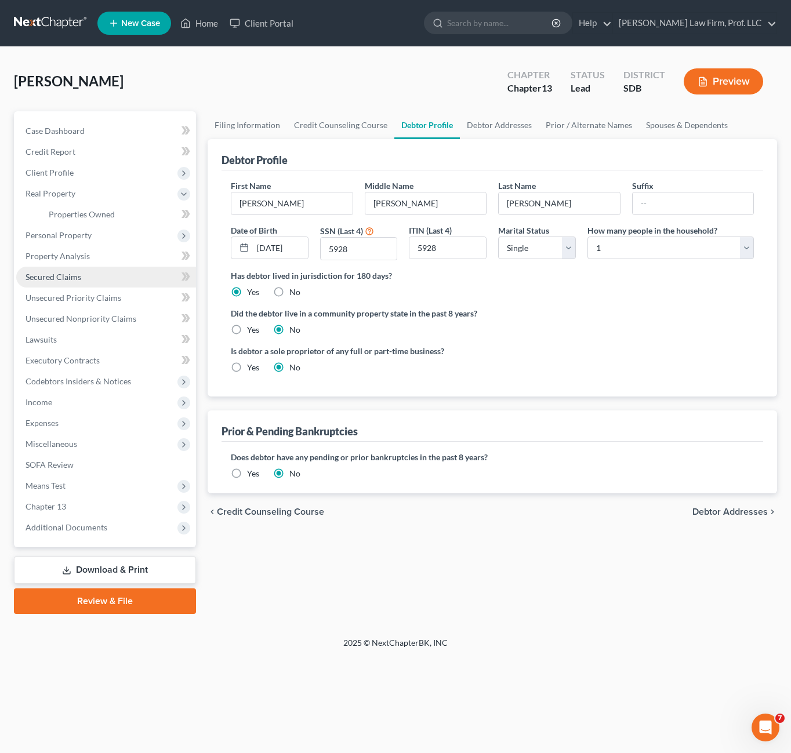
click at [61, 275] on span "Secured Claims" at bounding box center [54, 277] width 56 height 10
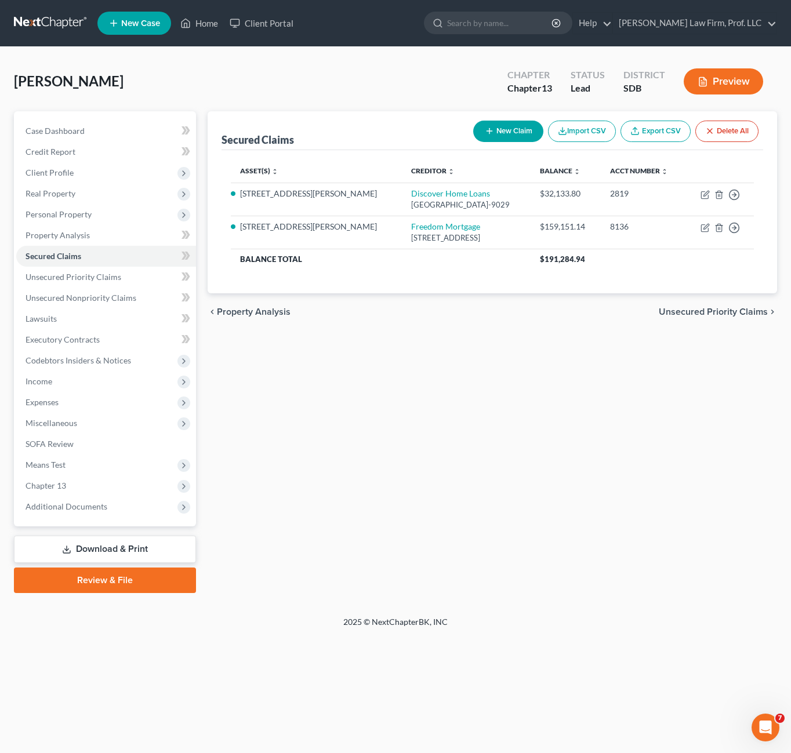
click at [402, 430] on div "Secured Claims New Claim Import CSV Export CSV Delete All Asset(s) expand_more …" at bounding box center [492, 352] width 581 height 482
click at [96, 269] on link "Unsecured Priority Claims" at bounding box center [106, 277] width 180 height 21
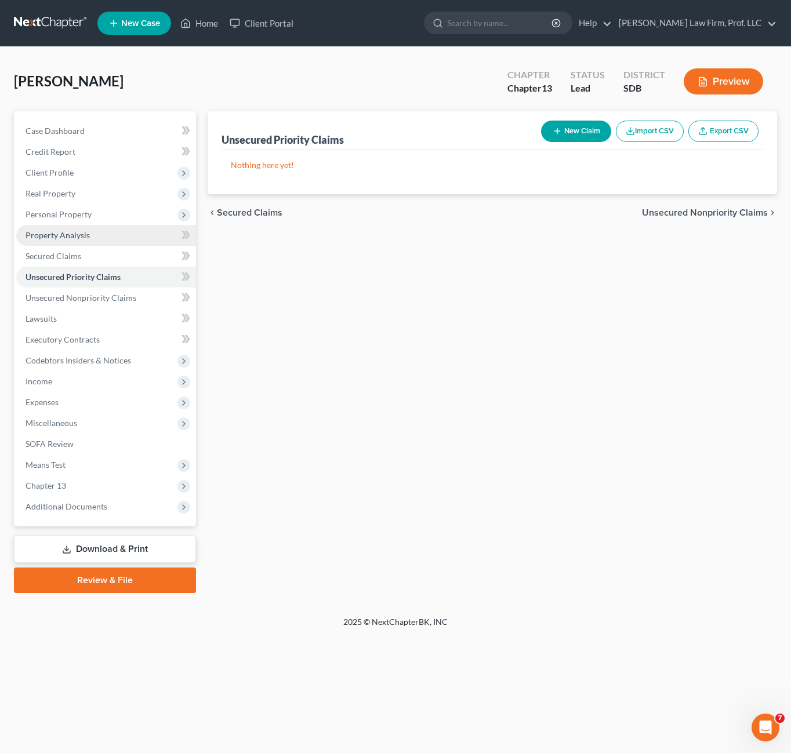
click at [85, 244] on link "Property Analysis" at bounding box center [106, 235] width 180 height 21
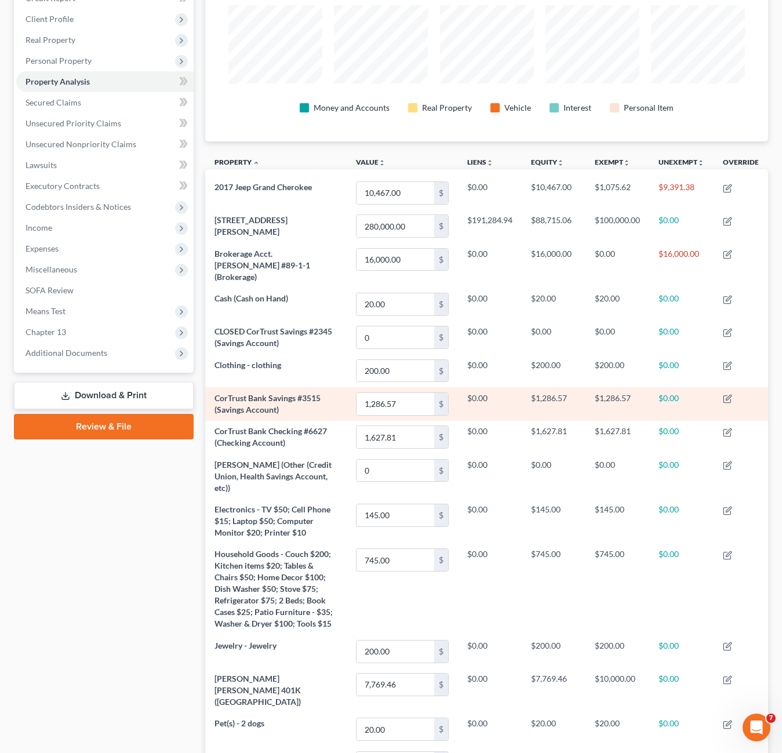
scroll to position [174, 0]
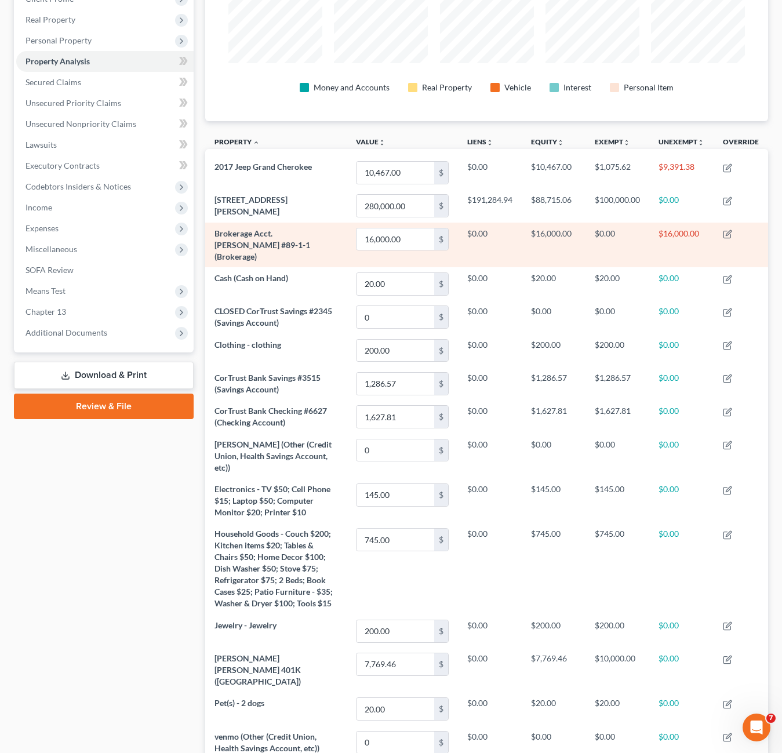
click at [659, 247] on td "$16,000.00" at bounding box center [682, 245] width 64 height 45
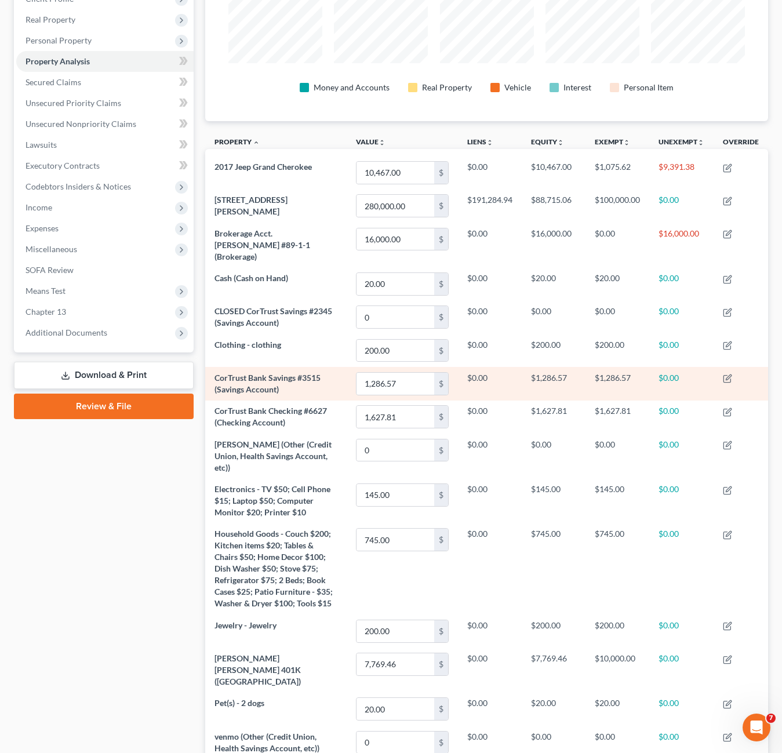
scroll to position [270, 0]
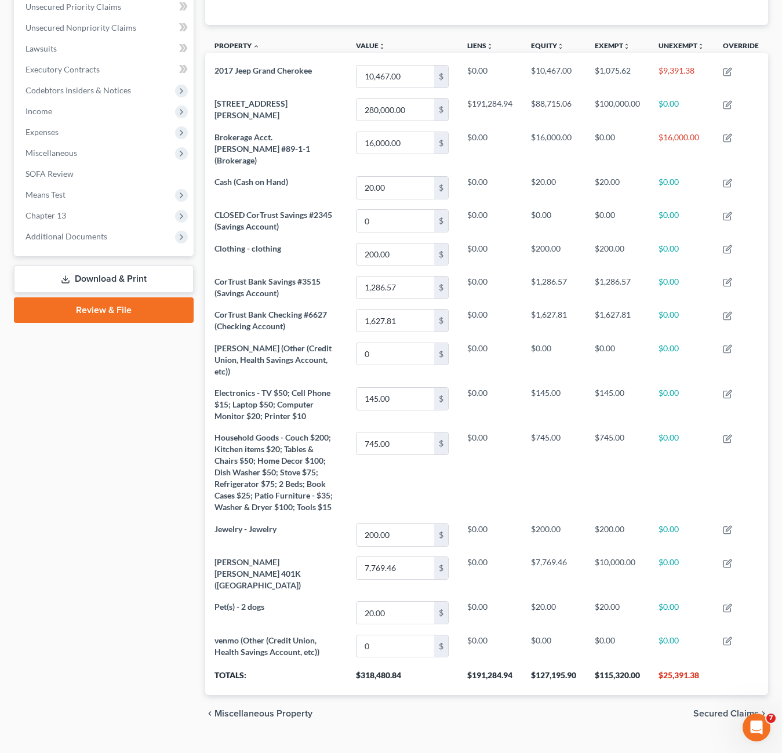
drag, startPoint x: 98, startPoint y: 477, endPoint x: 168, endPoint y: 394, distance: 108.3
click at [98, 470] on div "Case Dashboard Payments Invoices Payments Payments Credit Report Client Profile" at bounding box center [103, 287] width 191 height 892
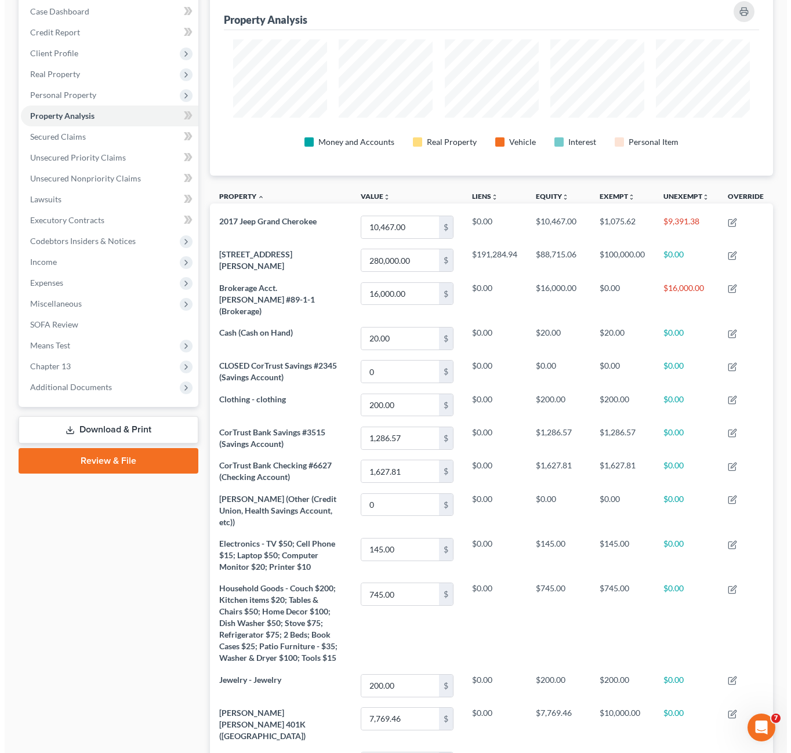
scroll to position [0, 0]
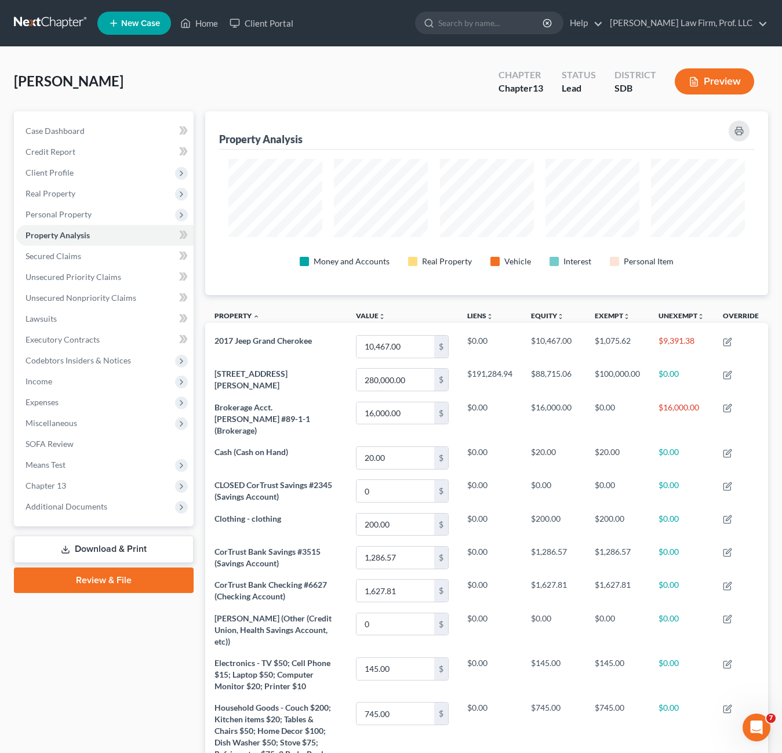
click at [716, 75] on button "Preview" at bounding box center [714, 81] width 79 height 26
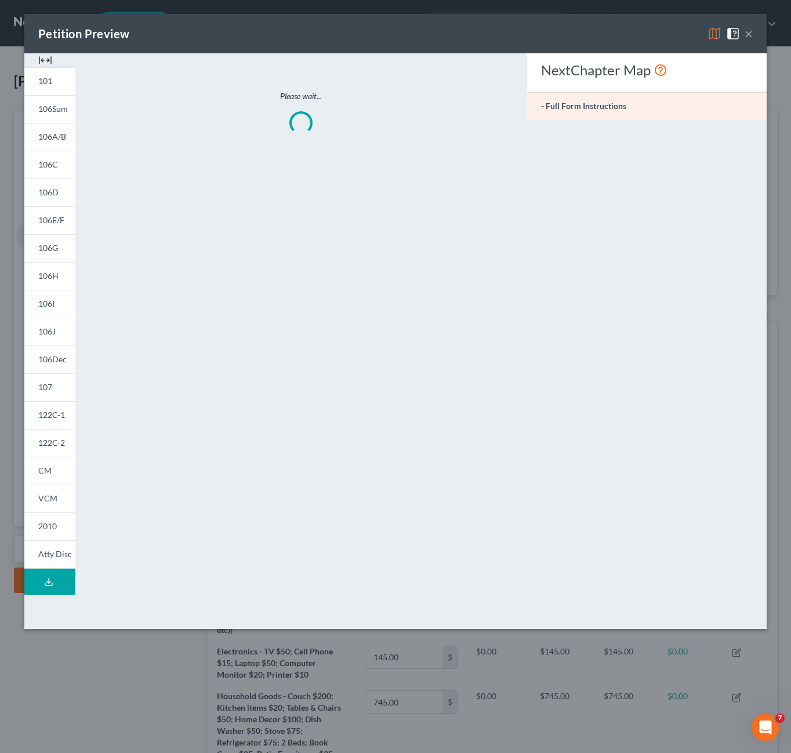
scroll to position [184, 570]
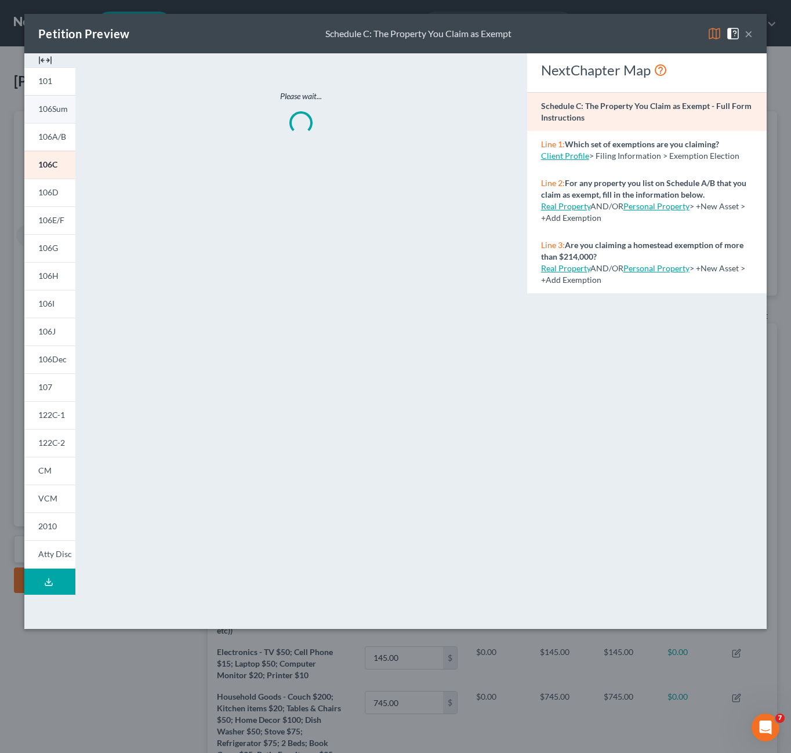
click at [63, 104] on span "106Sum" at bounding box center [53, 109] width 30 height 10
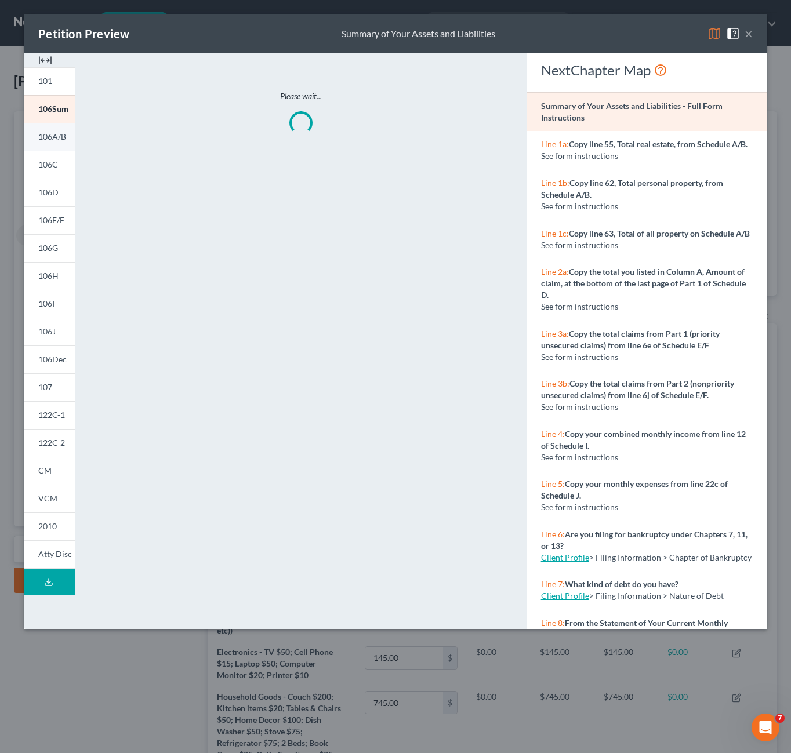
click at [65, 147] on link "106A/B" at bounding box center [49, 137] width 51 height 28
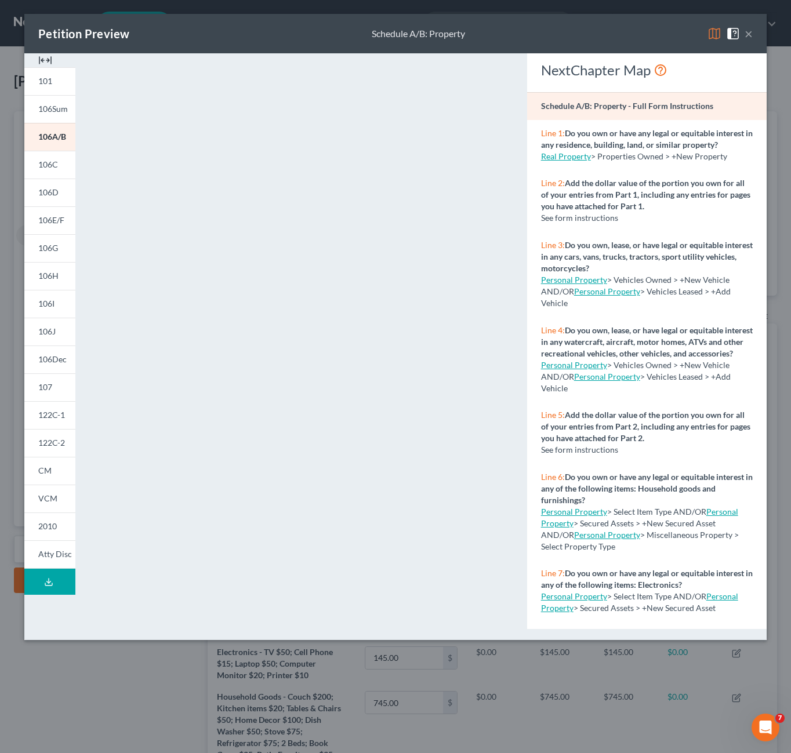
click at [508, 692] on div "Petition Preview Schedule A/B: Property × 101 106Sum 106A/B 106C 106D 106E/F 10…" at bounding box center [395, 376] width 791 height 753
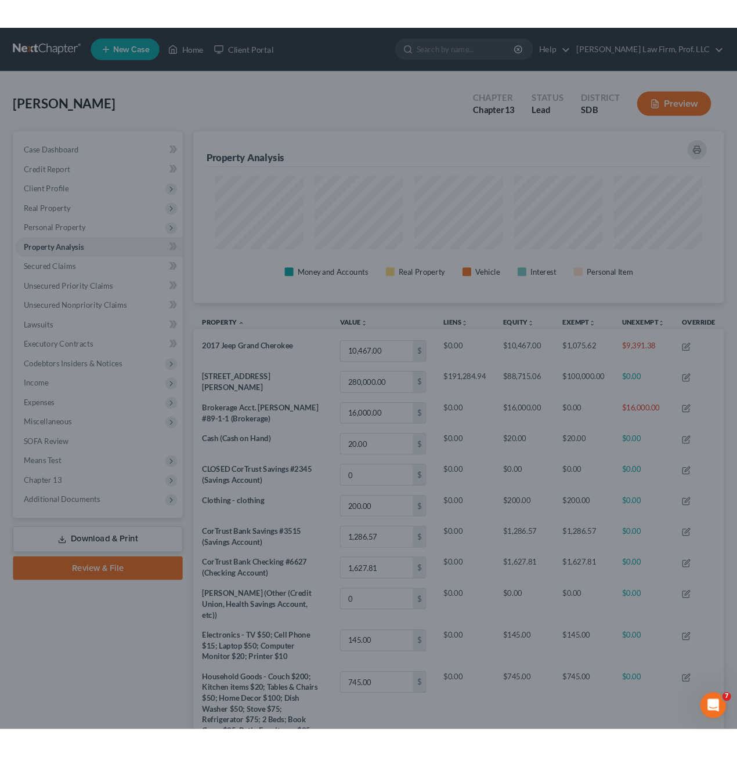
scroll to position [579777, 579398]
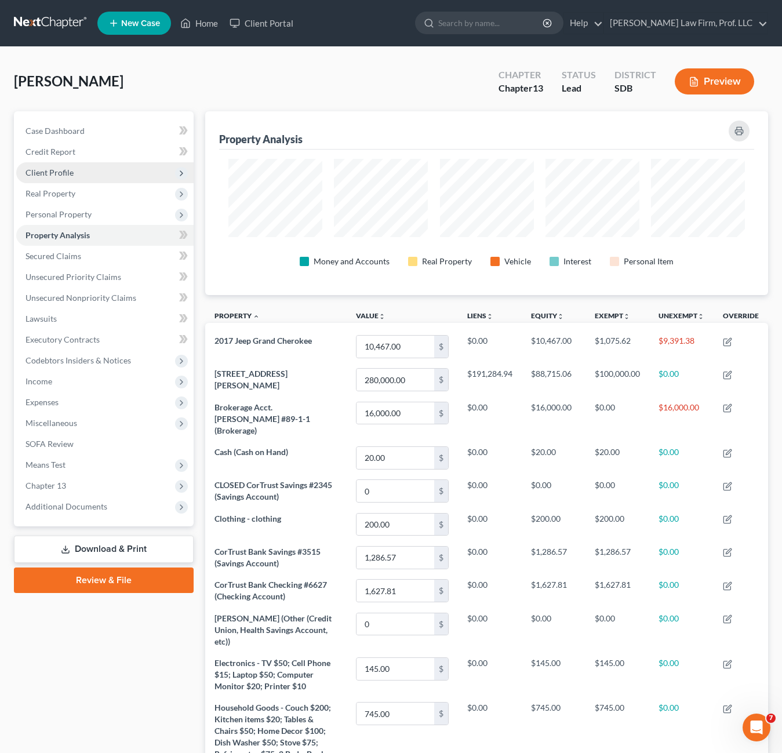
click at [71, 166] on span "Client Profile" at bounding box center [104, 172] width 177 height 21
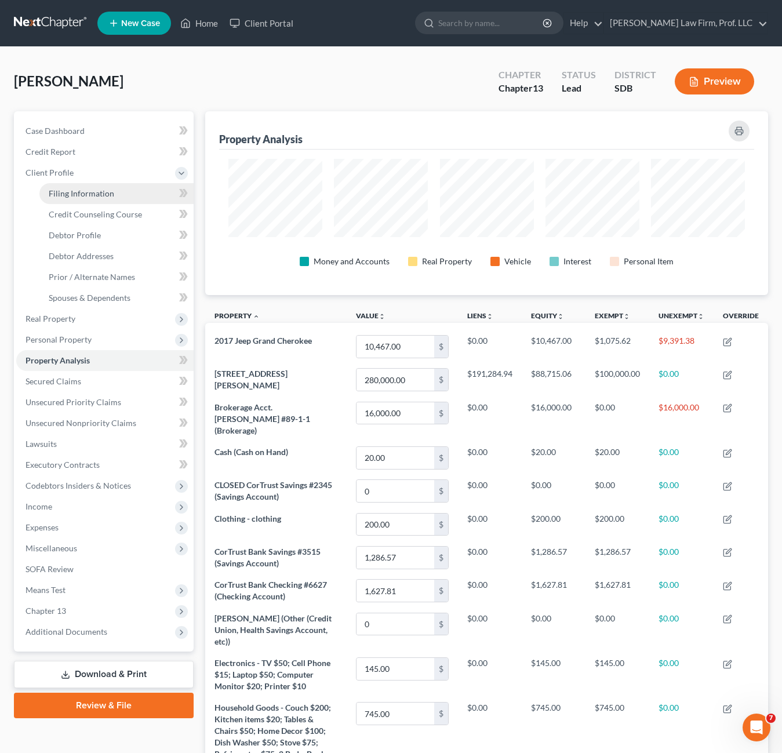
click at [66, 193] on span "Filing Information" at bounding box center [82, 193] width 66 height 10
select select "1"
select select "0"
select select "3"
select select "73"
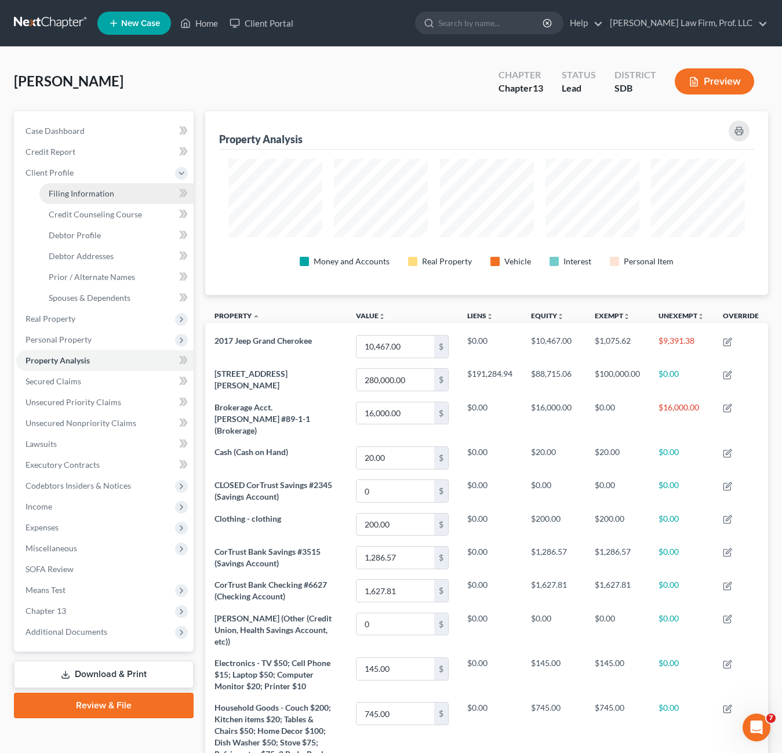
select select "0"
select select "43"
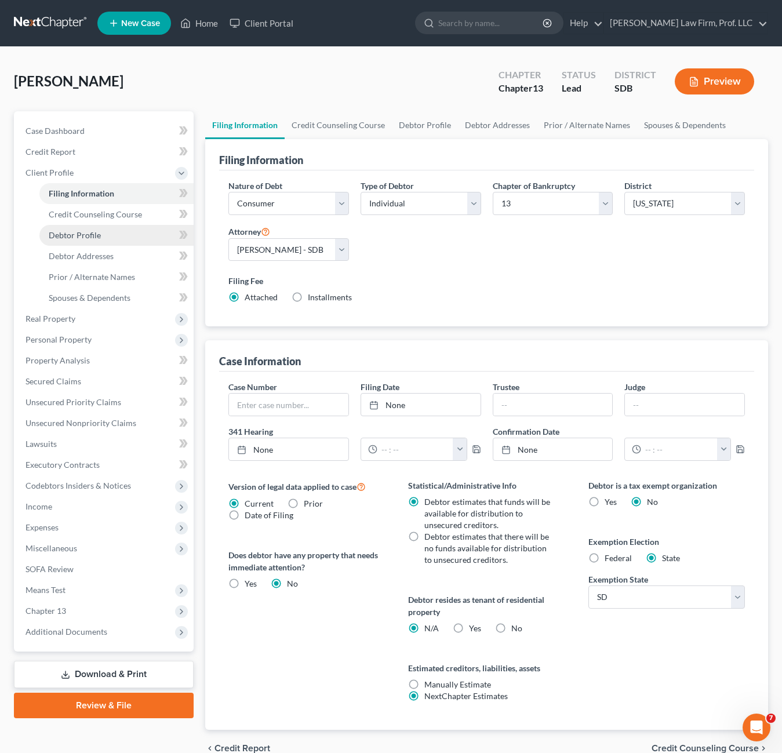
click at [78, 227] on link "Debtor Profile" at bounding box center [116, 235] width 154 height 21
select select "0"
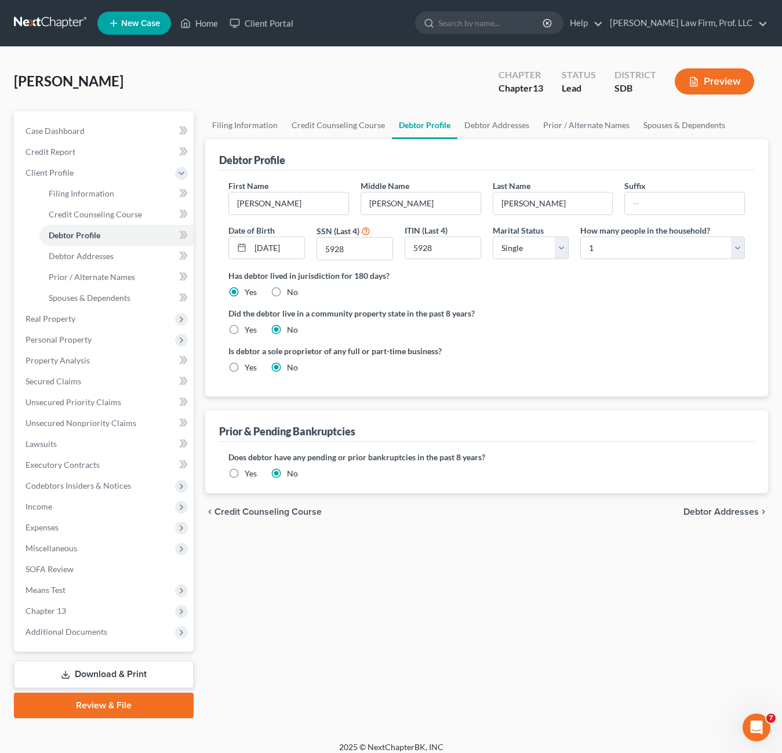
drag, startPoint x: 483, startPoint y: 401, endPoint x: 369, endPoint y: 378, distance: 115.4
click at [483, 401] on div "Debtor Profile First Name [PERSON_NAME] Middle Name [PERSON_NAME] Last Name [PE…" at bounding box center [486, 316] width 563 height 354
click at [61, 465] on span "Executory Contracts" at bounding box center [63, 465] width 74 height 10
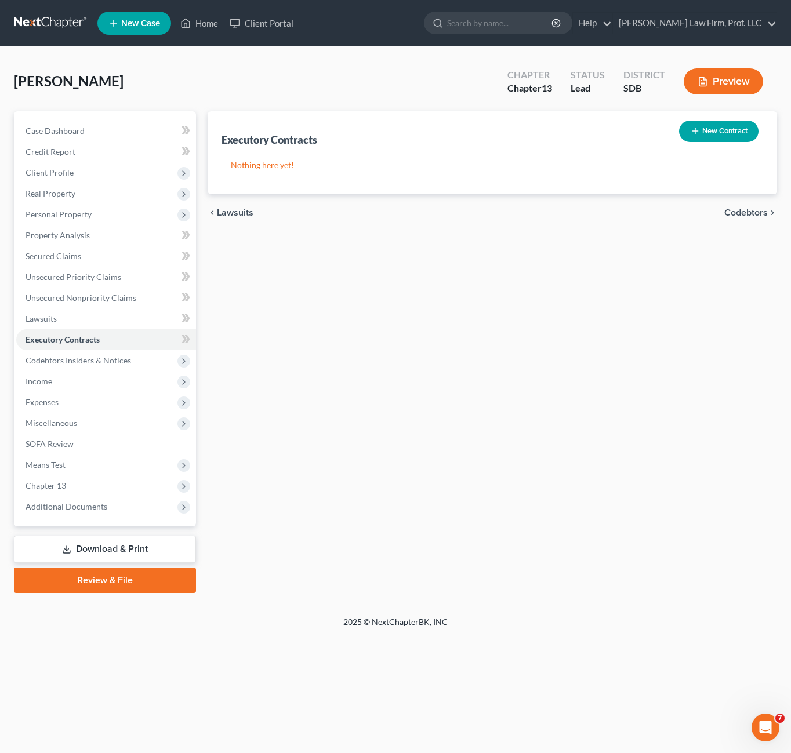
drag, startPoint x: 441, startPoint y: 325, endPoint x: 749, endPoint y: 337, distance: 308.2
click at [441, 325] on div "Executory Contracts New Contract Nothing here yet! chevron_left Lawsuits Codebt…" at bounding box center [492, 352] width 581 height 482
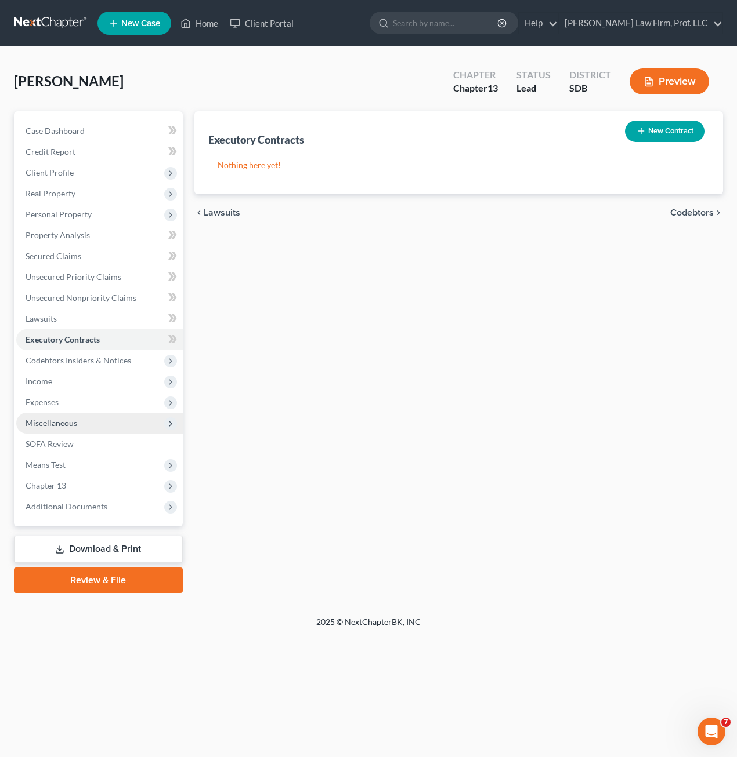
drag, startPoint x: 418, startPoint y: 383, endPoint x: 25, endPoint y: 425, distance: 394.8
click at [414, 384] on div "Executory Contracts New Contract Nothing here yet! chevron_left Lawsuits Codebt…" at bounding box center [458, 352] width 541 height 482
click at [62, 383] on span "Income" at bounding box center [99, 381] width 166 height 21
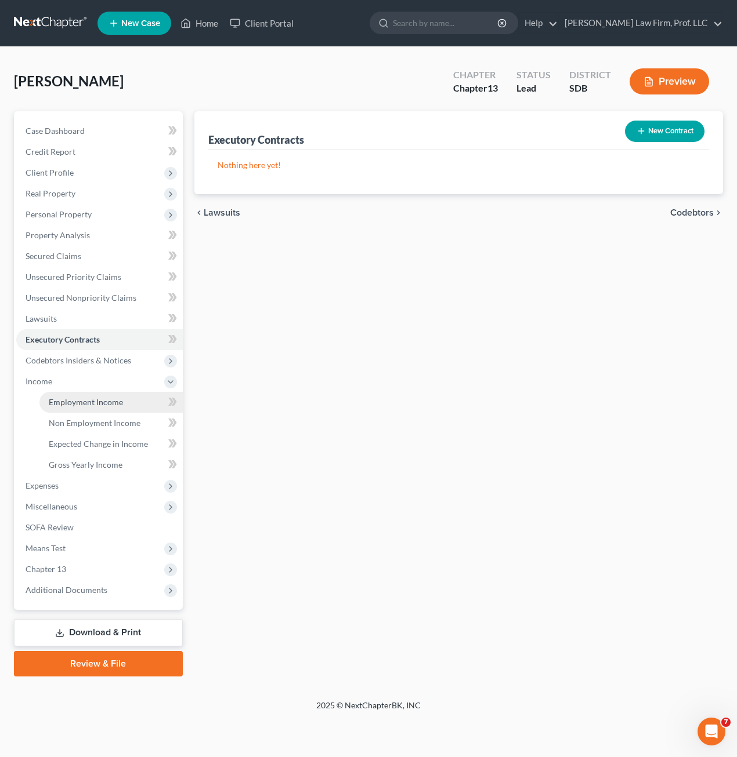
drag, startPoint x: 104, startPoint y: 408, endPoint x: 384, endPoint y: 366, distance: 283.2
click at [104, 407] on link "Employment Income" at bounding box center [110, 402] width 143 height 21
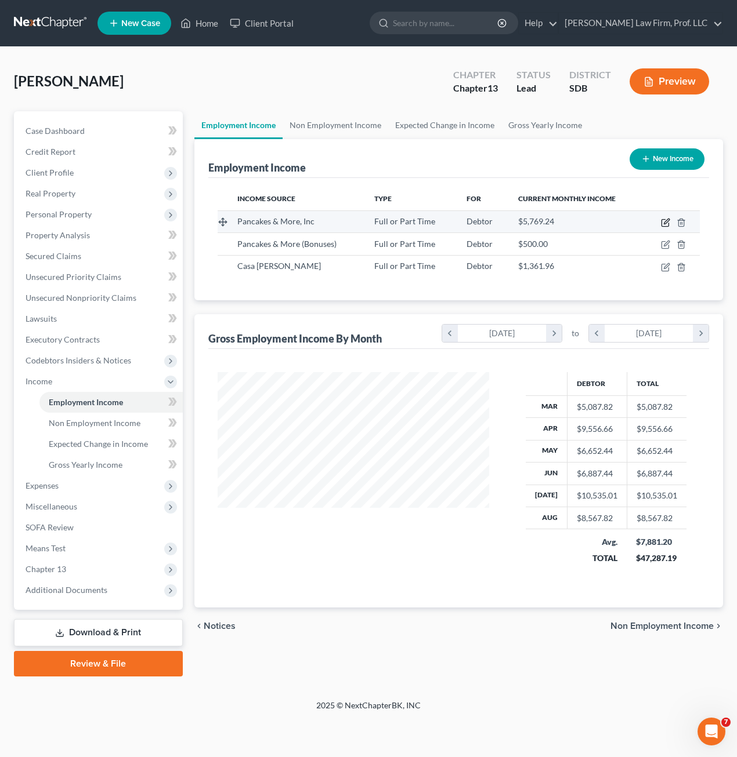
scroll to position [208, 295]
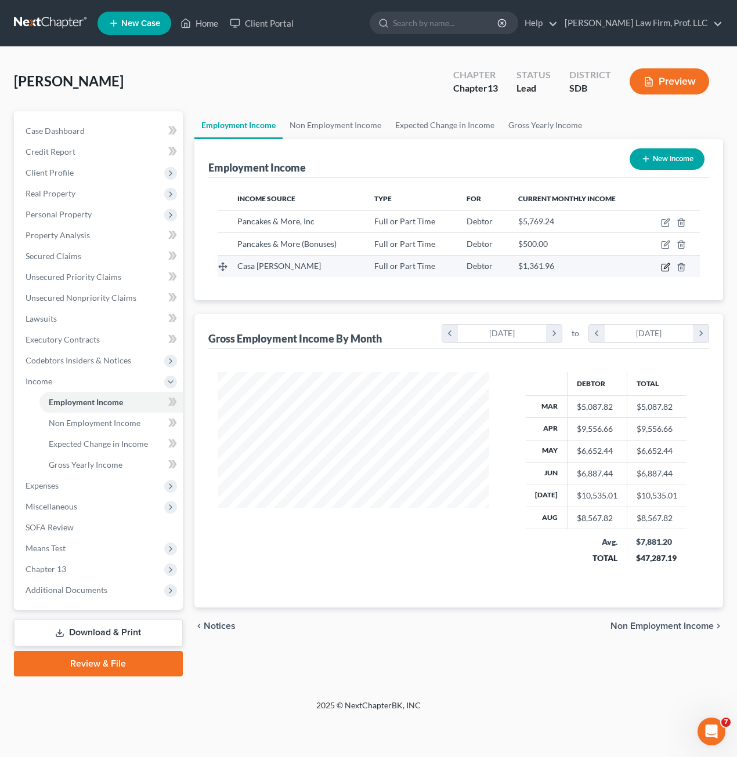
click at [662, 270] on td at bounding box center [672, 266] width 56 height 22
click at [662, 270] on icon "button" at bounding box center [664, 267] width 7 height 7
select select "0"
select select "43"
select select "1"
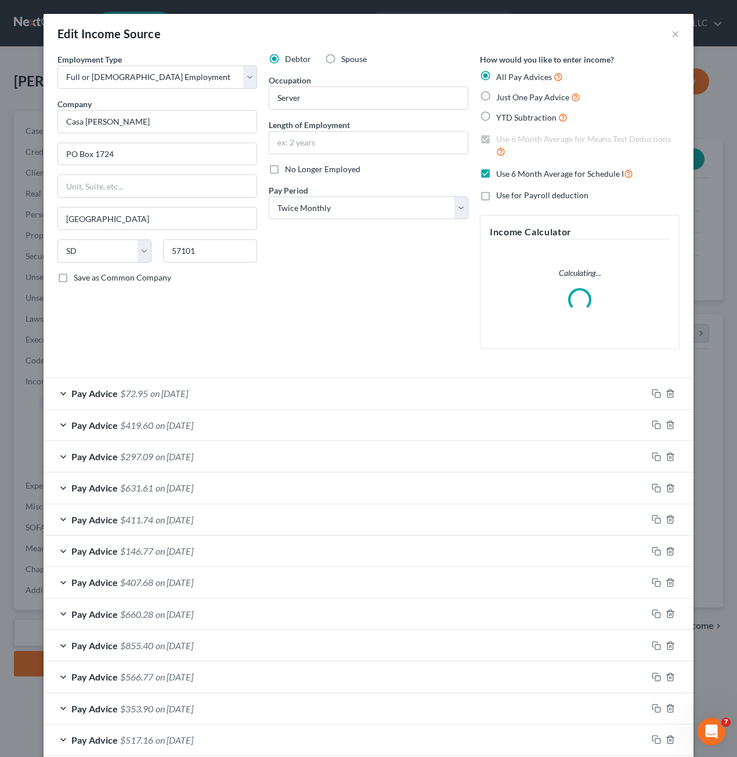
click at [286, 172] on span "No Longer Employed" at bounding box center [322, 169] width 75 height 10
click at [289, 171] on input "No Longer Employed" at bounding box center [293, 168] width 8 height 8
checkbox input "true"
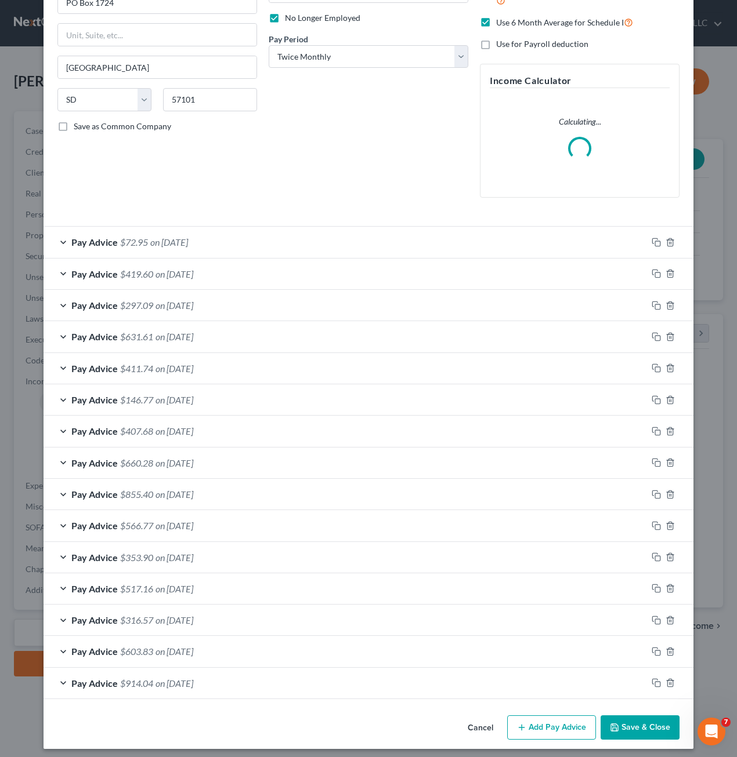
scroll to position [157, 0]
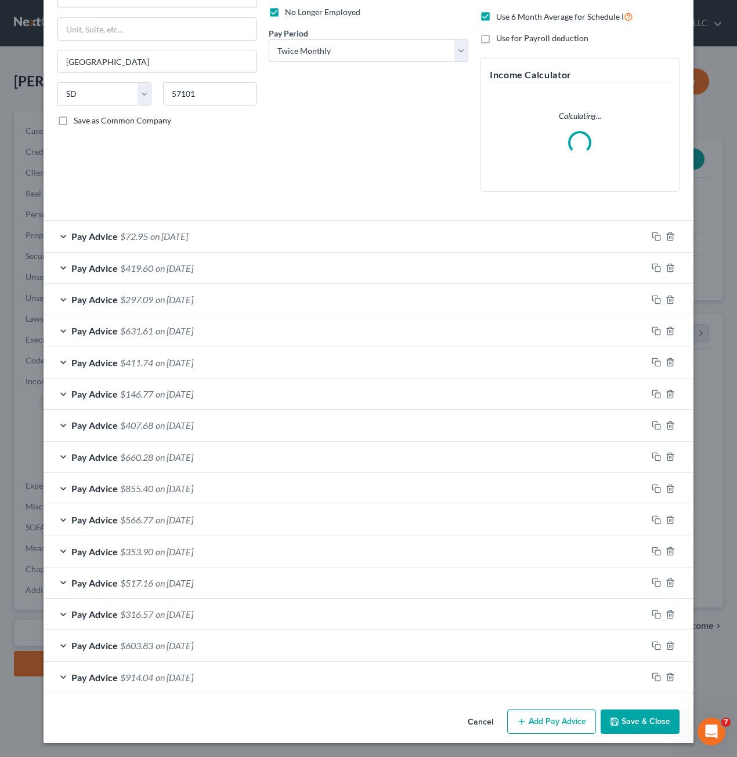
click at [610, 720] on icon "button" at bounding box center [614, 721] width 9 height 9
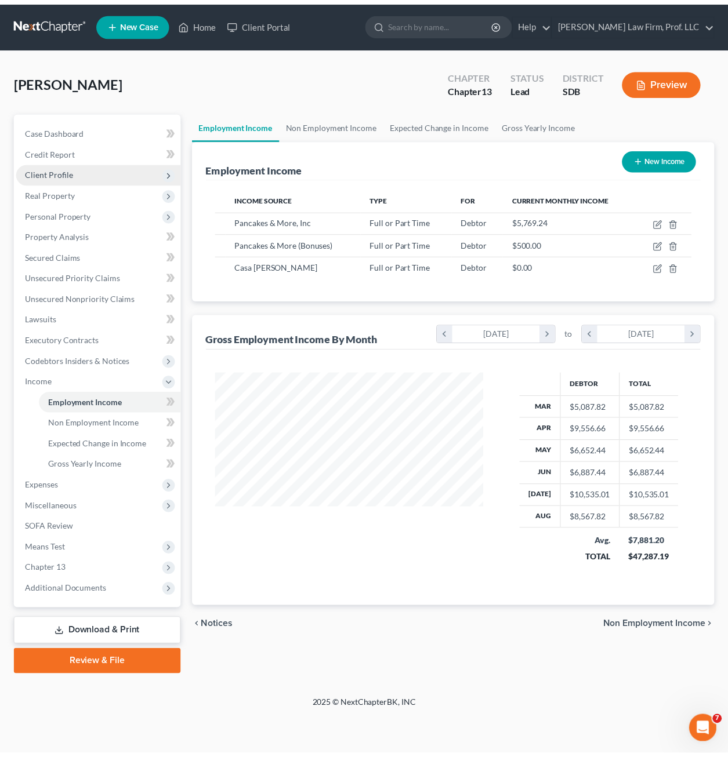
scroll to position [208, 295]
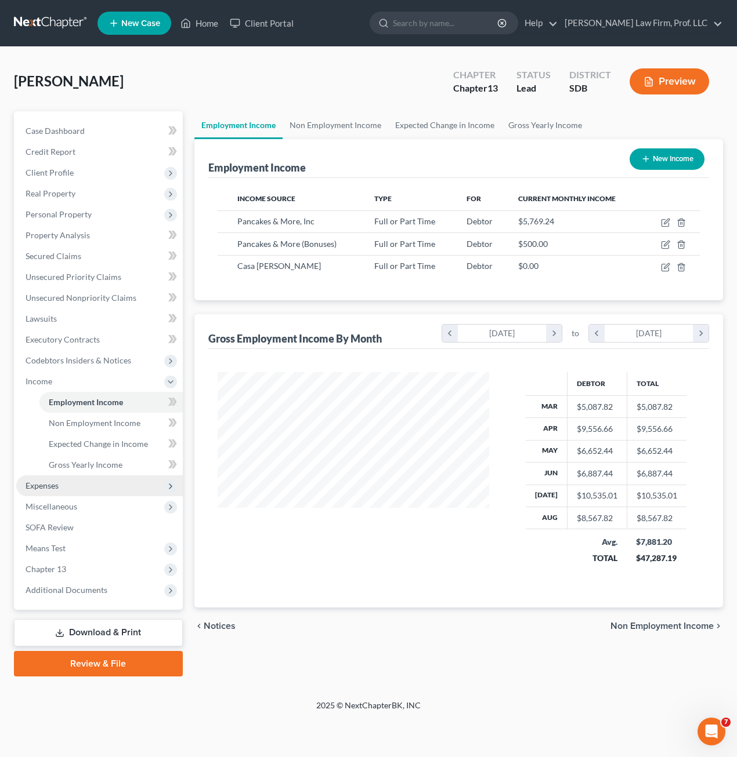
click at [63, 489] on span "Expenses" at bounding box center [99, 486] width 166 height 21
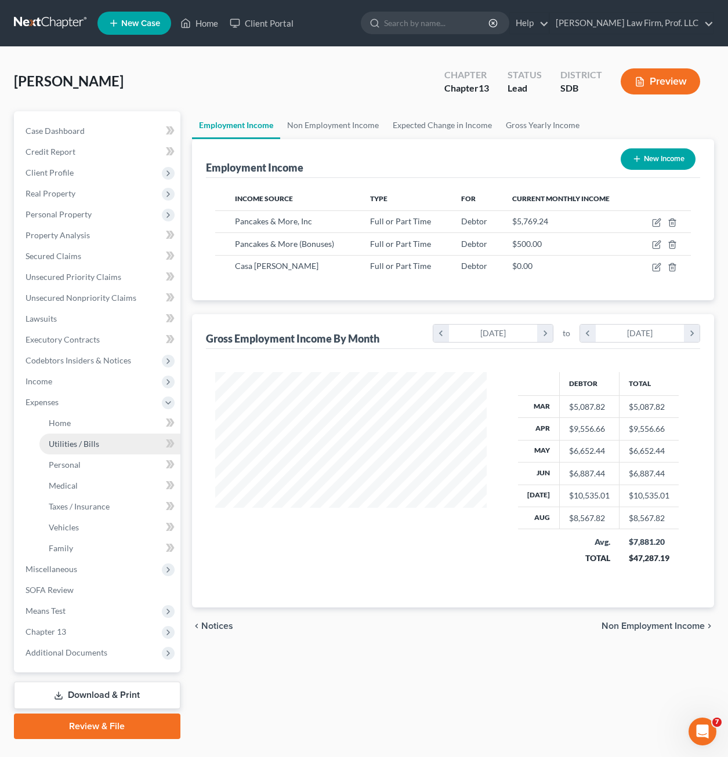
scroll to position [579753, 579670]
click at [52, 430] on link "Home" at bounding box center [109, 423] width 141 height 21
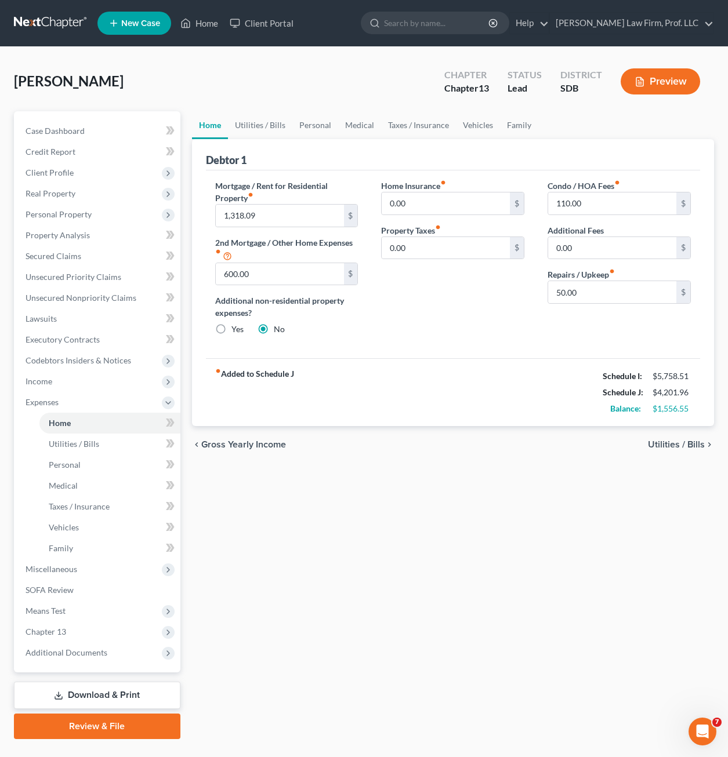
click at [613, 563] on div "Home Utilities / Bills Personal Medical Taxes / Insurance Vehicles Family Debto…" at bounding box center [453, 425] width 534 height 628
drag, startPoint x: 389, startPoint y: 495, endPoint x: 411, endPoint y: 476, distance: 28.8
click at [390, 495] on div "Home Utilities / Bills Personal Medical Taxes / Insurance Vehicles Family Debto…" at bounding box center [453, 425] width 534 height 628
drag, startPoint x: 463, startPoint y: 447, endPoint x: 408, endPoint y: 255, distance: 199.2
click at [459, 429] on div "chevron_left Gross Yearly Income Utilities / Bills chevron_right" at bounding box center [453, 444] width 522 height 37
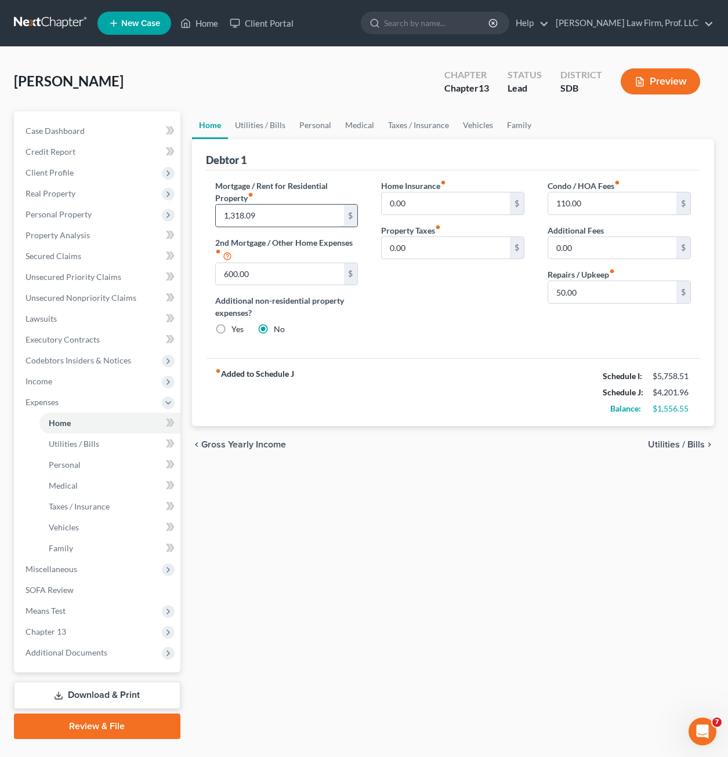
click at [278, 207] on input "1,318.09" at bounding box center [280, 216] width 128 height 22
click at [291, 217] on input "1,318.09" at bounding box center [280, 216] width 128 height 22
click at [379, 302] on div "Home Insurance fiber_manual_record 0.00 $ Property Taxes fiber_manual_record 0.…" at bounding box center [452, 262] width 166 height 165
drag, startPoint x: 266, startPoint y: 133, endPoint x: 292, endPoint y: 137, distance: 26.4
click at [266, 133] on link "Utilities / Bills" at bounding box center [260, 125] width 64 height 28
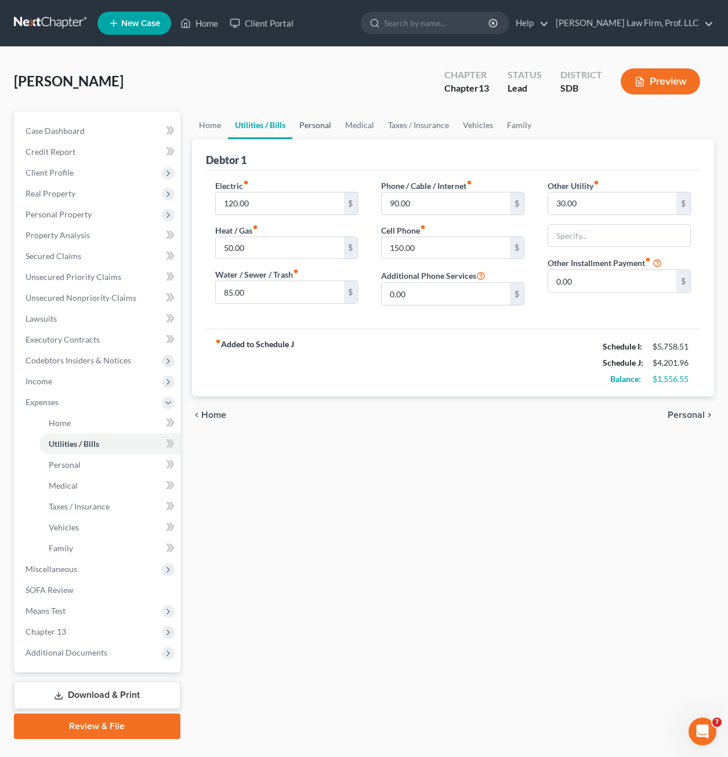
click at [328, 124] on link "Personal" at bounding box center [315, 125] width 46 height 28
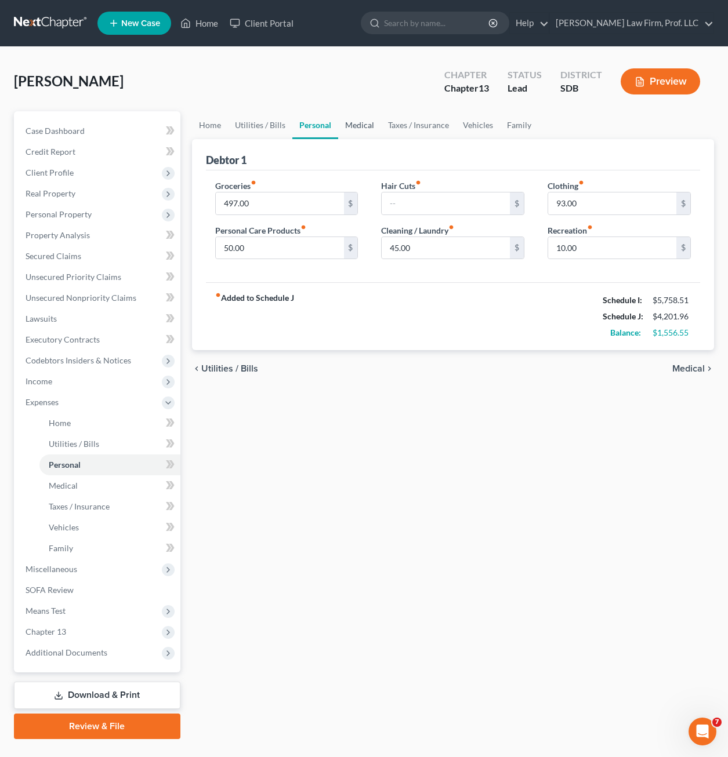
click at [367, 122] on link "Medical" at bounding box center [359, 125] width 43 height 28
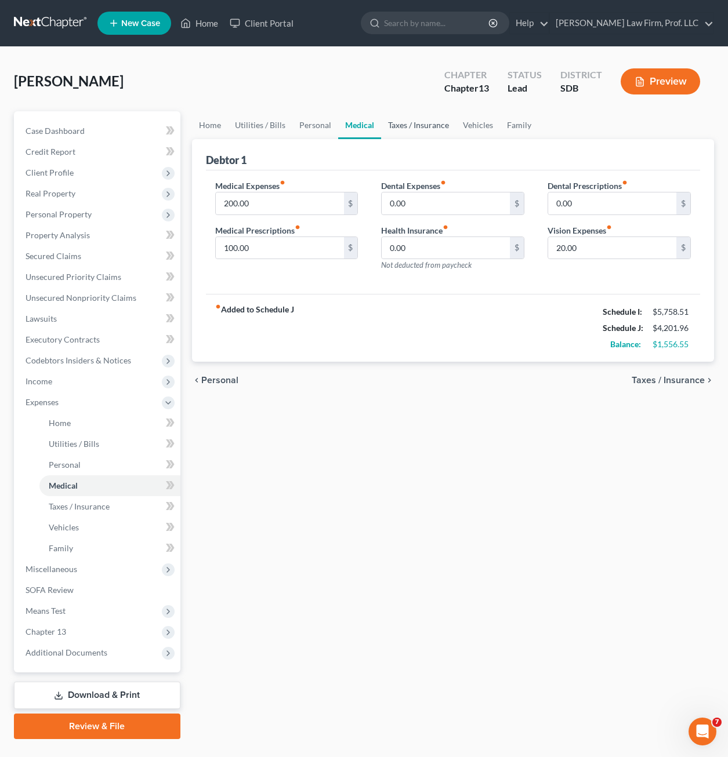
click at [416, 124] on link "Taxes / Insurance" at bounding box center [418, 125] width 75 height 28
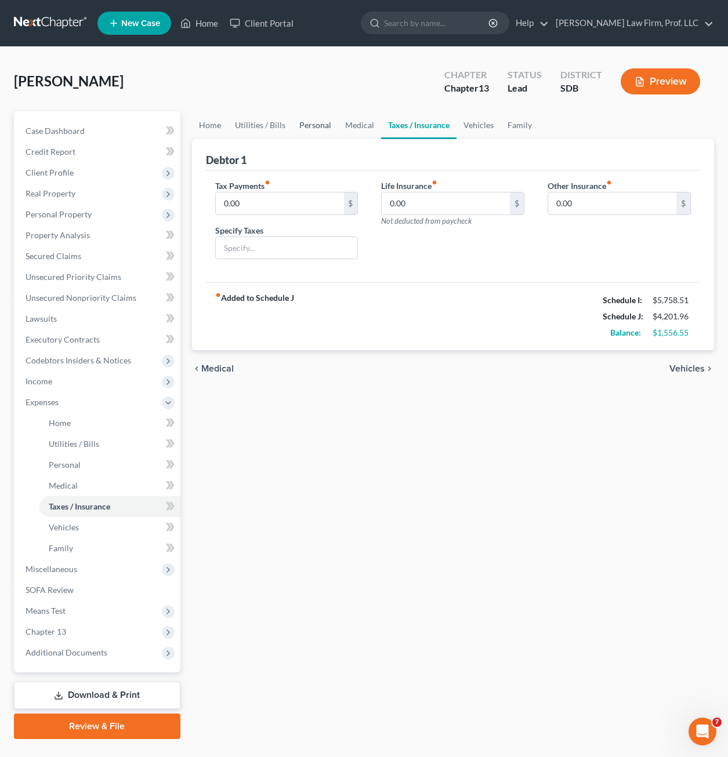
drag, startPoint x: 324, startPoint y: 127, endPoint x: 336, endPoint y: 128, distance: 12.8
click at [325, 127] on link "Personal" at bounding box center [315, 125] width 46 height 28
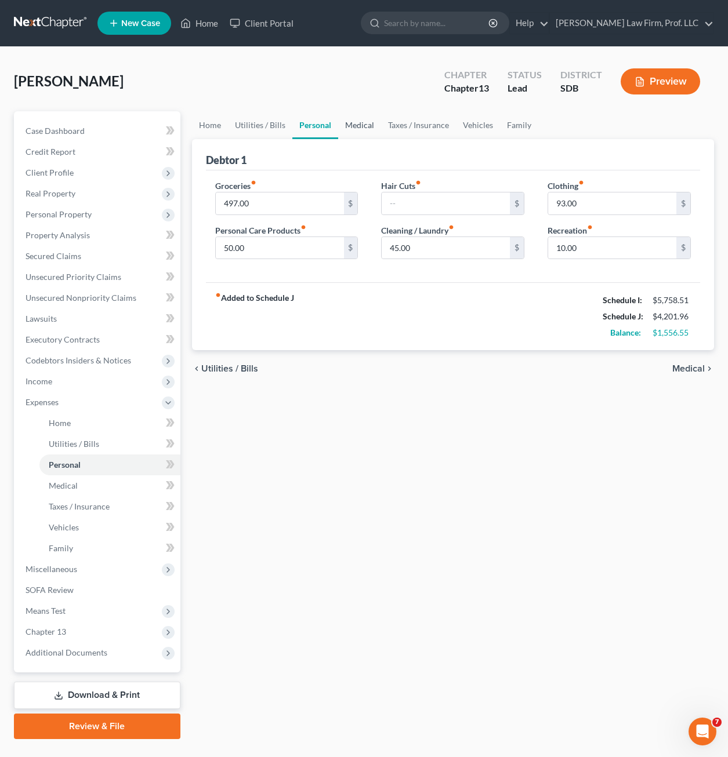
click at [346, 125] on link "Medical" at bounding box center [359, 125] width 43 height 28
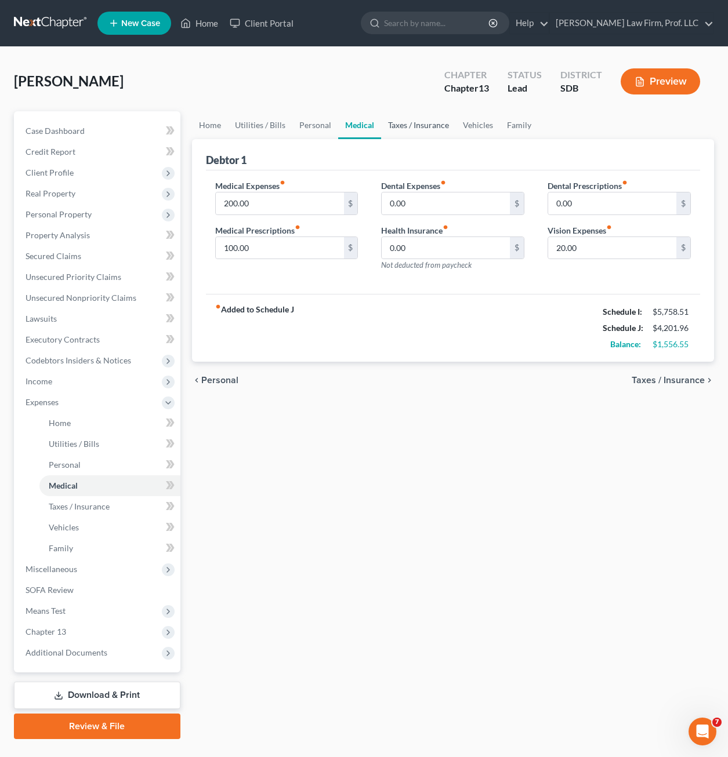
click at [423, 133] on link "Taxes / Insurance" at bounding box center [418, 125] width 75 height 28
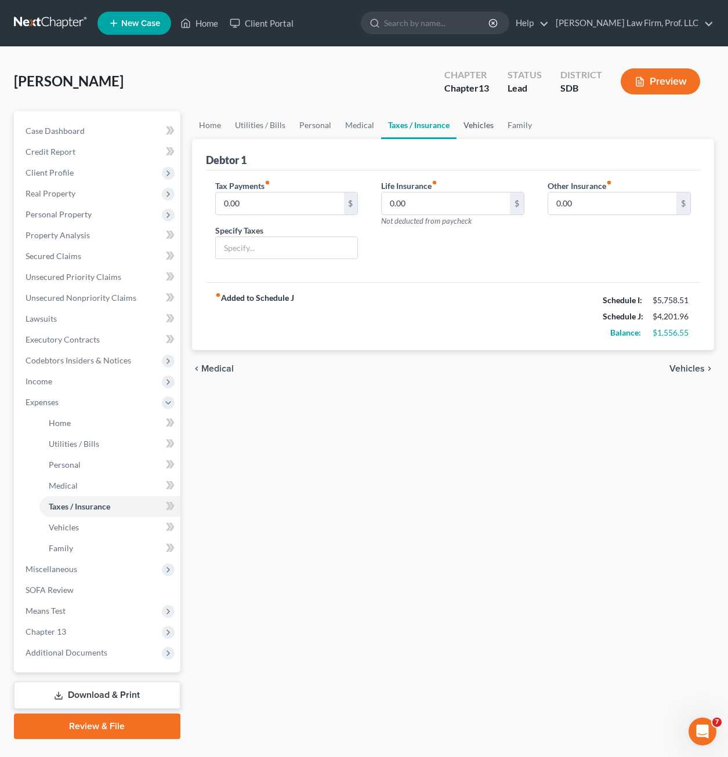
click at [487, 122] on link "Vehicles" at bounding box center [478, 125] width 44 height 28
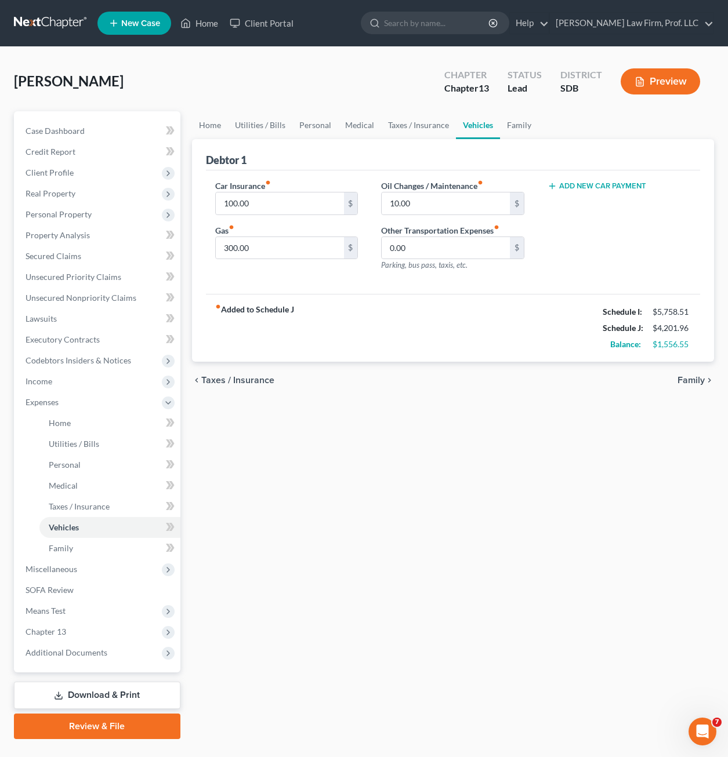
click at [361, 275] on div "Car Insurance fiber_manual_record 100.00 $ Gas fiber_manual_record 300.00 $" at bounding box center [287, 230] width 166 height 101
click at [369, 311] on div "fiber_manual_record Added to Schedule J Schedule I: $5,758.51 Schedule J: $4,20…" at bounding box center [453, 328] width 494 height 68
drag, startPoint x: 603, startPoint y: 229, endPoint x: 552, endPoint y: 191, distance: 63.0
click at [603, 229] on div "Add New Car Payment" at bounding box center [619, 230] width 166 height 101
click at [528, 125] on link "Family" at bounding box center [519, 125] width 38 height 28
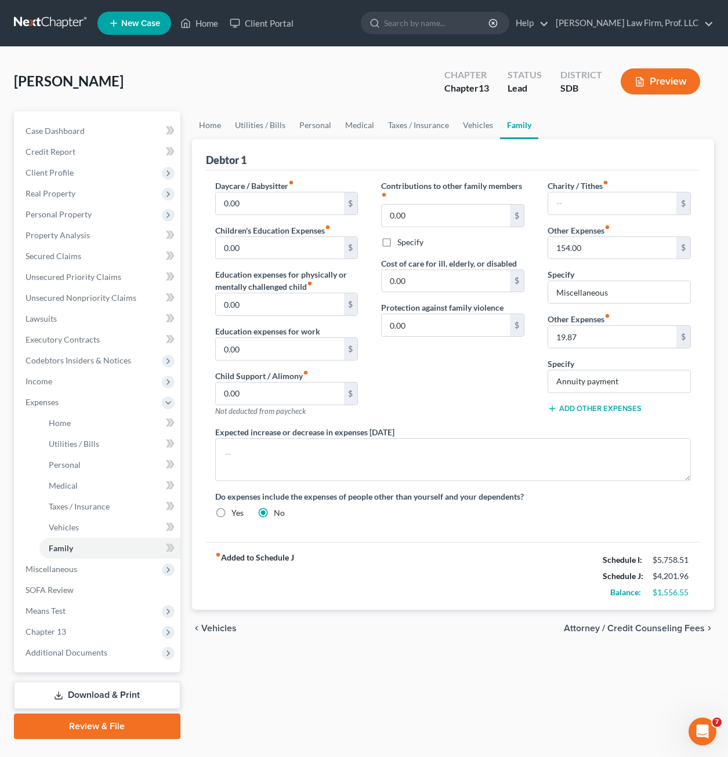
drag, startPoint x: 443, startPoint y: 380, endPoint x: 473, endPoint y: 392, distance: 32.5
click at [448, 382] on div "Contributions to other family members fiber_manual_record 0.00 $ Specify Cost o…" at bounding box center [452, 303] width 166 height 246
drag, startPoint x: 473, startPoint y: 392, endPoint x: 436, endPoint y: 429, distance: 52.5
click at [436, 429] on div "Expected increase or decrease in expenses [DATE]" at bounding box center [453, 453] width 499 height 55
click at [289, 644] on div "chevron_left Vehicles Attorney / Credit Counseling Fees chevron_right" at bounding box center [453, 628] width 522 height 37
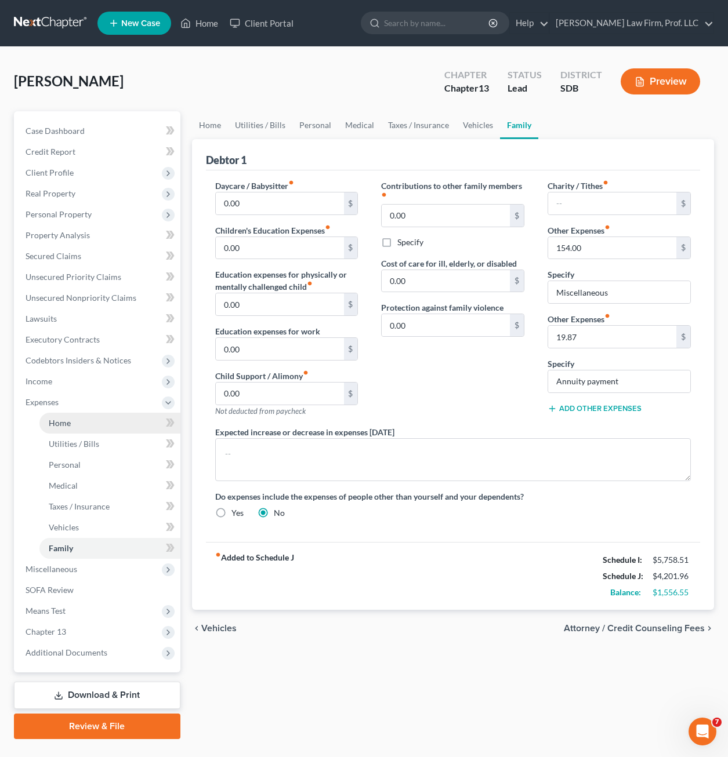
click at [71, 418] on link "Home" at bounding box center [109, 423] width 141 height 21
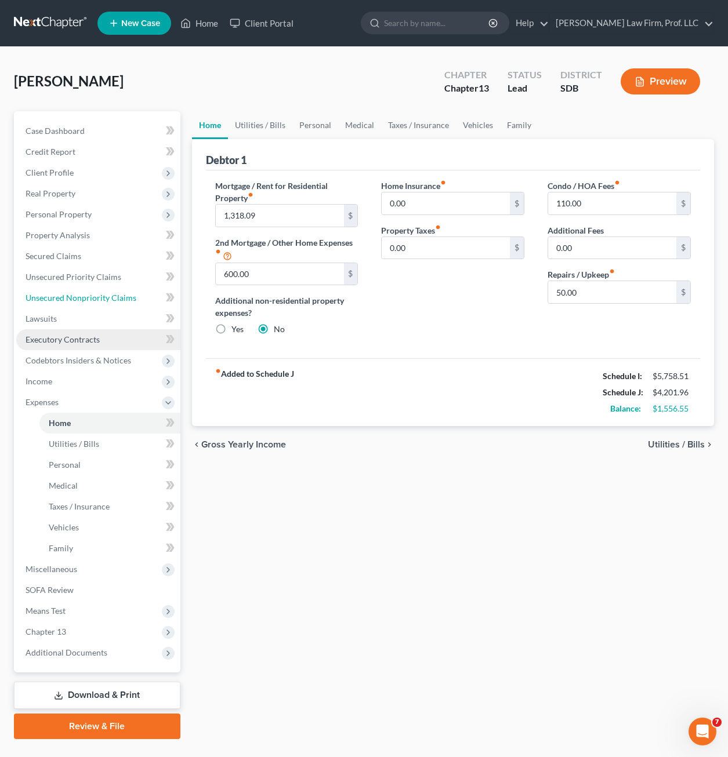
drag, startPoint x: 93, startPoint y: 300, endPoint x: 108, endPoint y: 331, distance: 34.5
click at [93, 300] on span "Unsecured Nonpriority Claims" at bounding box center [81, 298] width 111 height 10
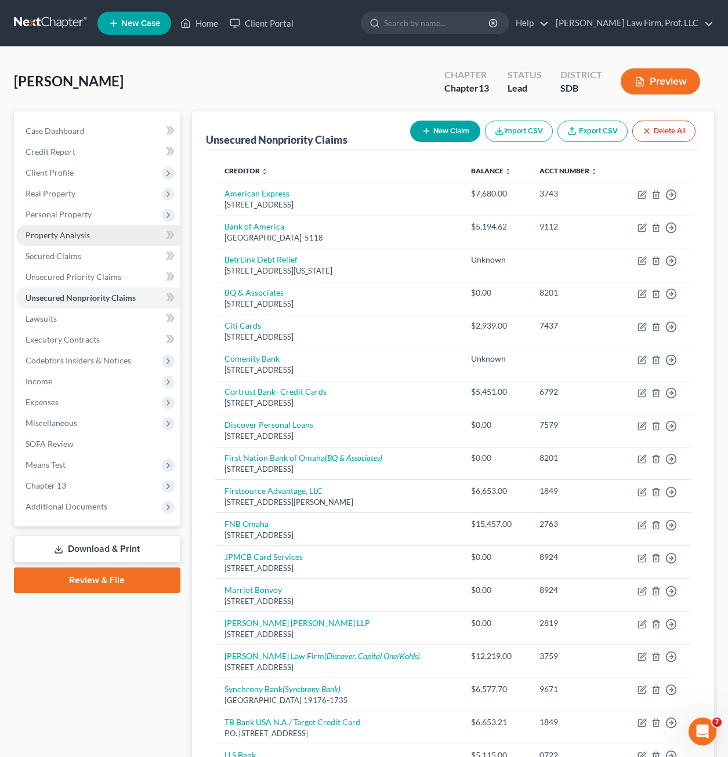
click at [78, 231] on span "Property Analysis" at bounding box center [58, 235] width 64 height 10
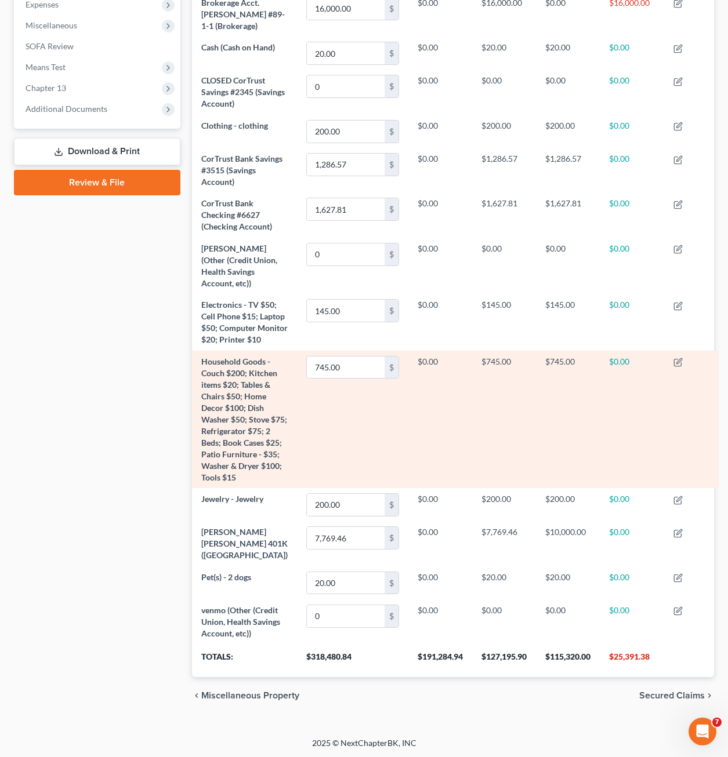
scroll to position [398, 0]
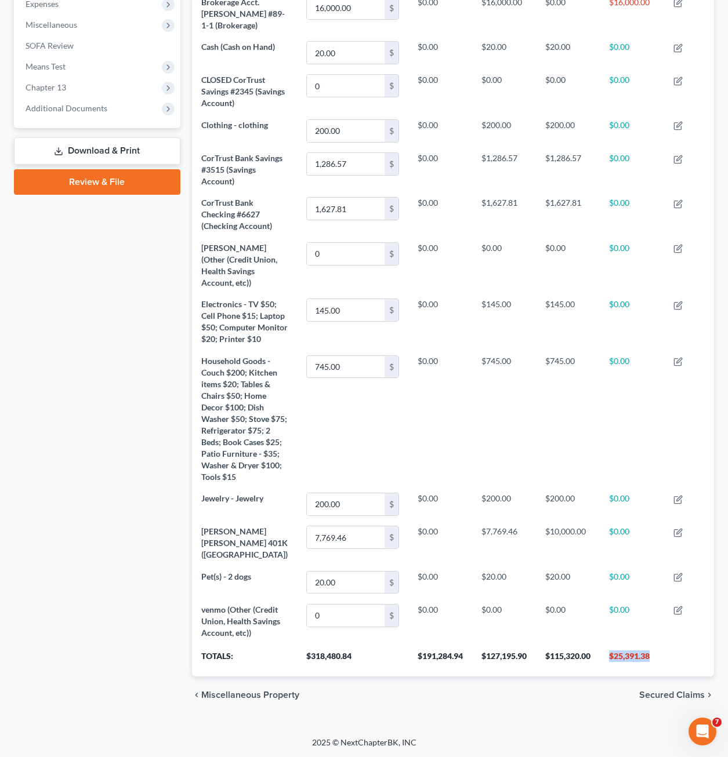
drag, startPoint x: 656, startPoint y: 657, endPoint x: 602, endPoint y: 657, distance: 53.9
click at [602, 657] on th "$25,391.38" at bounding box center [632, 660] width 64 height 32
click at [639, 651] on th "$25,391.38" at bounding box center [632, 660] width 64 height 32
drag, startPoint x: 654, startPoint y: 655, endPoint x: 599, endPoint y: 658, distance: 55.2
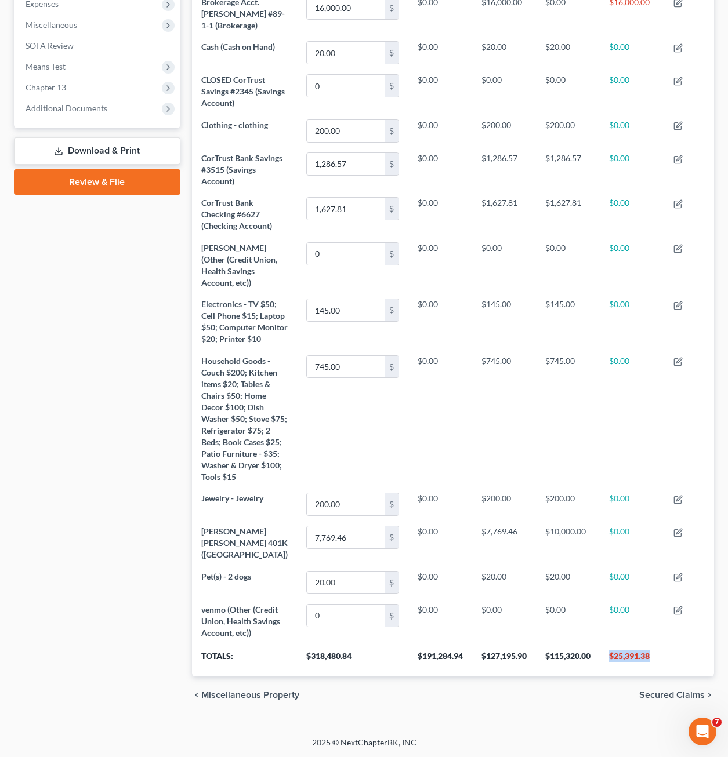
click at [600, 658] on th "$25,391.38" at bounding box center [632, 660] width 64 height 32
click at [600, 666] on th "$25,391.38" at bounding box center [632, 660] width 64 height 32
click at [139, 661] on div "Case Dashboard Payments Invoices Payments Payments Credit Report Client Profile" at bounding box center [97, 213] width 178 height 1001
click at [168, 535] on div "Case Dashboard Payments Invoices Payments Payments Credit Report Client Profile" at bounding box center [97, 213] width 178 height 1001
drag, startPoint x: 59, startPoint y: 416, endPoint x: 7, endPoint y: 413, distance: 52.3
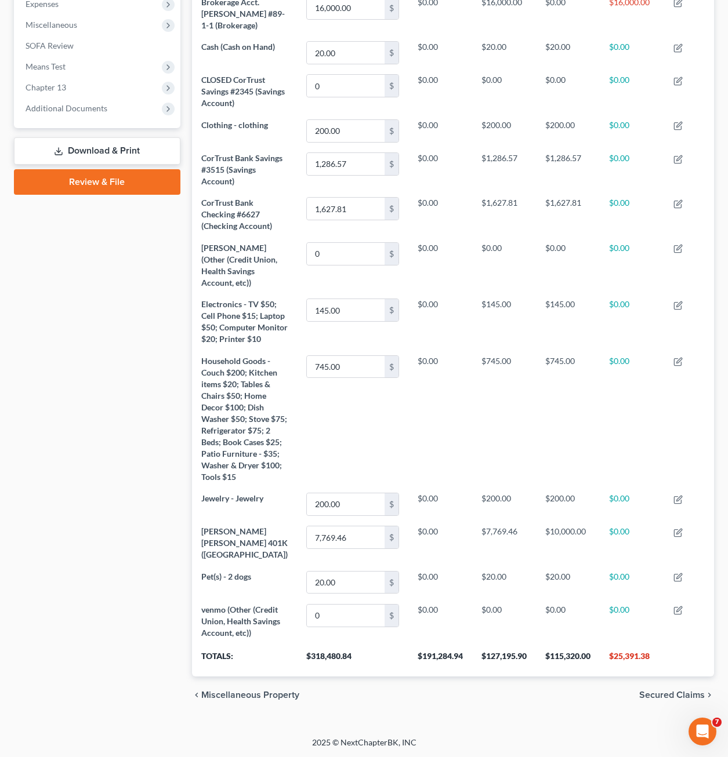
click at [59, 416] on div "Case Dashboard Payments Invoices Payments Payments Credit Report Client Profile" at bounding box center [97, 213] width 178 height 1001
